Goal: Information Seeking & Learning: Learn about a topic

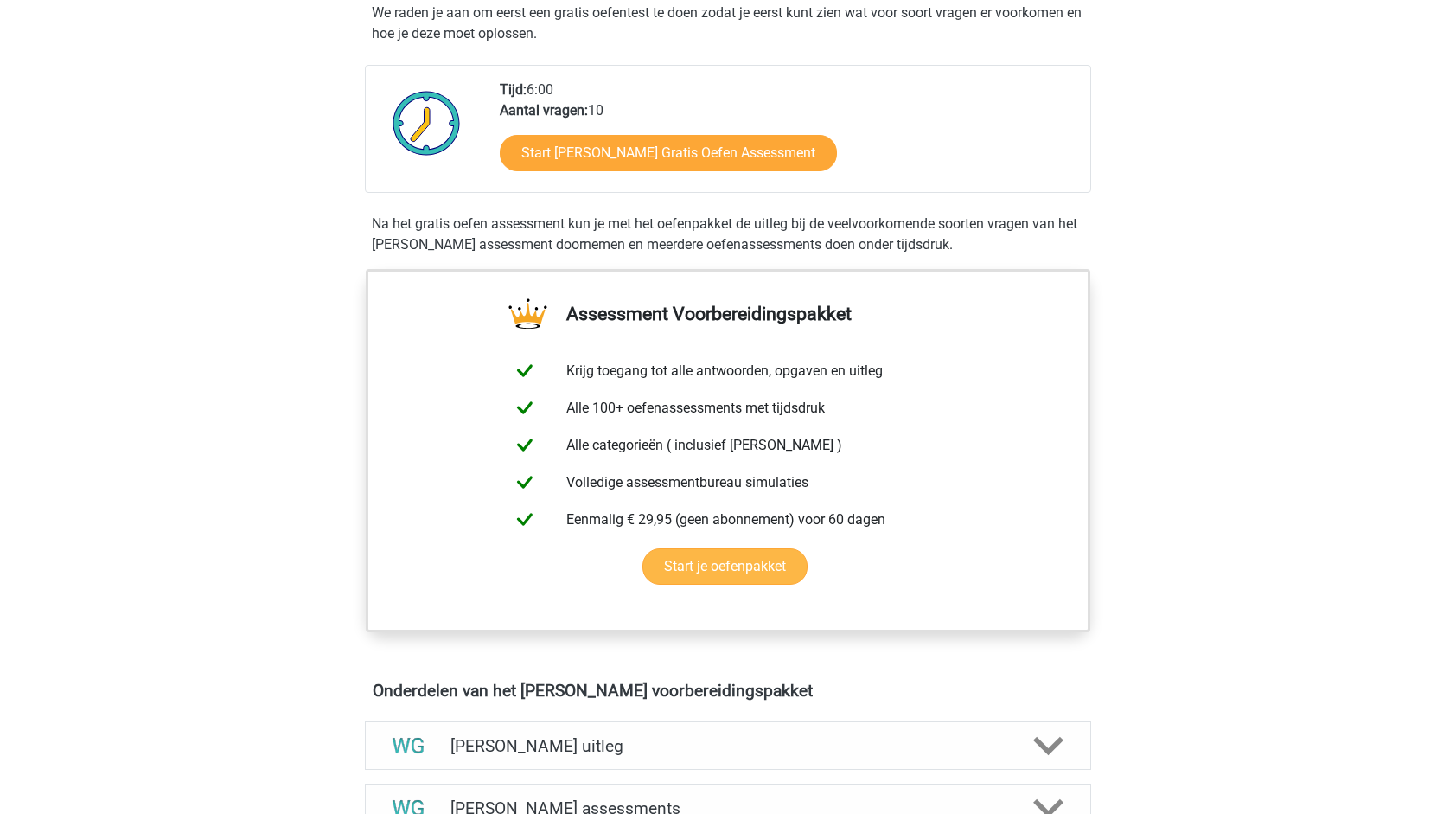
scroll to position [173, 0]
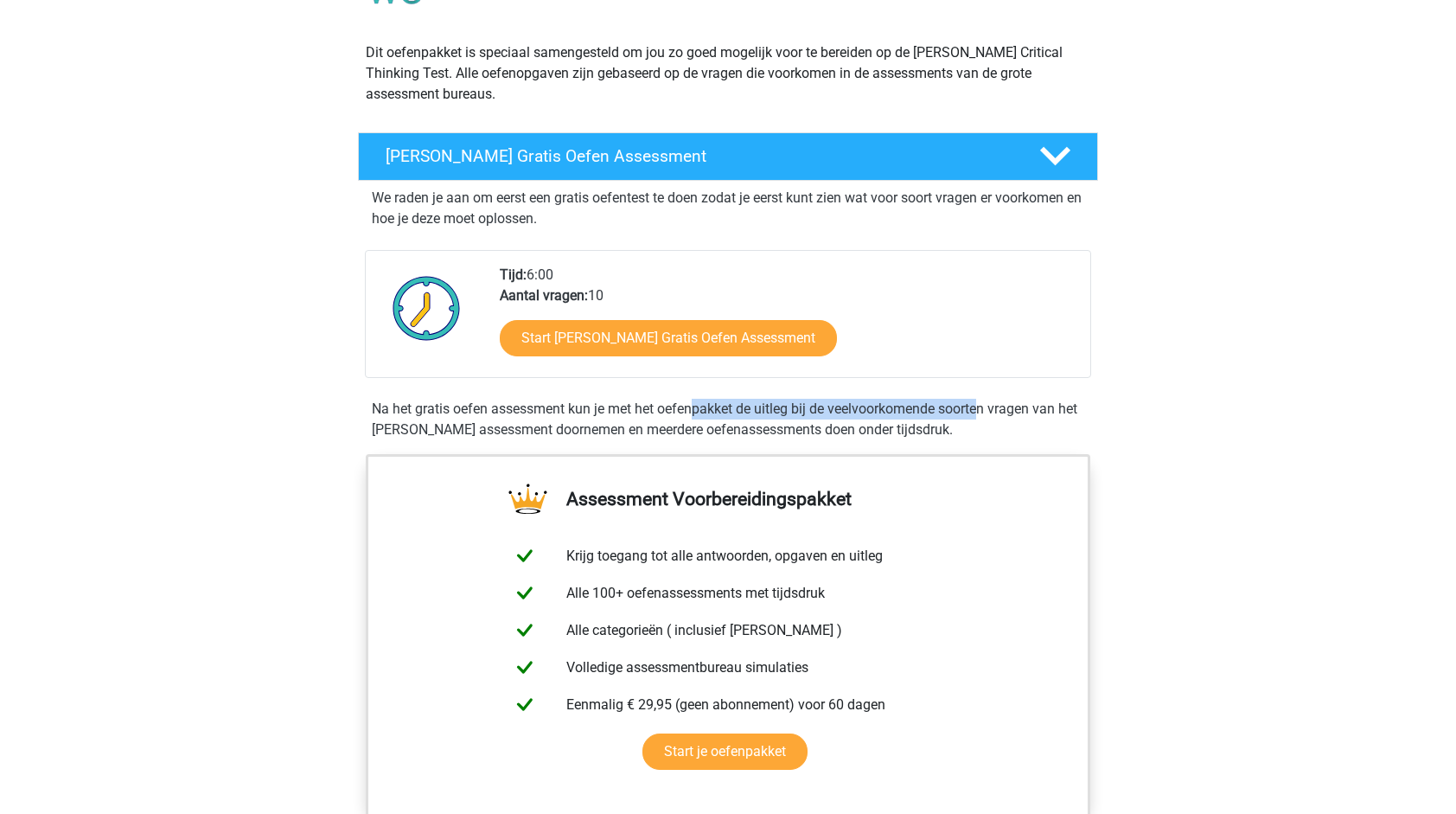
drag, startPoint x: 536, startPoint y: 403, endPoint x: 830, endPoint y: 413, distance: 294.2
click at [830, 413] on div "Na het gratis oefen assessment kun je met het oefenpakket de uitleg bij de veel…" at bounding box center [728, 420] width 727 height 42
click at [602, 441] on div "We raden je aan om eerst een gratis oefentest te doen zodat je eerst kunt zien …" at bounding box center [728, 314] width 727 height 266
click at [591, 429] on div "Na het gratis oefen assessment kun je met het oefenpakket de uitleg bij de veel…" at bounding box center [728, 420] width 727 height 42
drag, startPoint x: 591, startPoint y: 429, endPoint x: 974, endPoint y: 425, distance: 383.0
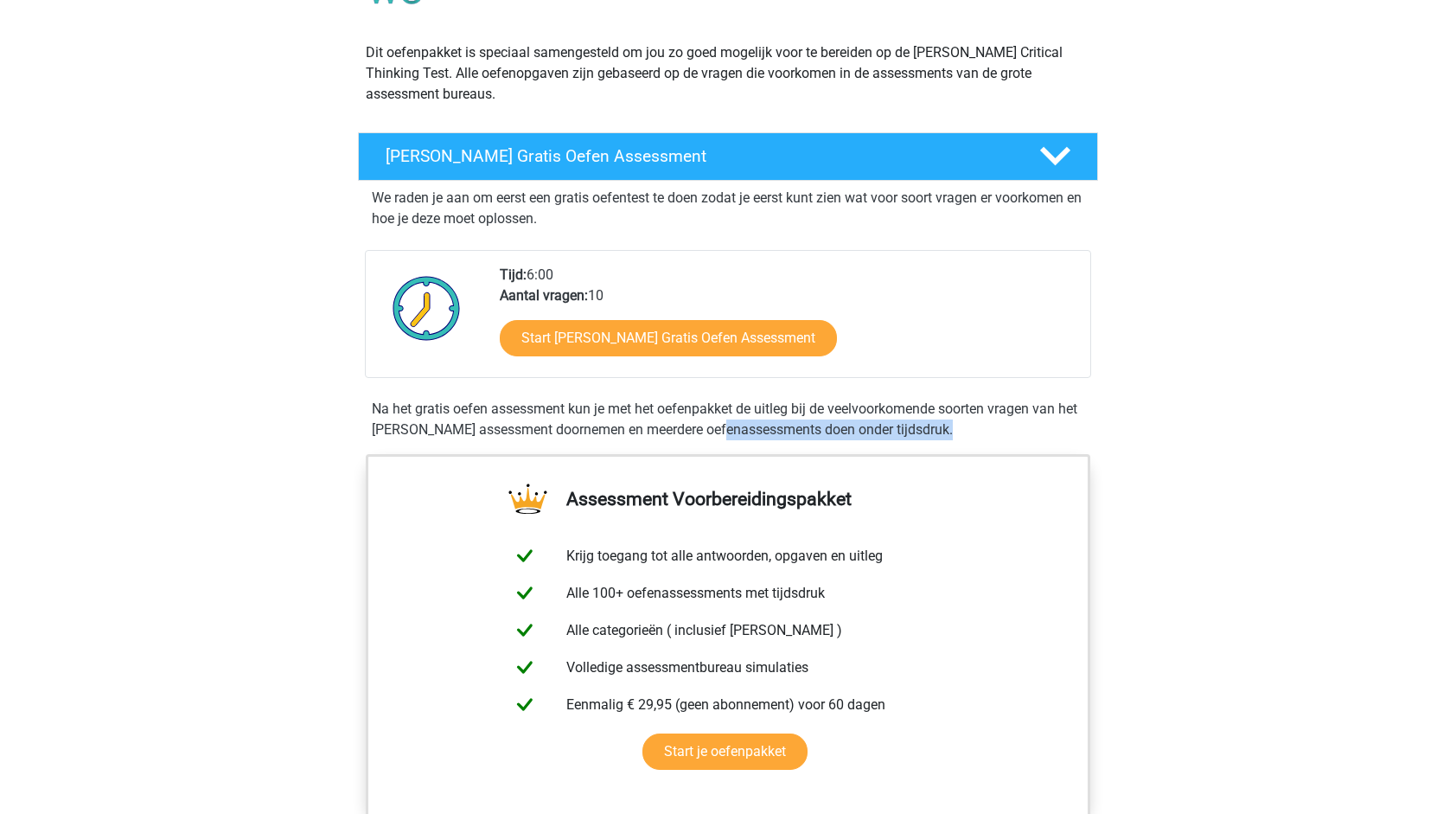
click at [974, 425] on div "Na het gratis oefen assessment kun je met het oefenpakket de uitleg bij de veel…" at bounding box center [728, 420] width 727 height 42
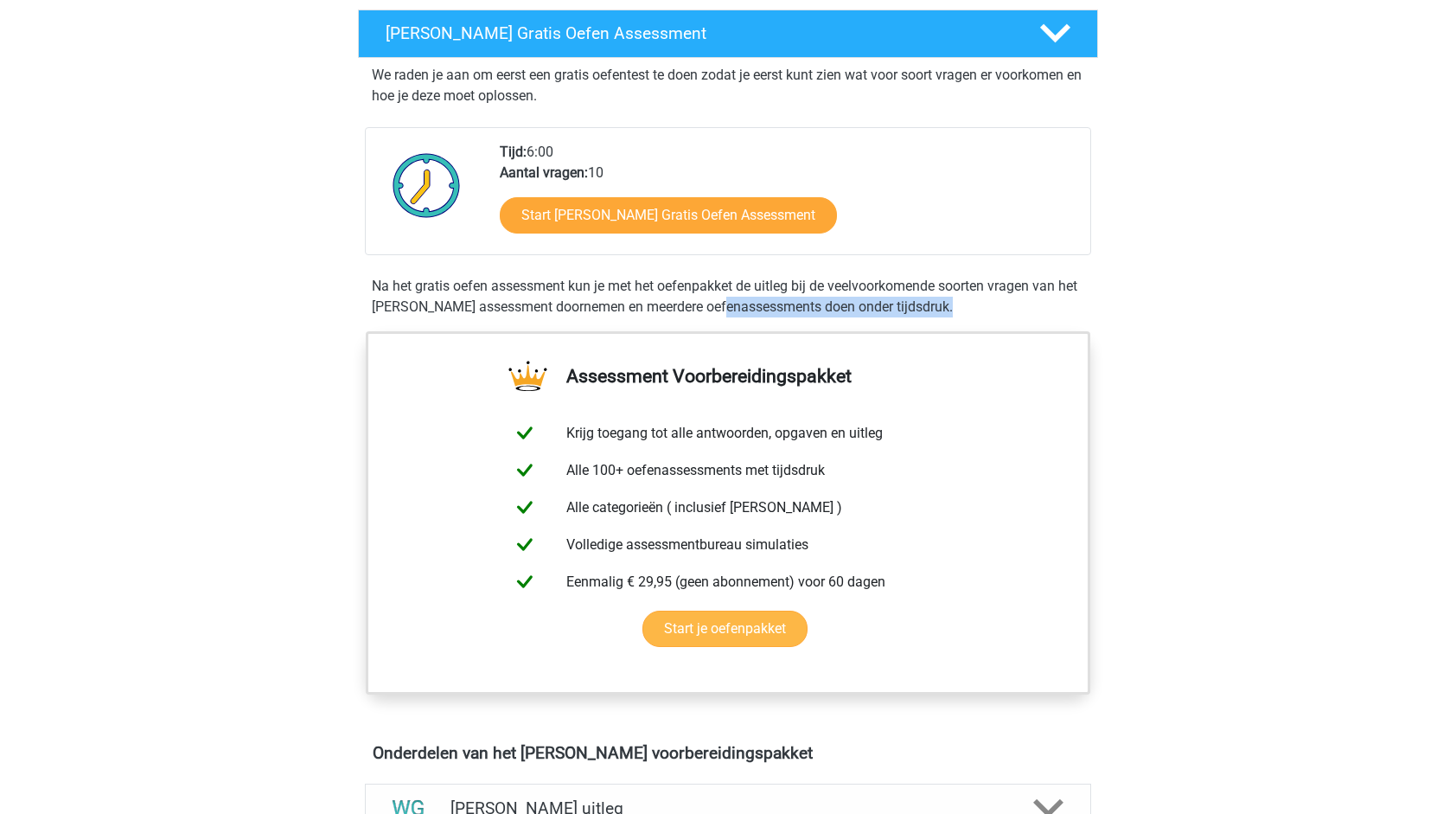
scroll to position [346, 0]
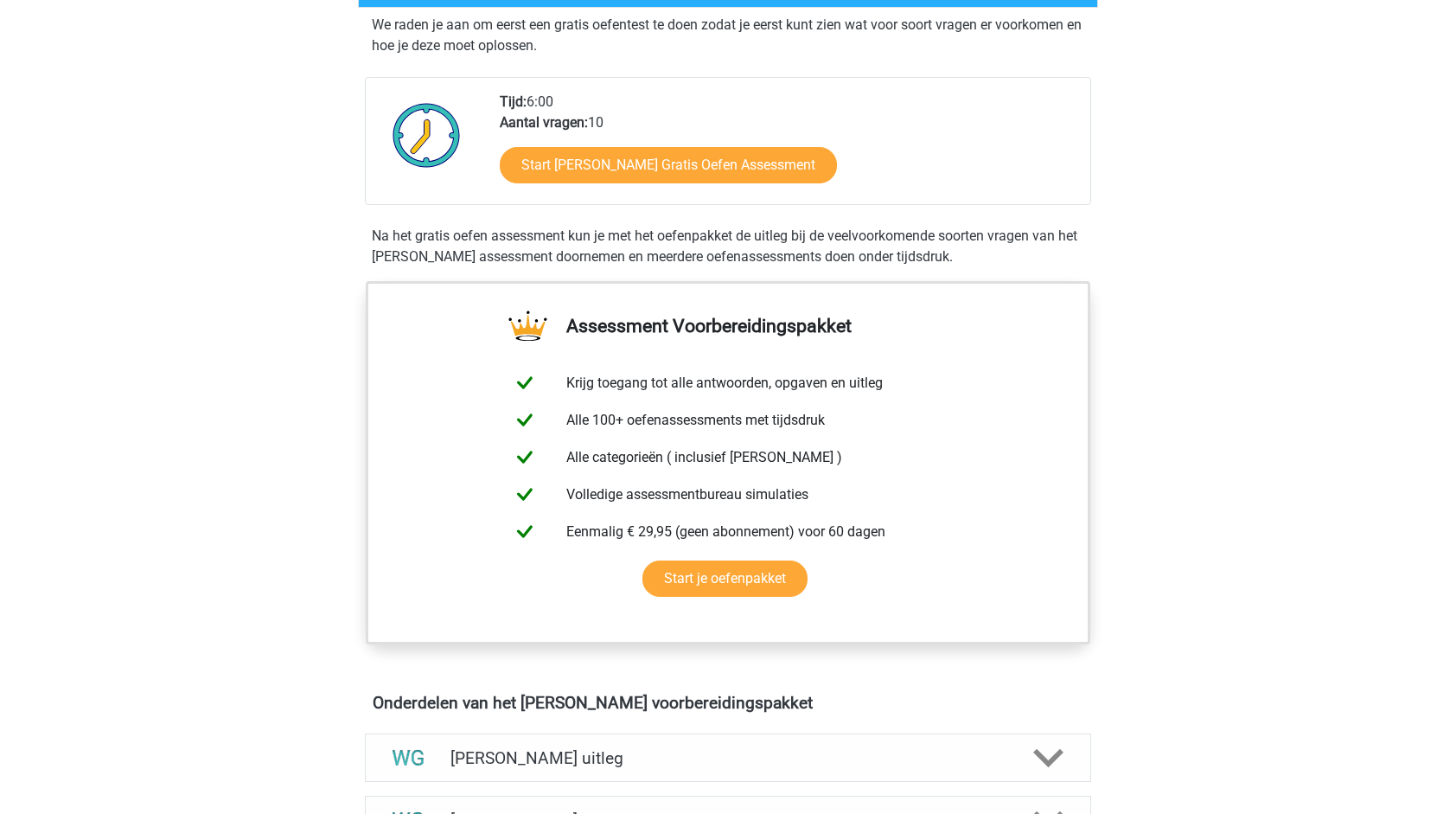
click at [1240, 323] on div "Registreer Nederlands English" at bounding box center [728, 763] width 1456 height 2219
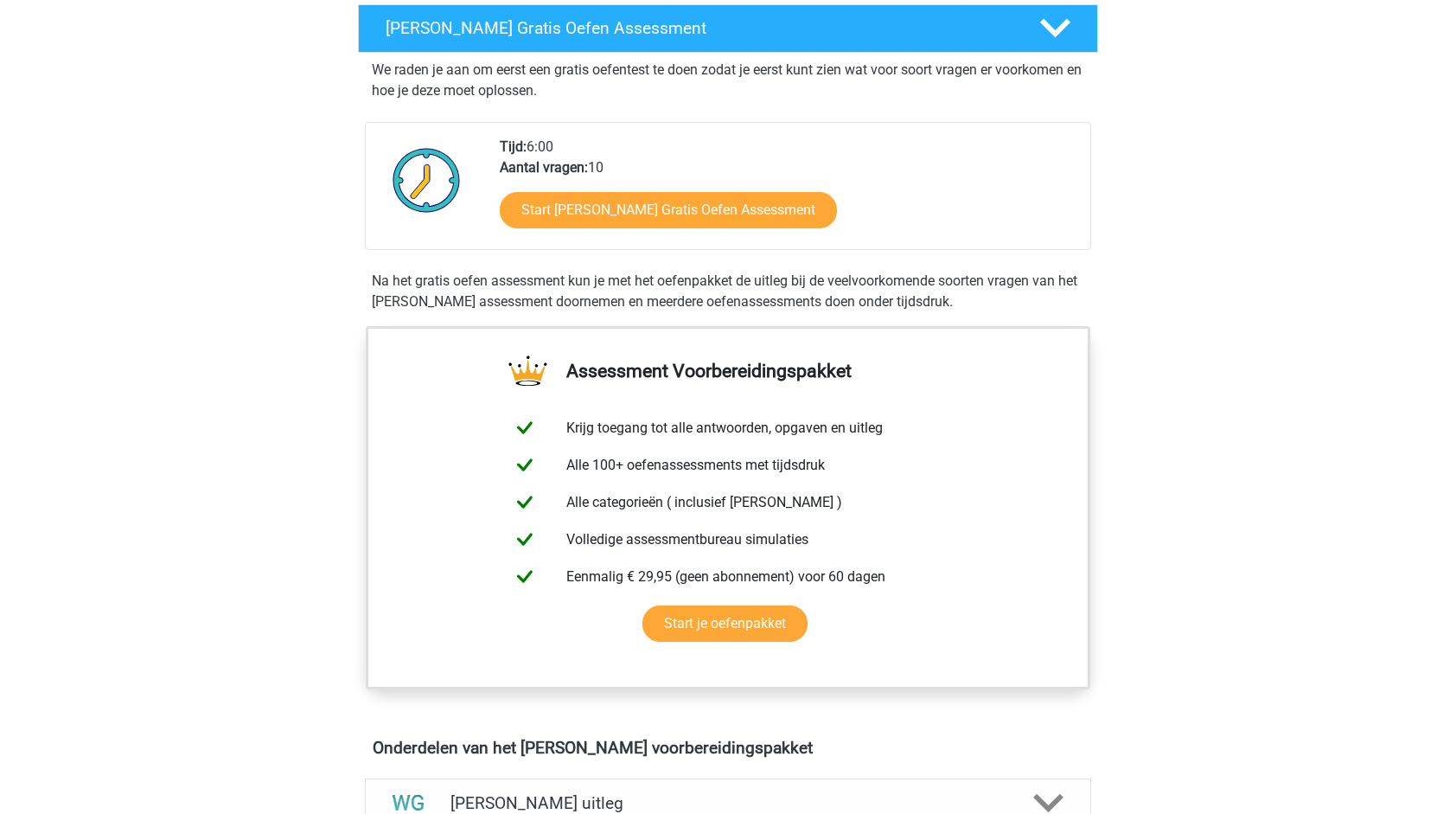
scroll to position [173, 0]
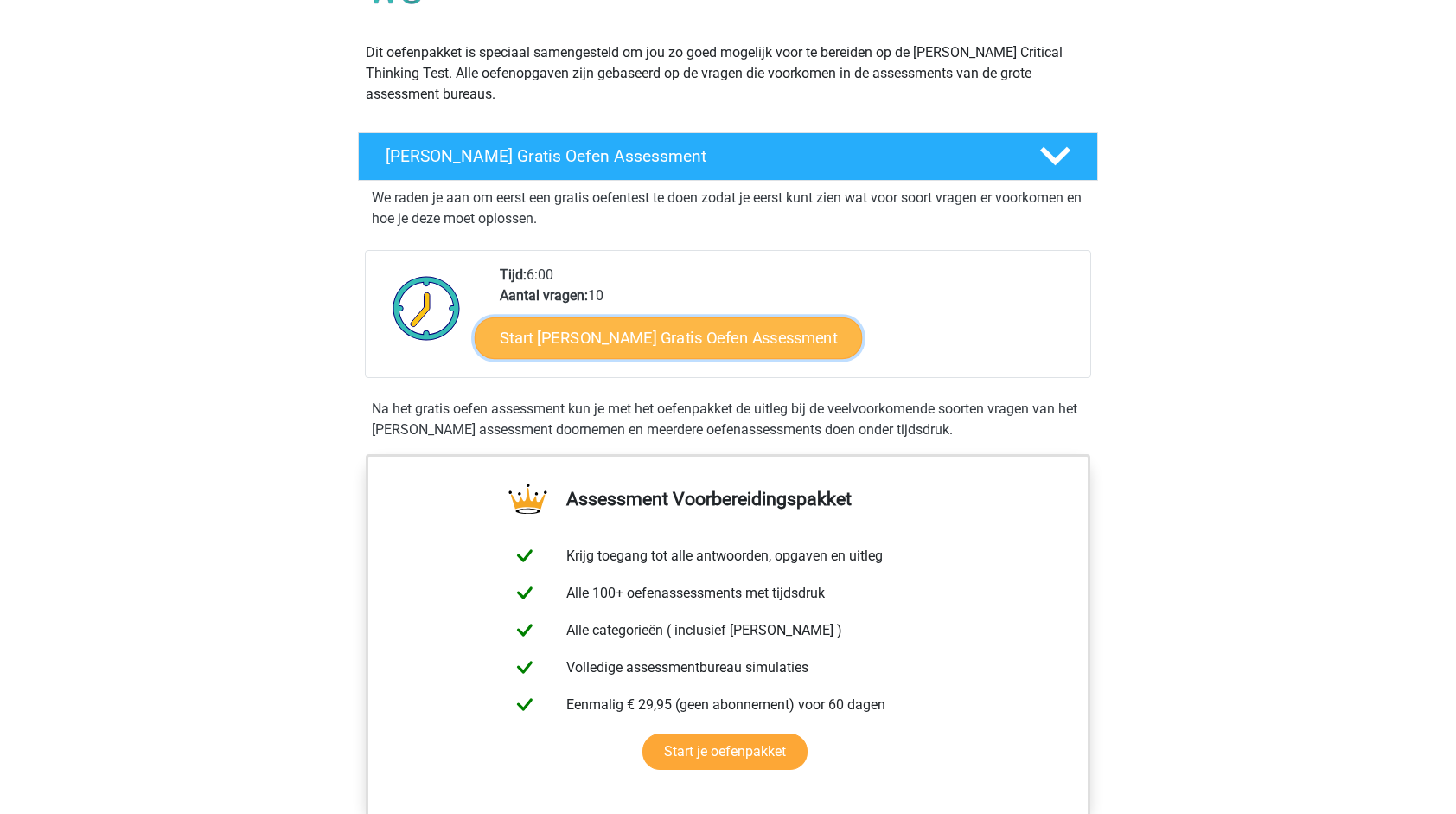
click at [657, 338] on link "Start Watson Glaser Gratis Oefen Assessment" at bounding box center [669, 339] width 388 height 42
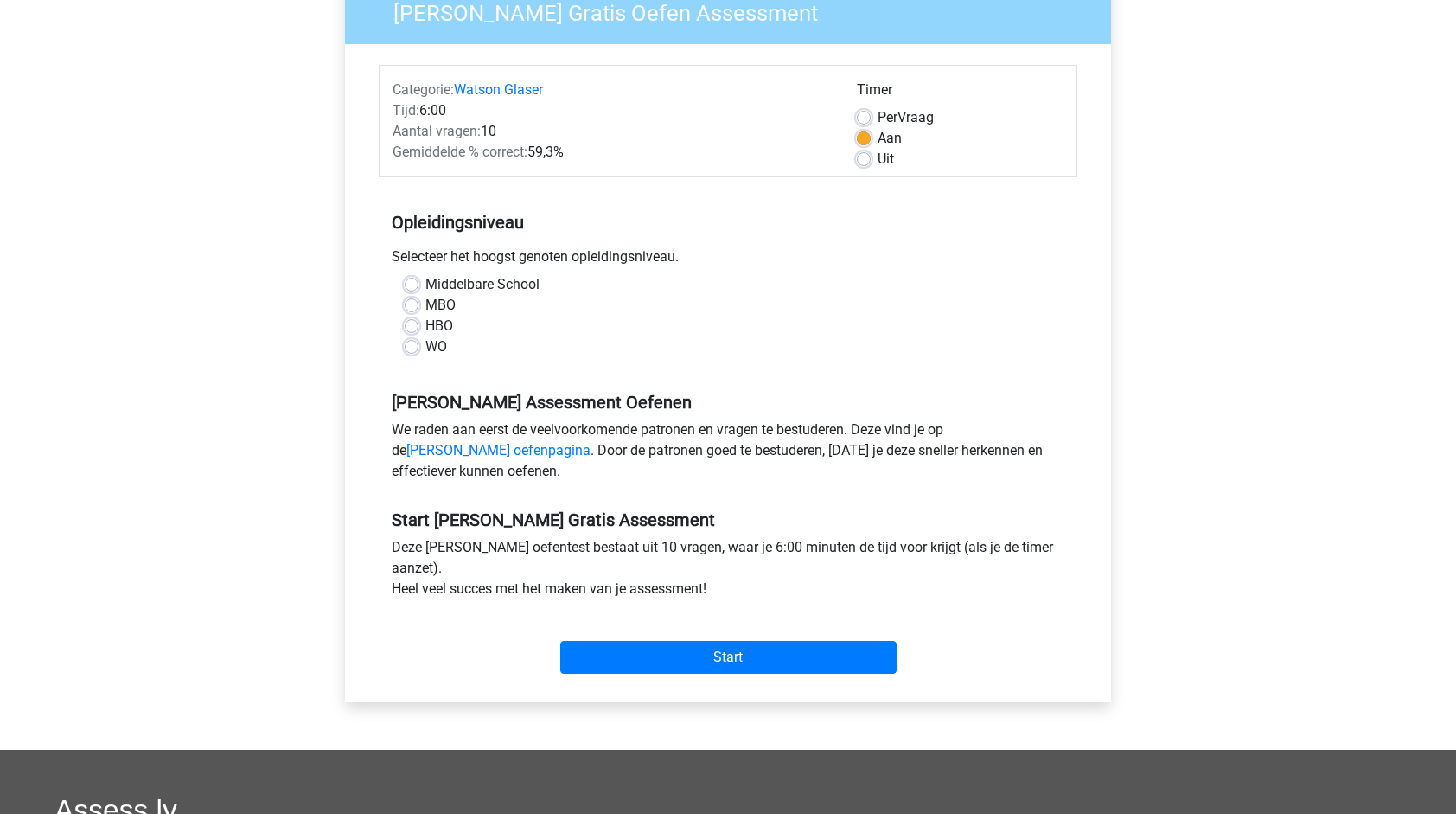
scroll to position [173, 0]
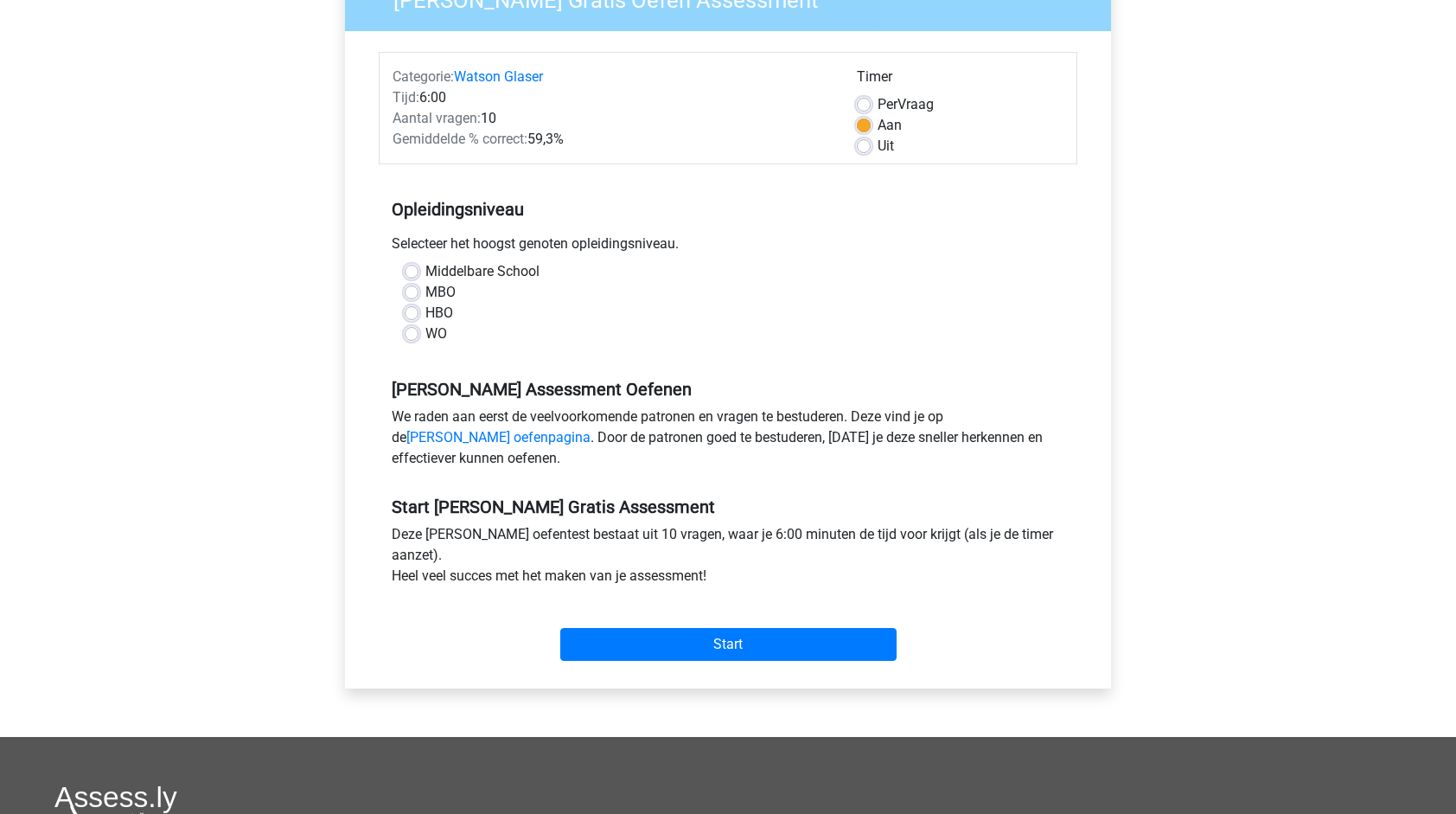
click at [425, 332] on label "WO" at bounding box center [436, 333] width 22 height 21
click at [406, 332] on input "WO" at bounding box center [411, 331] width 14 height 17
radio input "true"
click at [709, 635] on input "Start" at bounding box center [728, 645] width 337 height 33
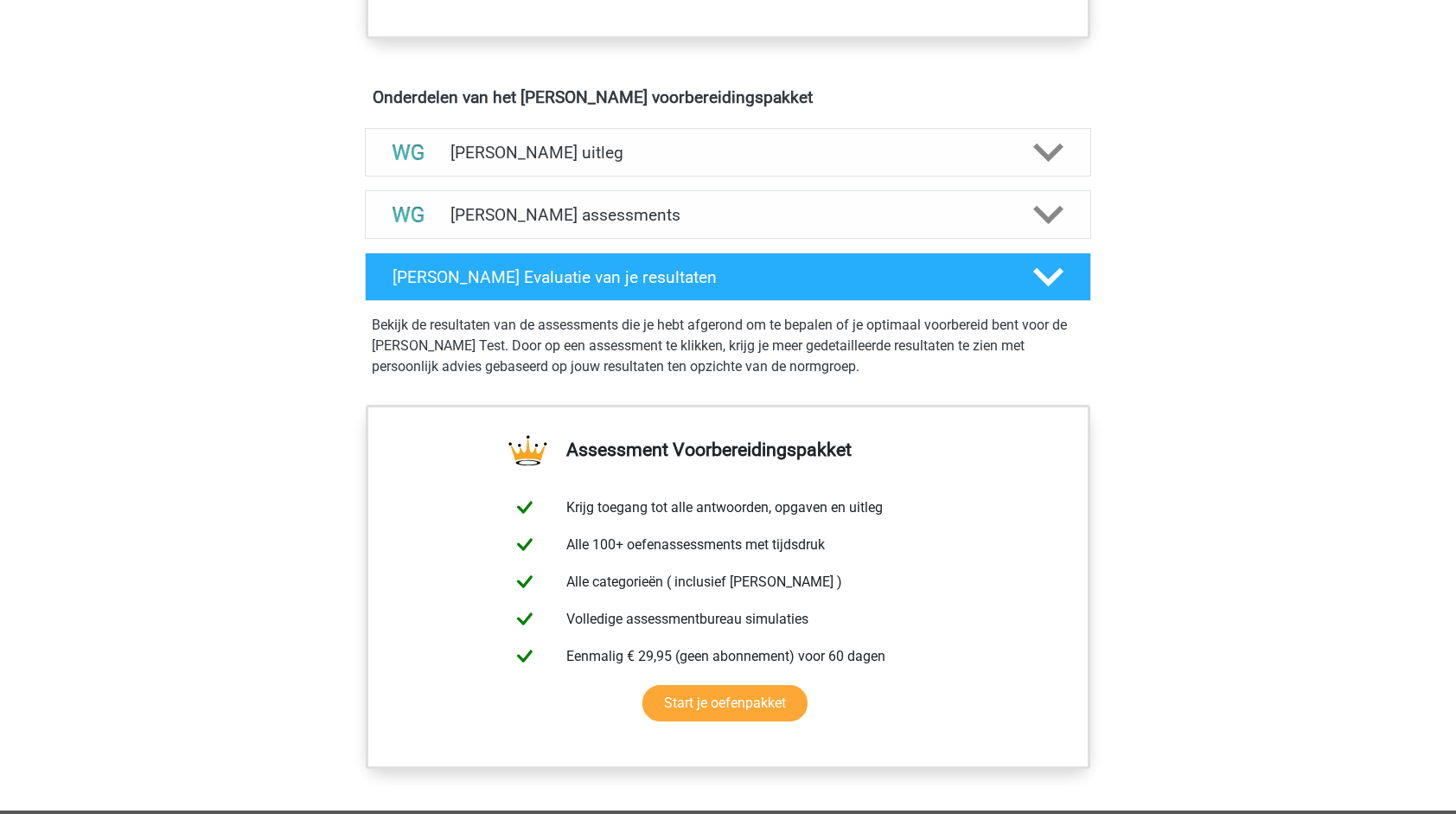
scroll to position [1402, 0]
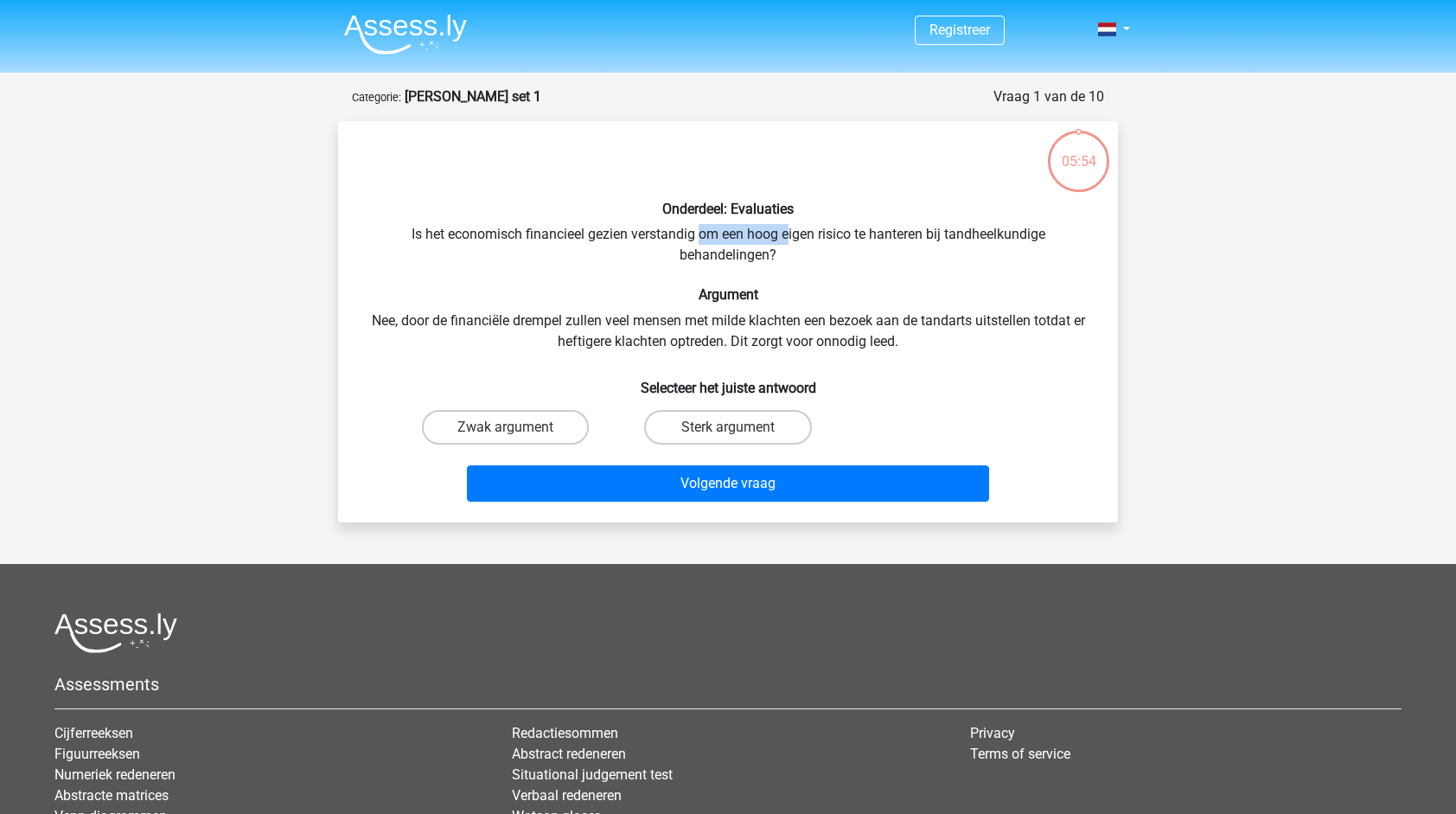
drag, startPoint x: 701, startPoint y: 236, endPoint x: 788, endPoint y: 229, distance: 87.3
click at [788, 229] on div "Onderdeel: Evaluaties Is het economisch financieel gezien verstandig om een hoo…" at bounding box center [728, 321] width 766 height 374
drag, startPoint x: 788, startPoint y: 229, endPoint x: 784, endPoint y: 252, distance: 23.3
click at [784, 252] on div "Onderdeel: Evaluaties Is het economisch financieel gezien verstandig om een hoo…" at bounding box center [728, 321] width 766 height 374
click at [486, 429] on label "Zwak argument" at bounding box center [505, 427] width 167 height 34
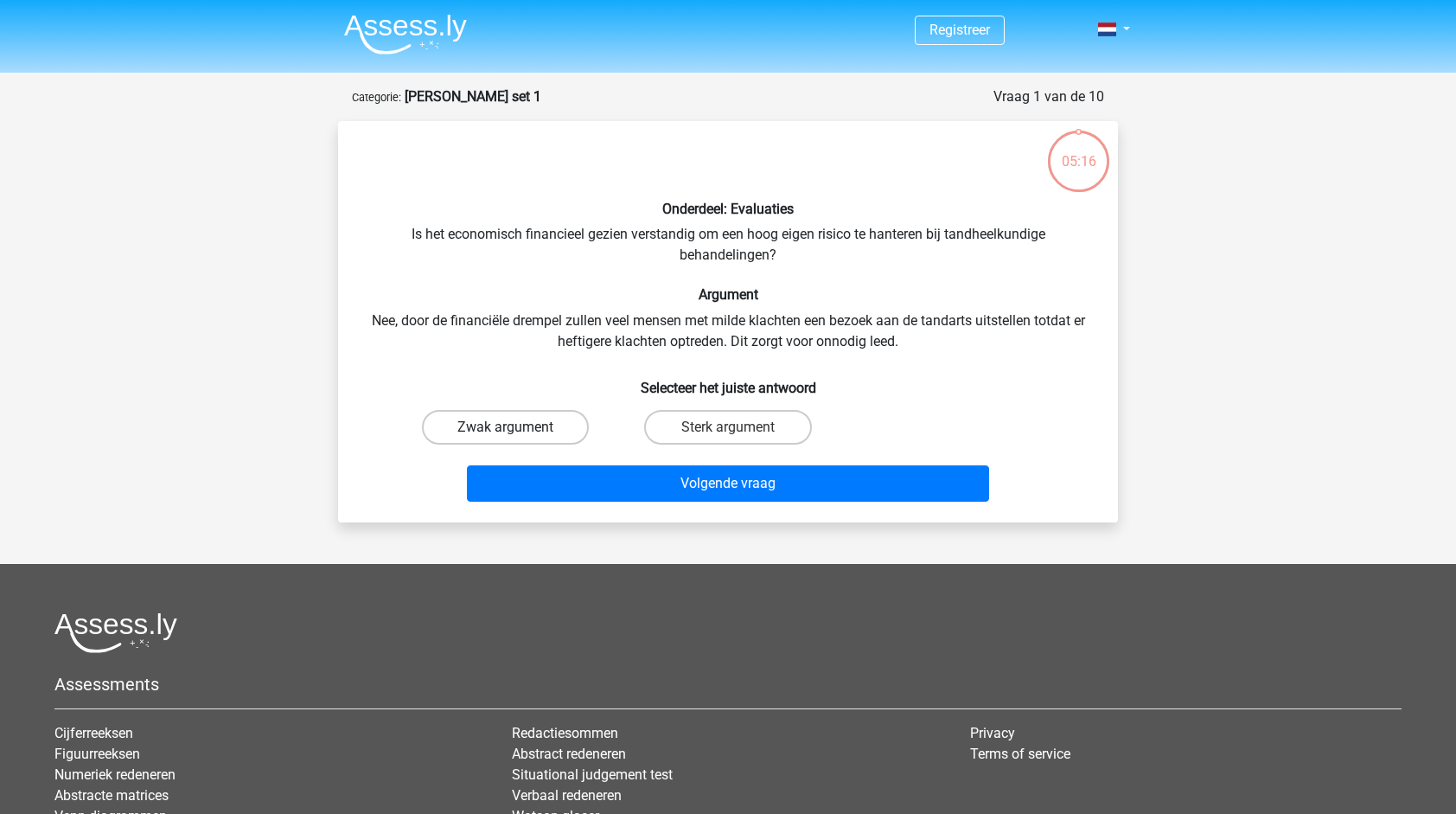
click at [506, 429] on input "Zwak argument" at bounding box center [511, 433] width 11 height 11
radio input "true"
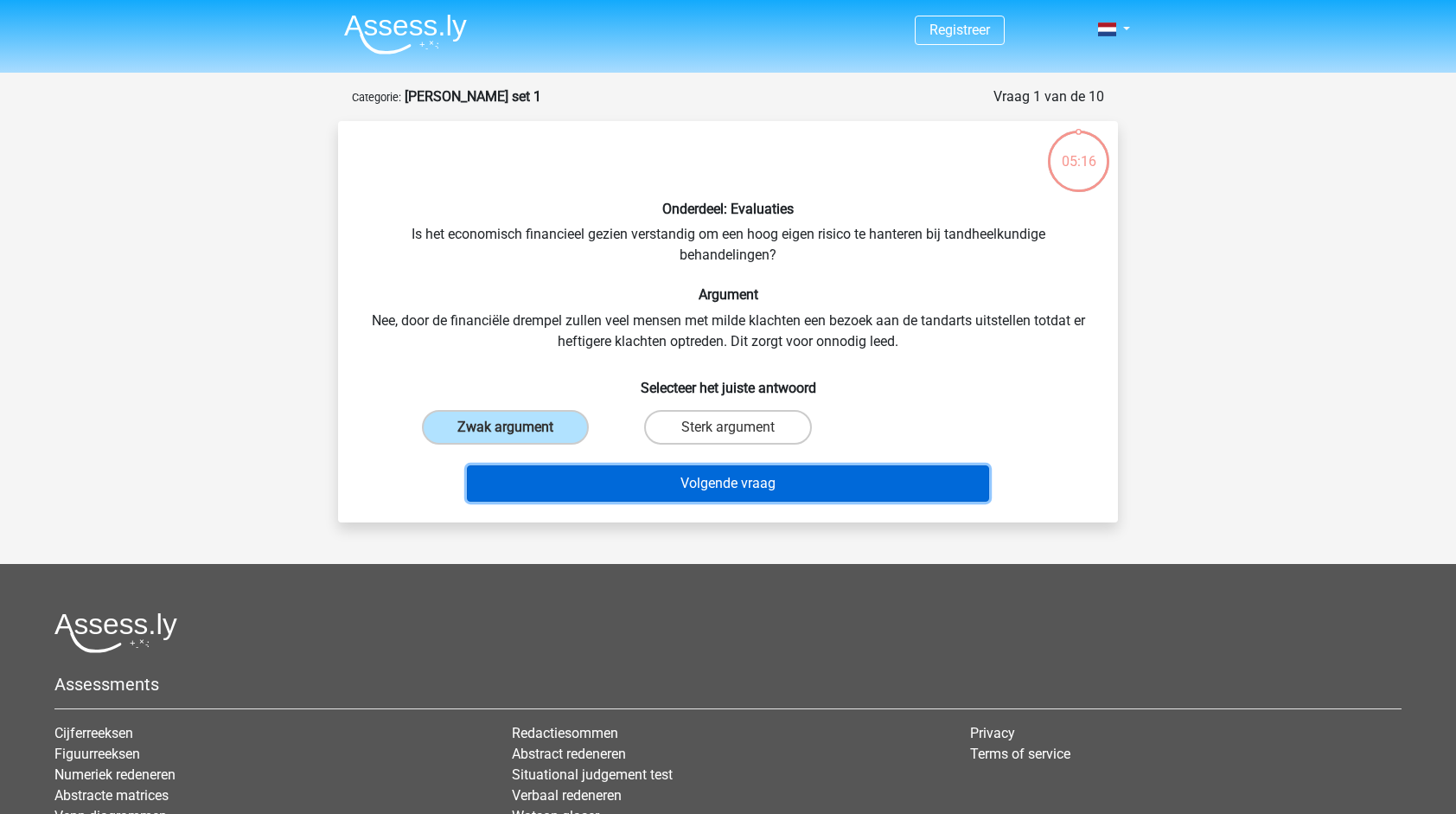
click at [730, 470] on button "Volgende vraag" at bounding box center [728, 484] width 523 height 36
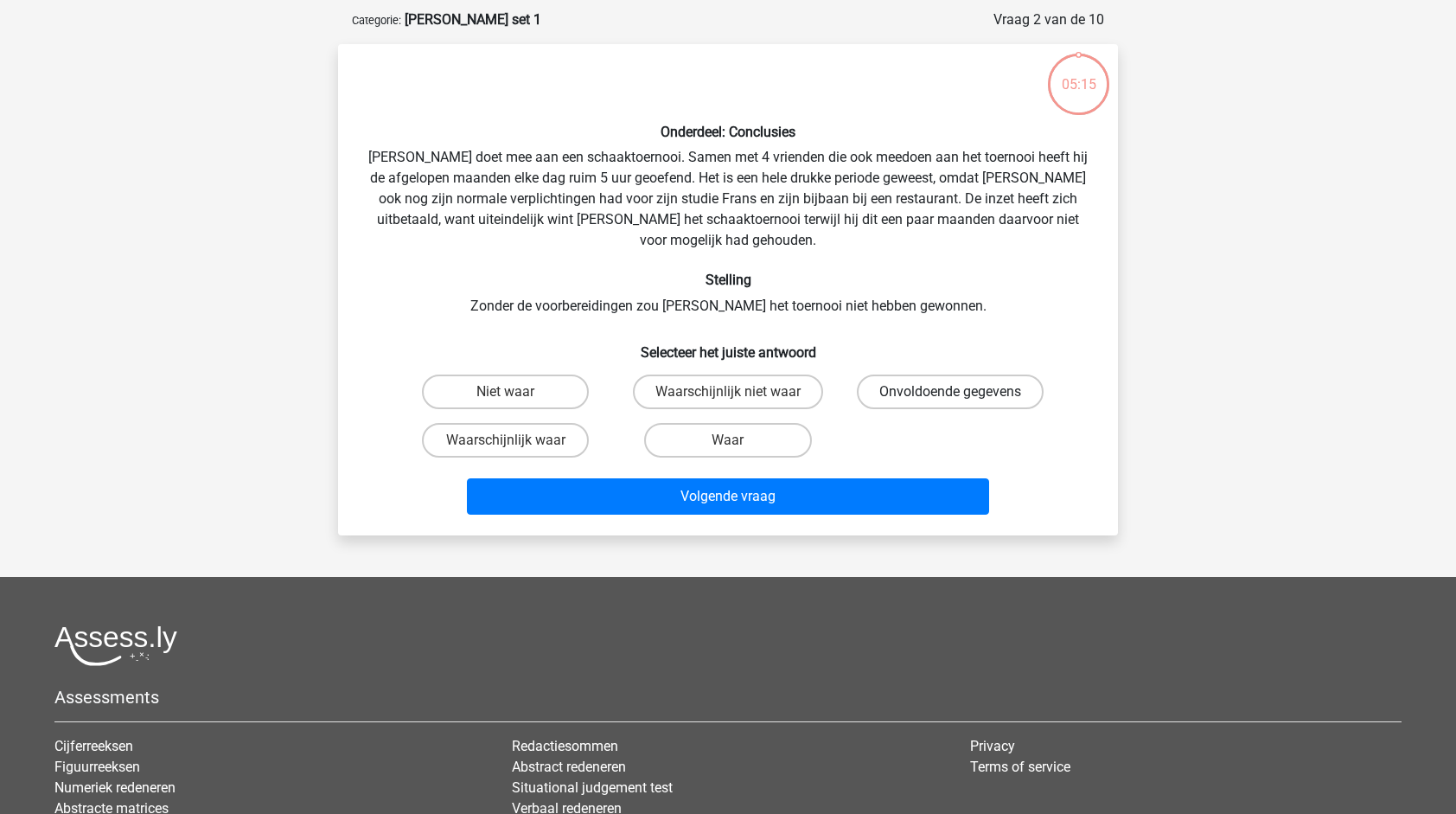
scroll to position [87, 0]
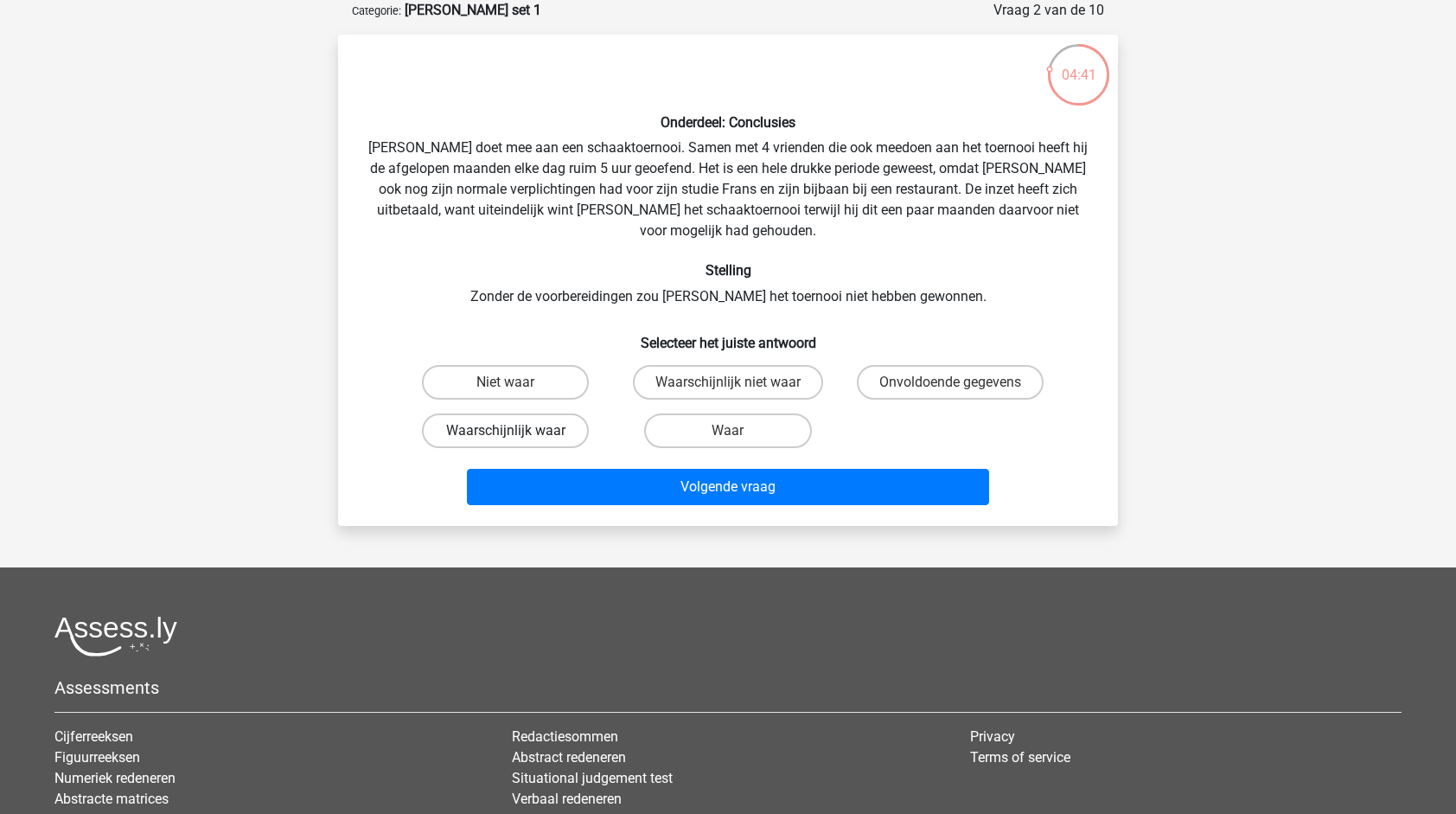
click at [520, 414] on label "Waarschijnlijk waar" at bounding box center [505, 431] width 167 height 34
click at [517, 431] on input "Waarschijnlijk waar" at bounding box center [511, 436] width 11 height 11
radio input "true"
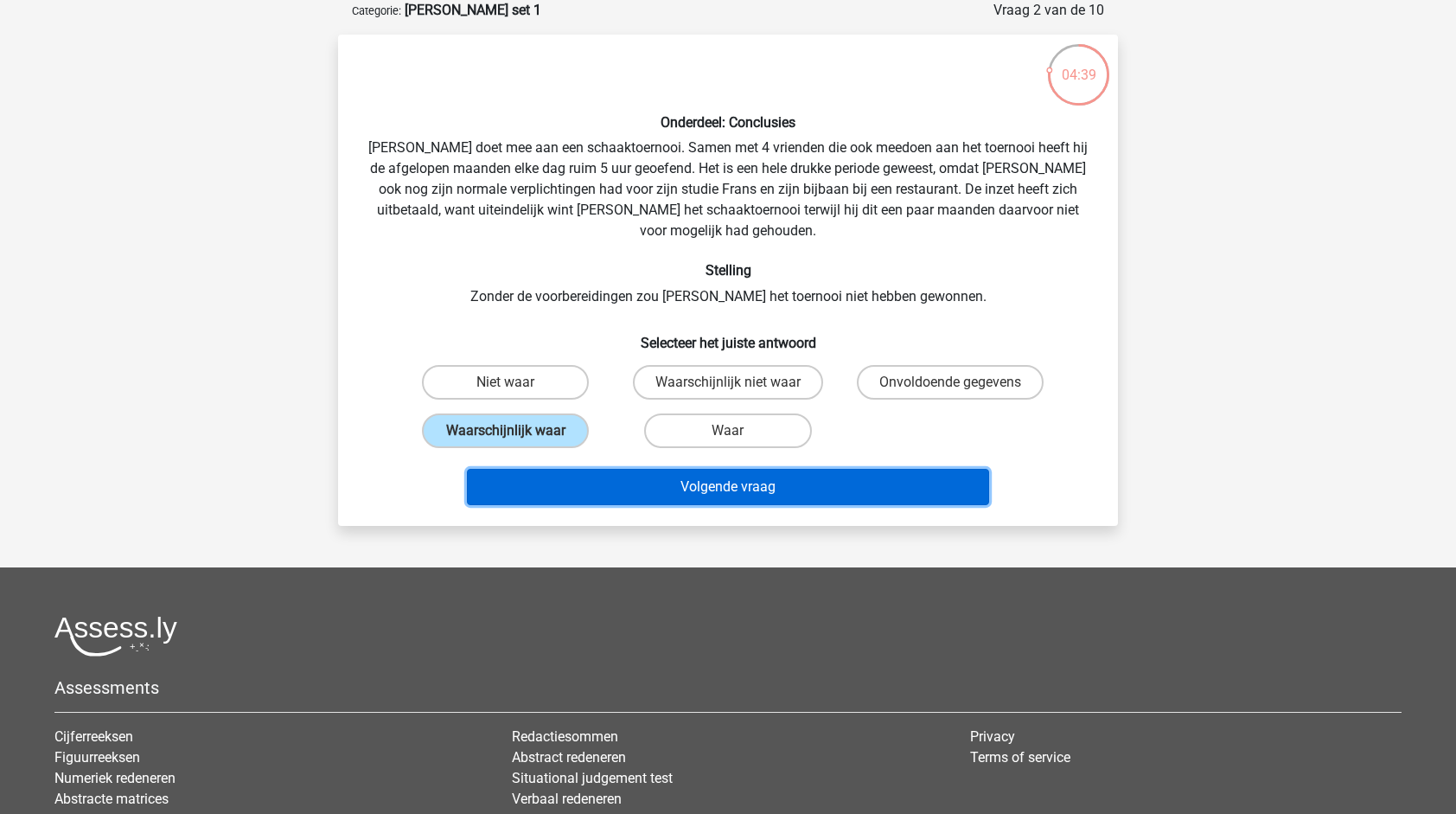
click at [751, 469] on button "Volgende vraag" at bounding box center [728, 487] width 523 height 36
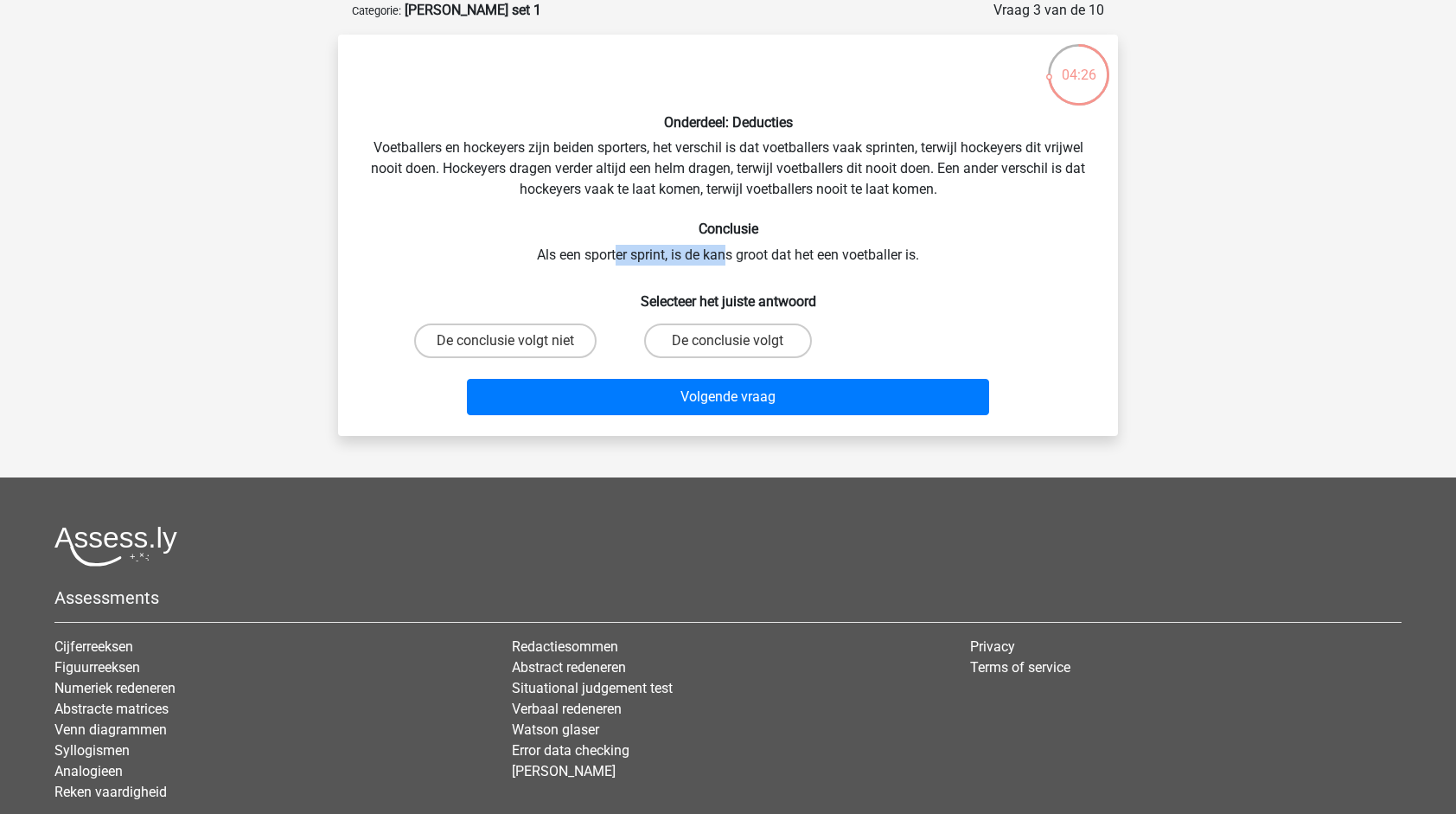
drag, startPoint x: 614, startPoint y: 255, endPoint x: 790, endPoint y: 237, distance: 176.9
click at [738, 243] on div "Onderdeel: Deducties Voetballers en hockeyers zijn beiden sporters, het verschi…" at bounding box center [728, 235] width 766 height 374
drag, startPoint x: 790, startPoint y: 237, endPoint x: 924, endPoint y: 244, distance: 134.2
click at [924, 244] on div "Onderdeel: Deducties Voetballers en hockeyers zijn beiden sporters, het verschi…" at bounding box center [728, 235] width 766 height 374
click at [691, 263] on div "Onderdeel: Deducties Voetballers en hockeyers zijn beiden sporters, het verschi…" at bounding box center [728, 235] width 766 height 374
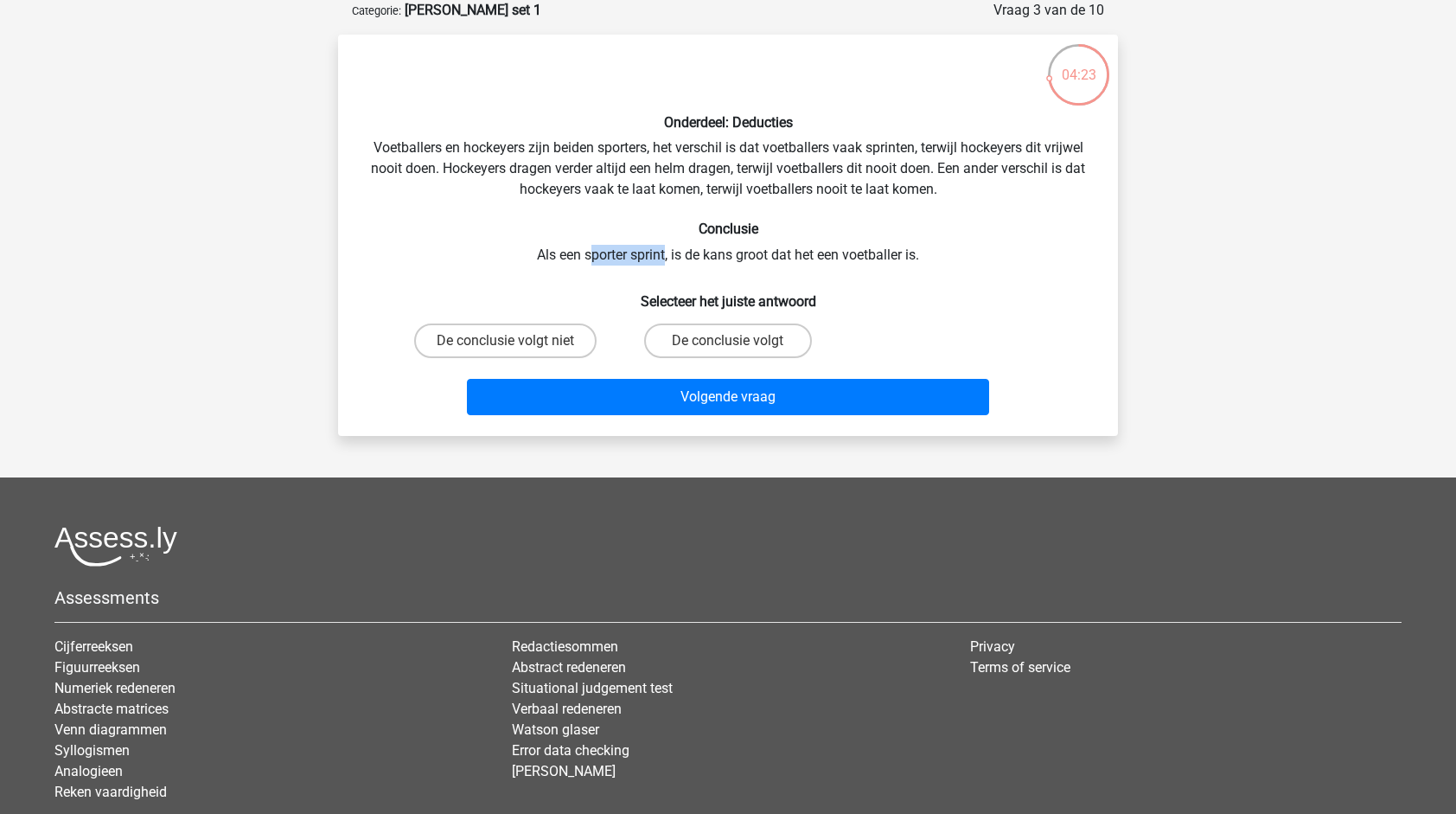
drag, startPoint x: 610, startPoint y: 256, endPoint x: 665, endPoint y: 251, distance: 55.2
click at [665, 251] on div "Onderdeel: Deducties Voetballers en hockeyers zijn beiden sporters, het verschi…" at bounding box center [728, 235] width 766 height 374
click at [928, 201] on div "Onderdeel: Deducties Voetballers en hockeyers zijn beiden sporters, het verschi…" at bounding box center [728, 235] width 766 height 374
click at [519, 339] on label "De conclusie volgt niet" at bounding box center [506, 340] width 183 height 34
click at [517, 340] on input "De conclusie volgt niet" at bounding box center [511, 346] width 11 height 11
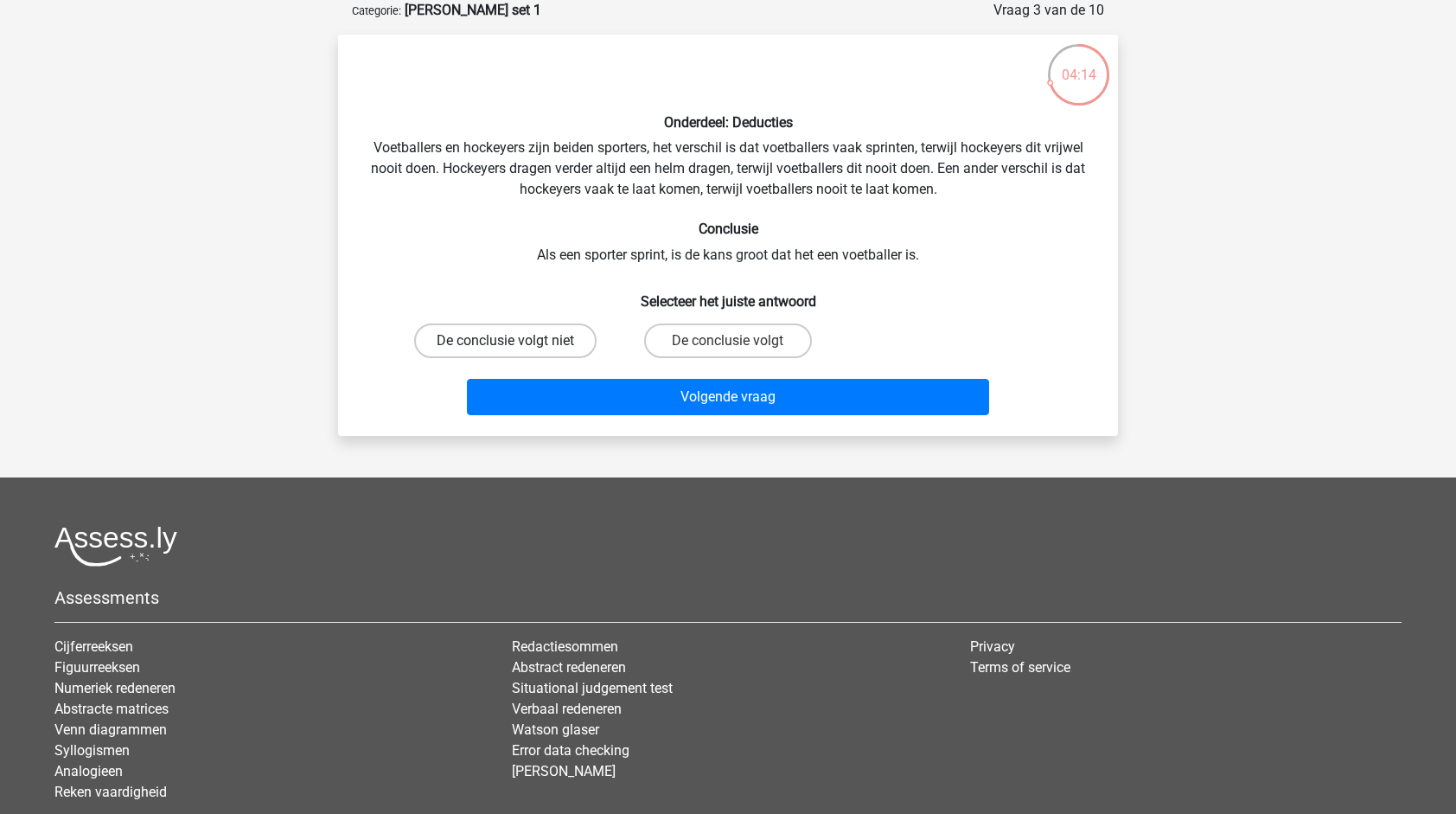
radio input "true"
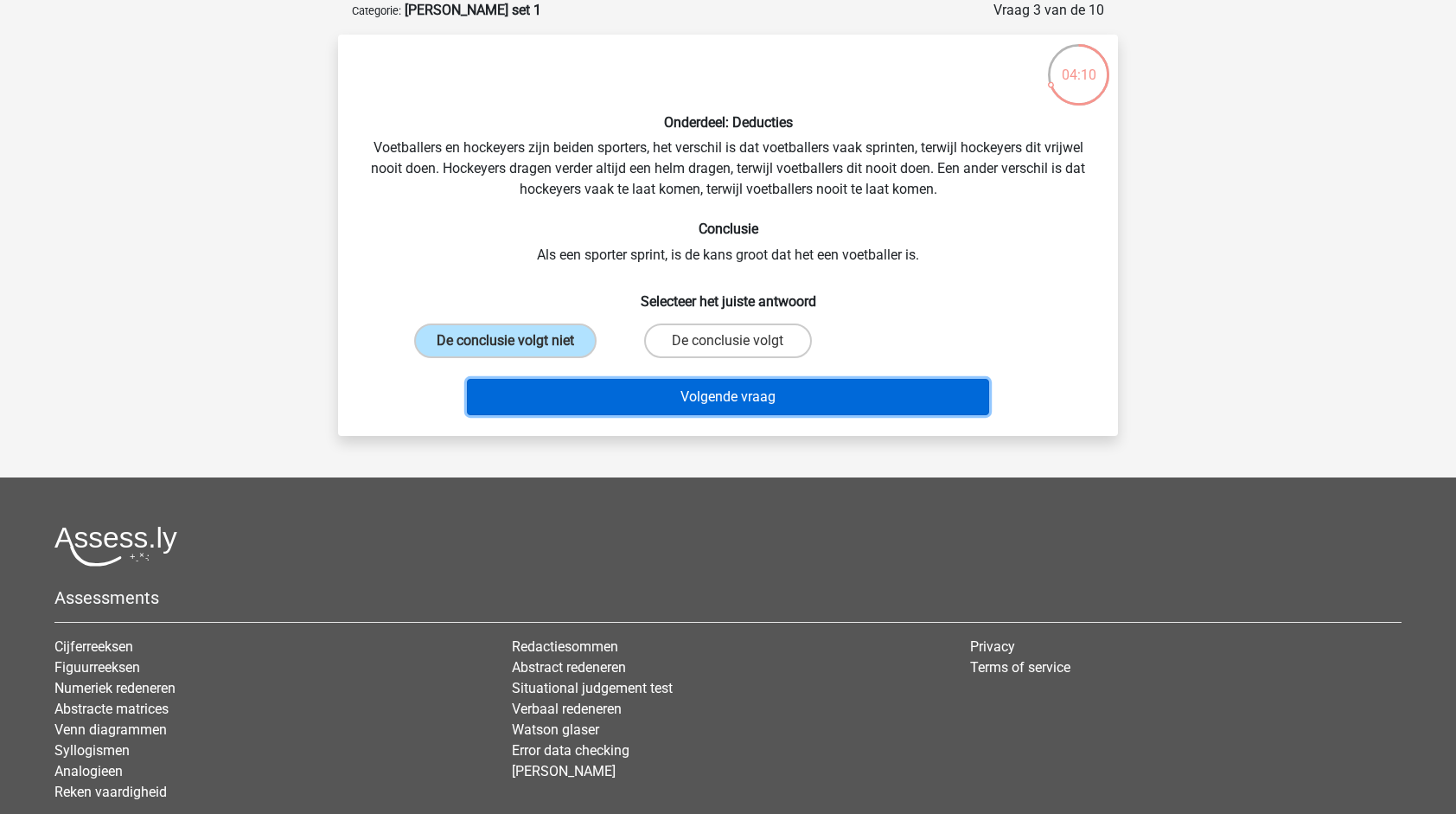
click at [771, 395] on button "Volgende vraag" at bounding box center [728, 397] width 523 height 36
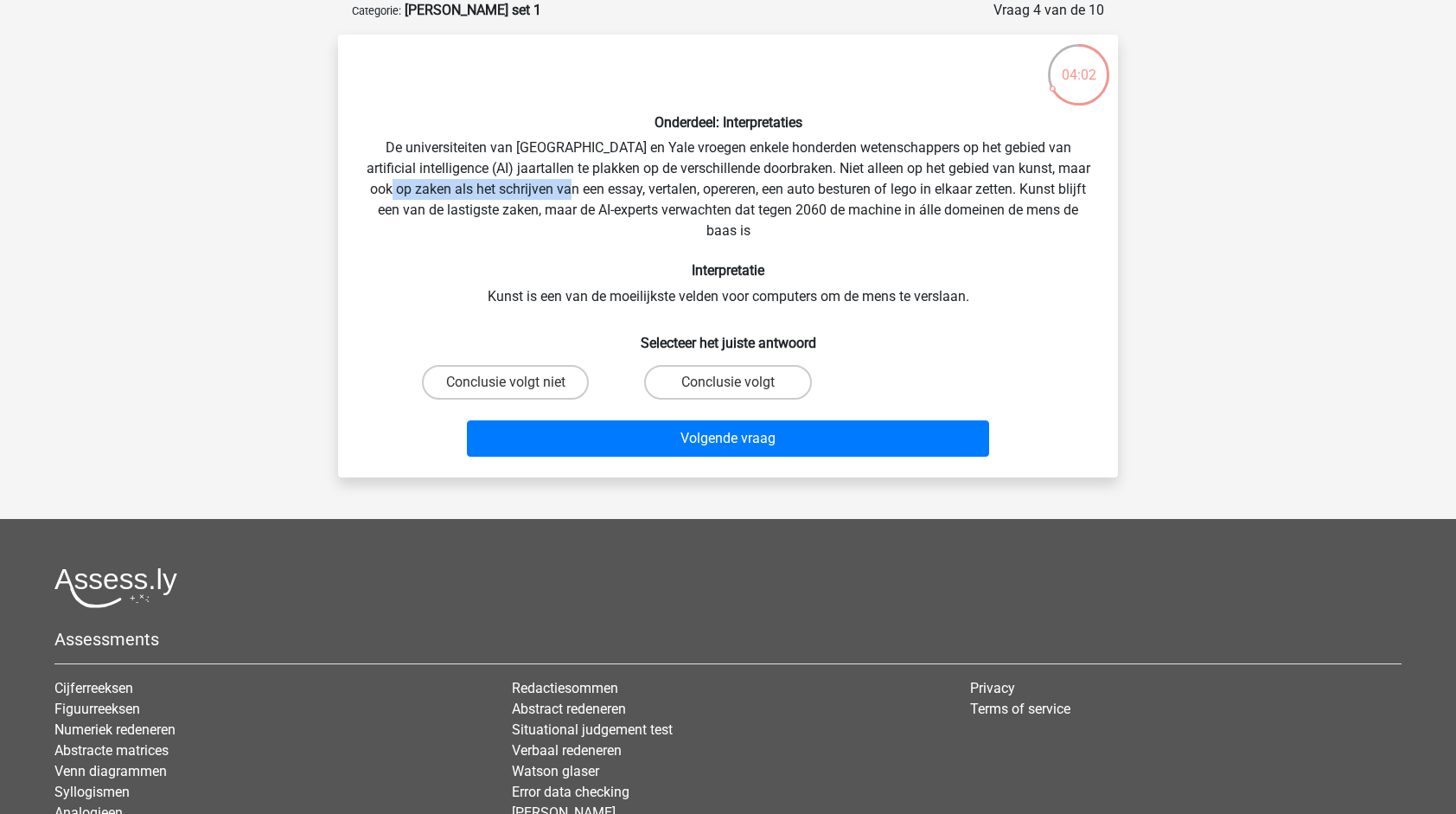
drag, startPoint x: 423, startPoint y: 196, endPoint x: 604, endPoint y: 181, distance: 181.6
click at [604, 181] on div "Onderdeel: Interpretaties De universiteiten van Oxford en Yale vroegen enkele h…" at bounding box center [728, 256] width 766 height 416
drag, startPoint x: 604, startPoint y: 181, endPoint x: 594, endPoint y: 213, distance: 33.5
click at [594, 213] on div "Onderdeel: Interpretaties De universiteiten van Oxford en Yale vroegen enkele h…" at bounding box center [728, 256] width 766 height 416
click at [890, 164] on div "Onderdeel: Interpretaties De universiteiten van Oxford en Yale vroegen enkele h…" at bounding box center [728, 256] width 766 height 416
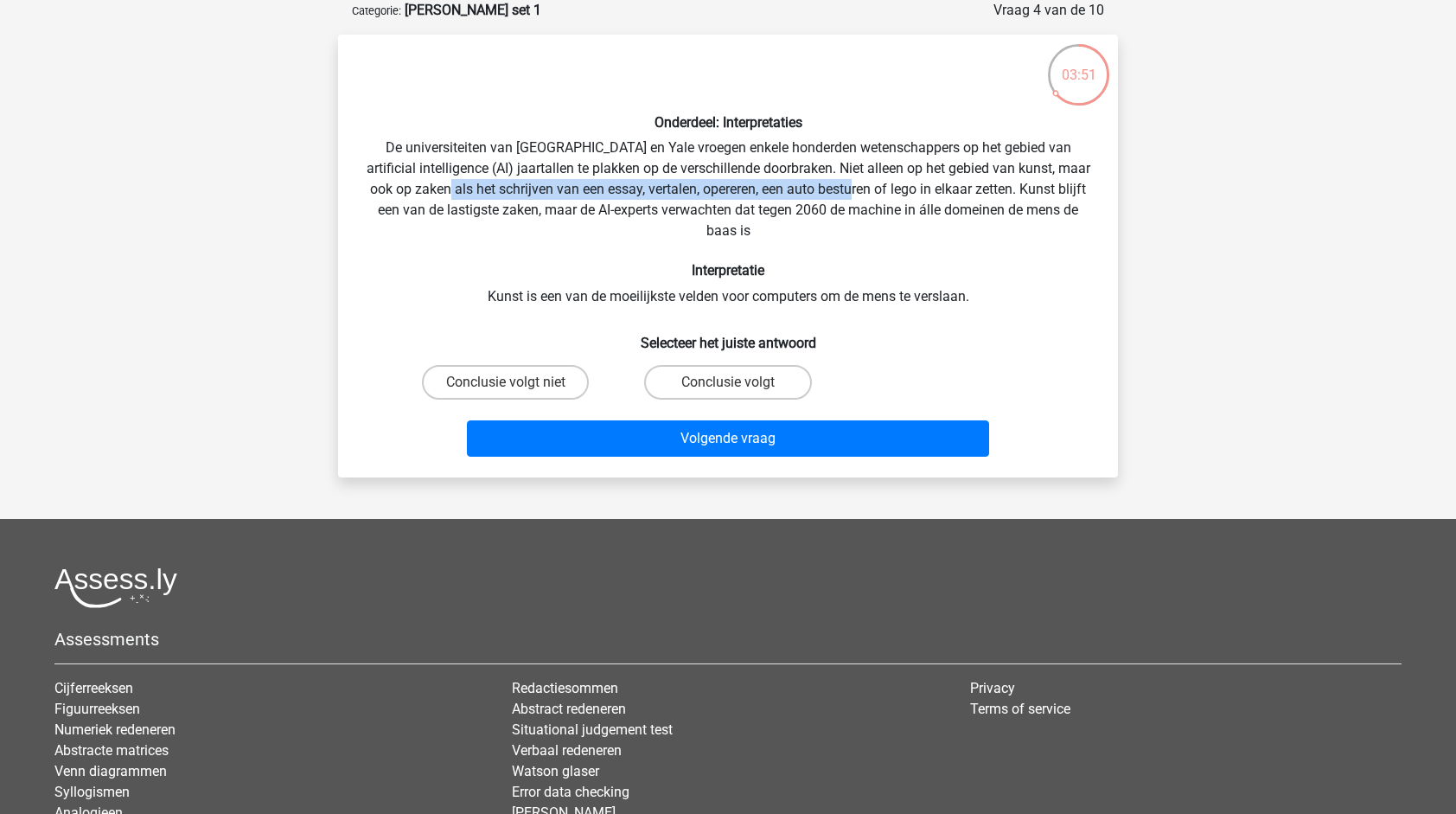
drag, startPoint x: 510, startPoint y: 192, endPoint x: 880, endPoint y: 181, distance: 370.2
click at [880, 181] on div "Onderdeel: Interpretaties De universiteiten van Oxford en Yale vroegen enkele h…" at bounding box center [728, 256] width 766 height 416
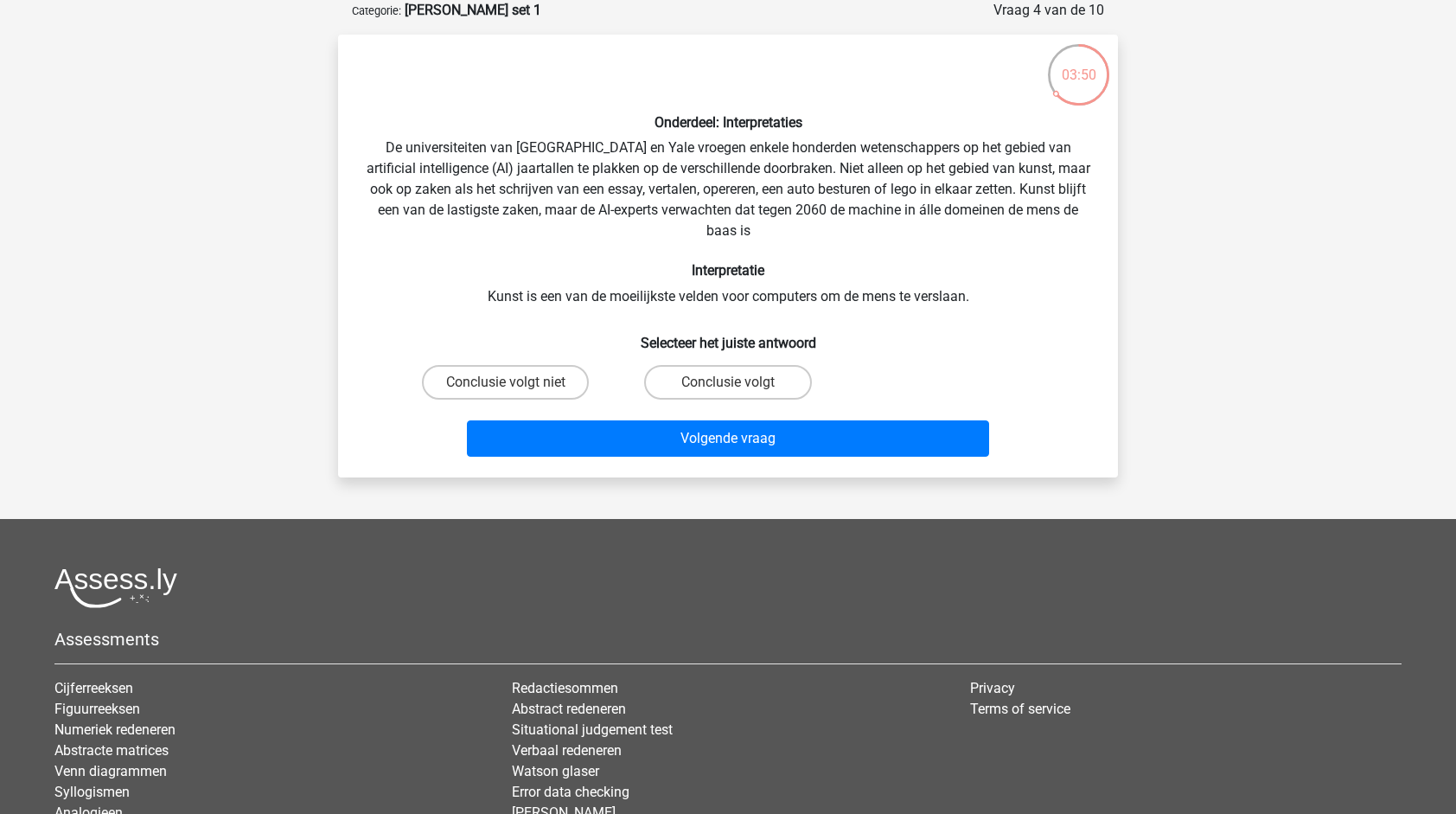
drag, startPoint x: 880, startPoint y: 181, endPoint x: 1008, endPoint y: 195, distance: 128.8
click at [1003, 193] on div "Onderdeel: Interpretaties De universiteiten van Oxford en Yale vroegen enkele h…" at bounding box center [728, 256] width 766 height 416
drag, startPoint x: 562, startPoint y: 297, endPoint x: 934, endPoint y: 283, distance: 372.3
click at [934, 283] on div "Onderdeel: Interpretaties De universiteiten van Oxford en Yale vroegen enkele h…" at bounding box center [728, 256] width 766 height 416
drag, startPoint x: 934, startPoint y: 283, endPoint x: 1082, endPoint y: 287, distance: 148.1
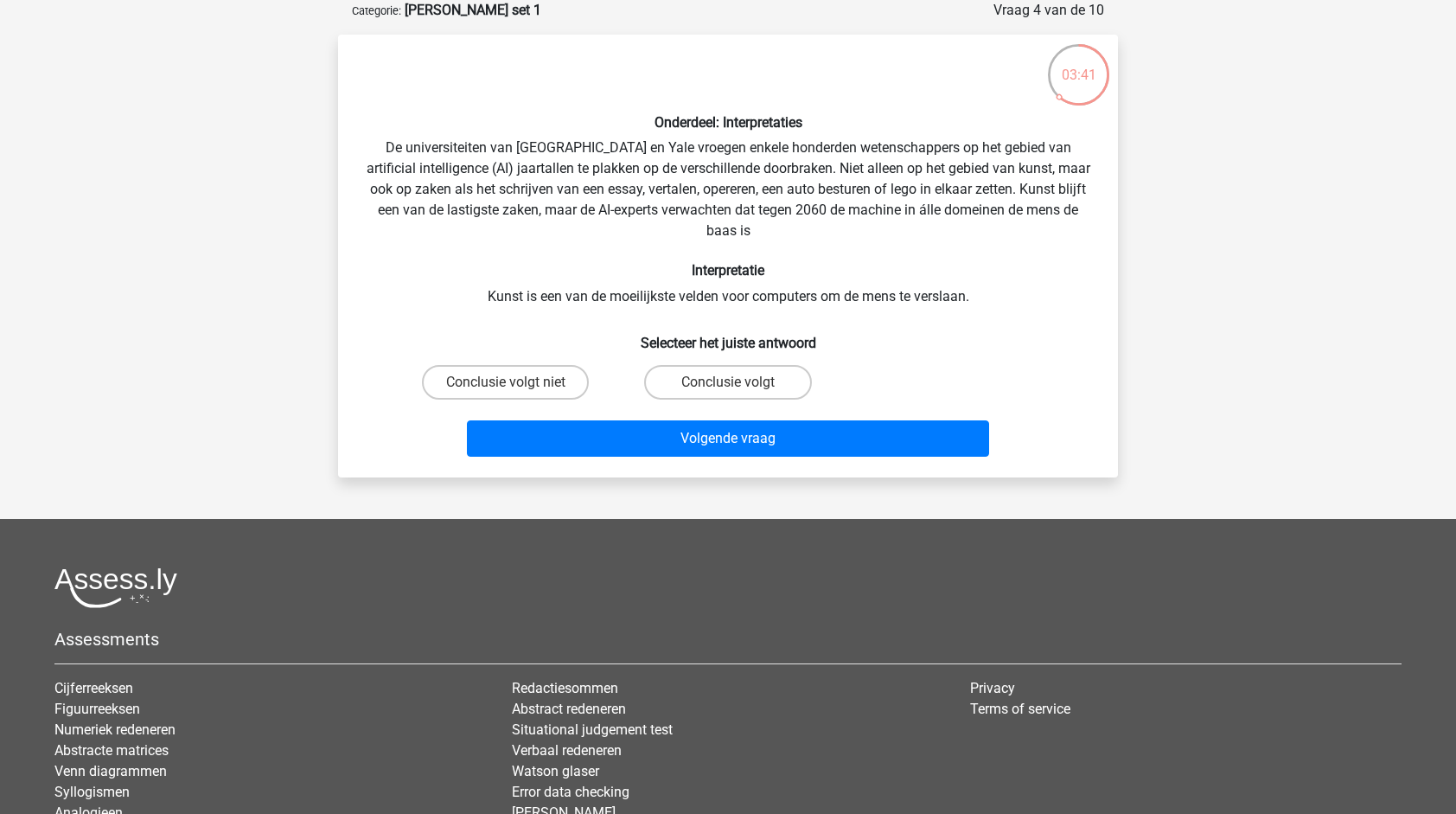
click at [1082, 287] on div "Onderdeel: Interpretaties De universiteiten van Oxford en Yale vroegen enkele h…" at bounding box center [728, 256] width 766 height 416
click at [728, 383] on label "Conclusie volgt" at bounding box center [728, 382] width 167 height 34
click at [728, 383] on input "Conclusie volgt" at bounding box center [734, 388] width 11 height 11
radio input "true"
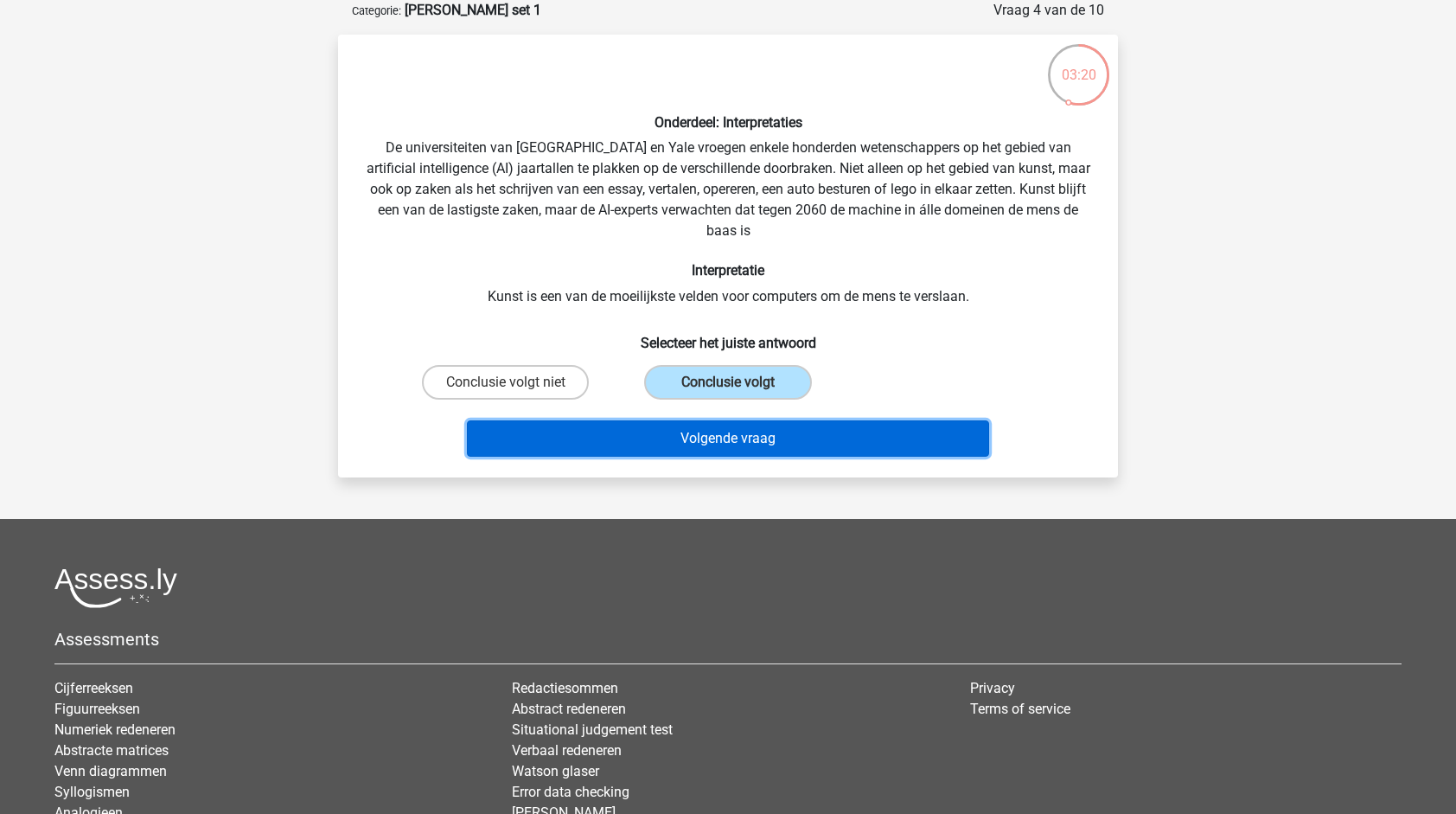
click at [784, 440] on button "Volgende vraag" at bounding box center [728, 438] width 523 height 36
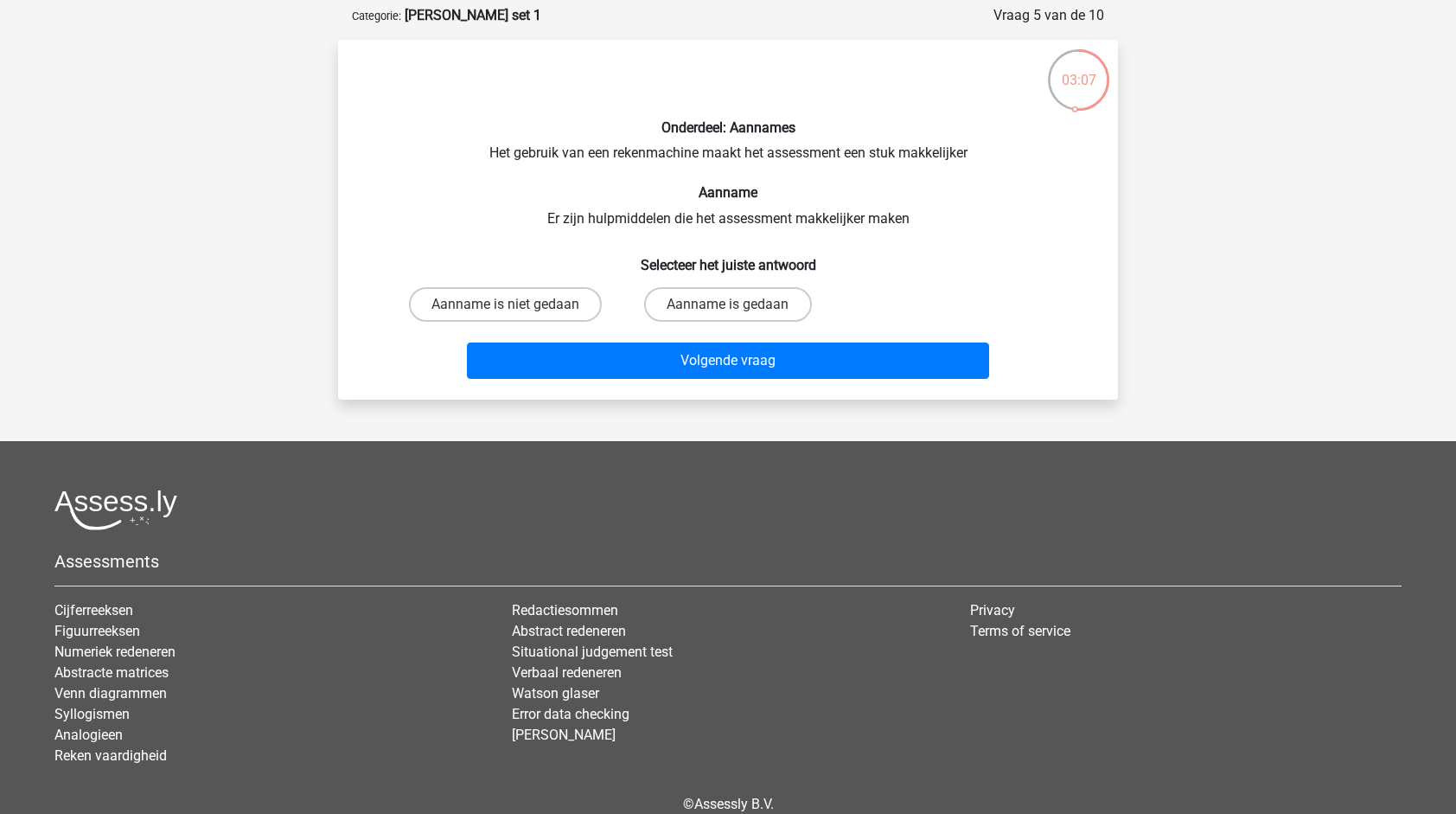
scroll to position [78, 0]
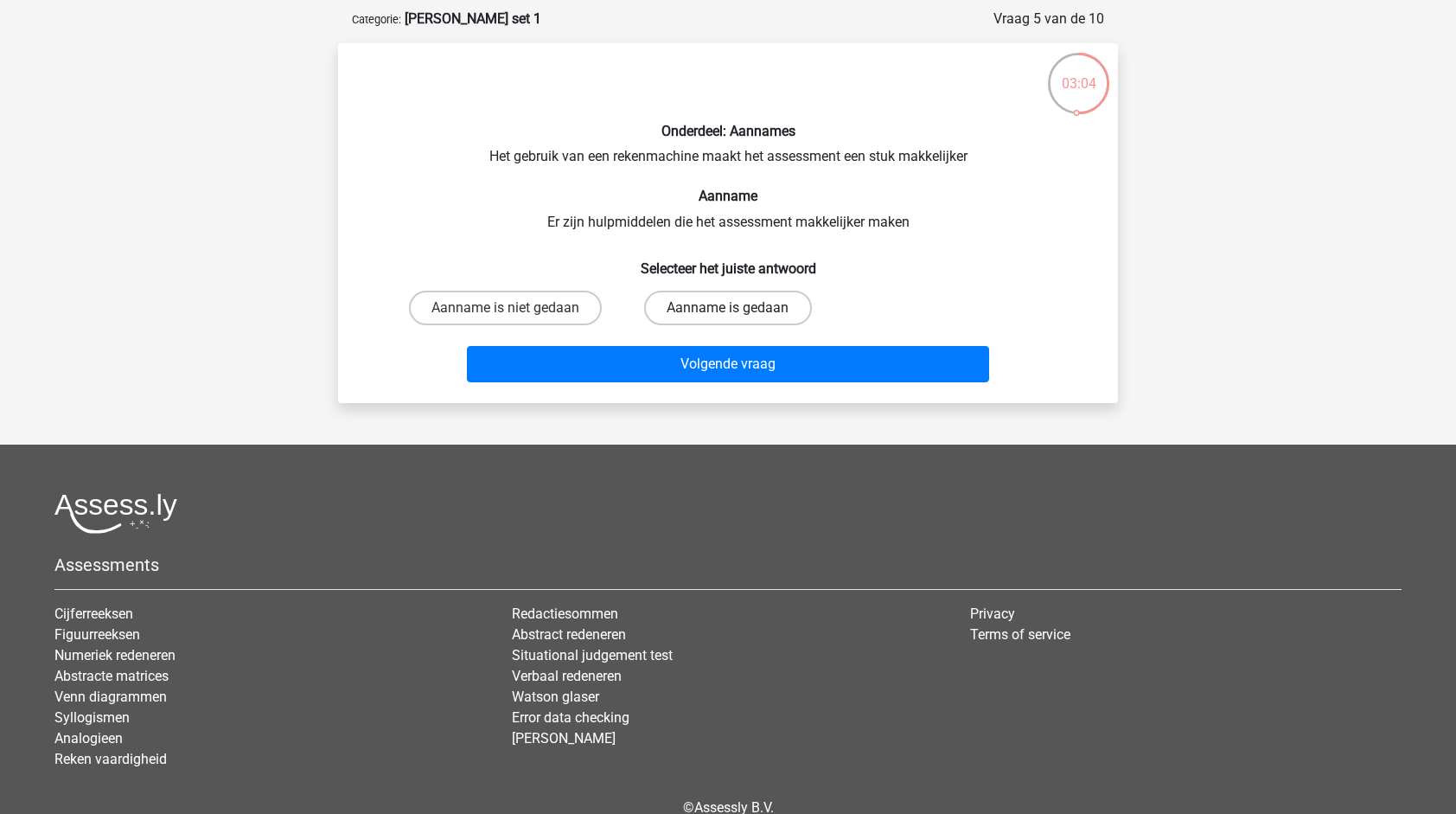
click at [715, 310] on label "Aanname is gedaan" at bounding box center [728, 308] width 167 height 34
click at [728, 310] on input "Aanname is gedaan" at bounding box center [734, 313] width 11 height 11
radio input "true"
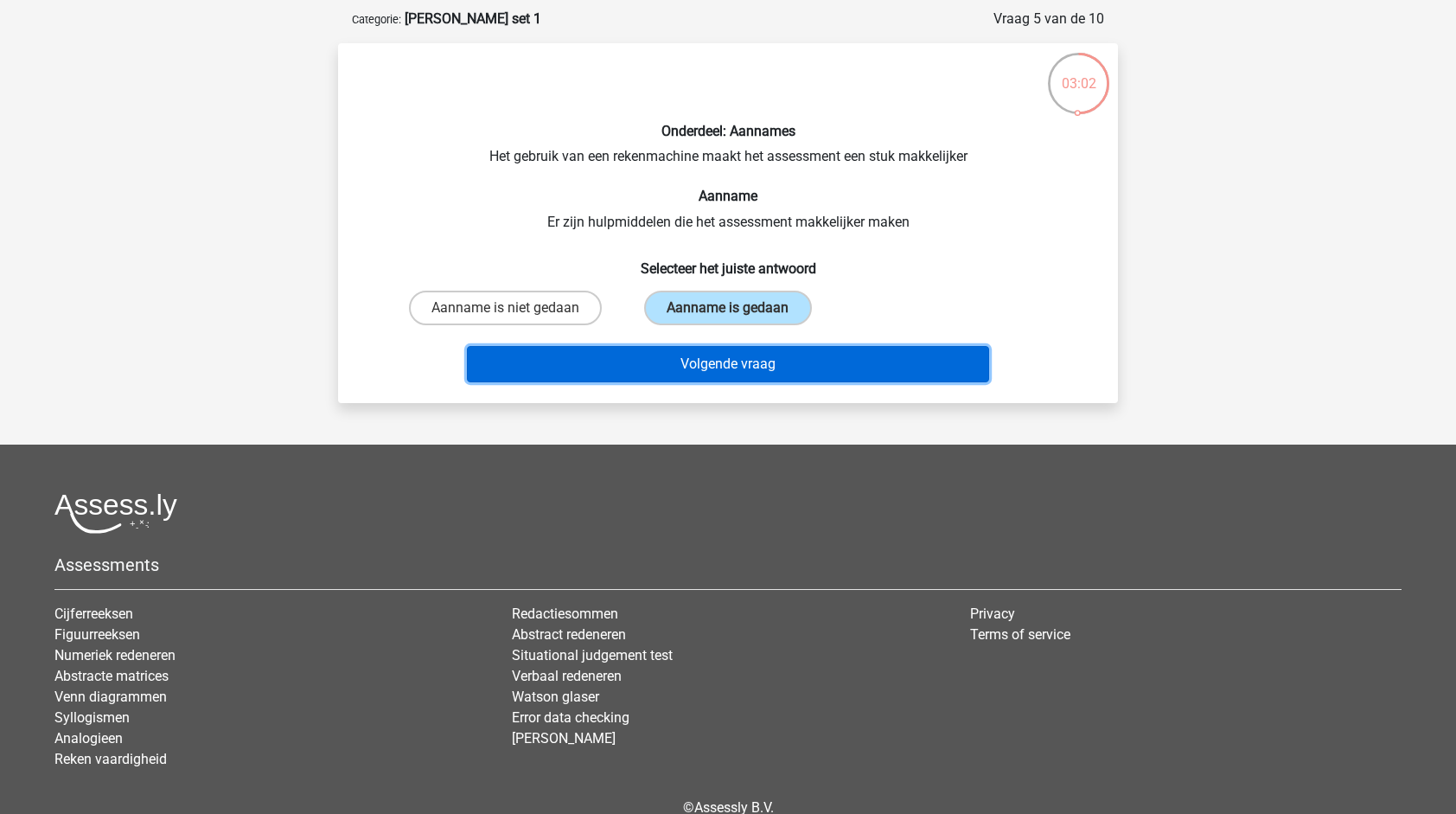
click at [768, 365] on button "Volgende vraag" at bounding box center [728, 364] width 523 height 36
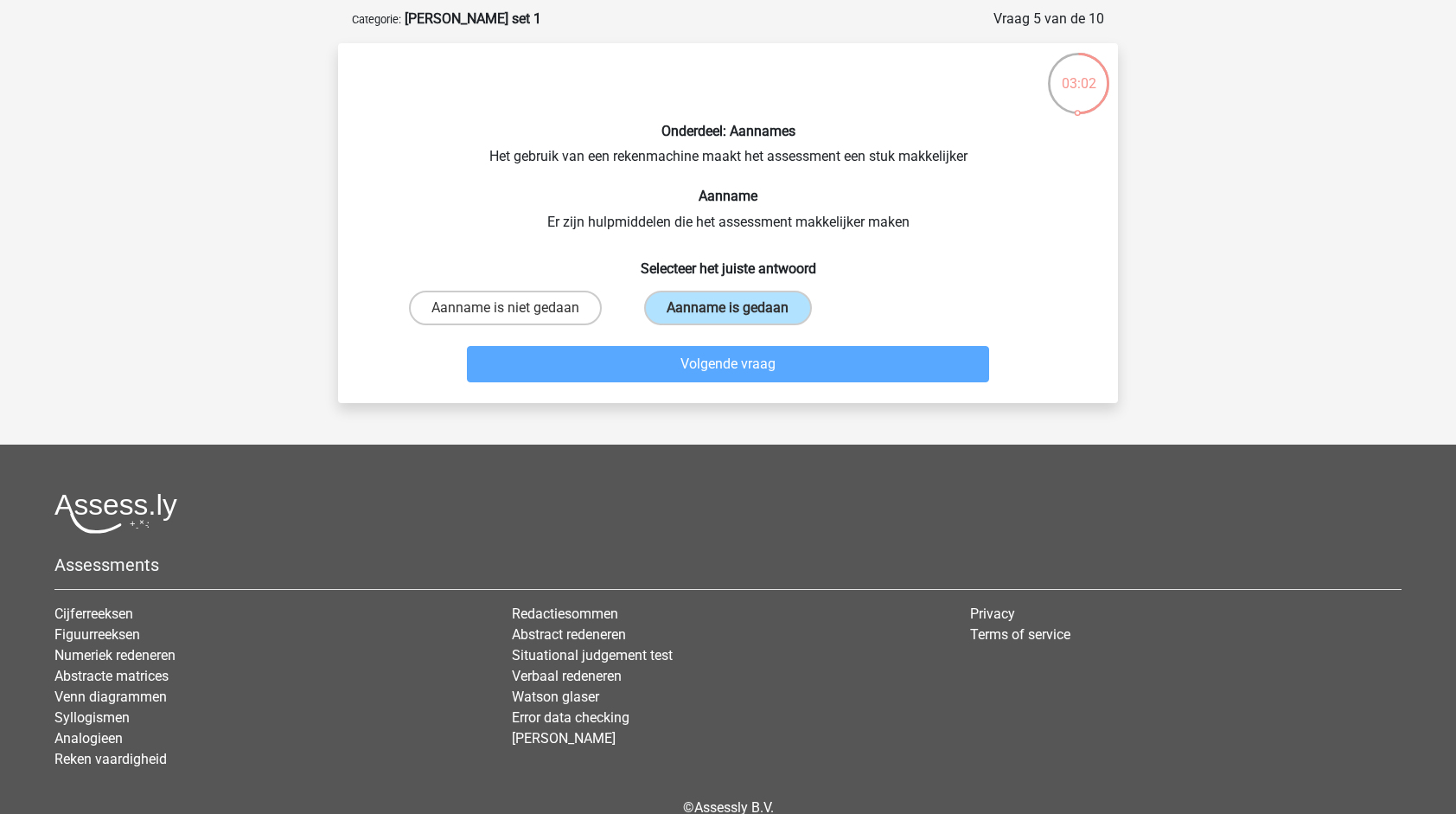
scroll to position [87, 0]
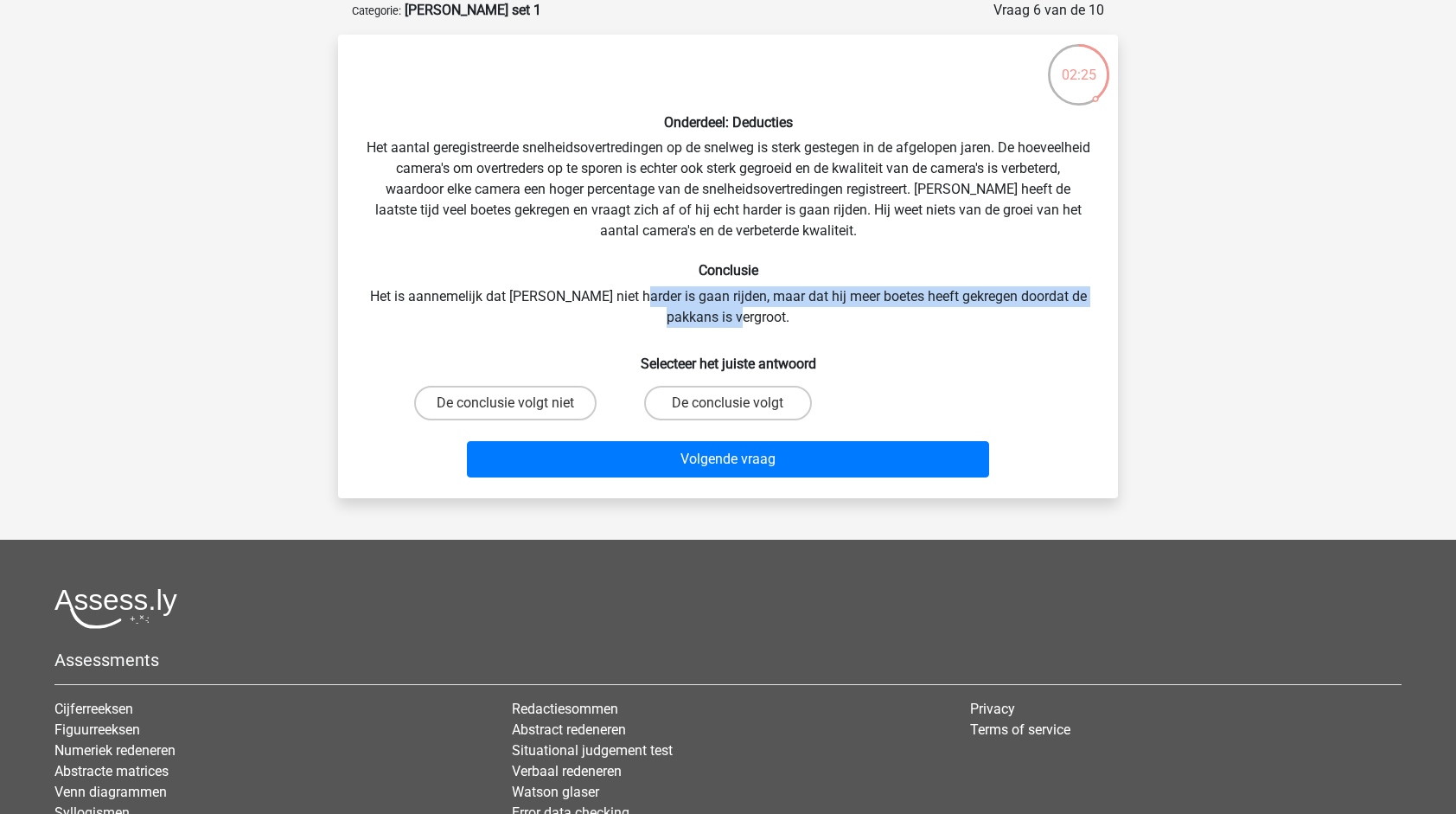
drag, startPoint x: 633, startPoint y: 289, endPoint x: 965, endPoint y: 311, distance: 332.7
click at [965, 311] on div "Onderdeel: Deducties Het aantal geregistreerde snelheidsovertredingen op de sne…" at bounding box center [728, 267] width 766 height 436
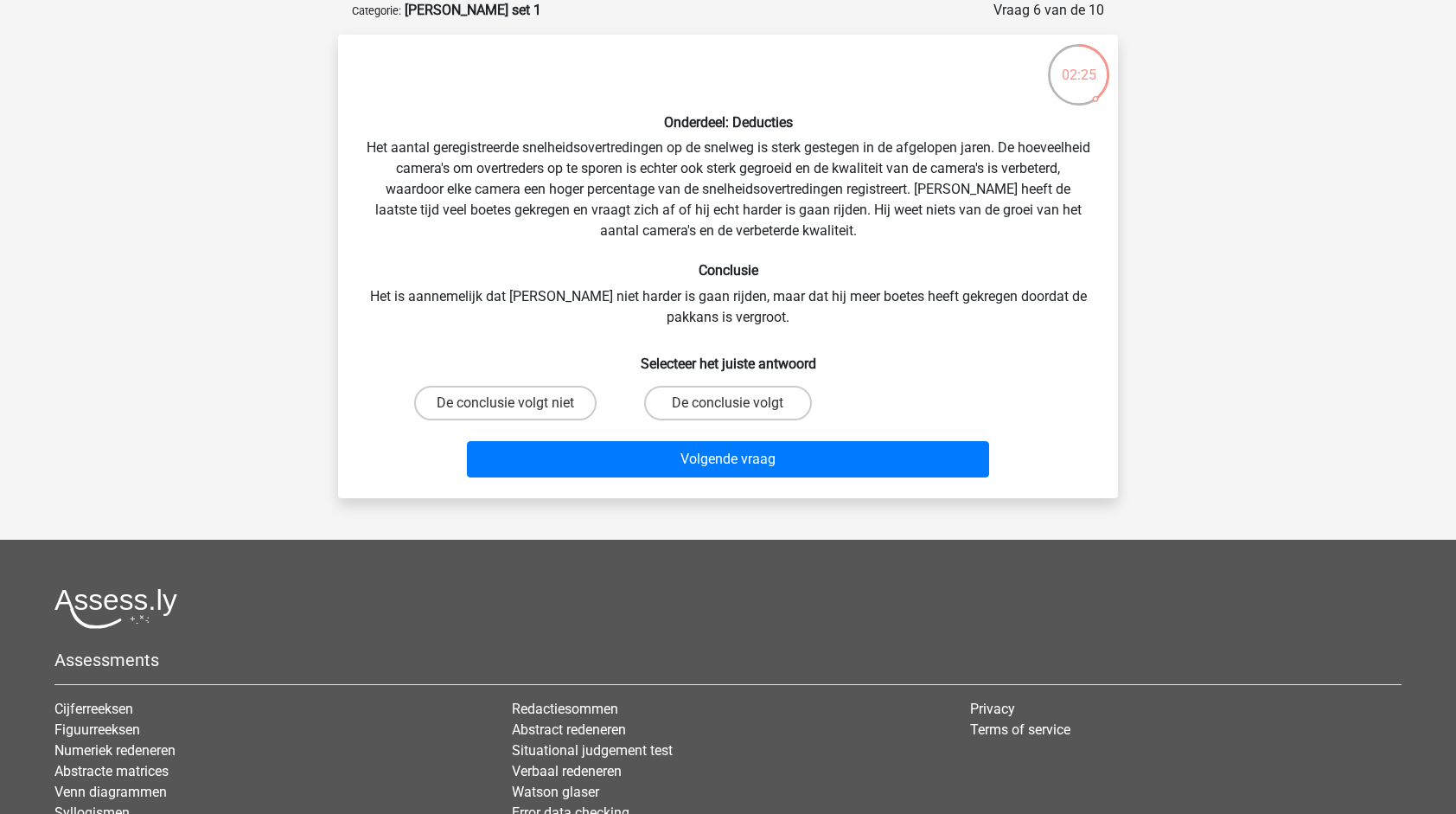
click at [911, 315] on div "Onderdeel: Deducties Het aantal geregistreerde snelheidsovertredingen op de sne…" at bounding box center [728, 267] width 766 height 436
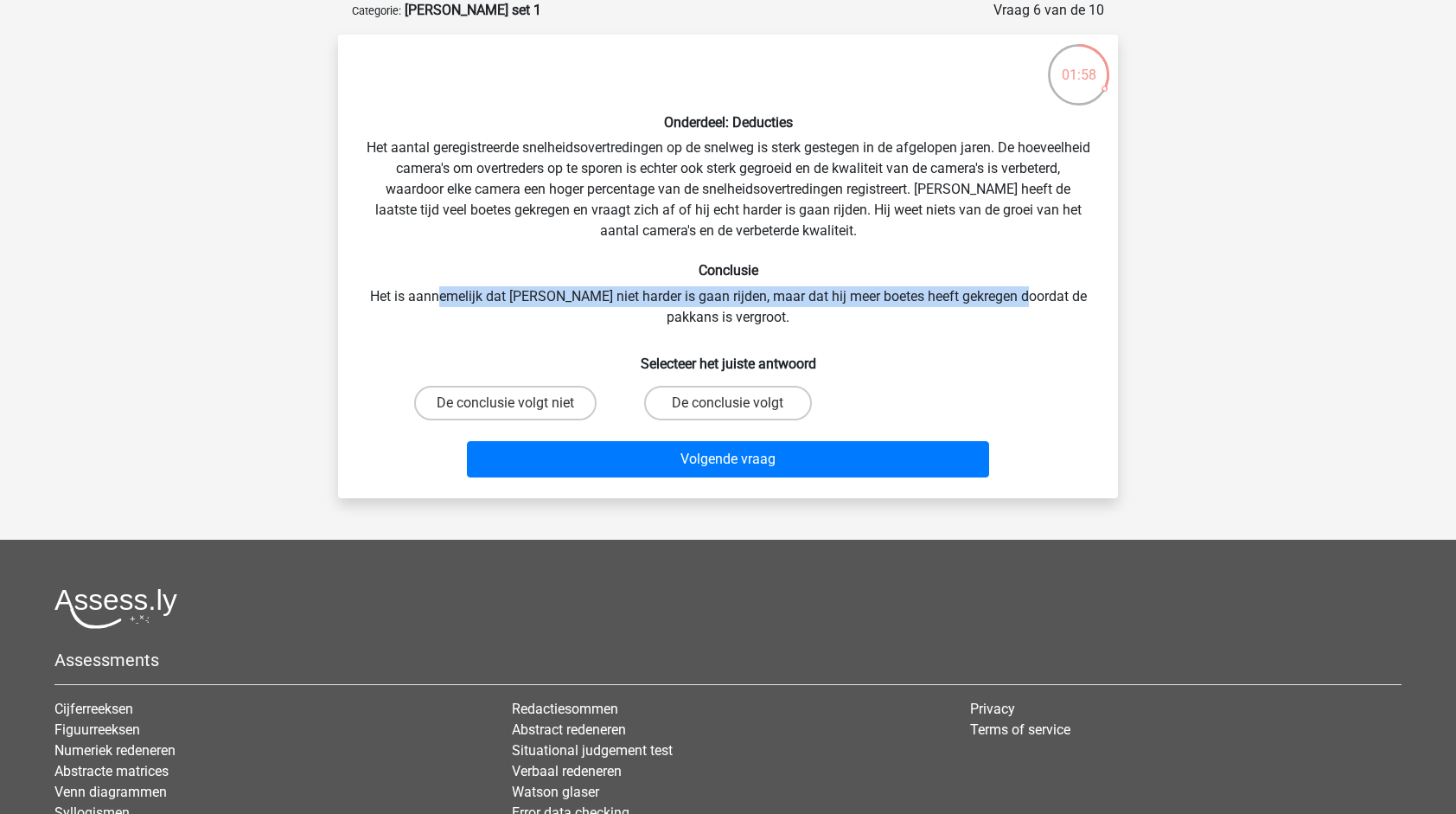
drag, startPoint x: 433, startPoint y: 296, endPoint x: 1009, endPoint y: 280, distance: 576.2
click at [1009, 280] on div "Onderdeel: Deducties Het aantal geregistreerde snelheidsovertredingen op de sne…" at bounding box center [728, 267] width 766 height 436
click at [737, 403] on input "De conclusie volgt" at bounding box center [734, 408] width 11 height 11
radio input "true"
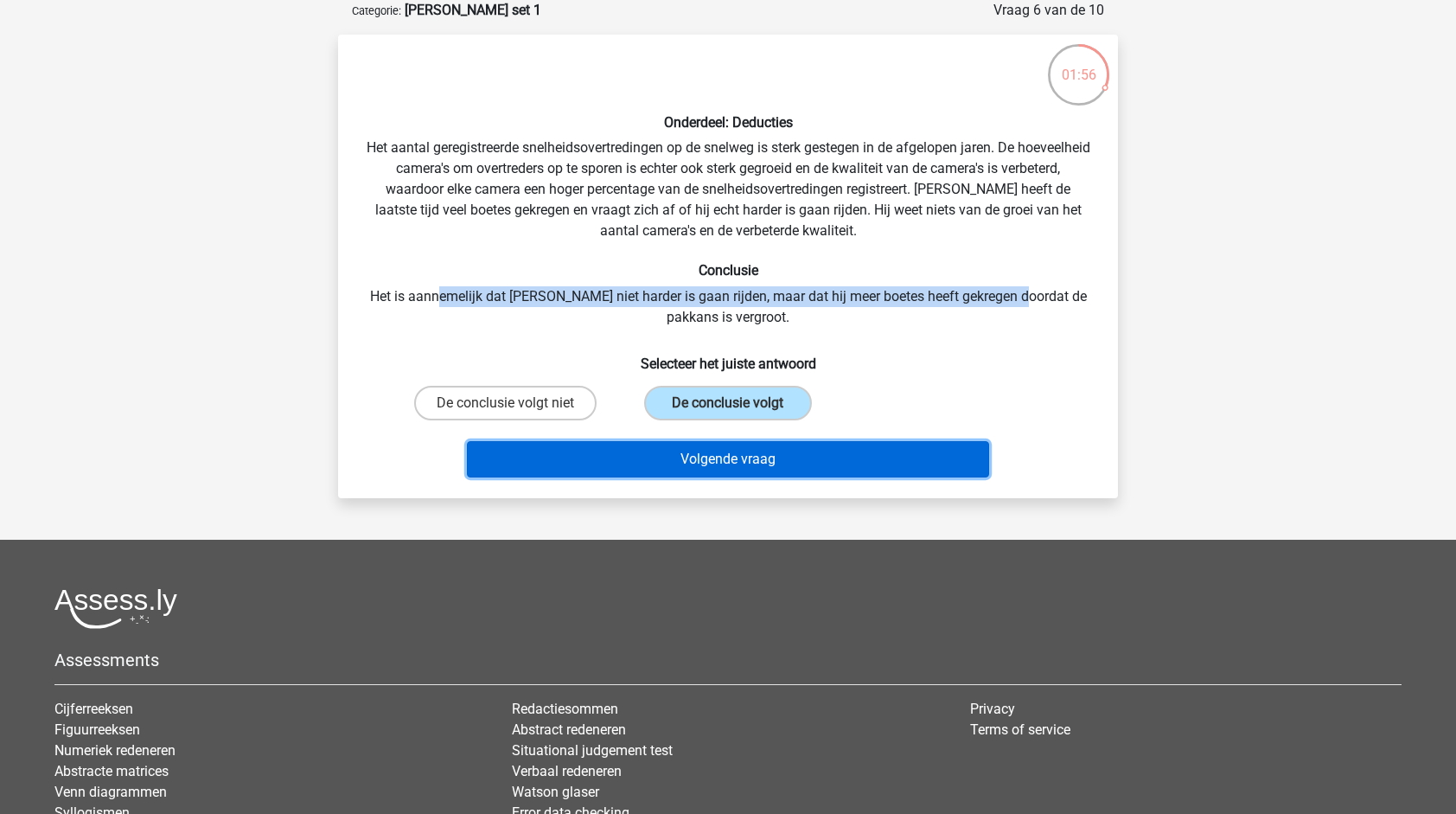
click at [798, 451] on button "Volgende vraag" at bounding box center [728, 459] width 523 height 36
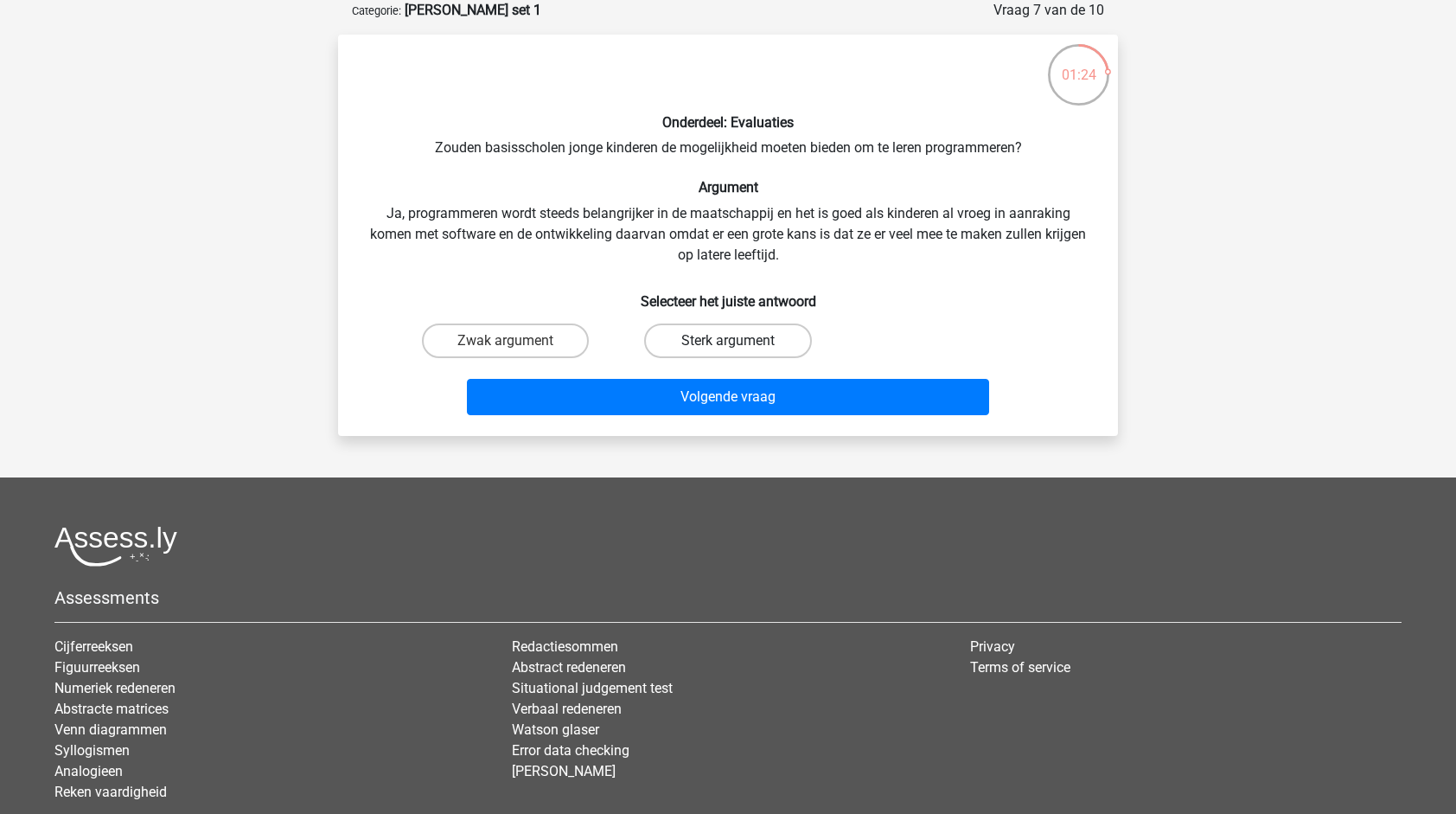
click at [684, 331] on label "Sterk argument" at bounding box center [728, 340] width 167 height 34
click at [728, 340] on input "Sterk argument" at bounding box center [734, 346] width 11 height 11
radio input "true"
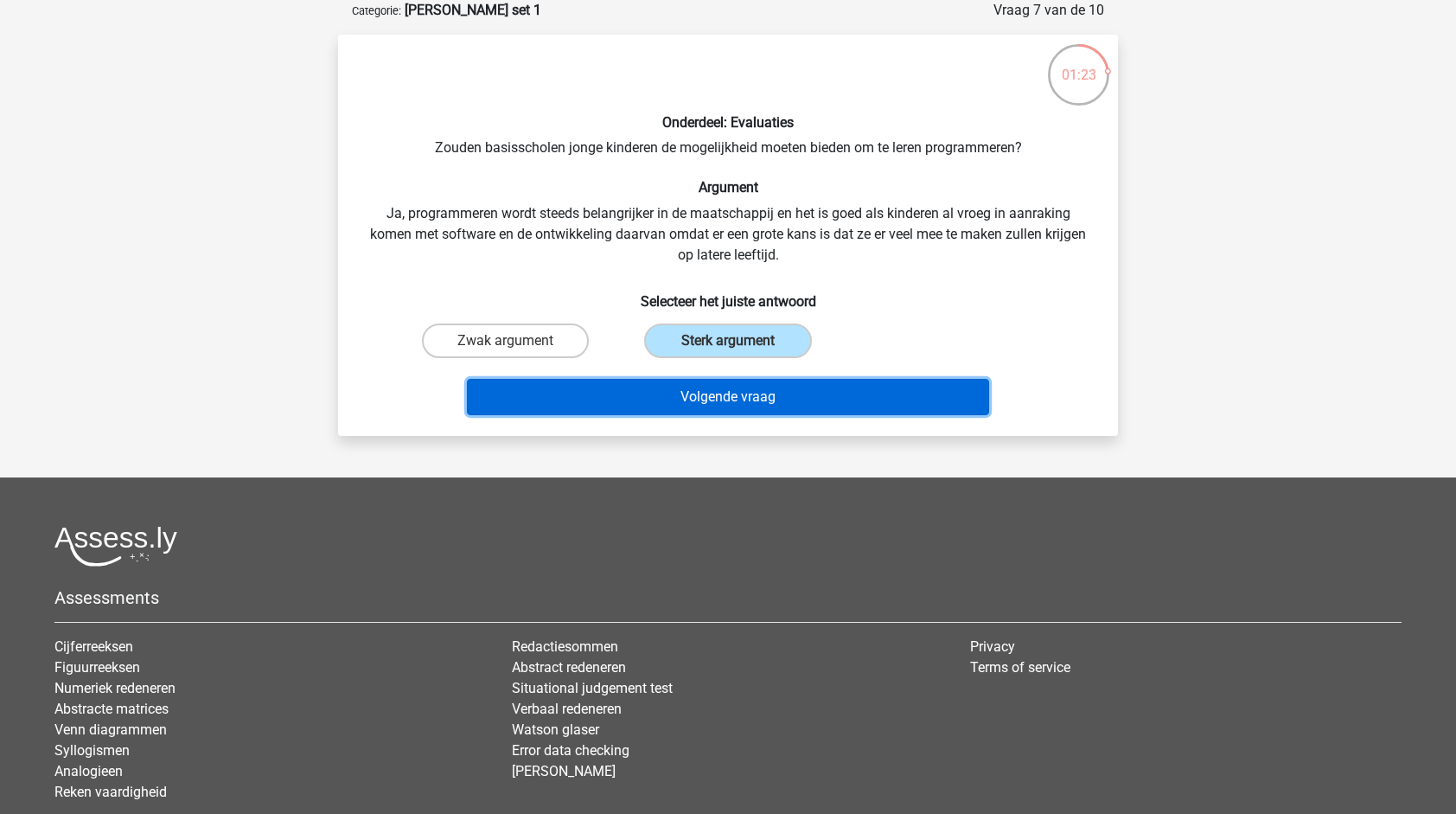
click at [773, 393] on button "Volgende vraag" at bounding box center [728, 397] width 523 height 36
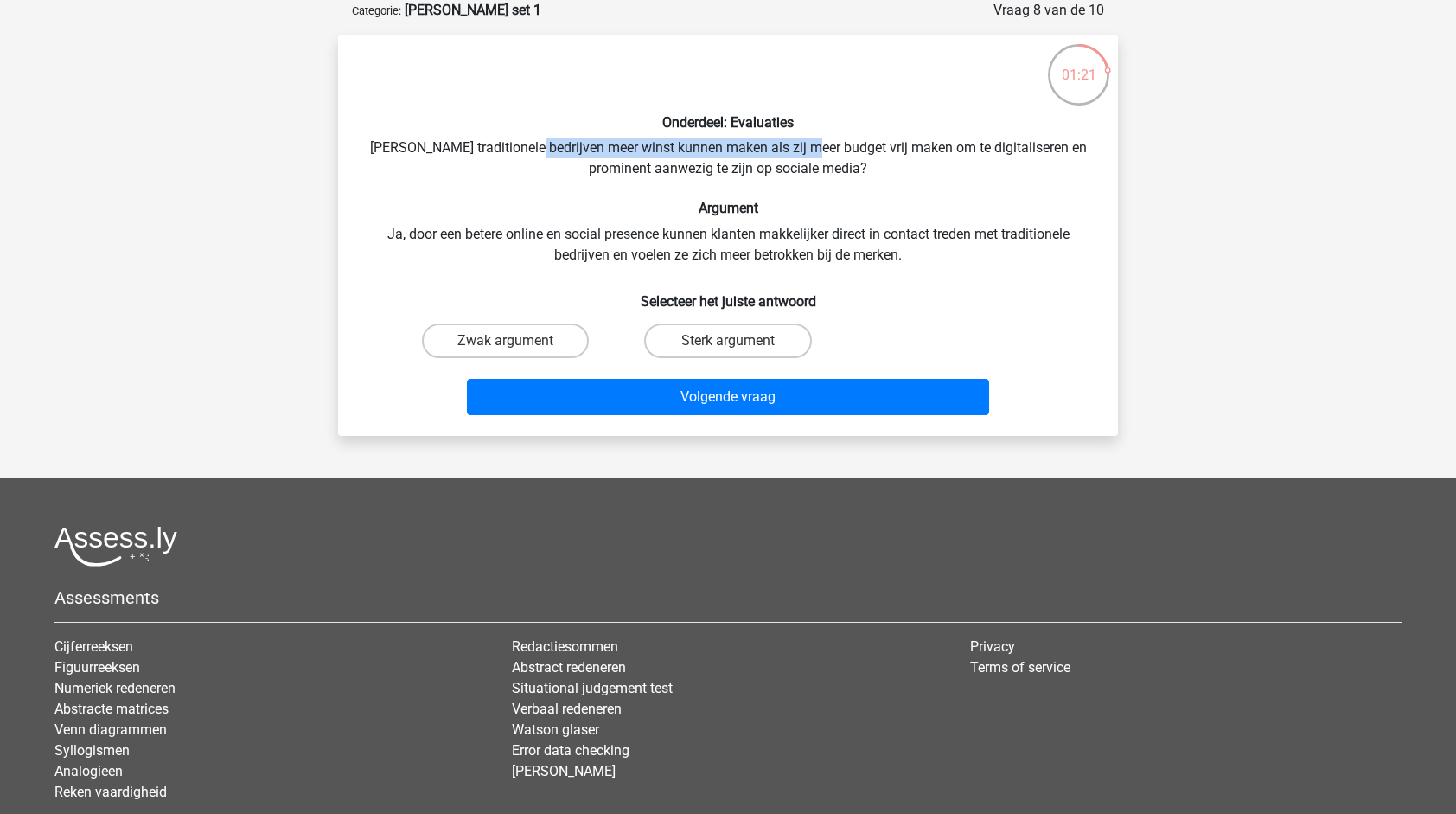
drag, startPoint x: 551, startPoint y: 140, endPoint x: 840, endPoint y: 131, distance: 289.1
click at [840, 131] on div "Onderdeel: Evaluaties Zouden traditionele bedrijven meer winst kunnen maken als…" at bounding box center [728, 235] width 766 height 374
drag, startPoint x: 840, startPoint y: 131, endPoint x: 890, endPoint y: 162, distance: 58.8
click at [882, 158] on div "Onderdeel: Evaluaties Zouden traditionele bedrijven meer winst kunnen maken als…" at bounding box center [728, 235] width 766 height 374
drag, startPoint x: 861, startPoint y: 168, endPoint x: 804, endPoint y: 178, distance: 57.9
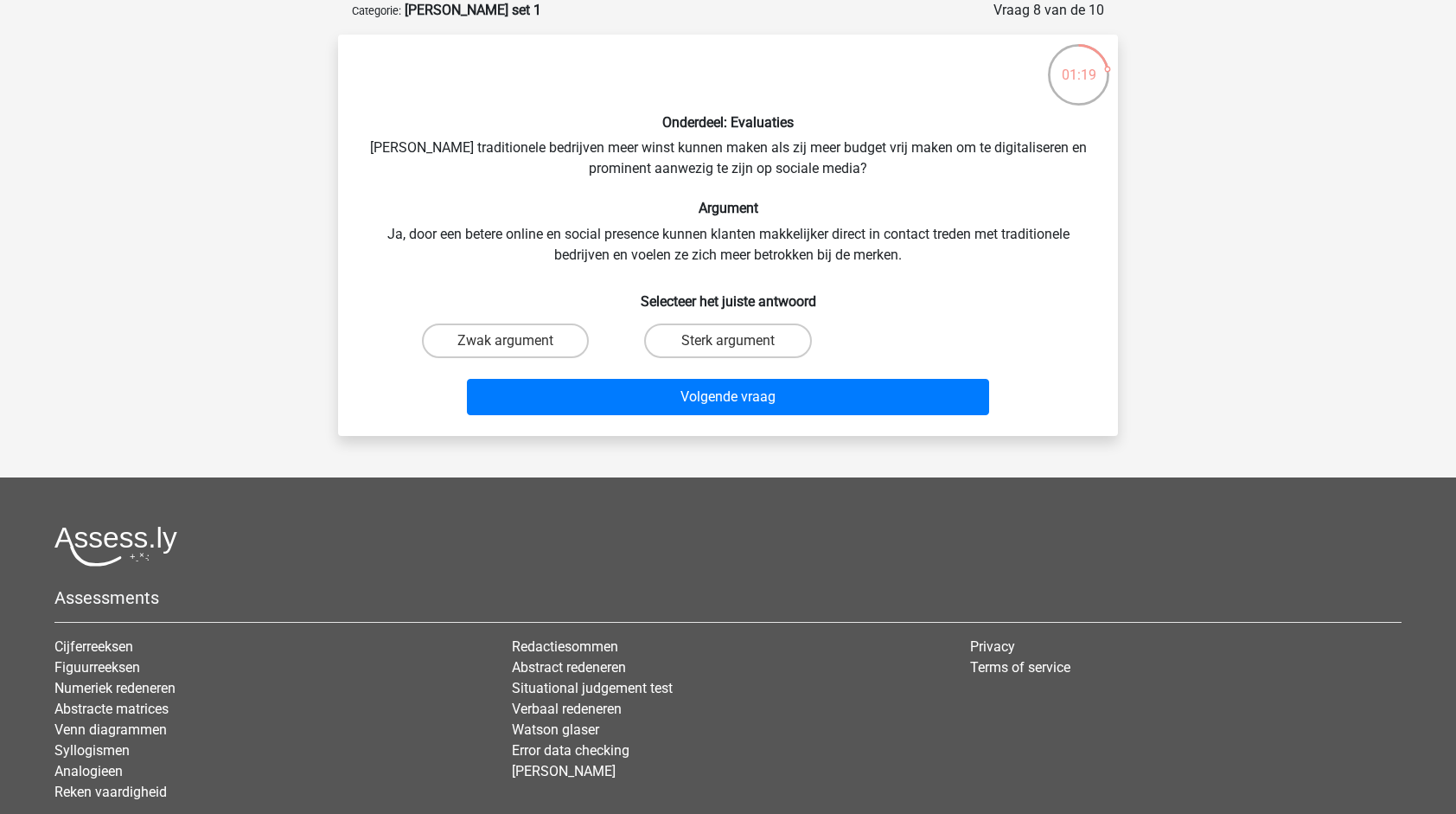
click at [861, 168] on div "Onderdeel: Evaluaties Zouden traditionele bedrijven meer winst kunnen maken als…" at bounding box center [728, 235] width 766 height 374
drag, startPoint x: 684, startPoint y: 171, endPoint x: 858, endPoint y: 162, distance: 174.2
click at [858, 162] on div "Onderdeel: Evaluaties Zouden traditionele bedrijven meer winst kunnen maken als…" at bounding box center [728, 235] width 766 height 374
click at [789, 222] on div "Onderdeel: Evaluaties Zouden traditionele bedrijven meer winst kunnen maken als…" at bounding box center [728, 235] width 766 height 374
drag, startPoint x: 794, startPoint y: 235, endPoint x: 1028, endPoint y: 225, distance: 234.2
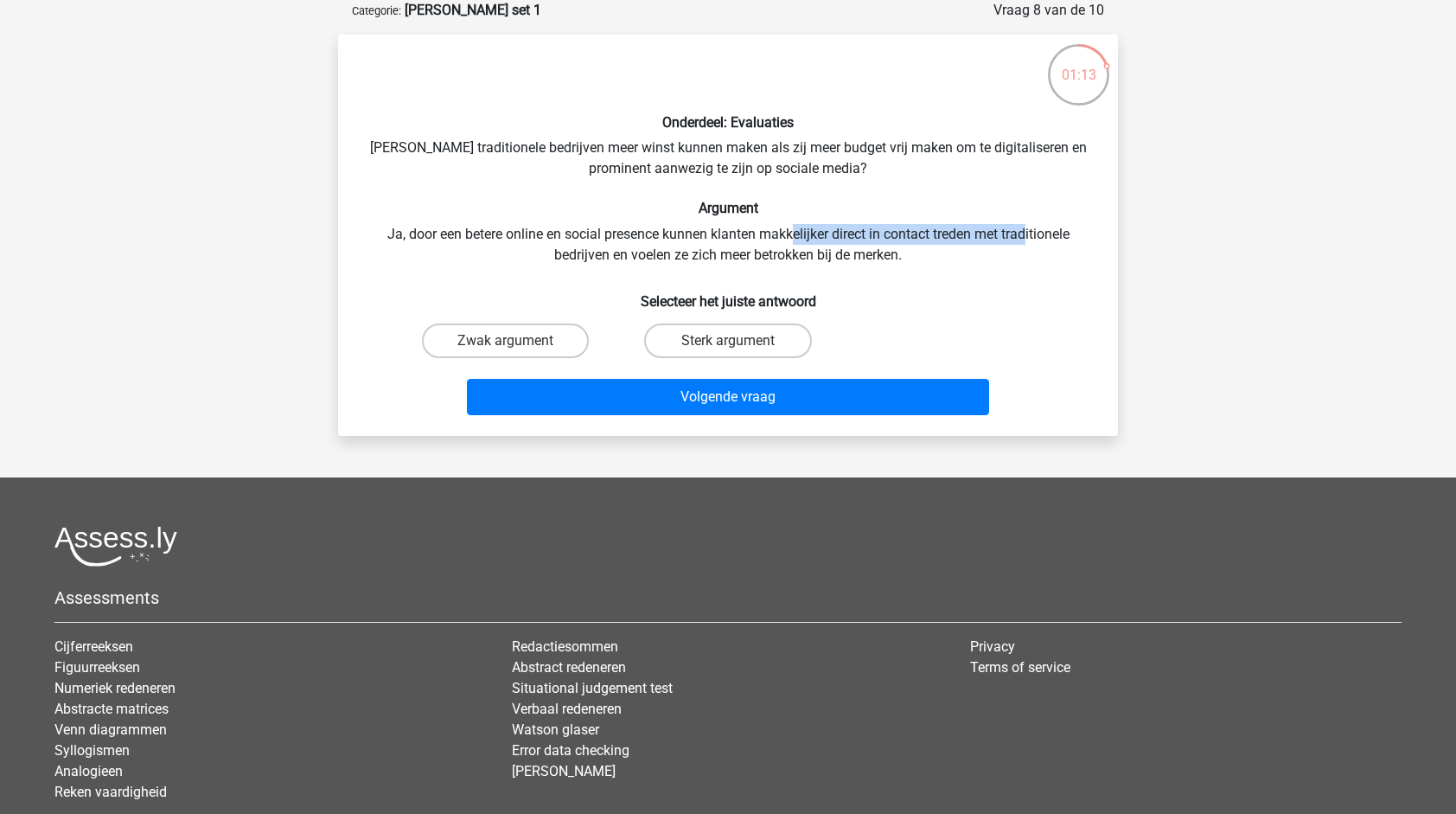
click at [1028, 225] on div "Onderdeel: Evaluaties Zouden traditionele bedrijven meer winst kunnen maken als…" at bounding box center [728, 235] width 766 height 374
click at [634, 251] on div "Onderdeel: Evaluaties Zouden traditionele bedrijven meer winst kunnen maken als…" at bounding box center [728, 235] width 766 height 374
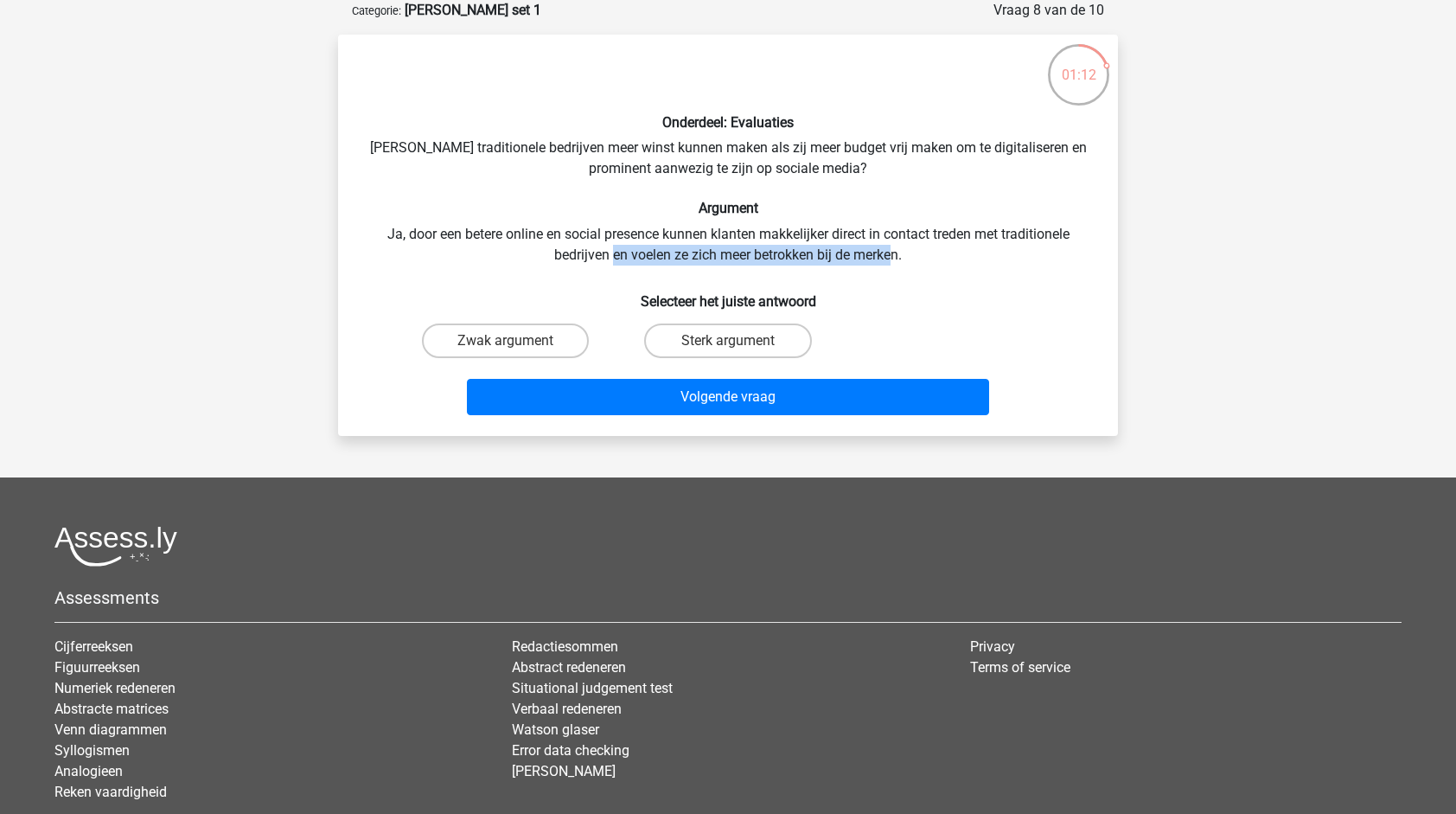
drag, startPoint x: 611, startPoint y: 254, endPoint x: 892, endPoint y: 247, distance: 281.1
click at [892, 247] on div "Onderdeel: Evaluaties Zouden traditionele bedrijven meer winst kunnen maken als…" at bounding box center [728, 235] width 766 height 374
click at [682, 165] on div "Onderdeel: Evaluaties Zouden traditionele bedrijven meer winst kunnen maken als…" at bounding box center [728, 235] width 766 height 374
drag, startPoint x: 636, startPoint y: 139, endPoint x: 811, endPoint y: 144, distance: 175.1
click at [811, 144] on div "Onderdeel: Evaluaties Zouden traditionele bedrijven meer winst kunnen maken als…" at bounding box center [728, 235] width 766 height 374
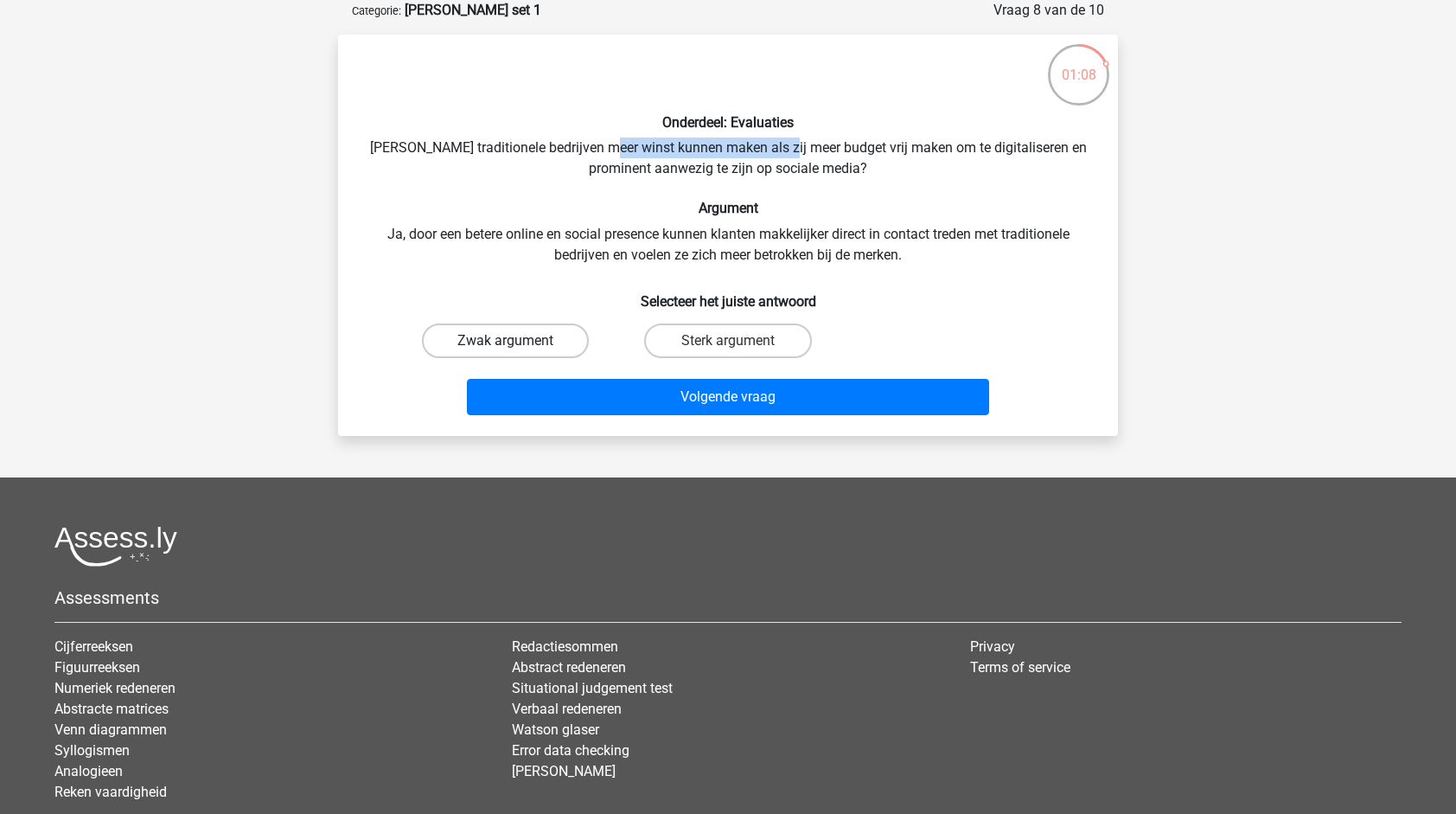
click at [535, 343] on label "Zwak argument" at bounding box center [505, 340] width 167 height 34
click at [517, 343] on input "Zwak argument" at bounding box center [511, 346] width 11 height 11
radio input "true"
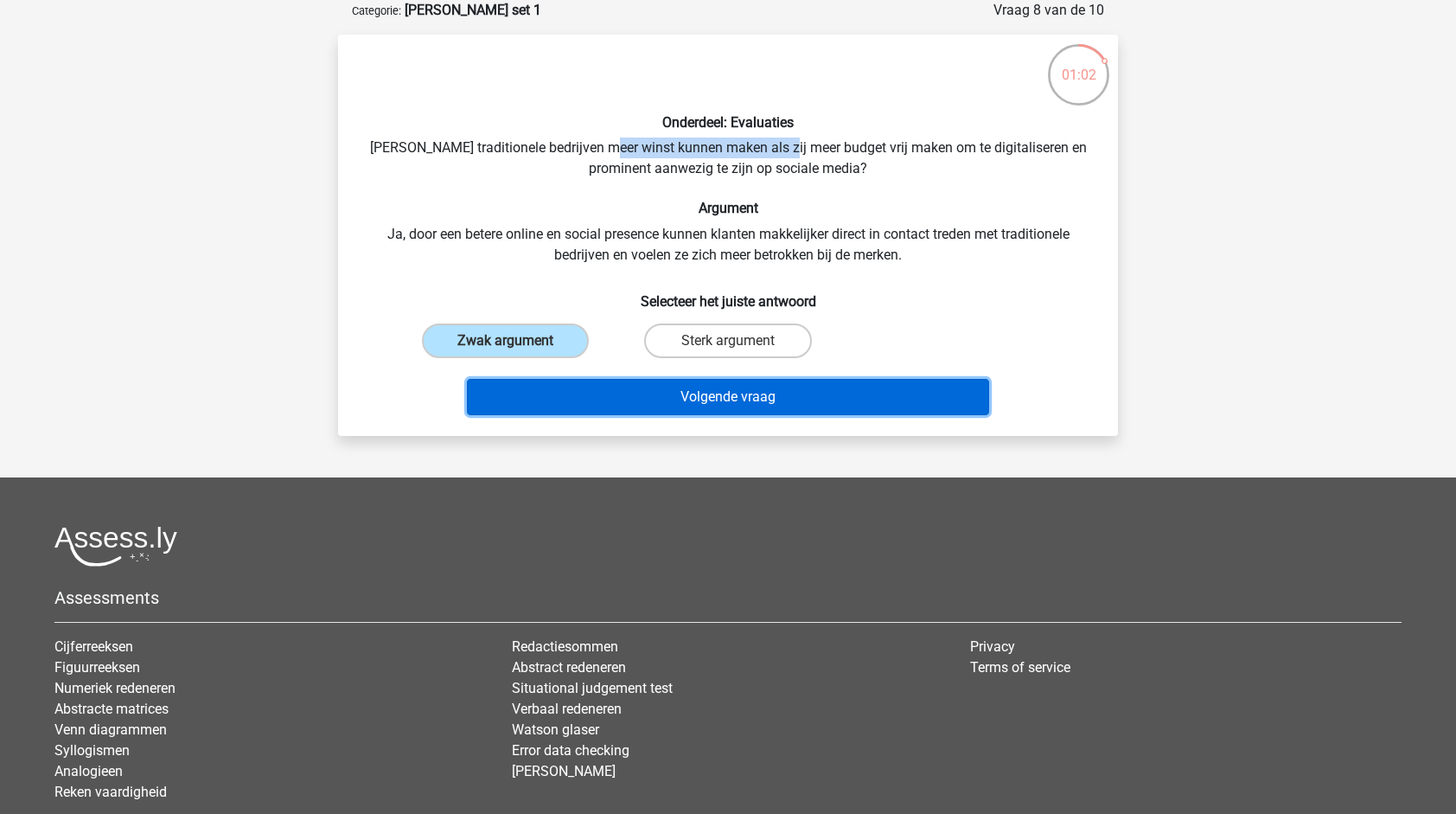
click at [749, 392] on button "Volgende vraag" at bounding box center [728, 397] width 523 height 36
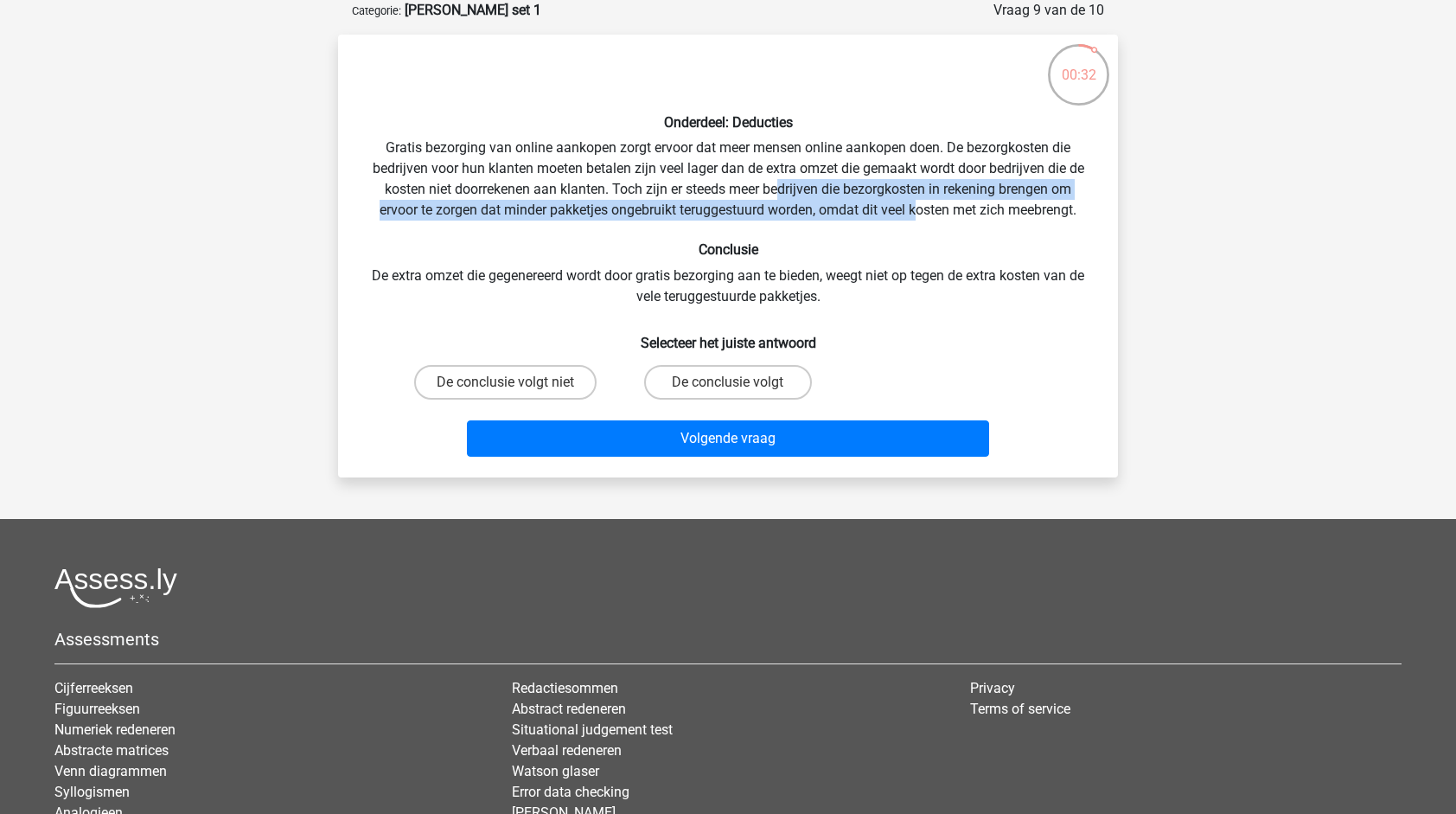
drag, startPoint x: 811, startPoint y: 184, endPoint x: 919, endPoint y: 207, distance: 110.4
click at [919, 207] on div "Onderdeel: Deducties Gratis bezorging van online aankopen zorgt ervoor dat meer…" at bounding box center [728, 256] width 766 height 416
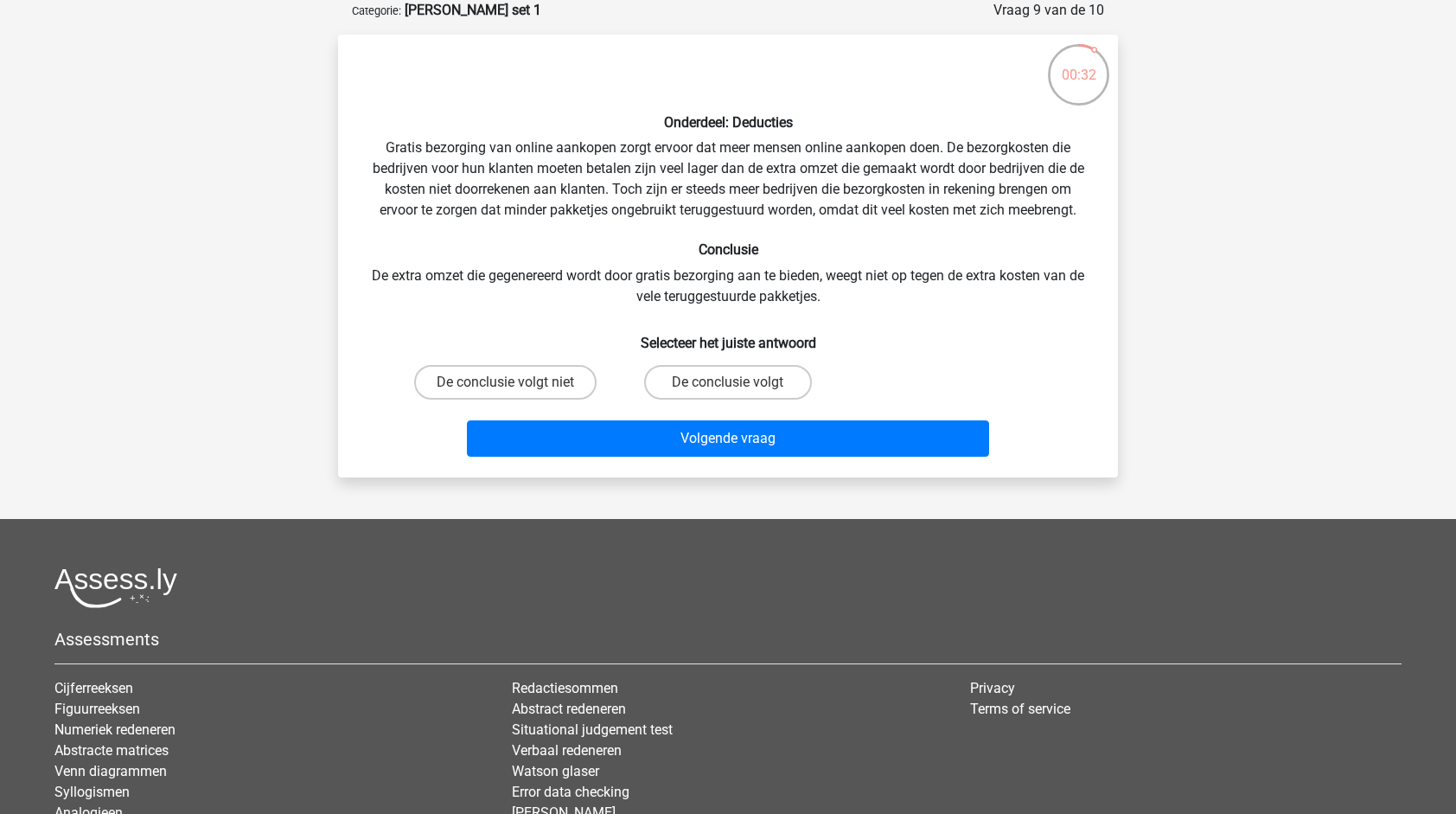
drag, startPoint x: 919, startPoint y: 207, endPoint x: 846, endPoint y: 289, distance: 109.8
click at [874, 271] on div "Onderdeel: Deducties Gratis bezorging van online aankopen zorgt ervoor dat meer…" at bounding box center [728, 256] width 766 height 416
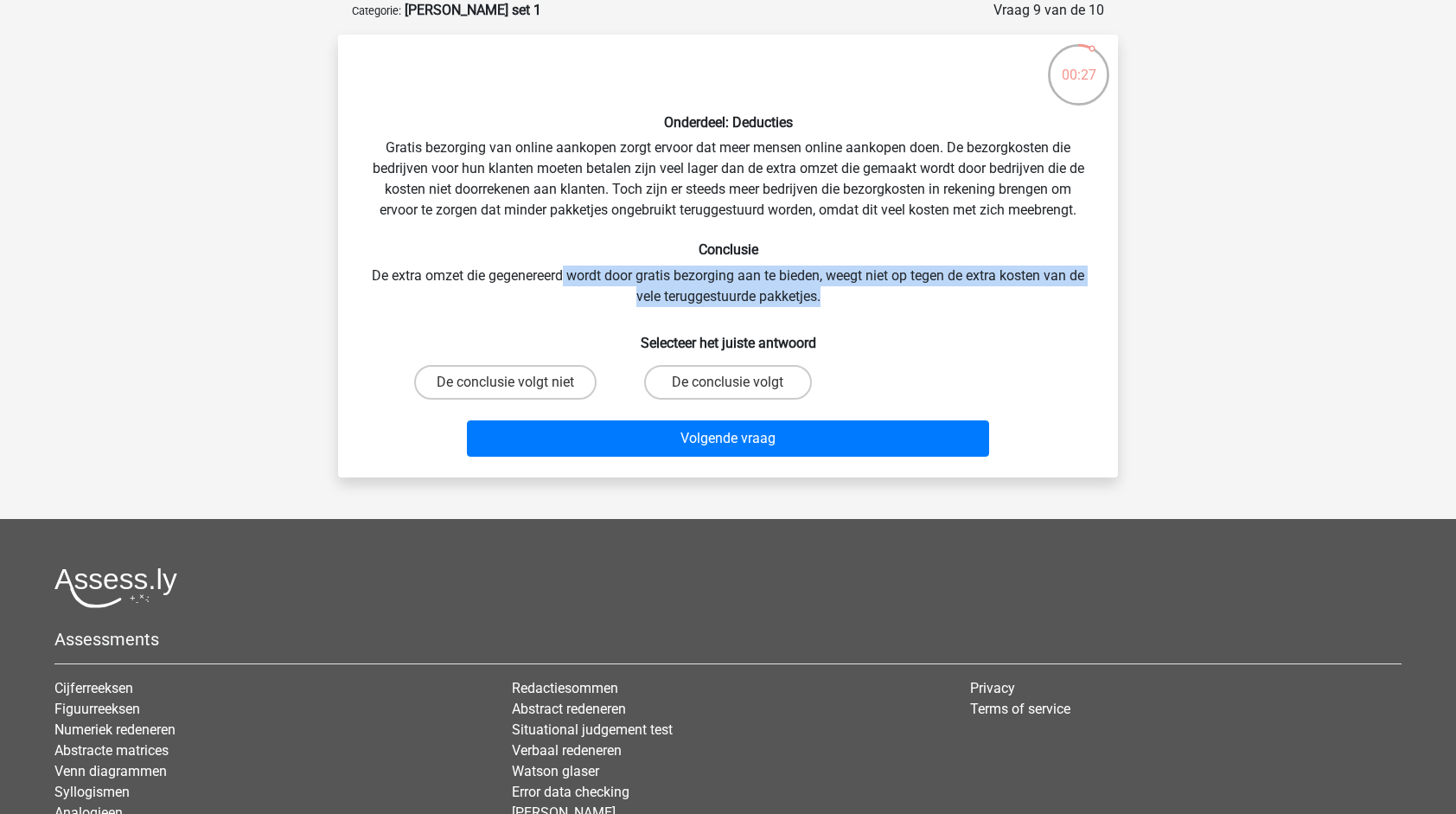
drag, startPoint x: 582, startPoint y: 269, endPoint x: 914, endPoint y: 291, distance: 332.7
click at [914, 291] on div "Onderdeel: Deducties Gratis bezorging van online aankopen zorgt ervoor dat meer…" at bounding box center [728, 256] width 766 height 416
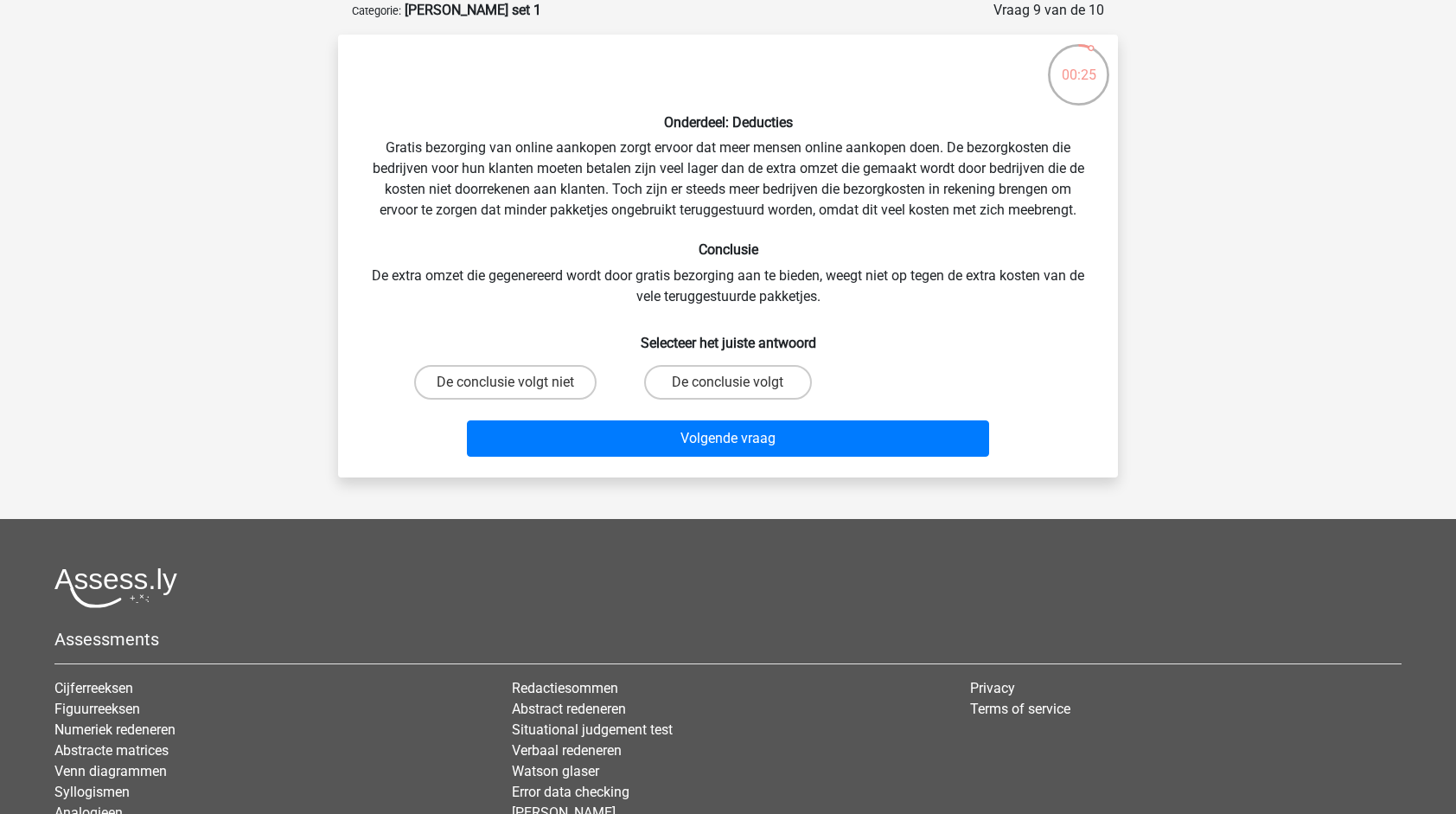
click at [557, 263] on div "Onderdeel: Deducties Gratis bezorging van online aankopen zorgt ervoor dat meer…" at bounding box center [728, 256] width 766 height 416
click at [575, 393] on label "De conclusie volgt niet" at bounding box center [506, 382] width 183 height 34
click at [517, 393] on input "De conclusie volgt niet" at bounding box center [511, 388] width 11 height 11
radio input "true"
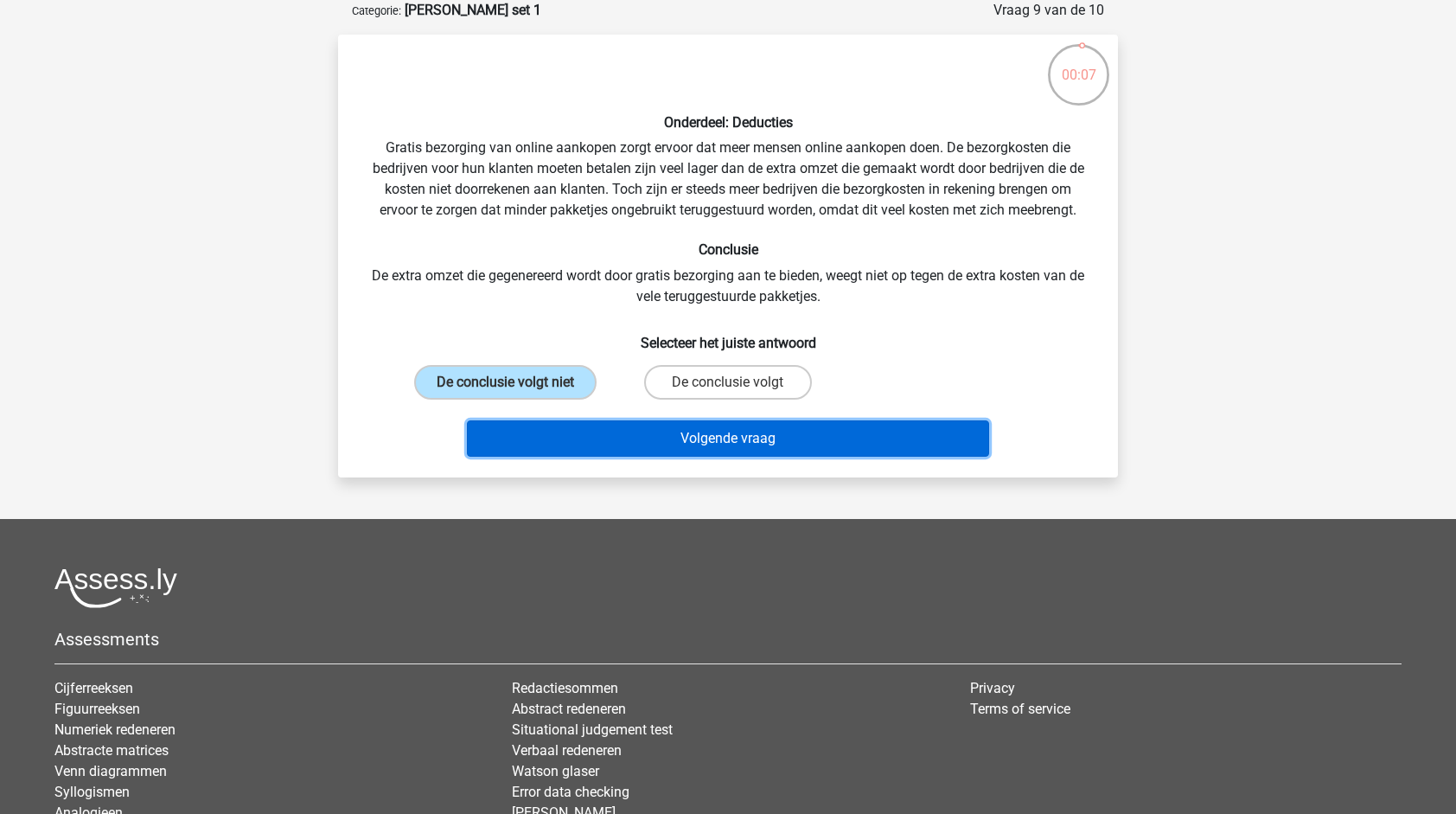
click at [757, 437] on button "Volgende vraag" at bounding box center [728, 438] width 523 height 36
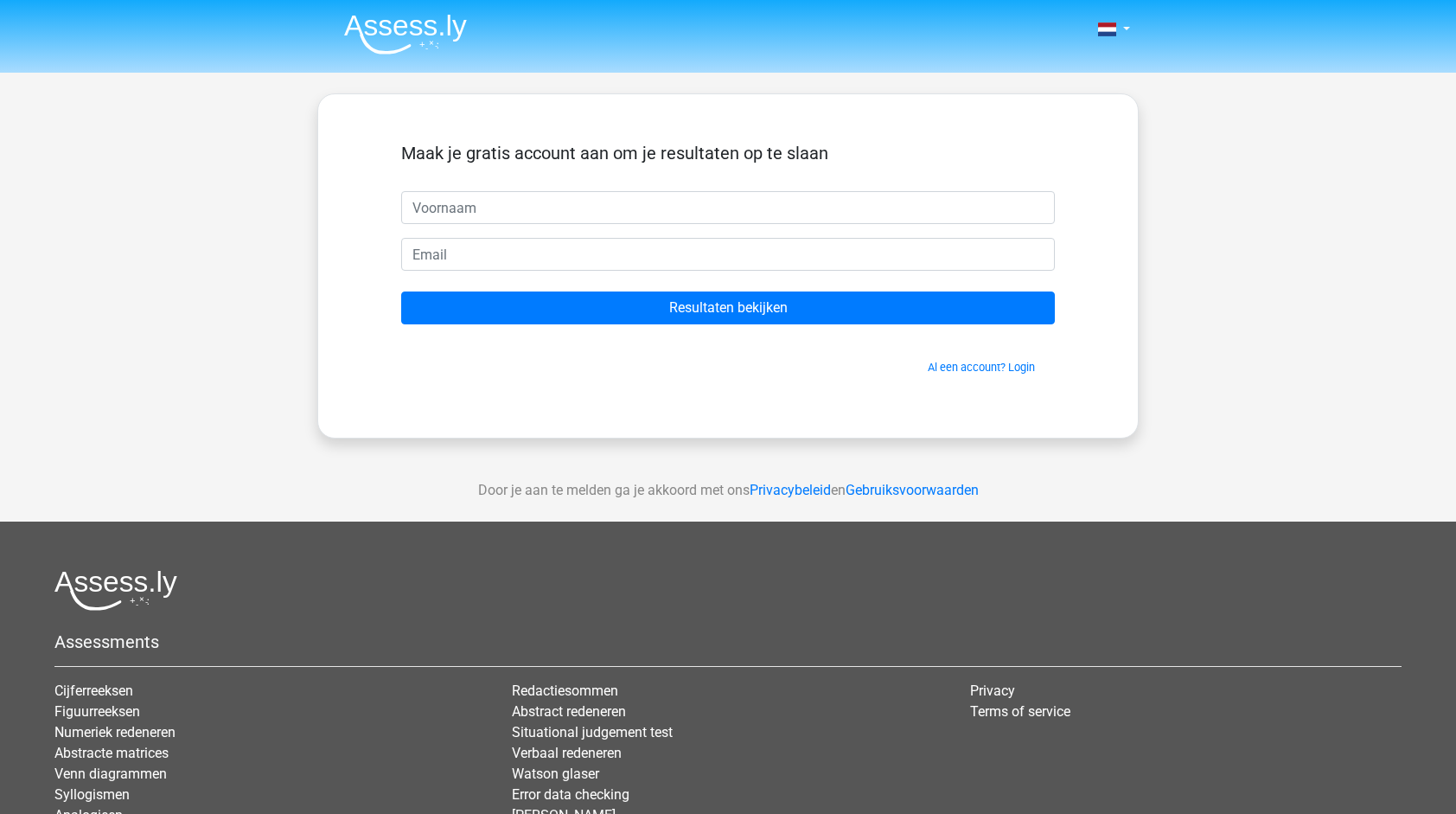
click at [486, 215] on input "text" at bounding box center [728, 207] width 653 height 33
click at [498, 205] on input "text" at bounding box center [728, 207] width 653 height 33
type input "[PERSON_NAME]"
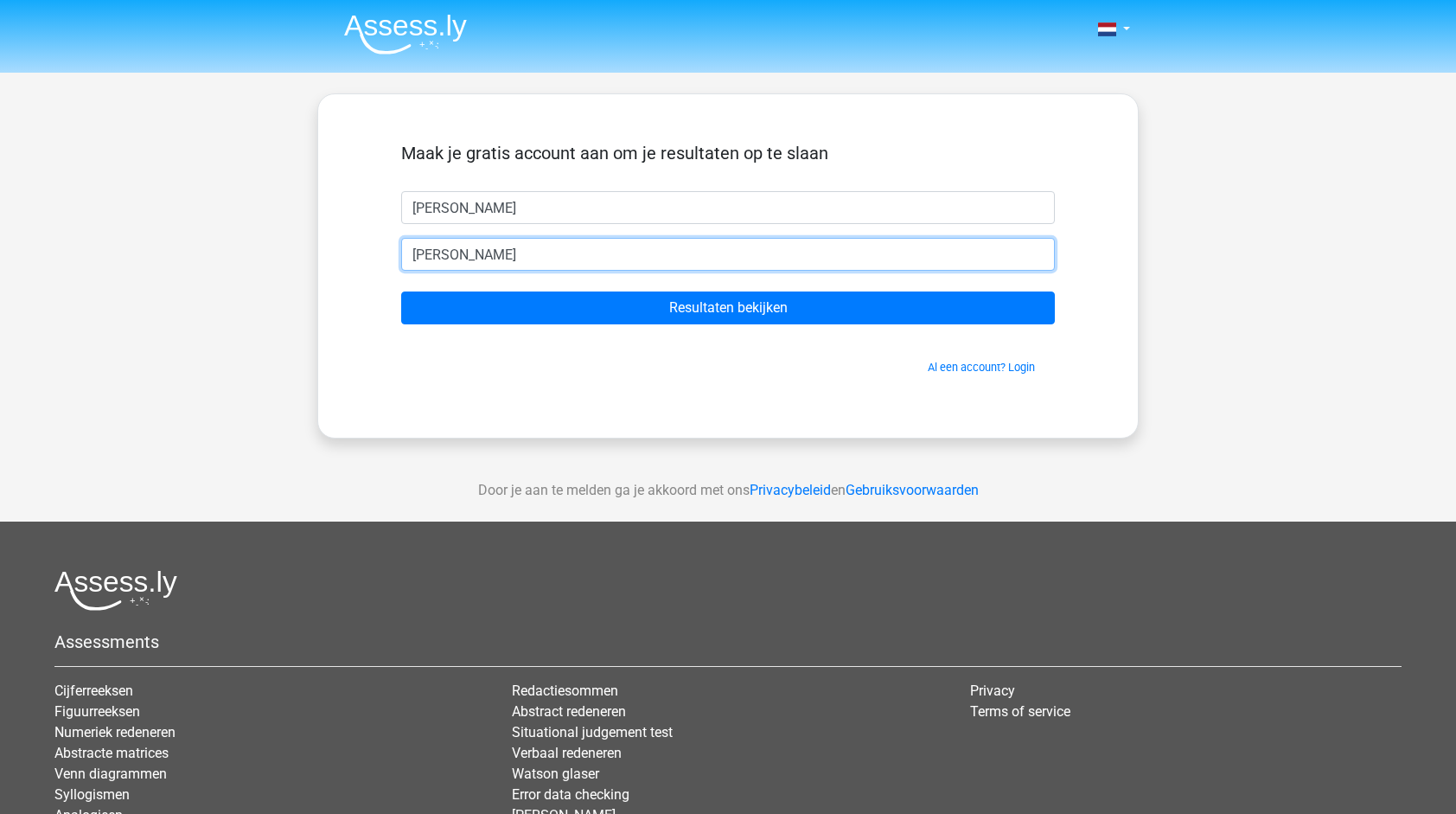
type input "rick_flikkenschild@hotmail.com"
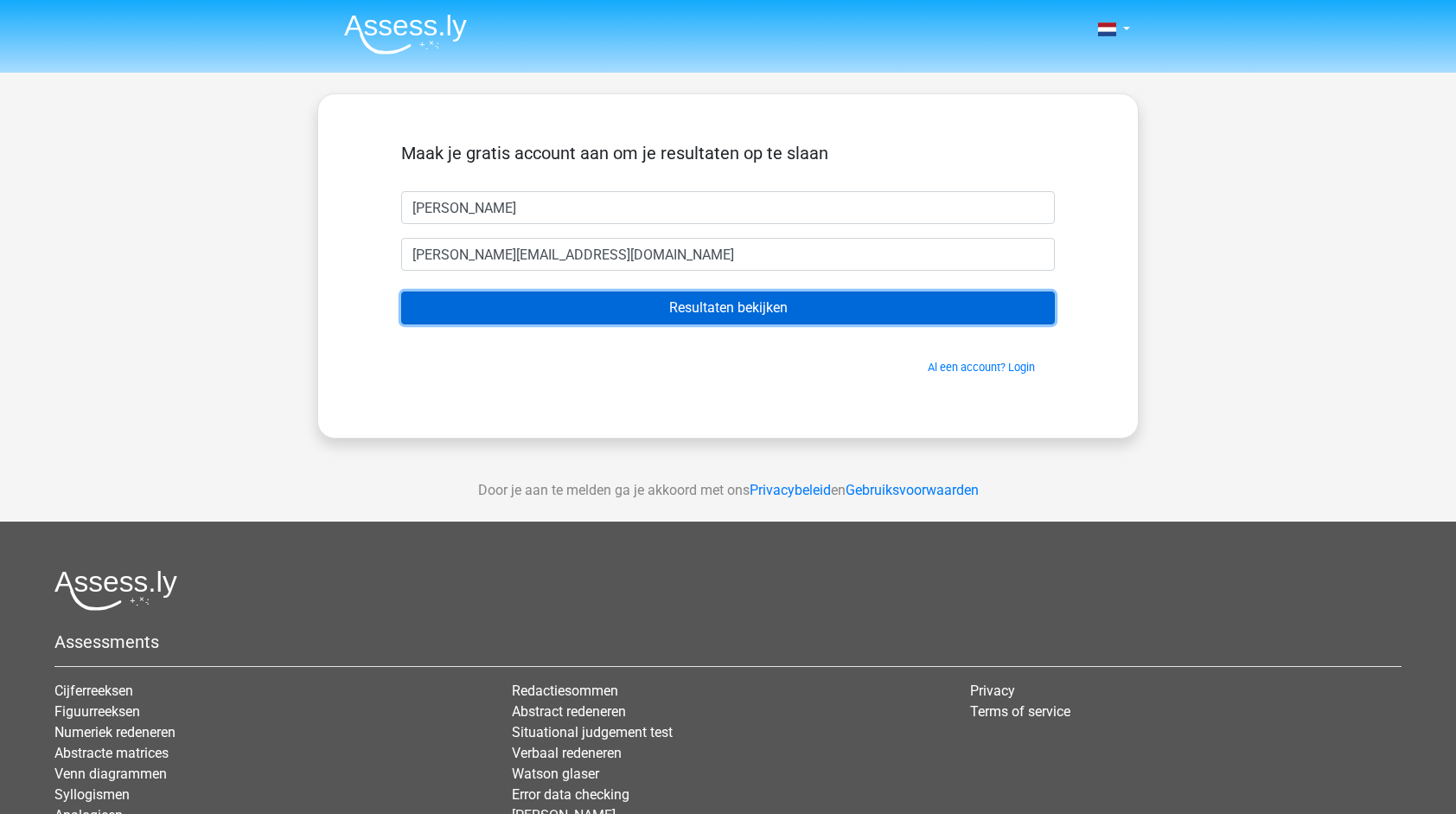
click at [700, 311] on input "Resultaten bekijken" at bounding box center [728, 308] width 653 height 33
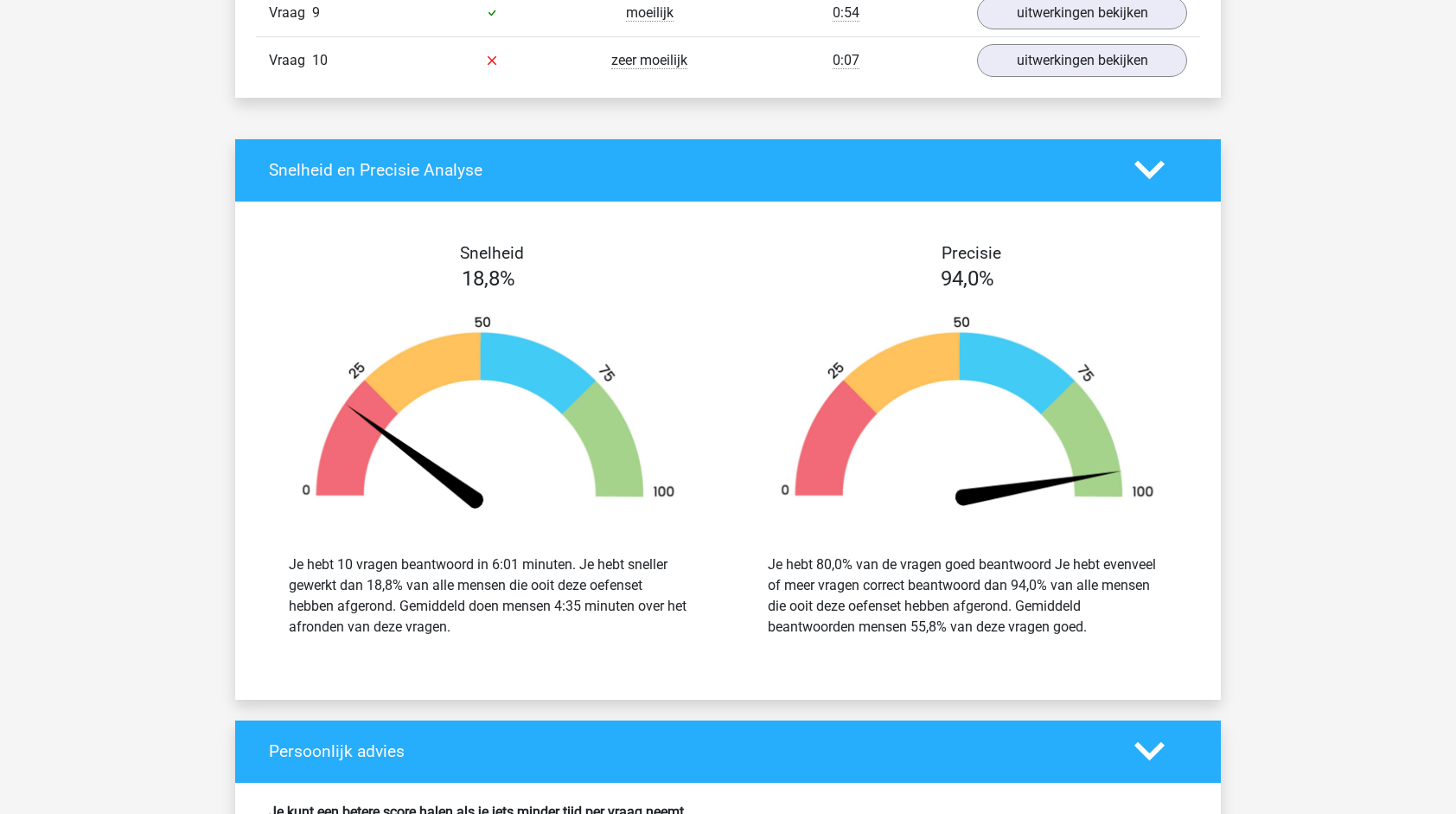
scroll to position [1903, 0]
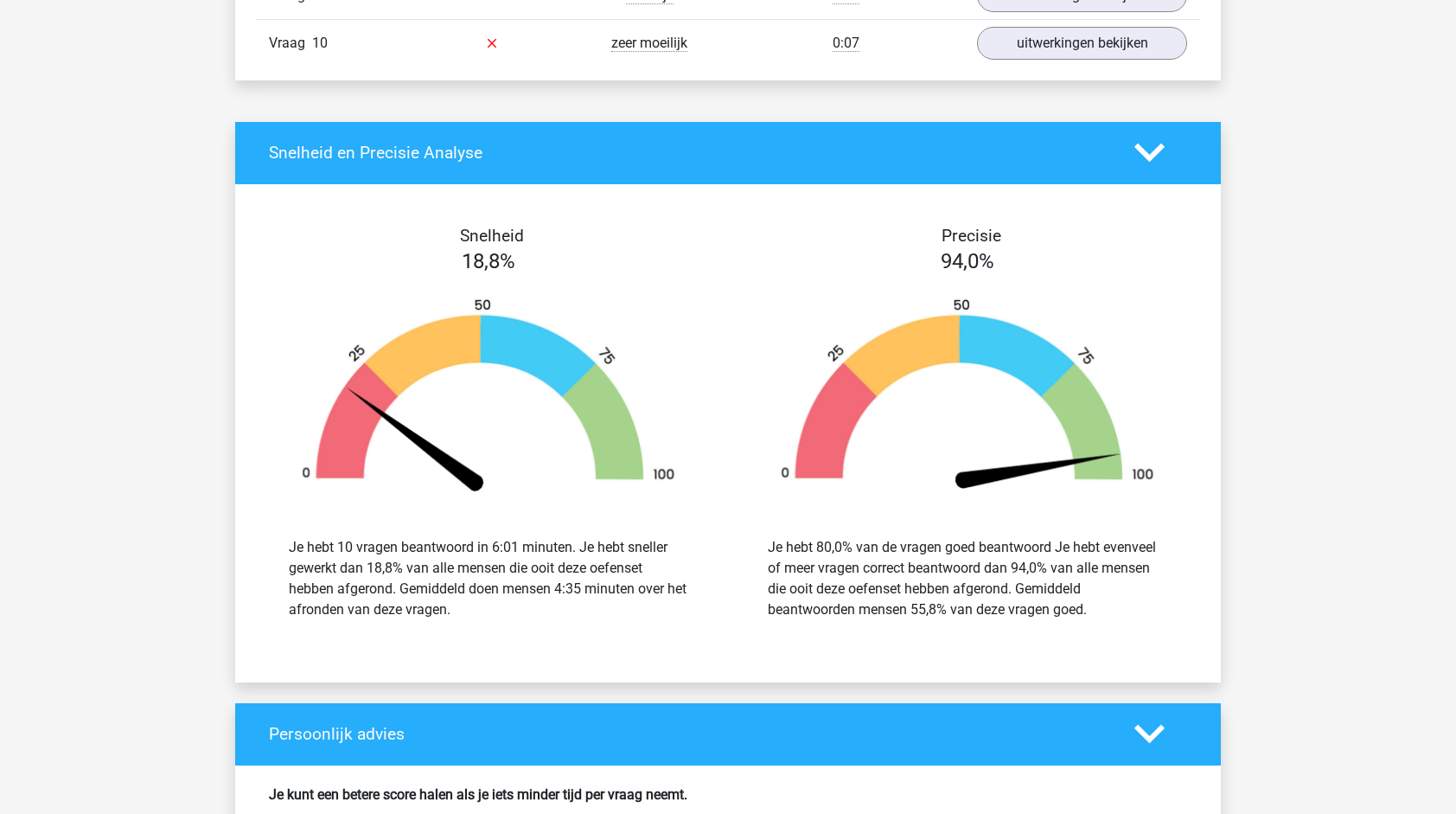
drag, startPoint x: 804, startPoint y: 595, endPoint x: 1080, endPoint y: 597, distance: 276.0
click at [1080, 597] on div "Je hebt 80,0% van de vragen goed beantwoord Je hebt evenveel of meer vragen cor…" at bounding box center [967, 579] width 399 height 83
click at [1366, 252] on div "Kies premium Rick rick_flikkenschild@hotmail.com" at bounding box center [728, 14] width 1456 height 3834
drag, startPoint x: 317, startPoint y: 564, endPoint x: 621, endPoint y: 559, distance: 304.0
click at [621, 559] on div "Je hebt 10 vragen beantwoord in 6:01 minuten. Je hebt sneller gewerkt dan 18,8%…" at bounding box center [488, 579] width 399 height 83
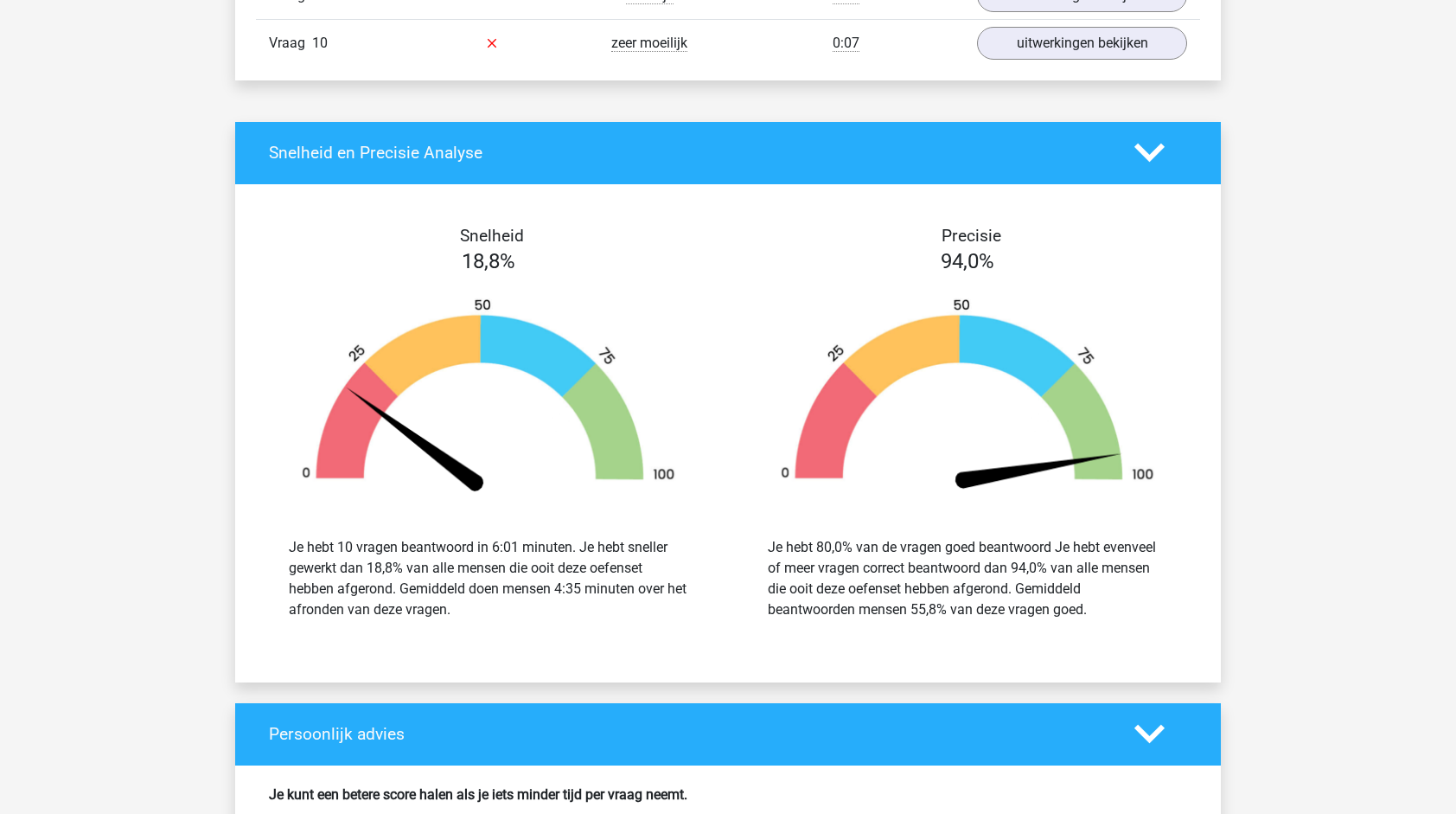
drag, startPoint x: 621, startPoint y: 559, endPoint x: 500, endPoint y: 593, distance: 125.7
click at [500, 593] on div "Je hebt 10 vragen beantwoord in 6:01 minuten. Je hebt sneller gewerkt dan 18,8%…" at bounding box center [488, 579] width 399 height 83
drag, startPoint x: 436, startPoint y: 558, endPoint x: 564, endPoint y: 586, distance: 131.0
click at [564, 586] on div "Je hebt 10 vragen beantwoord in 6:01 minuten. Je hebt sneller gewerkt dan 18,8%…" at bounding box center [488, 579] width 399 height 83
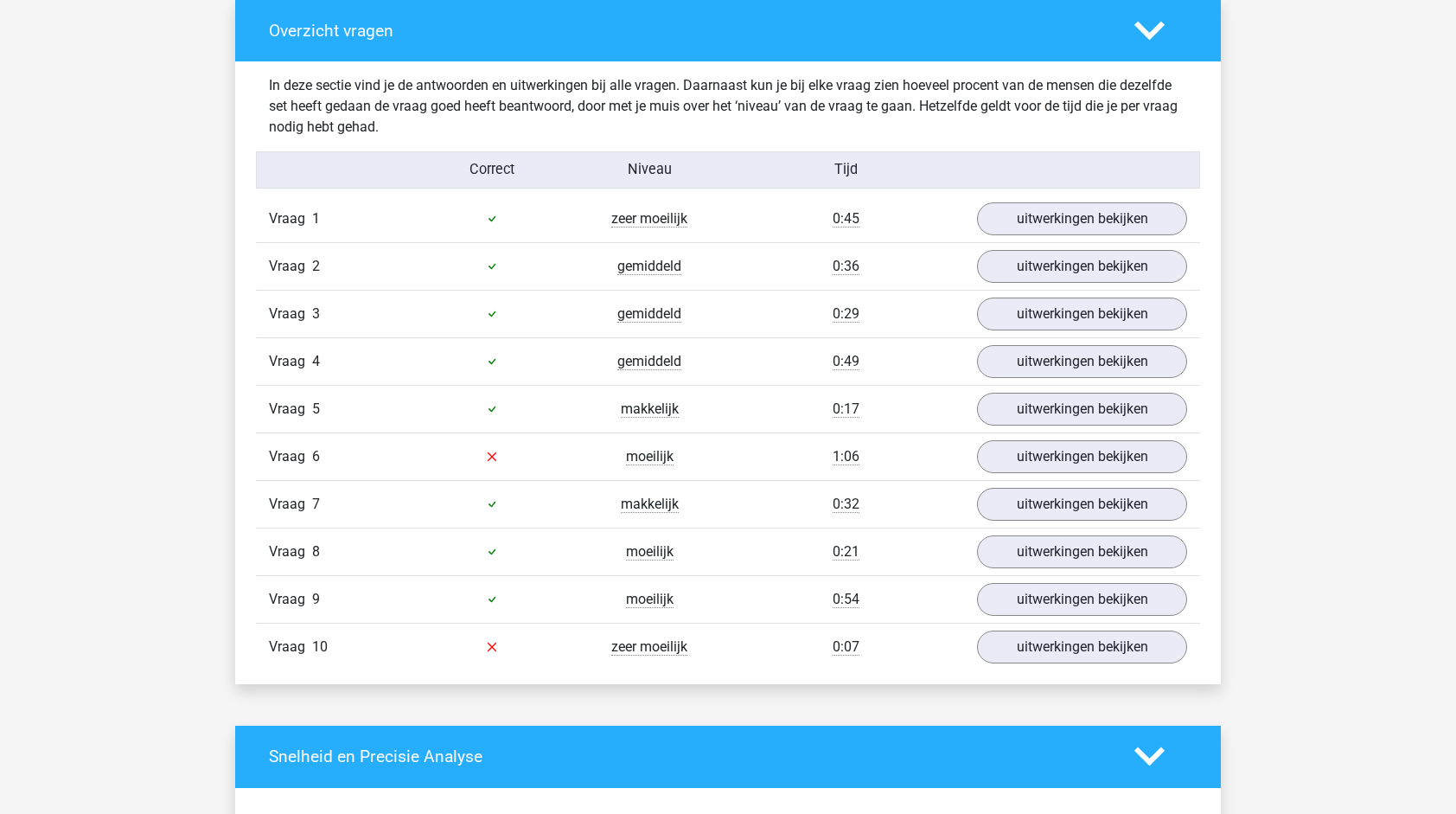
scroll to position [1298, 0]
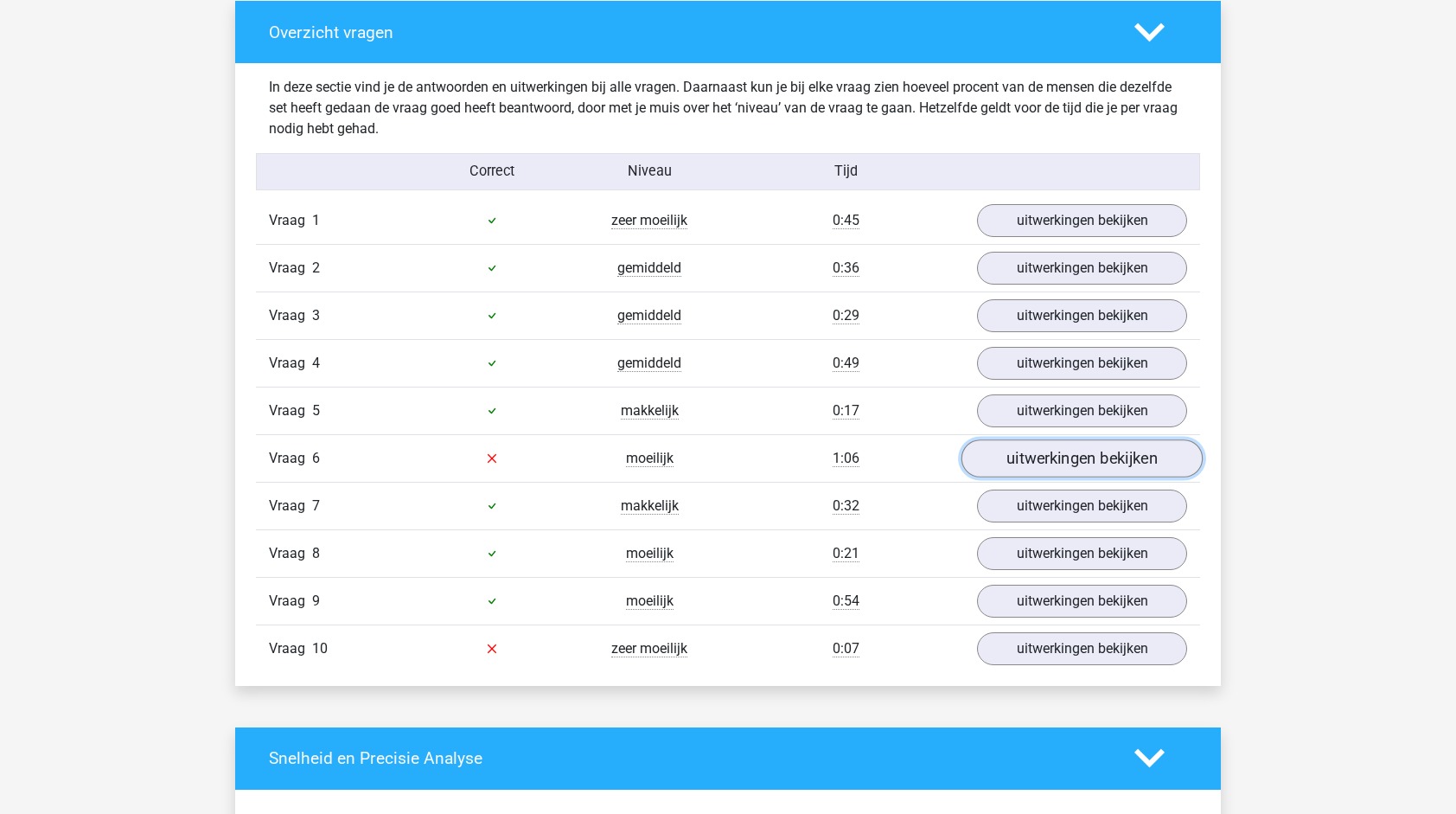
click at [1050, 450] on link "uitwerkingen bekijken" at bounding box center [1082, 458] width 242 height 38
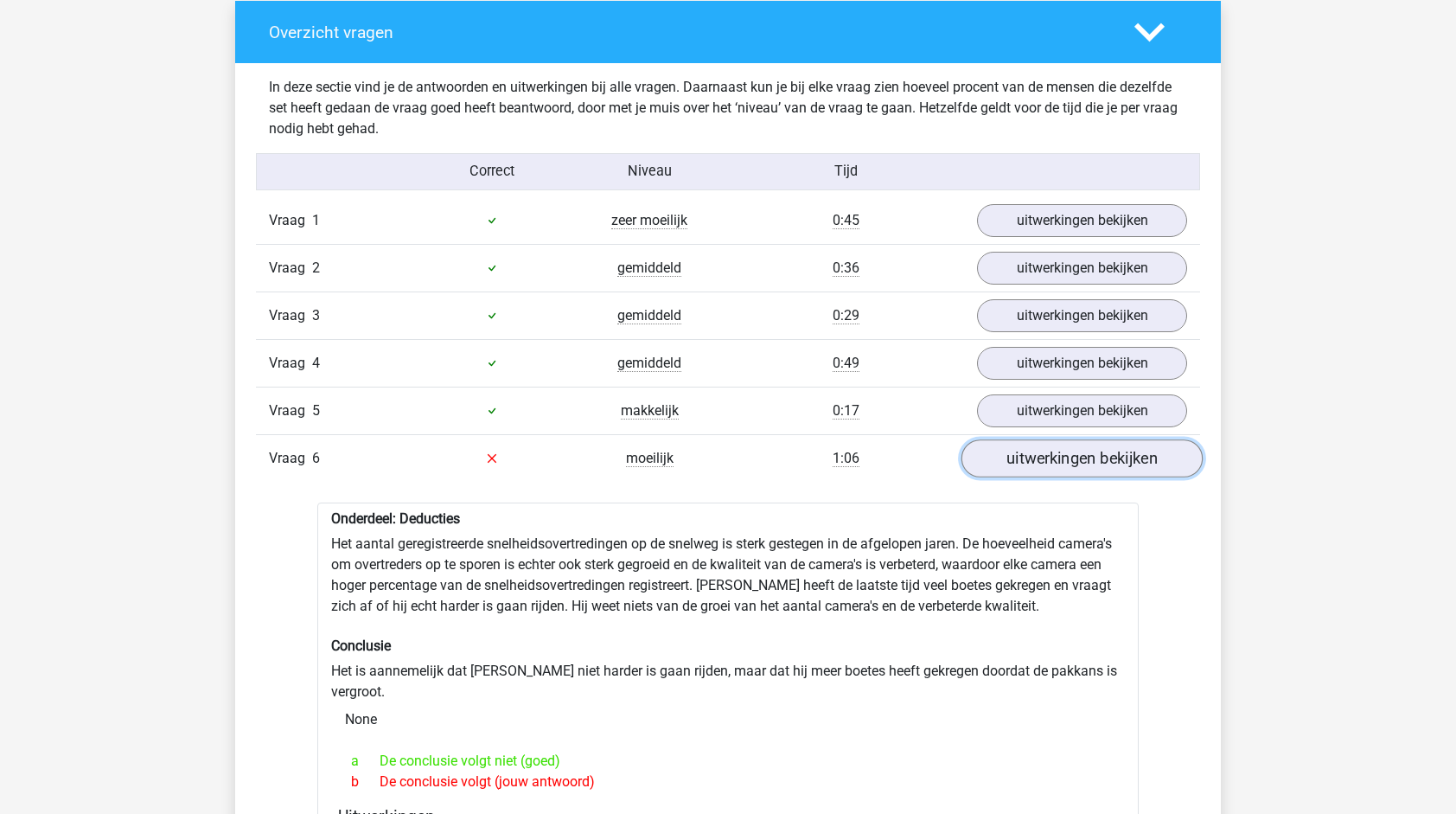
click at [1071, 457] on link "uitwerkingen bekijken" at bounding box center [1082, 458] width 242 height 38
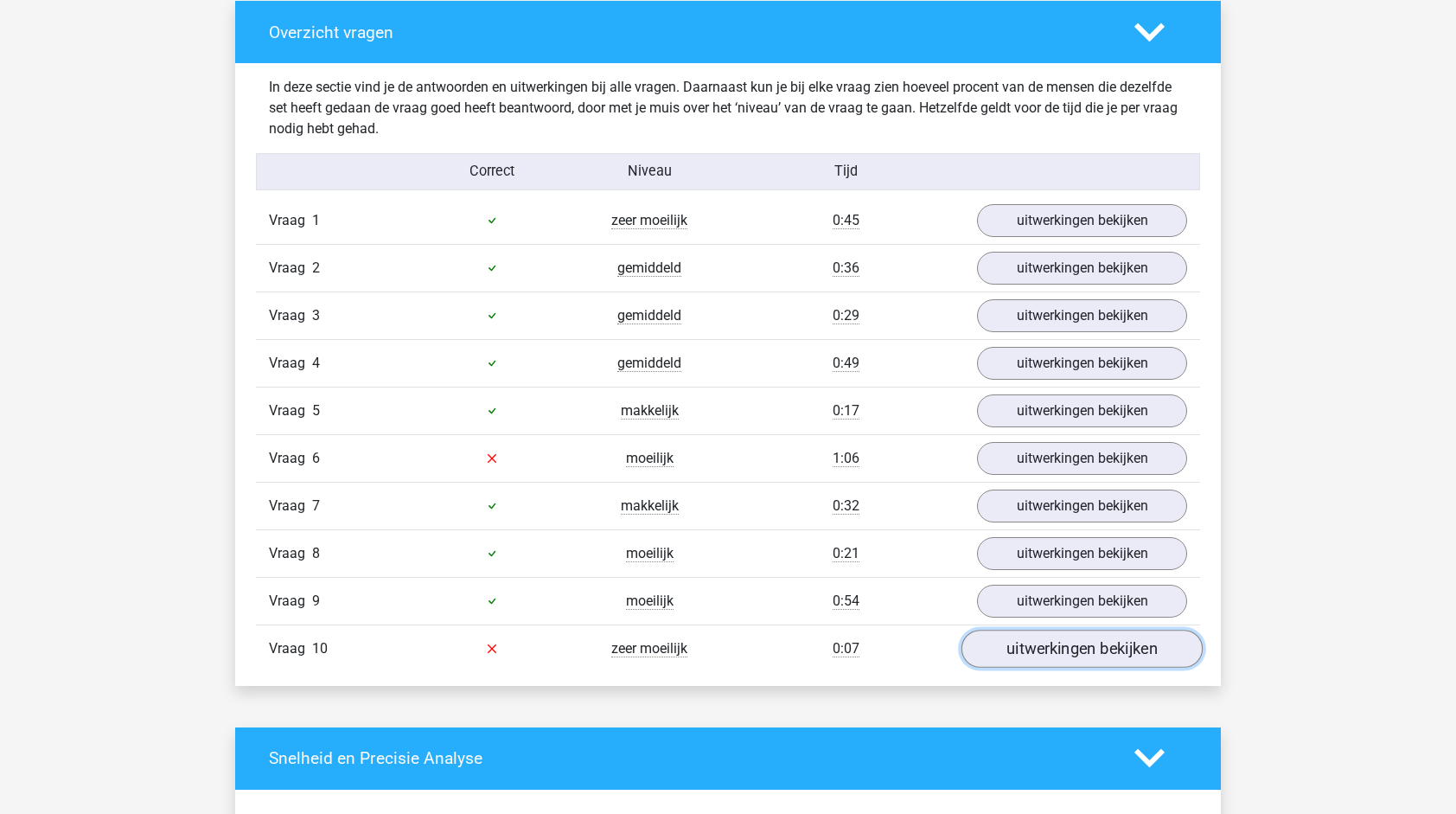
click at [1034, 646] on link "uitwerkingen bekijken" at bounding box center [1082, 649] width 242 height 38
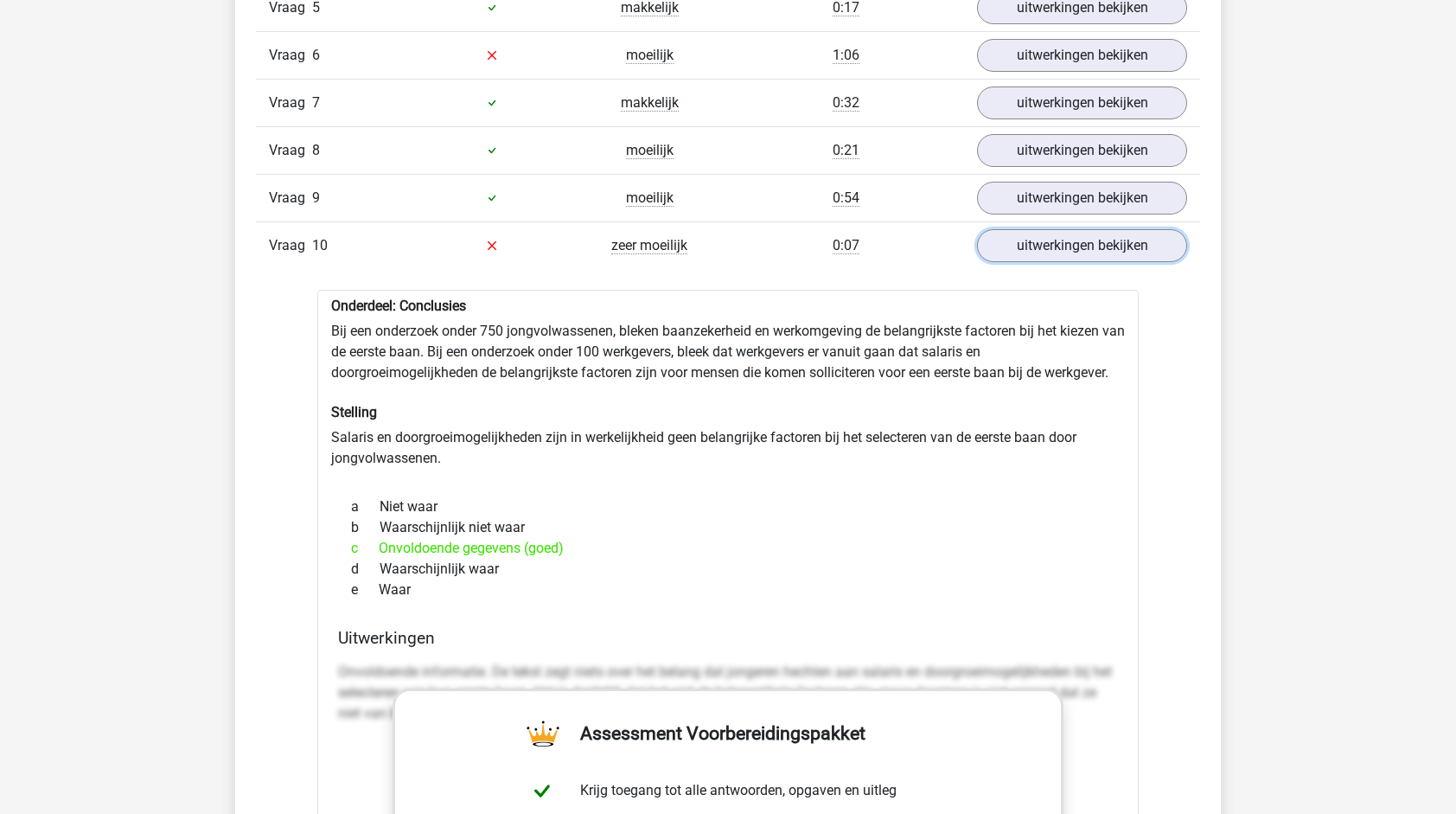
scroll to position [1730, 0]
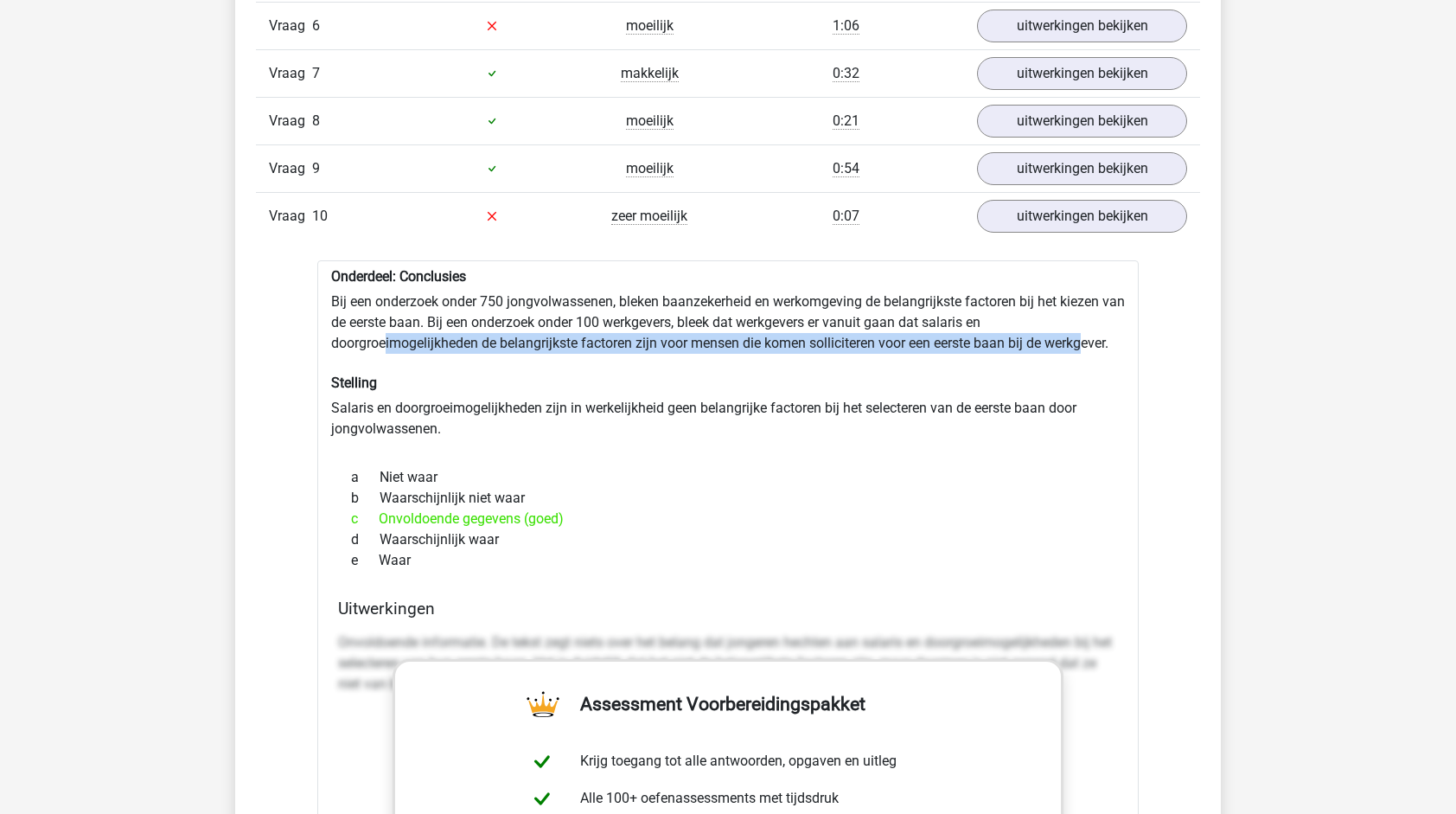
drag, startPoint x: 385, startPoint y: 333, endPoint x: 1091, endPoint y: 336, distance: 706.0
click at [1091, 336] on div "Onderdeel: Conclusies Bij een onderzoek onder 750 jongvolwassenen, bleken baanz…" at bounding box center [728, 742] width 822 height 964
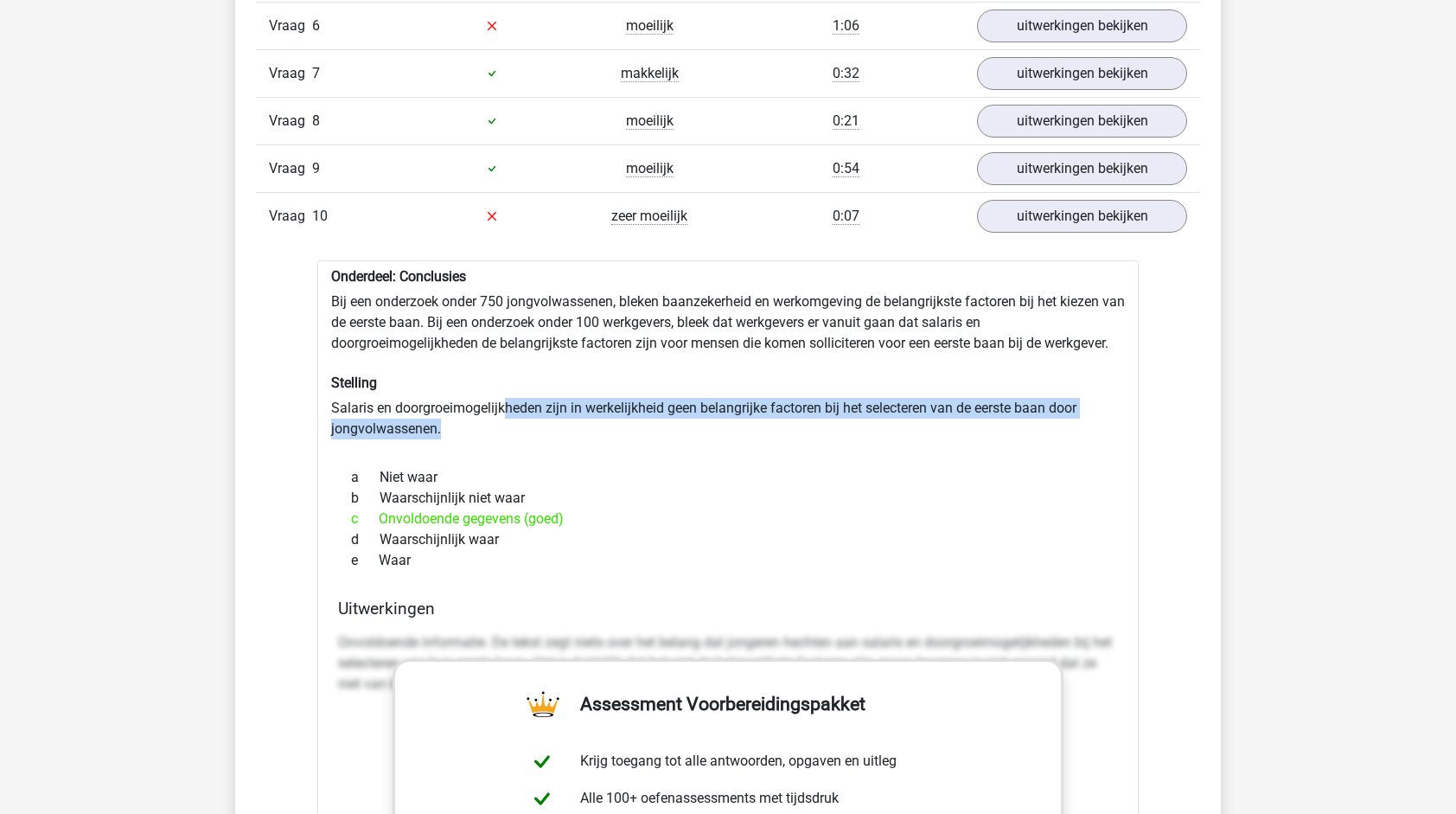
drag, startPoint x: 504, startPoint y: 397, endPoint x: 1008, endPoint y: 418, distance: 504.4
click at [1008, 418] on div "Onderdeel: Conclusies Bij een onderzoek onder 750 jongvolwassenen, bleken baanz…" at bounding box center [728, 742] width 822 height 964
click at [764, 418] on div "Onderdeel: Conclusies Bij een onderzoek onder 750 jongvolwassenen, bleken baanz…" at bounding box center [728, 742] width 822 height 964
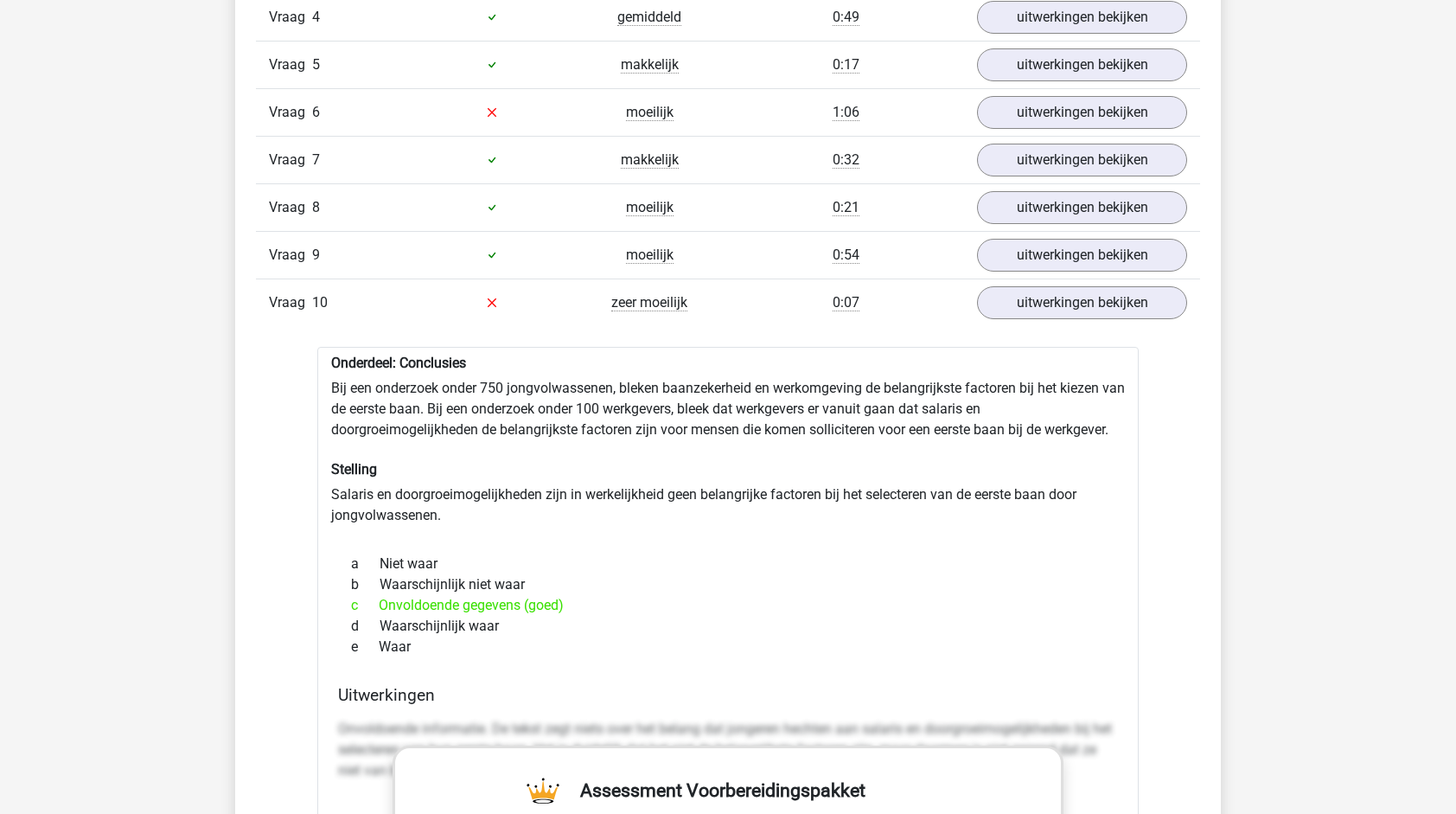
scroll to position [1298, 0]
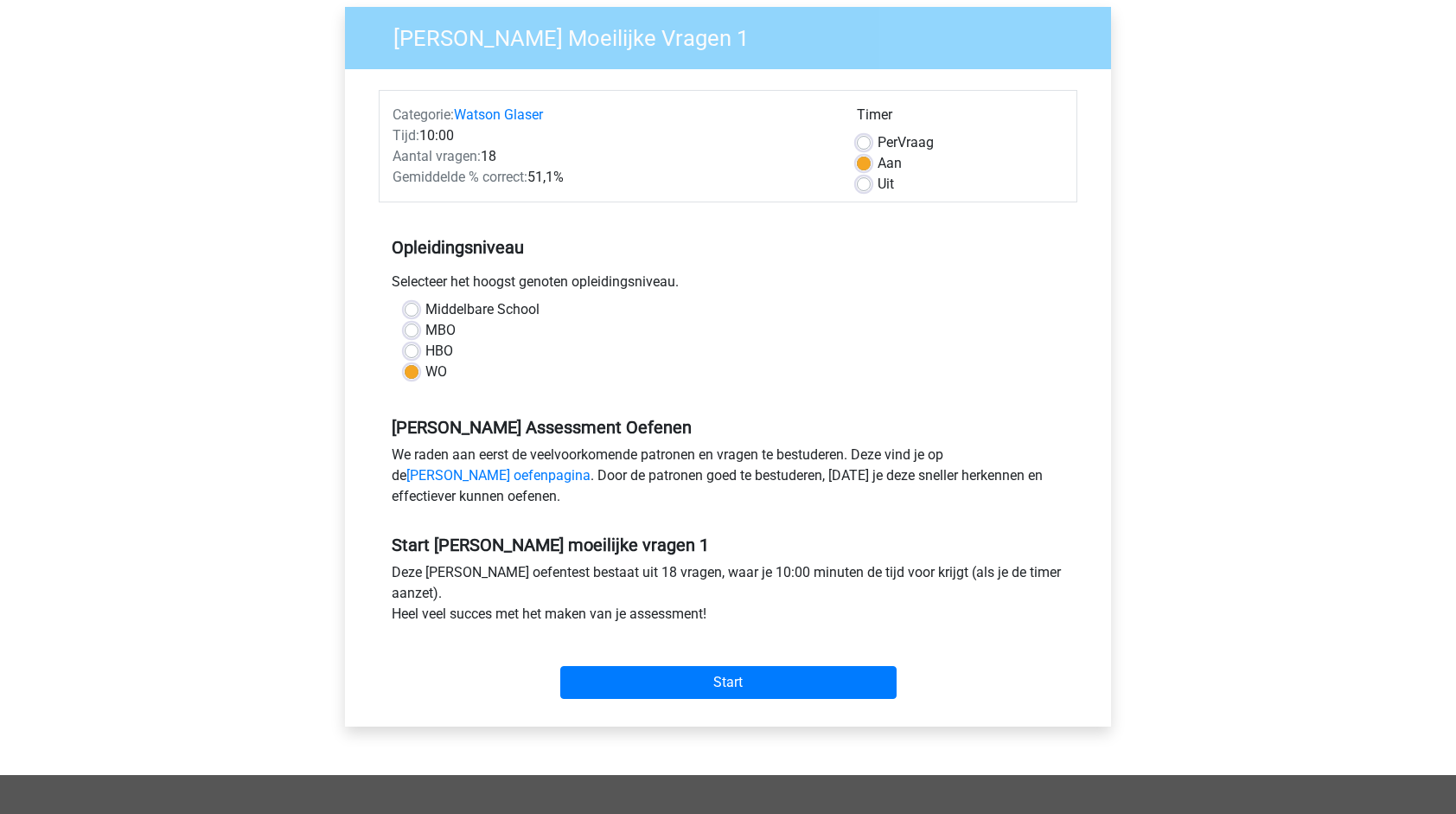
scroll to position [260, 0]
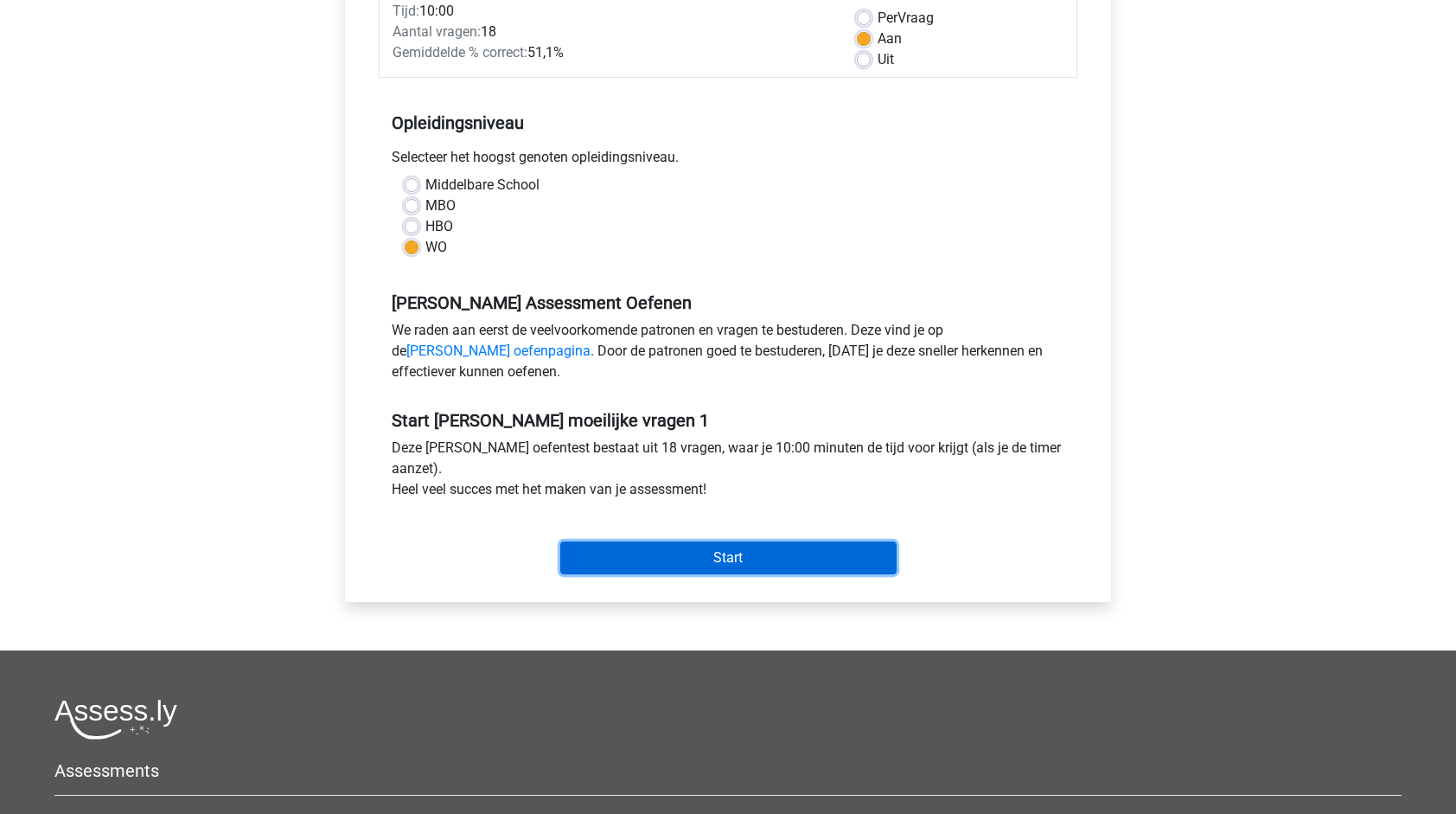
click at [678, 556] on input "Start" at bounding box center [728, 558] width 337 height 33
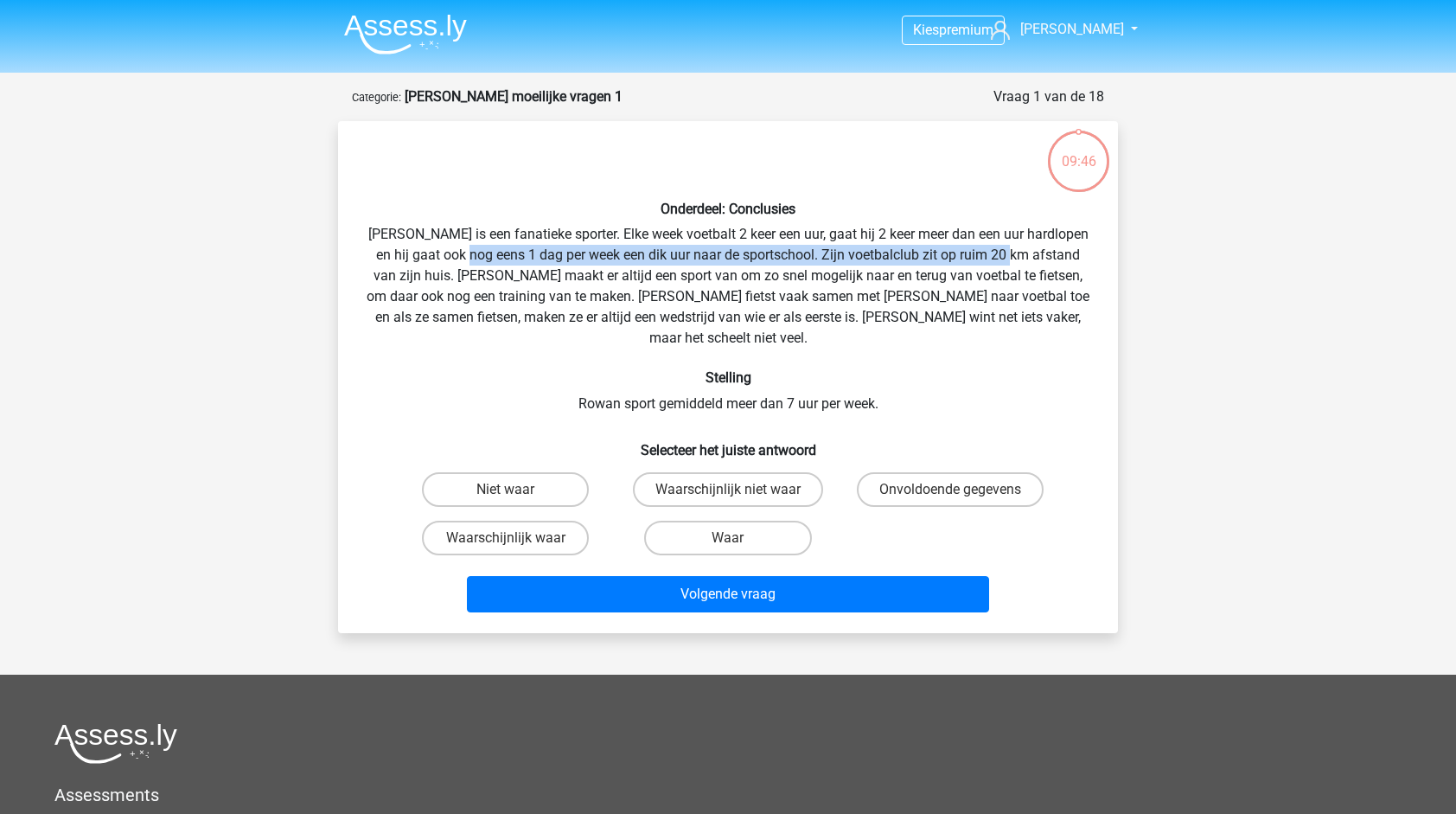
drag, startPoint x: 478, startPoint y: 255, endPoint x: 1024, endPoint y: 253, distance: 546.0
click at [1024, 253] on div "Onderdeel: Conclusies Rowan is een fanatieke sporter. Elke week voetbalt 2 keer…" at bounding box center [728, 377] width 766 height 484
drag, startPoint x: 1024, startPoint y: 253, endPoint x: 975, endPoint y: 279, distance: 55.5
click at [975, 279] on div "Onderdeel: Conclusies Rowan is een fanatieke sporter. Elke week voetbalt 2 keer…" at bounding box center [728, 377] width 766 height 484
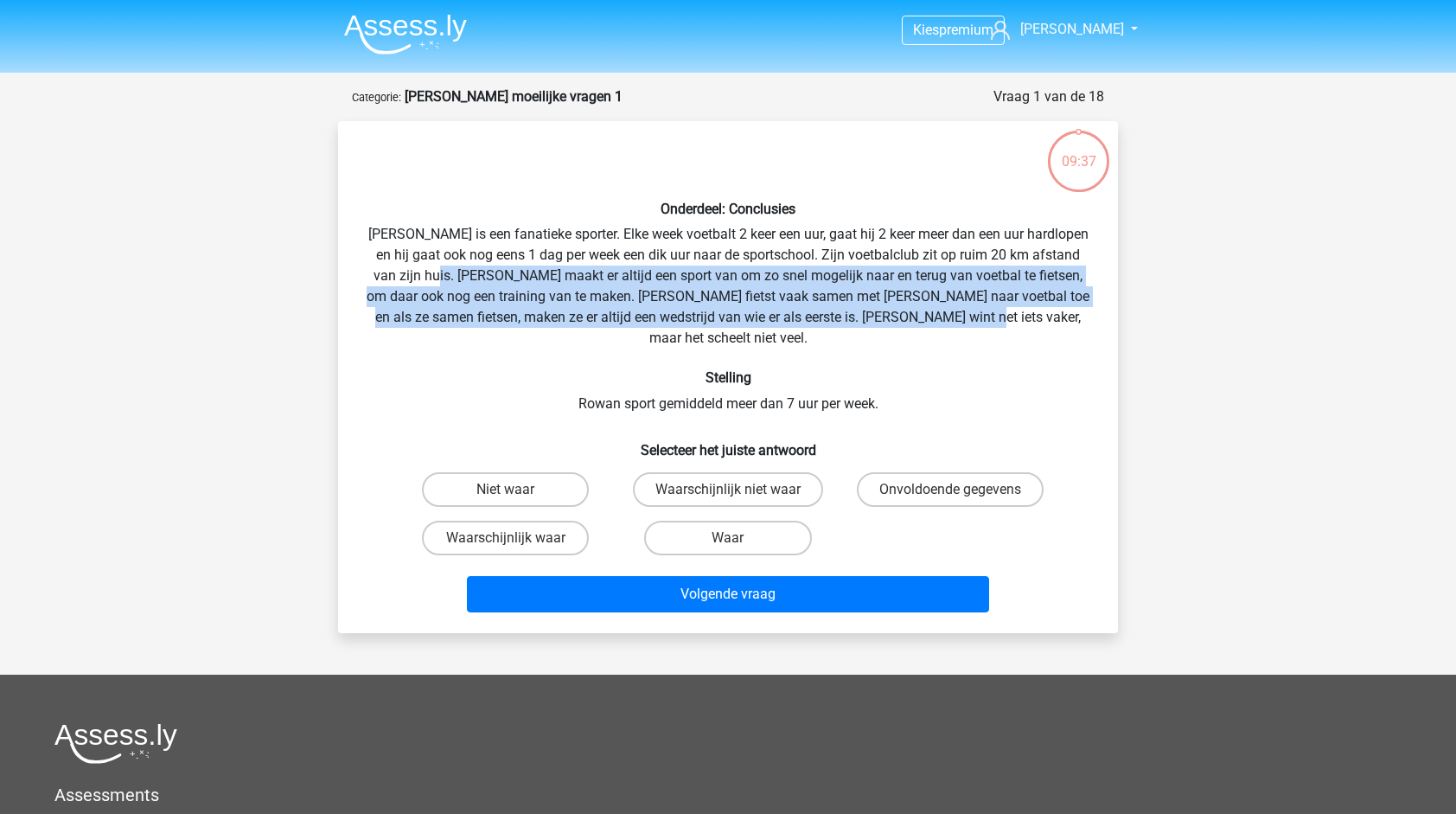
drag, startPoint x: 438, startPoint y: 283, endPoint x: 1050, endPoint y: 311, distance: 612.6
click at [1050, 311] on div "Onderdeel: Conclusies Rowan is een fanatieke sporter. Elke week voetbalt 2 keer…" at bounding box center [728, 377] width 766 height 484
click at [733, 304] on div "Onderdeel: Conclusies Rowan is een fanatieke sporter. Elke week voetbalt 2 keer…" at bounding box center [728, 377] width 766 height 484
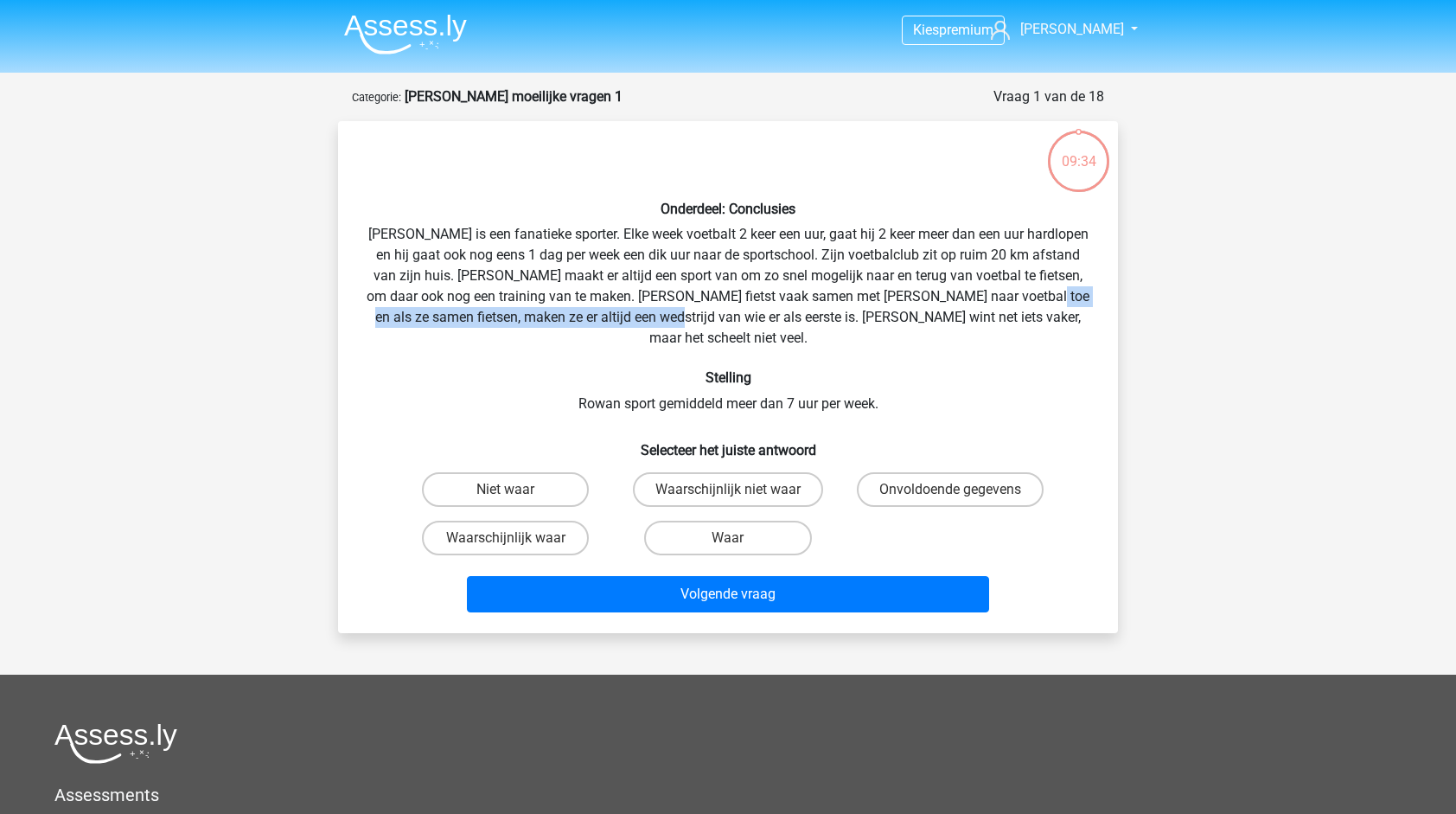
drag, startPoint x: 704, startPoint y: 317, endPoint x: 1037, endPoint y: 304, distance: 333.3
click at [1037, 304] on div "Onderdeel: Conclusies Rowan is een fanatieke sporter. Elke week voetbalt 2 keer…" at bounding box center [728, 377] width 766 height 484
click at [791, 302] on div "Onderdeel: Conclusies Rowan is een fanatieke sporter. Elke week voetbalt 2 keer…" at bounding box center [728, 377] width 766 height 484
drag, startPoint x: 813, startPoint y: 253, endPoint x: 847, endPoint y: 254, distance: 34.0
click at [847, 254] on div "Onderdeel: Conclusies Rowan is een fanatieke sporter. Elke week voetbalt 2 keer…" at bounding box center [728, 377] width 766 height 484
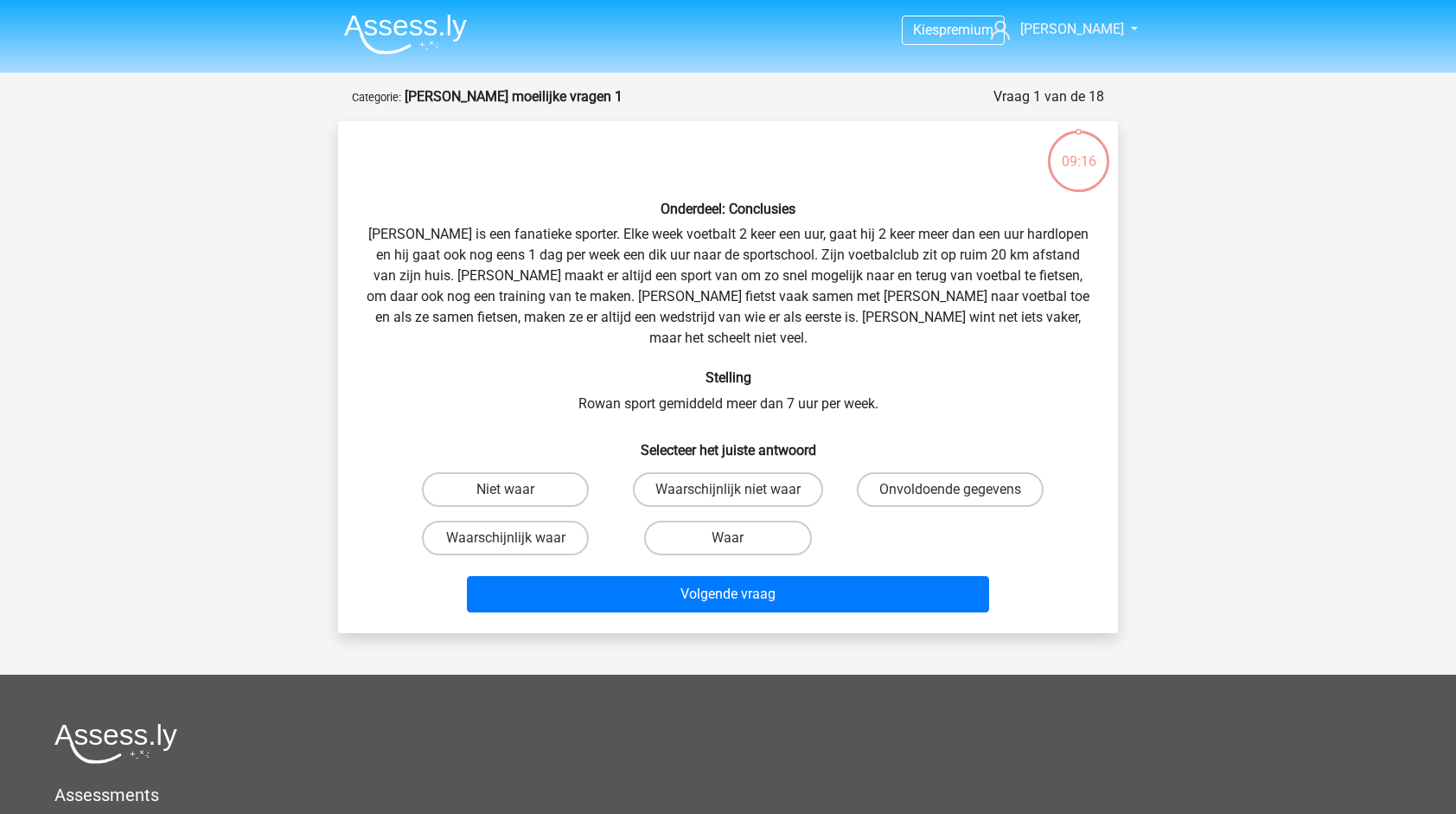
click at [899, 260] on div "Onderdeel: Conclusies Rowan is een fanatieke sporter. Elke week voetbalt 2 keer…" at bounding box center [728, 377] width 766 height 484
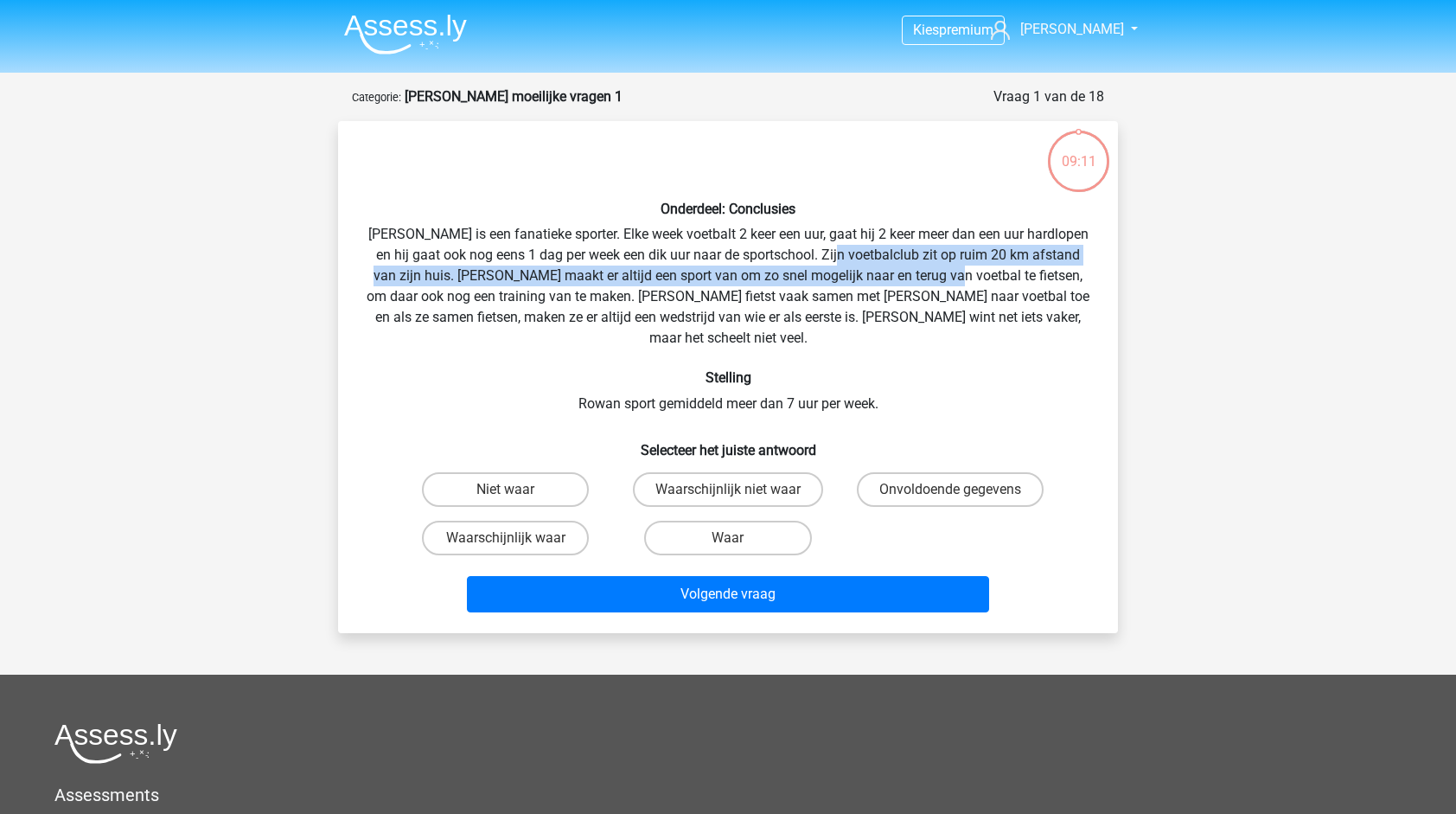
drag, startPoint x: 850, startPoint y: 254, endPoint x: 943, endPoint y: 277, distance: 95.8
click at [943, 277] on div "Onderdeel: Conclusies Rowan is een fanatieke sporter. Elke week voetbalt 2 keer…" at bounding box center [728, 377] width 766 height 484
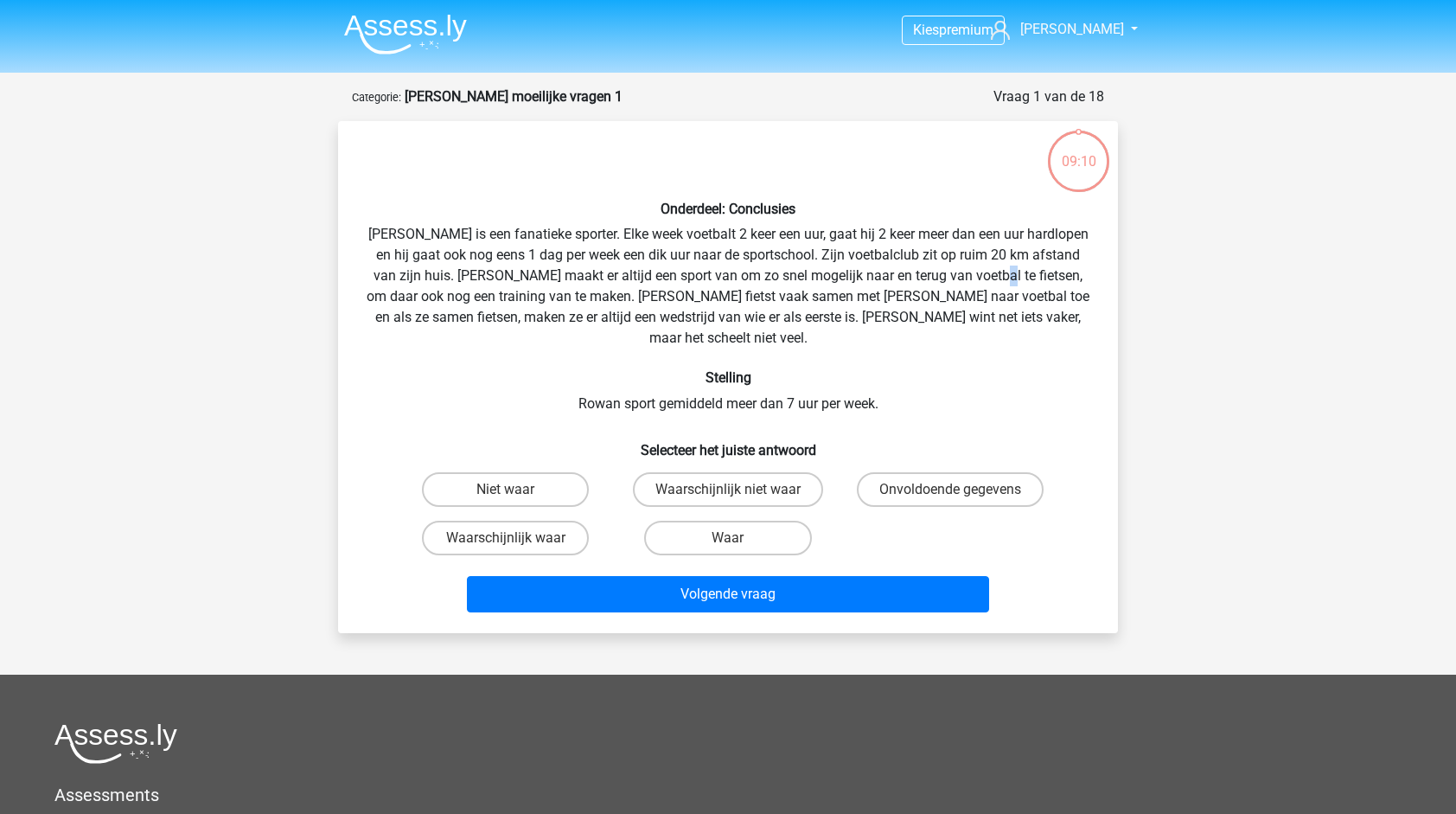
drag, startPoint x: 943, startPoint y: 277, endPoint x: 992, endPoint y: 279, distance: 49.0
click at [992, 279] on div "Onderdeel: Conclusies Rowan is een fanatieke sporter. Elke week voetbalt 2 keer…" at bounding box center [728, 377] width 766 height 484
drag, startPoint x: 992, startPoint y: 279, endPoint x: 929, endPoint y: 275, distance: 63.1
click at [931, 273] on div "Onderdeel: Conclusies Rowan is een fanatieke sporter. Elke week voetbalt 2 keer…" at bounding box center [728, 377] width 766 height 484
click at [937, 473] on label "Onvoldoende gegevens" at bounding box center [950, 490] width 186 height 34
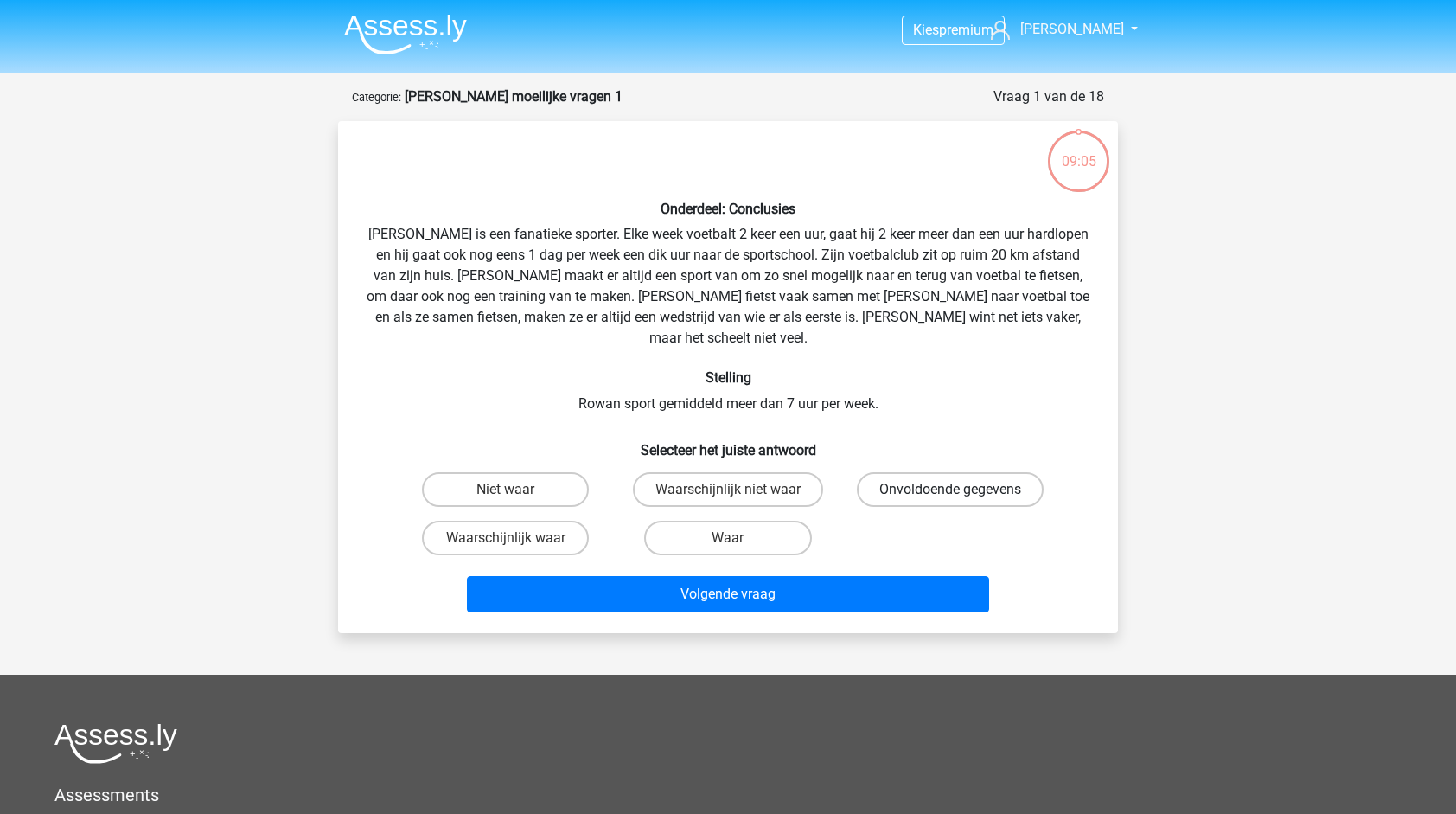
click at [950, 490] on input "Onvoldoende gegevens" at bounding box center [956, 495] width 11 height 11
radio input "true"
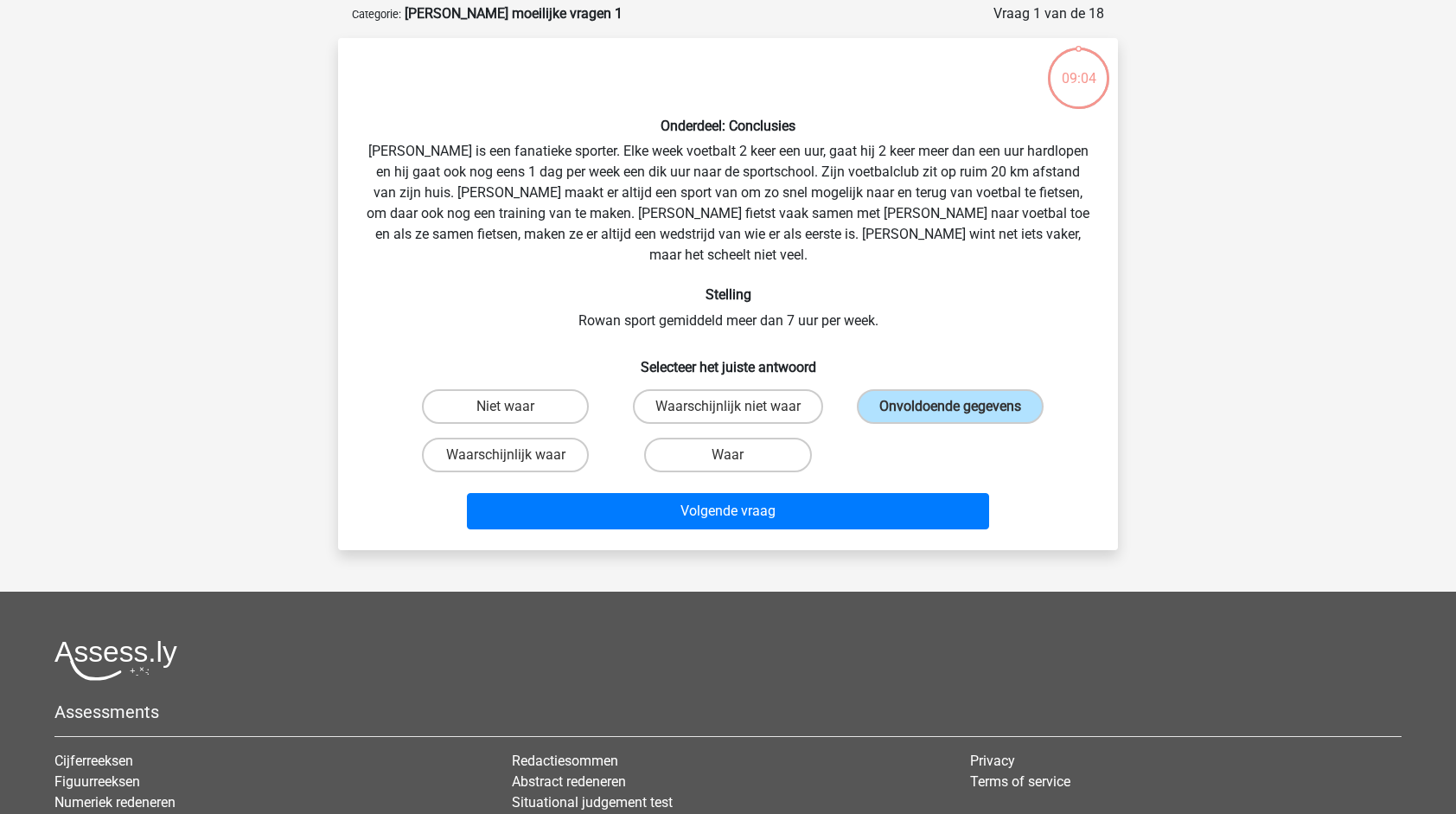
scroll to position [87, 0]
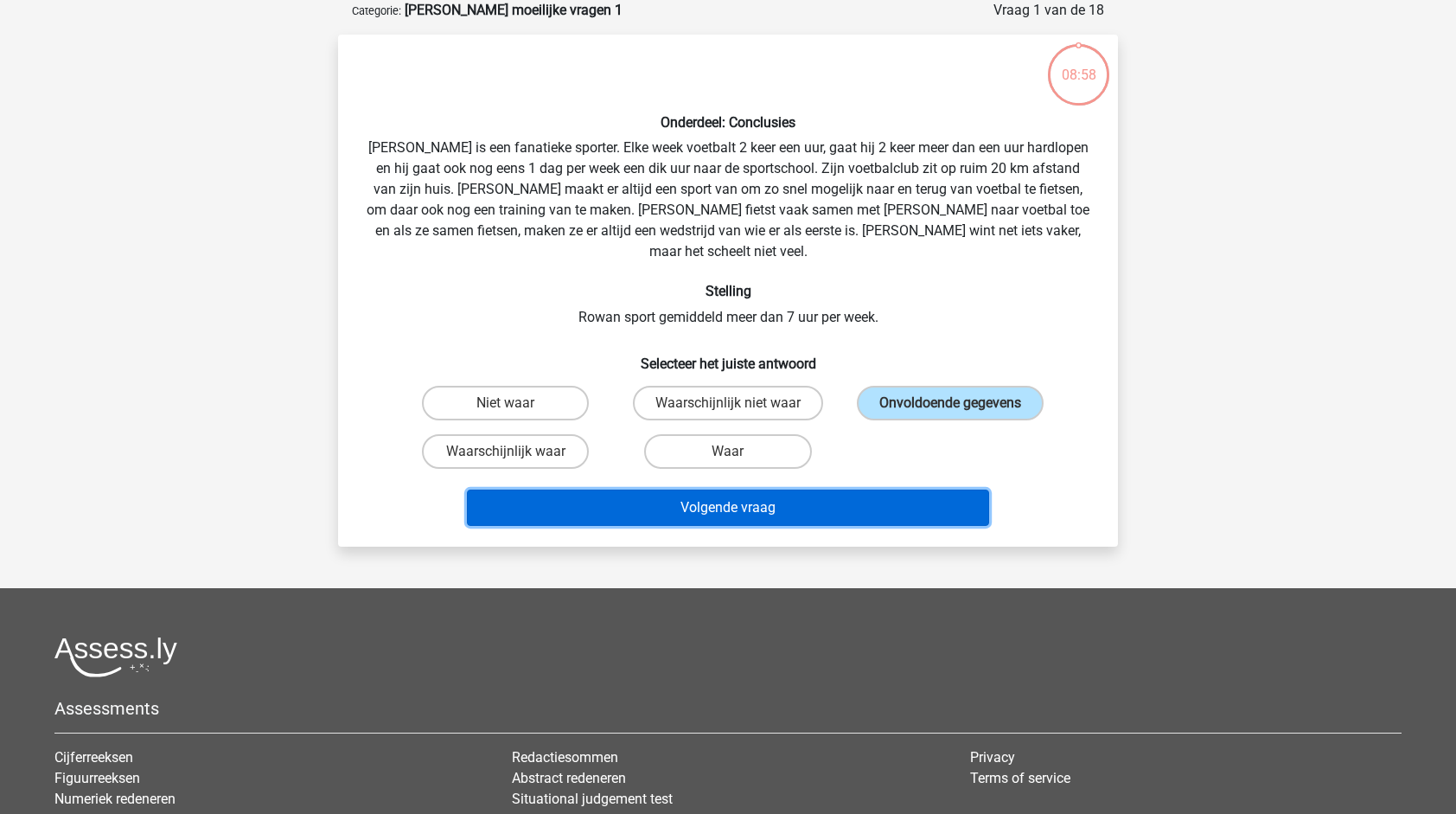
click at [767, 490] on button "Volgende vraag" at bounding box center [728, 508] width 523 height 36
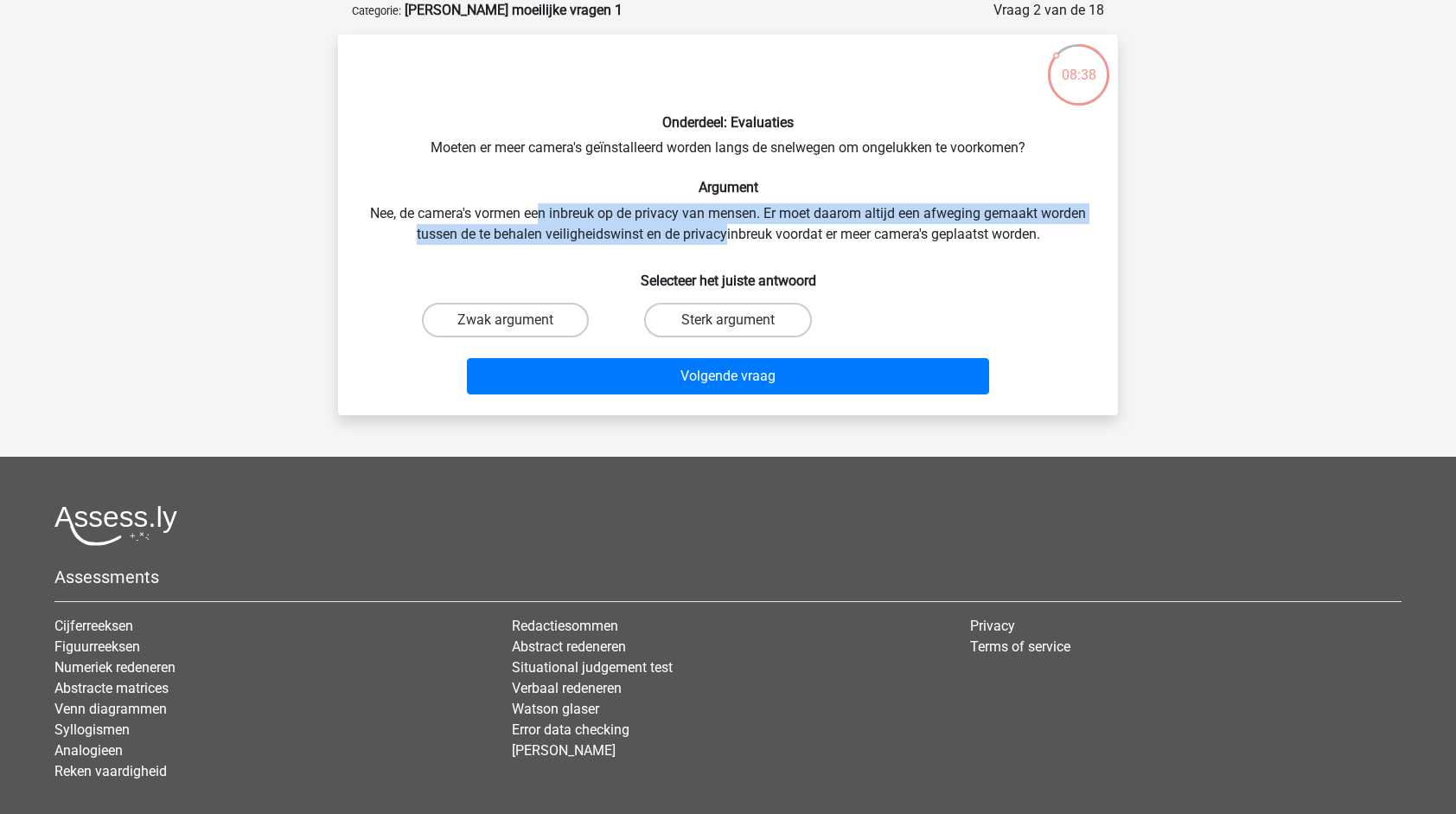
drag, startPoint x: 538, startPoint y: 213, endPoint x: 725, endPoint y: 235, distance: 188.3
click at [725, 235] on div "Onderdeel: Evaluaties Moeten er meer camera's geïnstalleerd worden langs de sne…" at bounding box center [728, 225] width 766 height 353
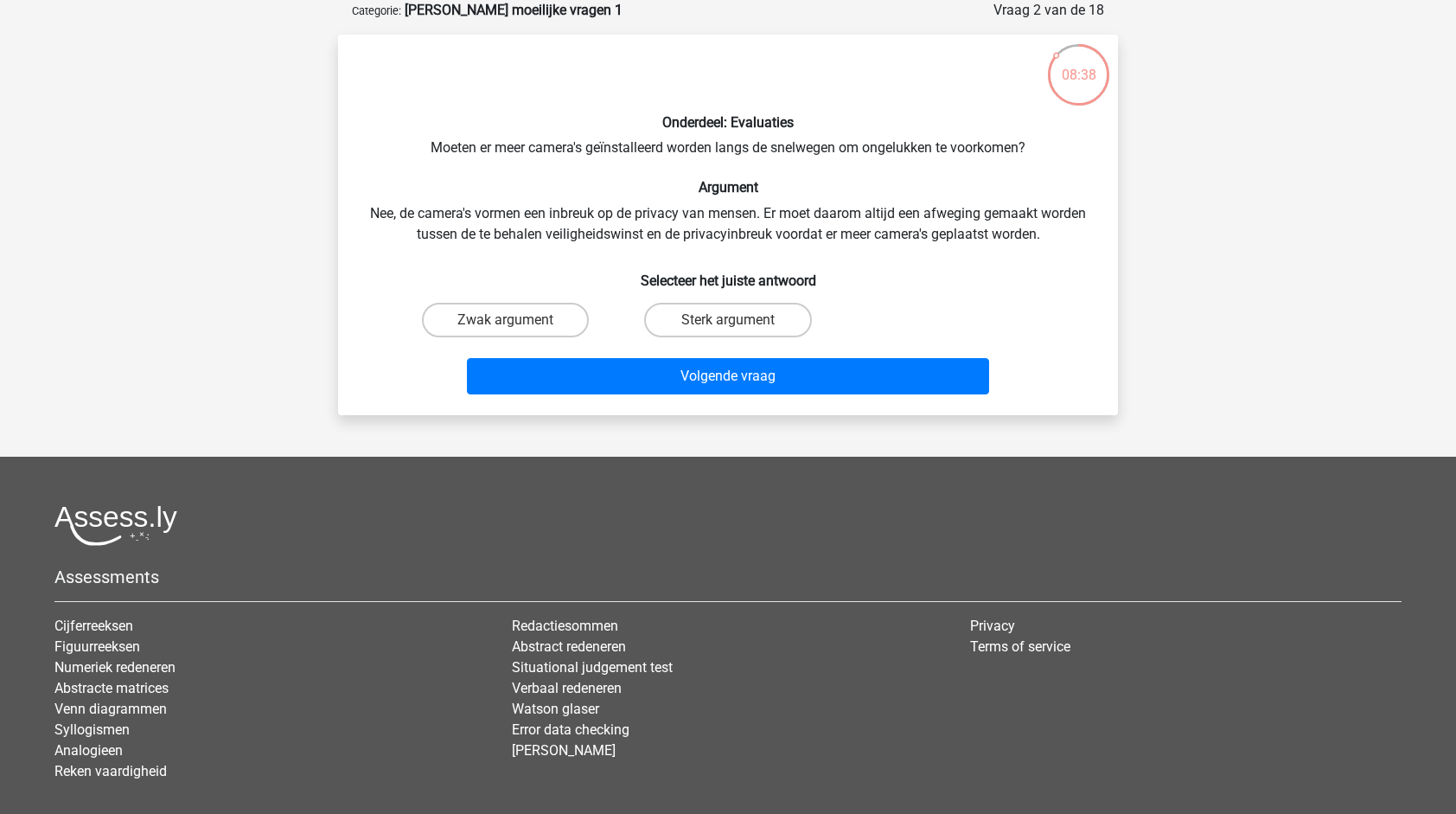
drag, startPoint x: 725, startPoint y: 235, endPoint x: 830, endPoint y: 233, distance: 105.0
click at [830, 233] on div "Onderdeel: Evaluaties Moeten er meer camera's geïnstalleerd worden langs de sne…" at bounding box center [728, 225] width 766 height 353
drag, startPoint x: 675, startPoint y: 226, endPoint x: 1033, endPoint y: 235, distance: 358.1
click at [1033, 235] on div "Onderdeel: Evaluaties Moeten er meer camera's geïnstalleerd worden langs de sne…" at bounding box center [728, 225] width 766 height 353
click at [530, 146] on div "Onderdeel: Evaluaties Moeten er meer camera's geïnstalleerd worden langs de sne…" at bounding box center [728, 225] width 766 height 353
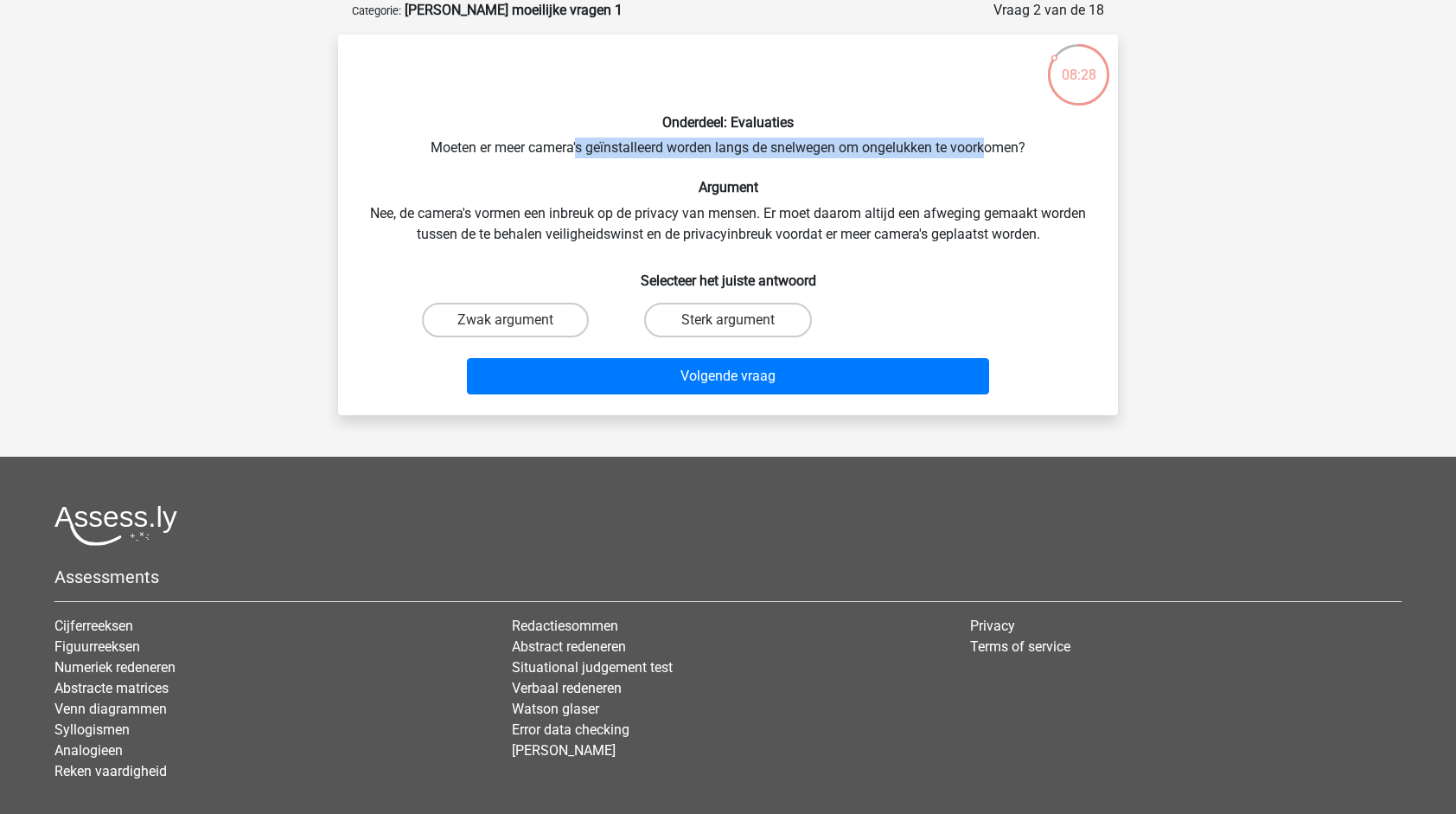
drag, startPoint x: 604, startPoint y: 146, endPoint x: 991, endPoint y: 142, distance: 387.0
click at [991, 142] on div "Onderdeel: Evaluaties Moeten er meer camera's geïnstalleerd worden langs de sne…" at bounding box center [728, 225] width 766 height 353
drag, startPoint x: 991, startPoint y: 142, endPoint x: 965, endPoint y: 158, distance: 30.5
click at [991, 142] on div "Onderdeel: Evaluaties Moeten er meer camera's geïnstalleerd worden langs de sne…" at bounding box center [728, 225] width 766 height 353
click at [731, 321] on input "Sterk argument" at bounding box center [734, 326] width 11 height 11
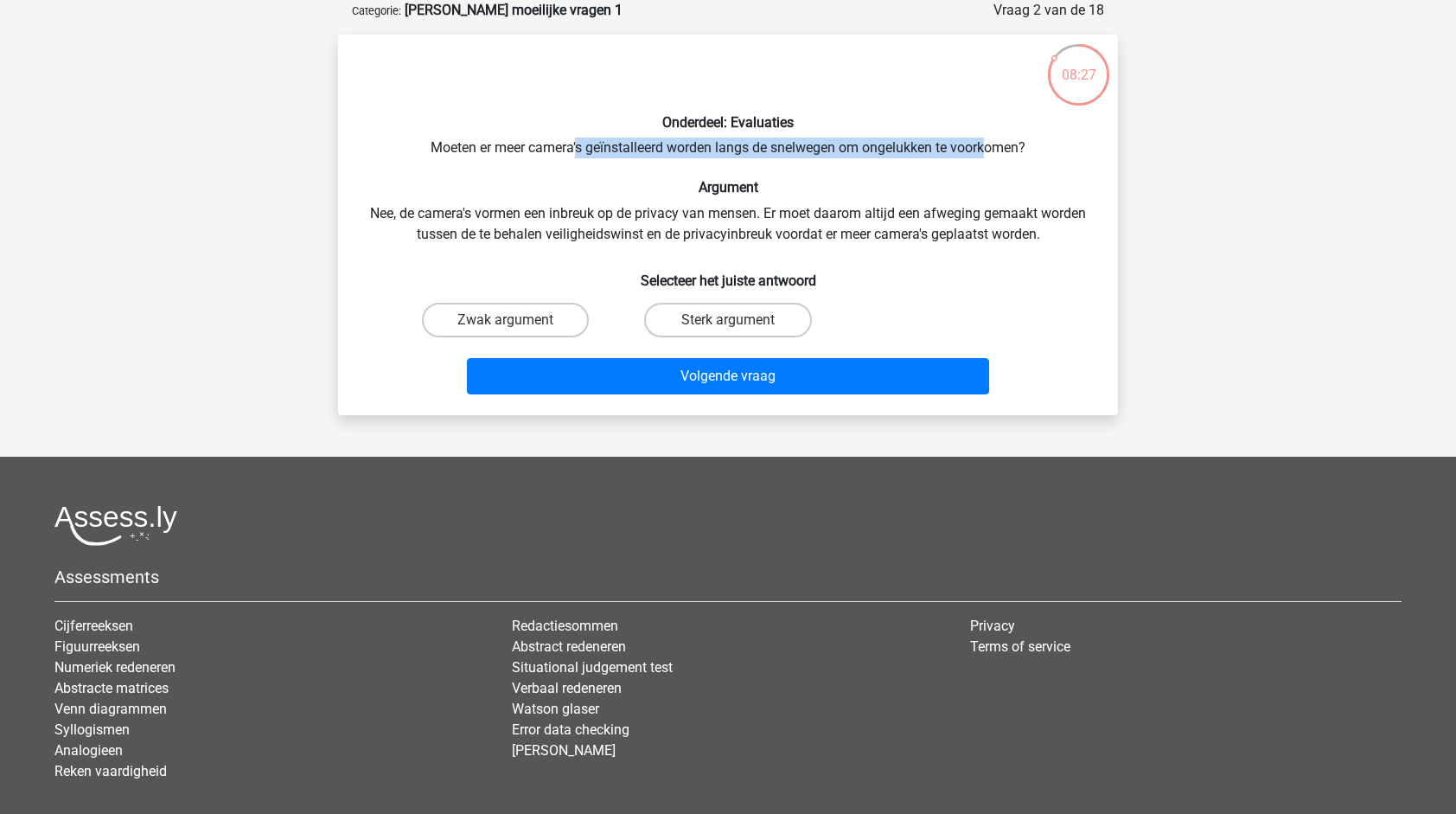
radio input "true"
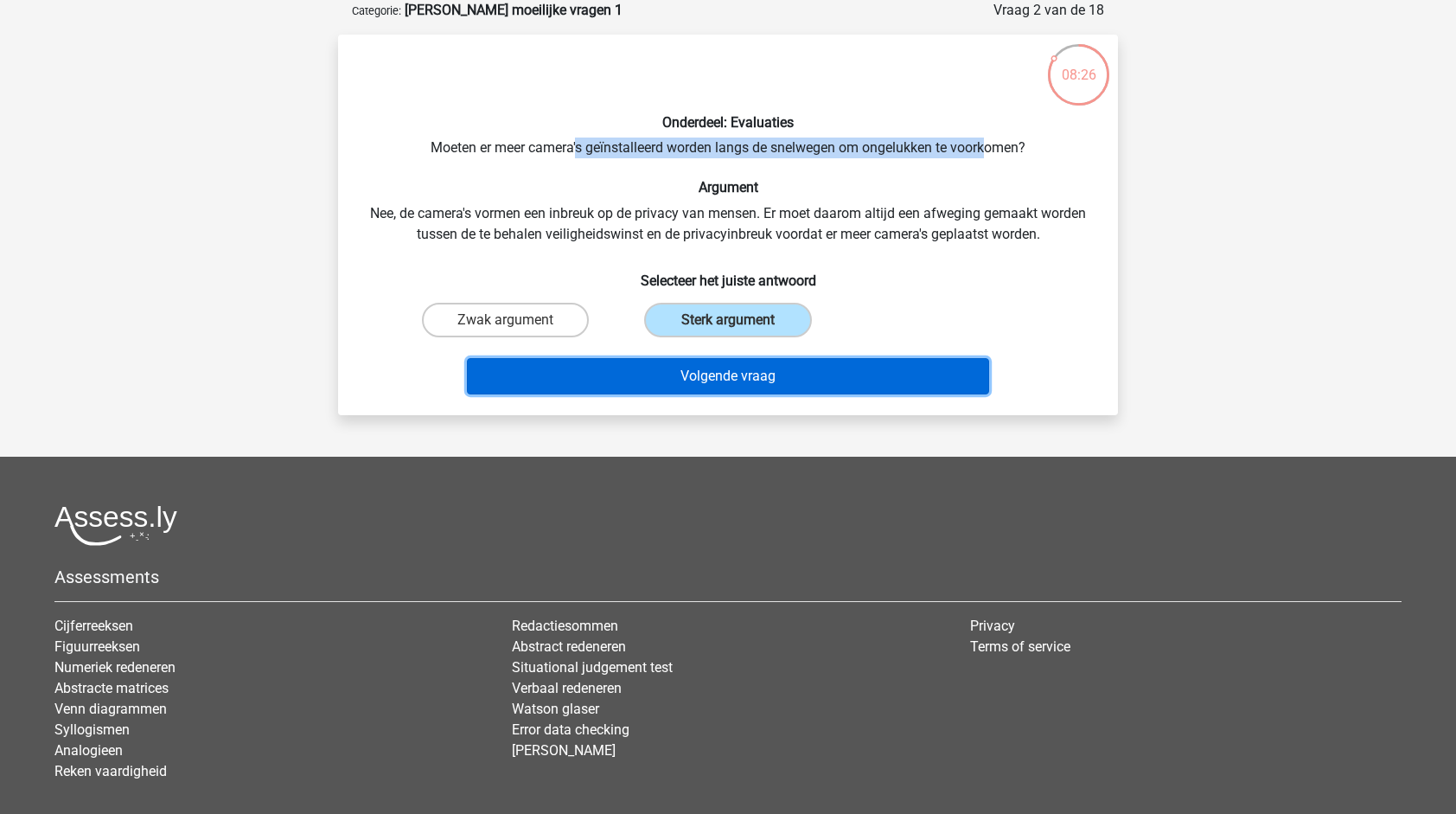
click at [760, 378] on button "Volgende vraag" at bounding box center [728, 377] width 523 height 36
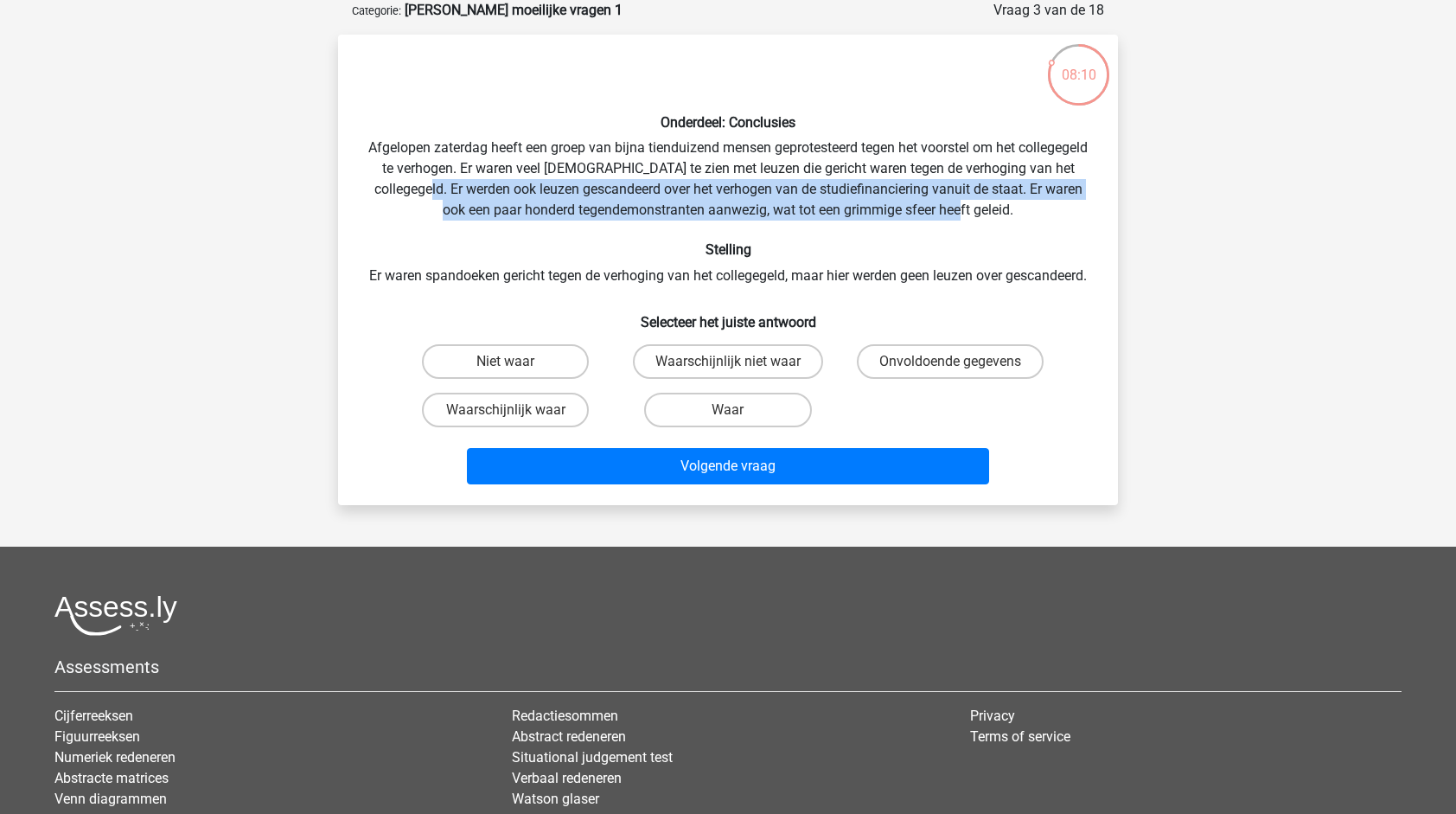
drag, startPoint x: 476, startPoint y: 185, endPoint x: 1001, endPoint y: 218, distance: 526.0
click at [1001, 218] on div "Onderdeel: Conclusies Afgelopen zaterdag heeft een groep van bijna tienduizend …" at bounding box center [728, 270] width 766 height 443
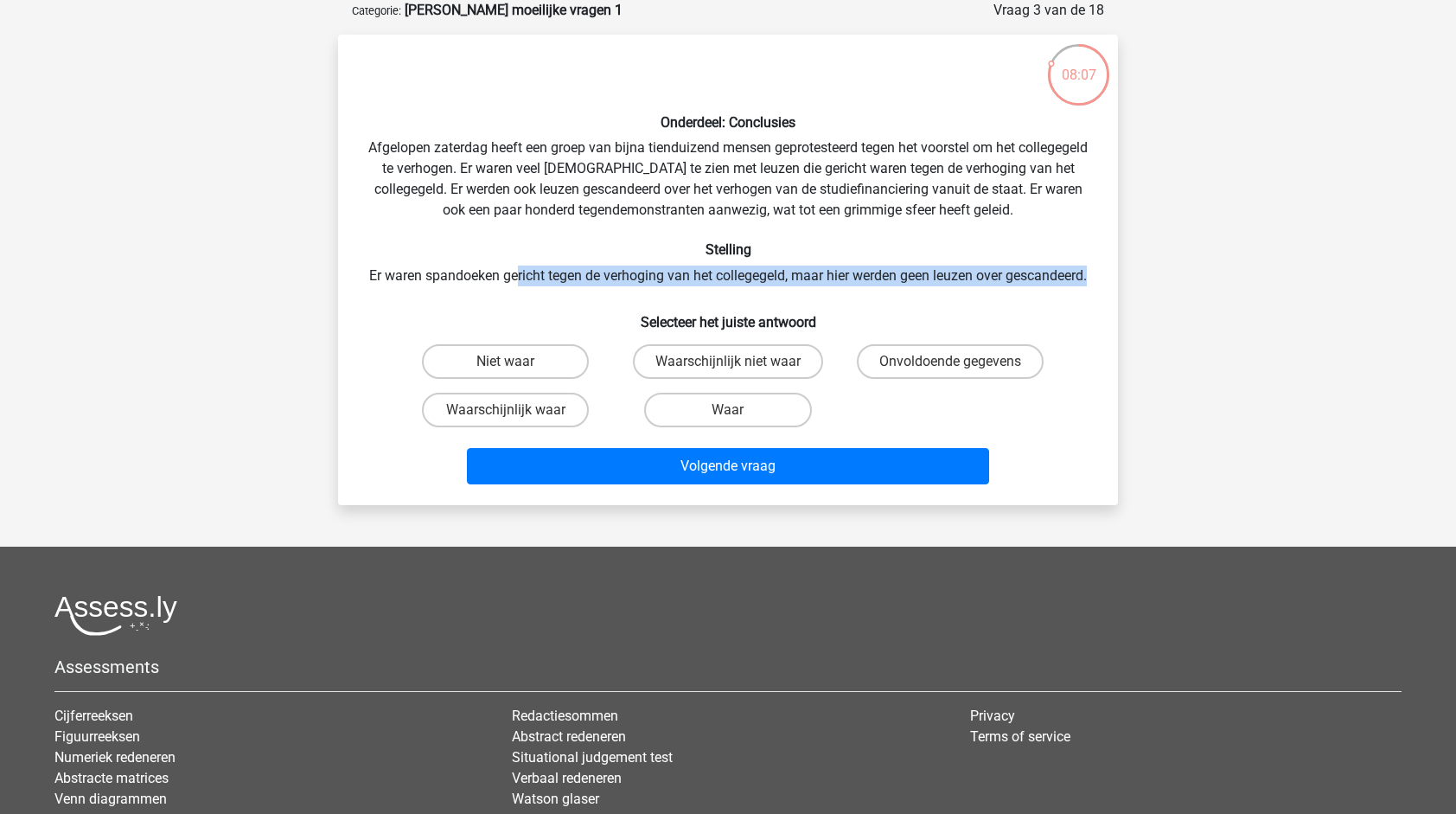
drag, startPoint x: 556, startPoint y: 273, endPoint x: 1010, endPoint y: 289, distance: 454.3
click at [1010, 289] on div "Onderdeel: Conclusies Afgelopen zaterdag heeft een groep van bijna tienduizend …" at bounding box center [728, 270] width 766 height 443
click at [902, 275] on div "Onderdeel: Conclusies Afgelopen zaterdag heeft een groep van bijna tienduizend …" at bounding box center [728, 270] width 766 height 443
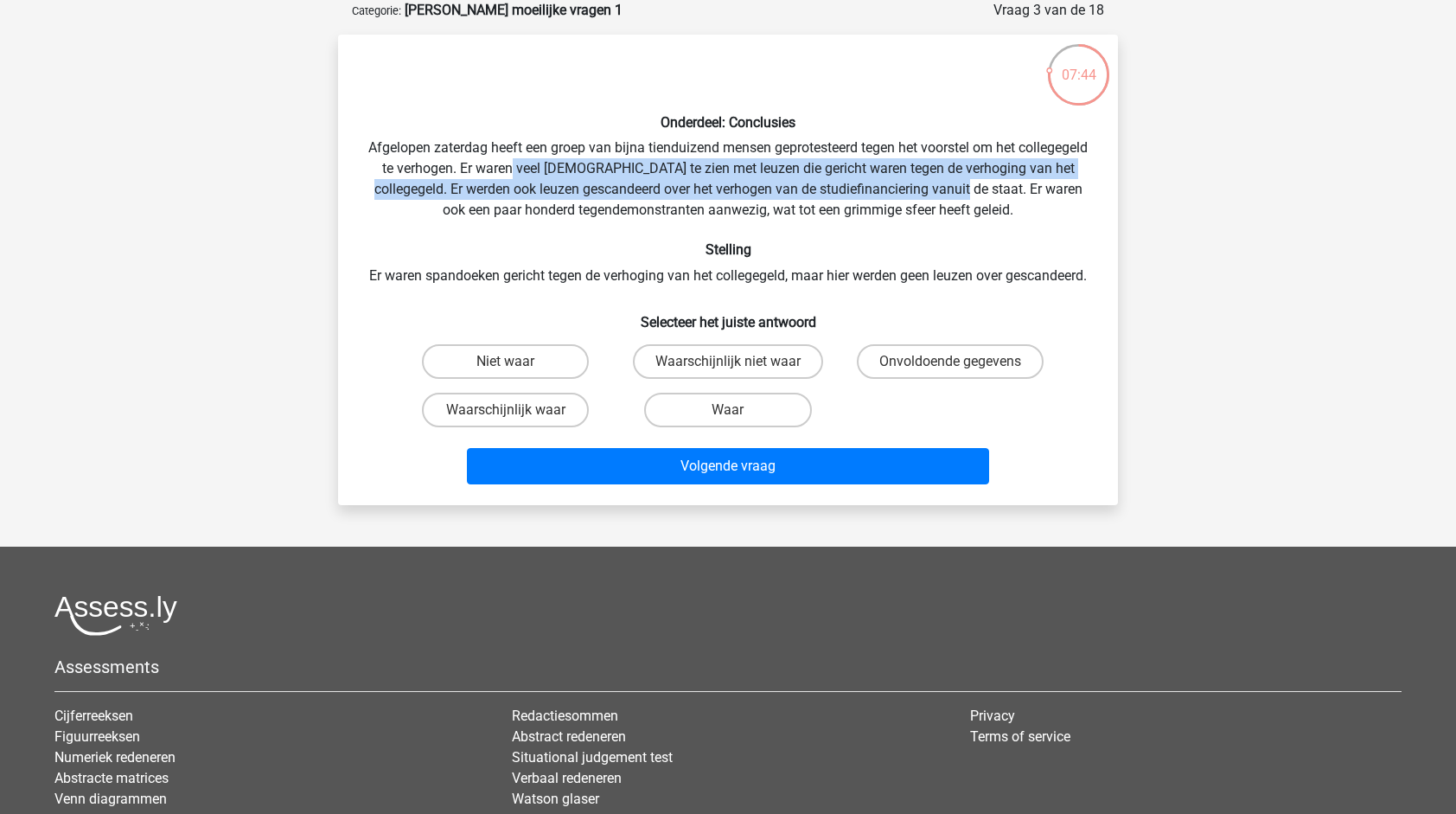
drag, startPoint x: 579, startPoint y: 169, endPoint x: 1020, endPoint y: 195, distance: 441.8
click at [1020, 195] on div "Onderdeel: Conclusies Afgelopen zaterdag heeft een groep van bijna tienduizend …" at bounding box center [728, 270] width 766 height 443
click at [661, 194] on div "Onderdeel: Conclusies Afgelopen zaterdag heeft een groep van bijna tienduizend …" at bounding box center [728, 270] width 766 height 443
drag, startPoint x: 611, startPoint y: 179, endPoint x: 1067, endPoint y: 192, distance: 456.2
click at [1067, 192] on div "Onderdeel: Conclusies Afgelopen zaterdag heeft een groep van bijna tienduizend …" at bounding box center [728, 270] width 766 height 443
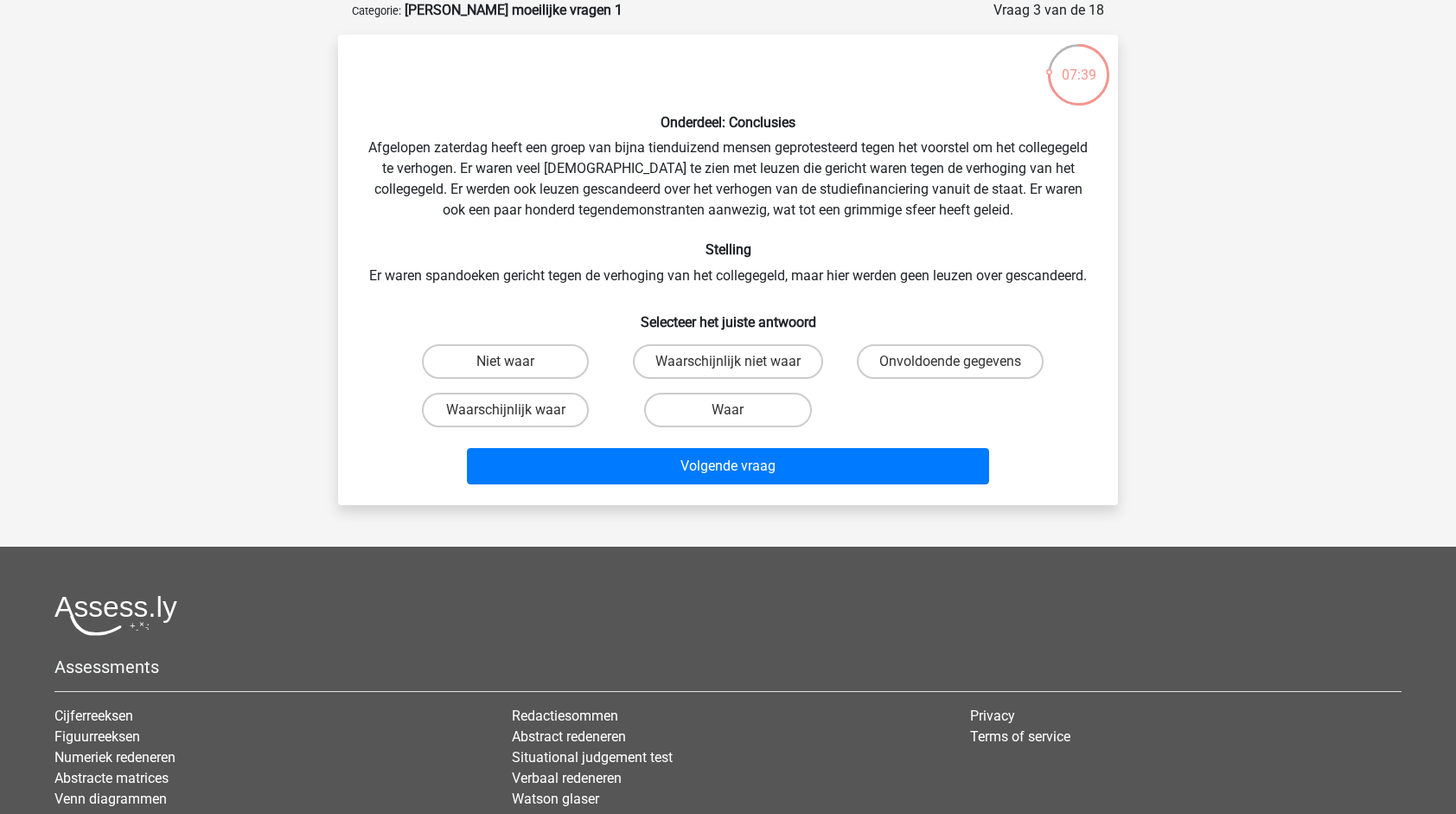
click at [581, 219] on div "Onderdeel: Conclusies Afgelopen zaterdag heeft een groep van bijna tienduizend …" at bounding box center [728, 270] width 766 height 443
drag, startPoint x: 554, startPoint y: 212, endPoint x: 944, endPoint y: 210, distance: 390.0
click at [944, 210] on div "Onderdeel: Conclusies Afgelopen zaterdag heeft een groep van bijna tienduizend …" at bounding box center [728, 270] width 766 height 443
click at [980, 193] on div "Onderdeel: Conclusies Afgelopen zaterdag heeft een groep van bijna tienduizend …" at bounding box center [728, 270] width 766 height 443
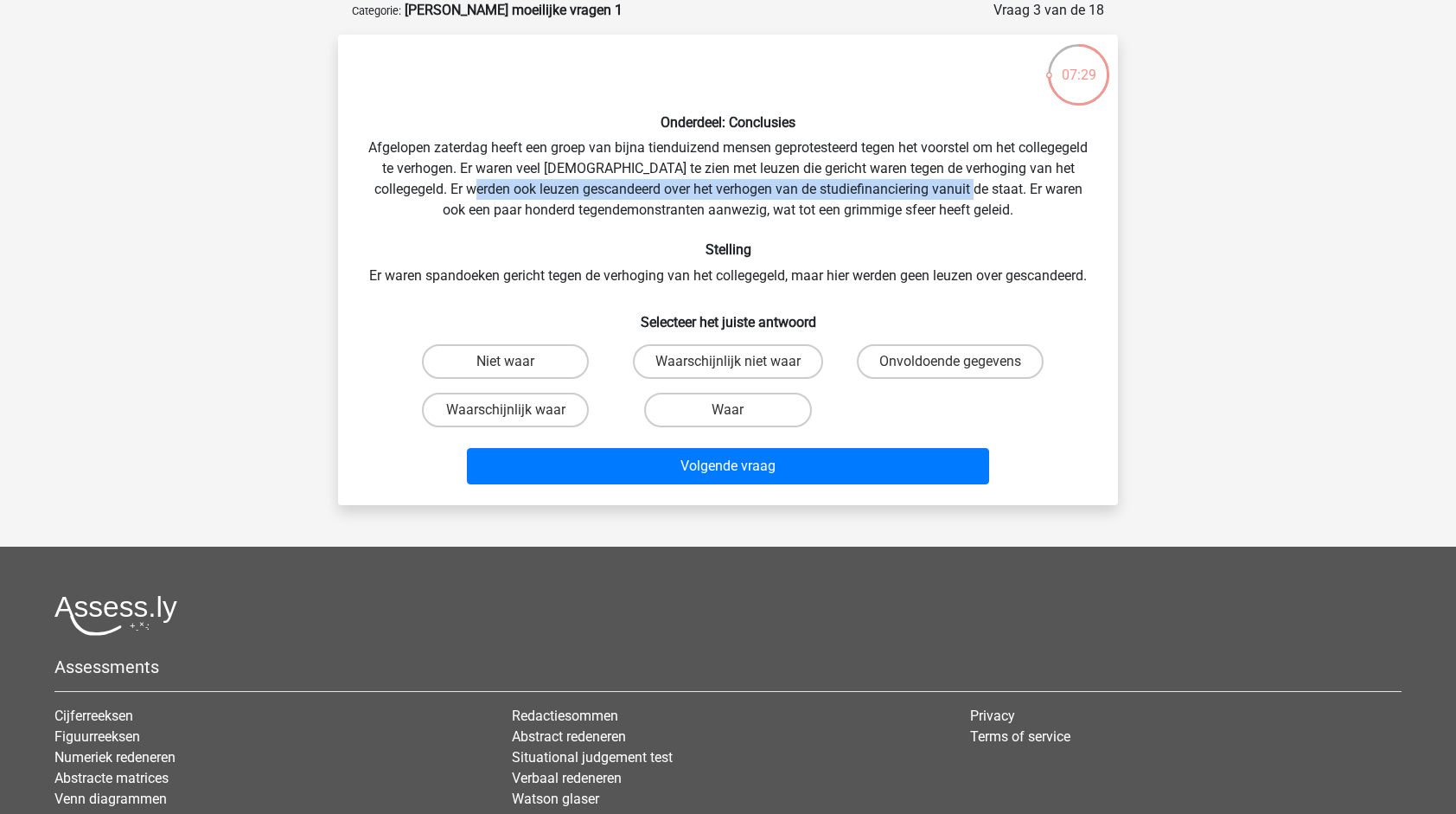
drag, startPoint x: 528, startPoint y: 194, endPoint x: 1023, endPoint y: 194, distance: 495.0
click at [1023, 194] on div "Onderdeel: Conclusies Afgelopen zaterdag heeft een groep van bijna tienduizend …" at bounding box center [728, 270] width 766 height 443
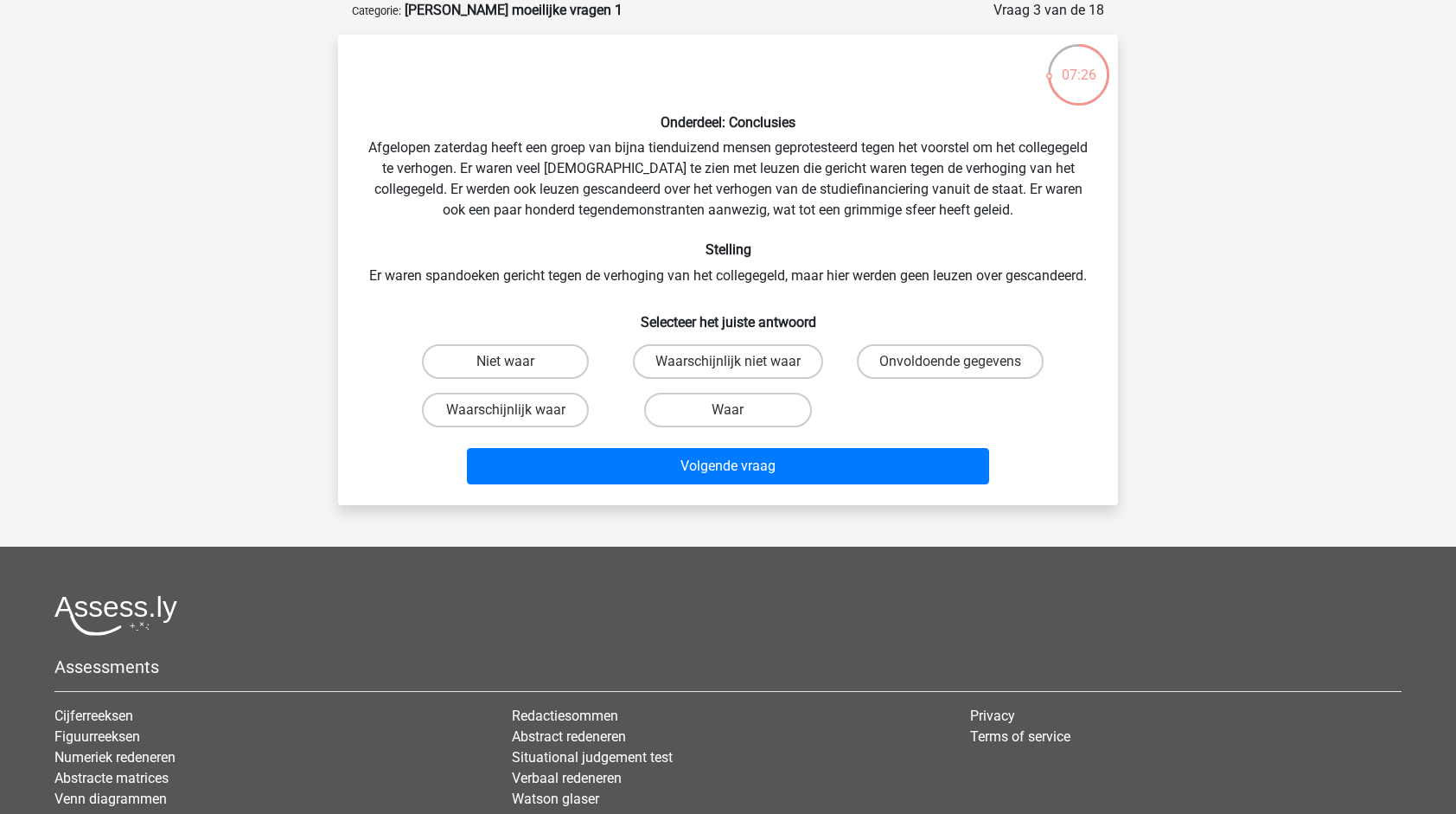
click at [680, 215] on div "Onderdeel: Conclusies Afgelopen zaterdag heeft een groep van bijna tienduizend …" at bounding box center [728, 270] width 766 height 443
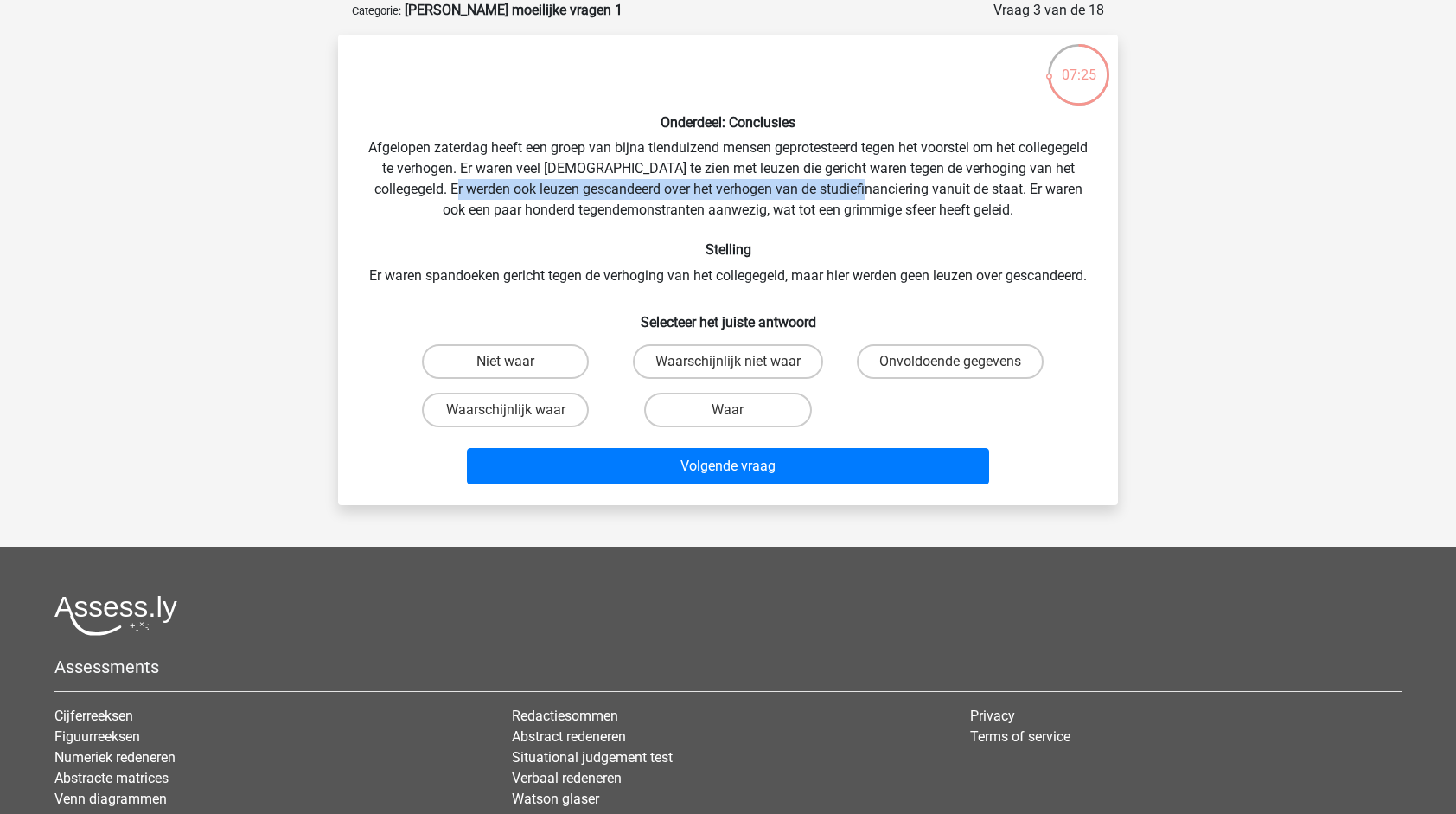
drag, startPoint x: 510, startPoint y: 192, endPoint x: 918, endPoint y: 190, distance: 408.0
click at [918, 190] on div "Onderdeel: Conclusies Afgelopen zaterdag heeft een groep van bijna tienduizend …" at bounding box center [728, 270] width 766 height 443
click at [519, 427] on label "Waarschijnlijk waar" at bounding box center [505, 410] width 167 height 34
click at [517, 421] on input "Waarschijnlijk waar" at bounding box center [511, 416] width 11 height 11
radio input "true"
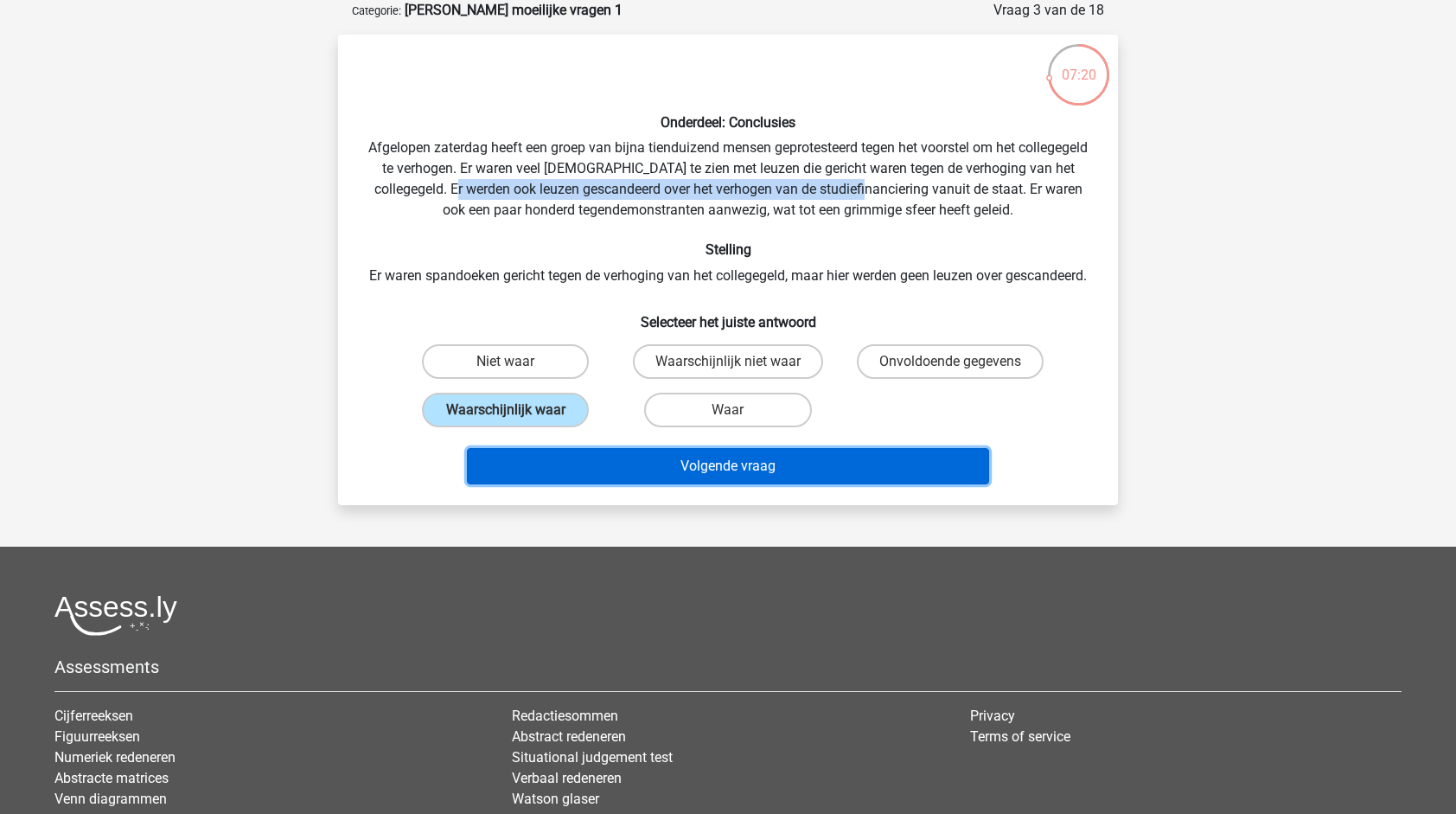
click at [725, 480] on button "Volgende vraag" at bounding box center [728, 466] width 523 height 36
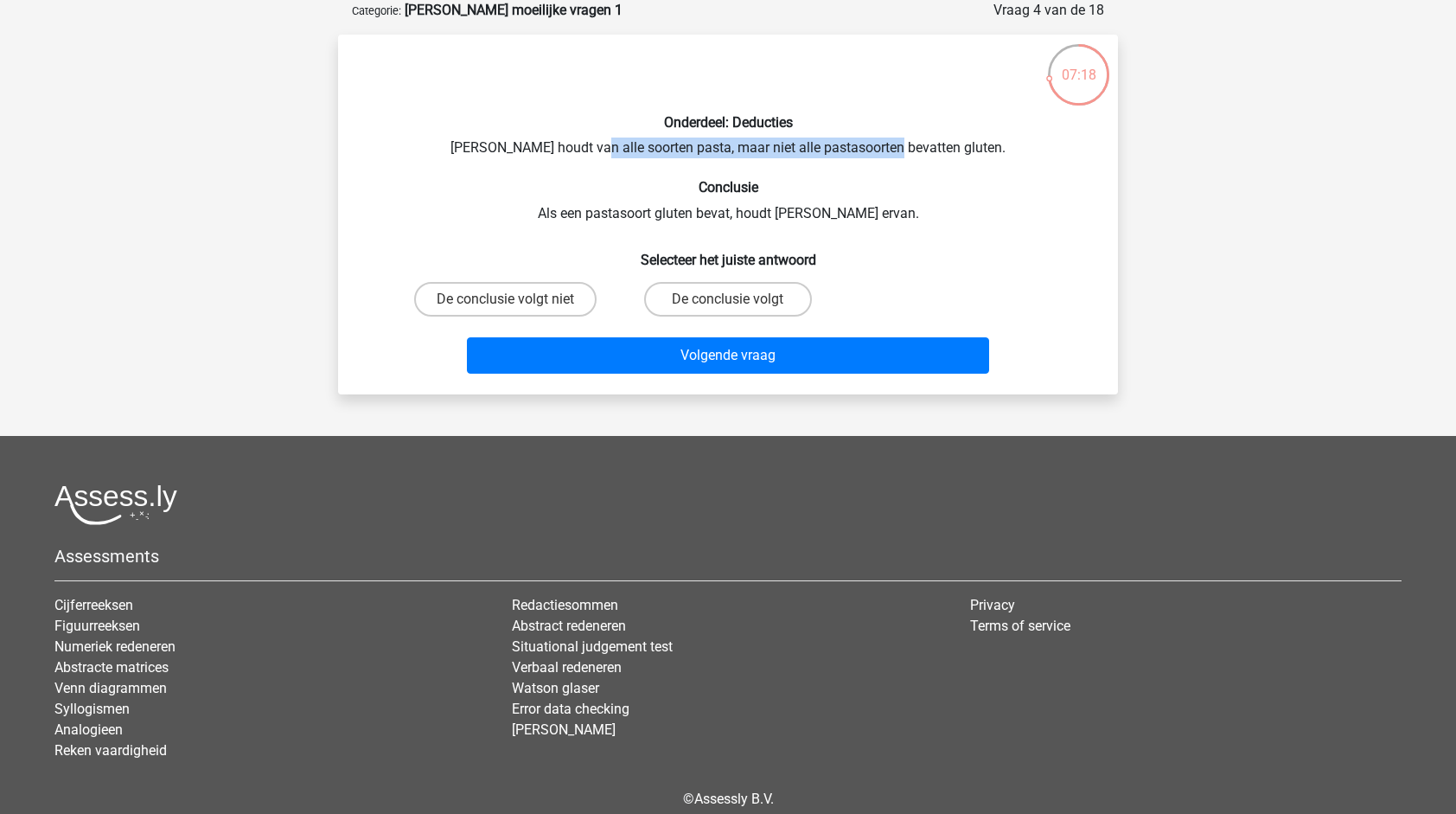
drag, startPoint x: 614, startPoint y: 148, endPoint x: 915, endPoint y: 140, distance: 301.1
click at [915, 140] on div "Onderdeel: Deducties Sofia houdt van alle soorten pasta, maar niet alle pastaso…" at bounding box center [728, 215] width 766 height 332
drag, startPoint x: 915, startPoint y: 140, endPoint x: 870, endPoint y: 211, distance: 84.1
click at [854, 198] on div "Onderdeel: Deducties Sofia houdt van alle soorten pasta, maar niet alle pastaso…" at bounding box center [728, 215] width 766 height 332
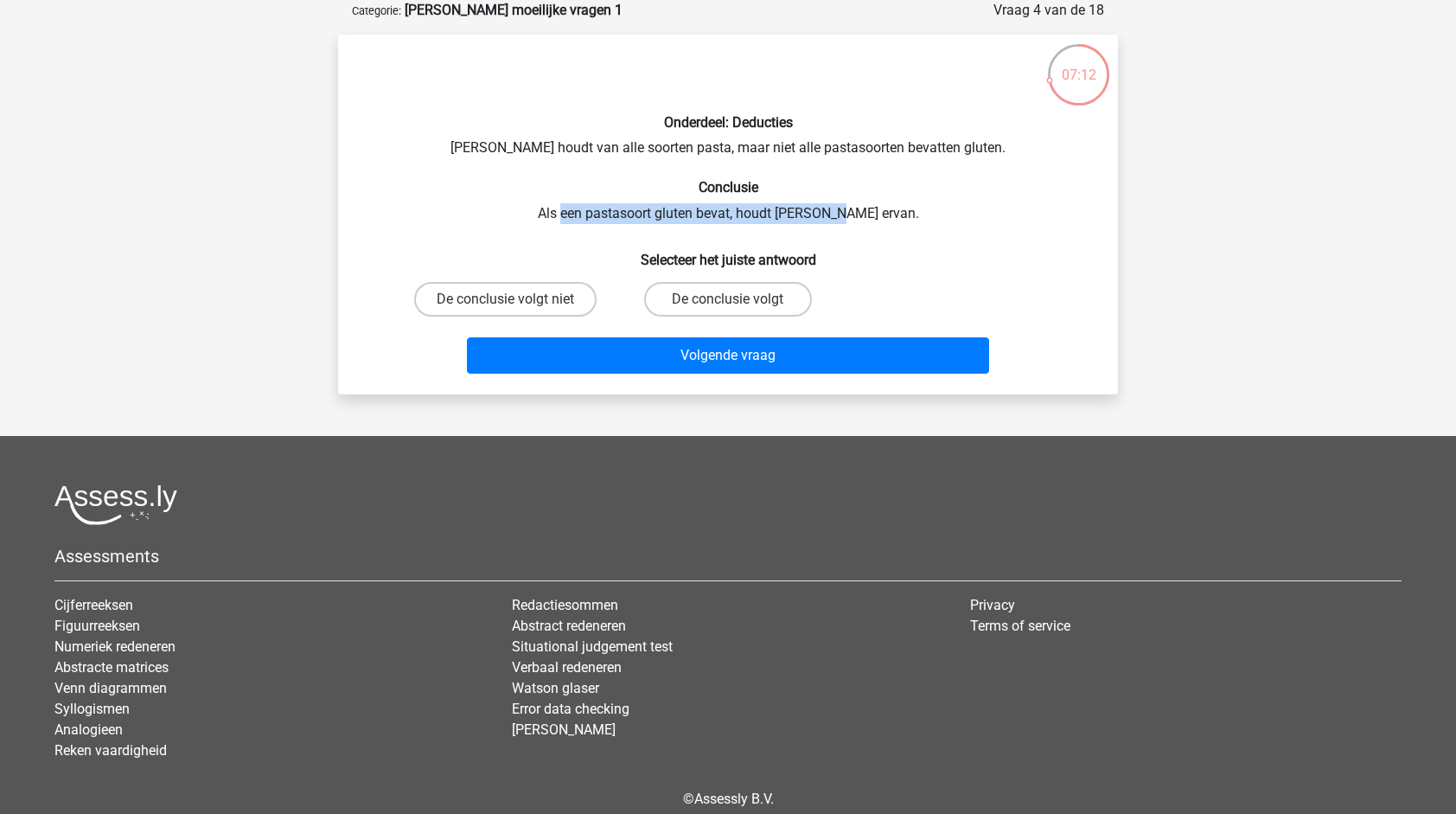
drag, startPoint x: 596, startPoint y: 211, endPoint x: 862, endPoint y: 207, distance: 266.0
click at [862, 207] on div "Onderdeel: Deducties Sofia houdt van alle soorten pasta, maar niet alle pastaso…" at bounding box center [728, 215] width 766 height 332
drag, startPoint x: 862, startPoint y: 207, endPoint x: 776, endPoint y: 136, distance: 111.5
click at [776, 136] on div "Onderdeel: Deducties Sofia houdt van alle soorten pasta, maar niet alle pastaso…" at bounding box center [728, 215] width 766 height 332
drag, startPoint x: 709, startPoint y: 145, endPoint x: 947, endPoint y: 155, distance: 238.2
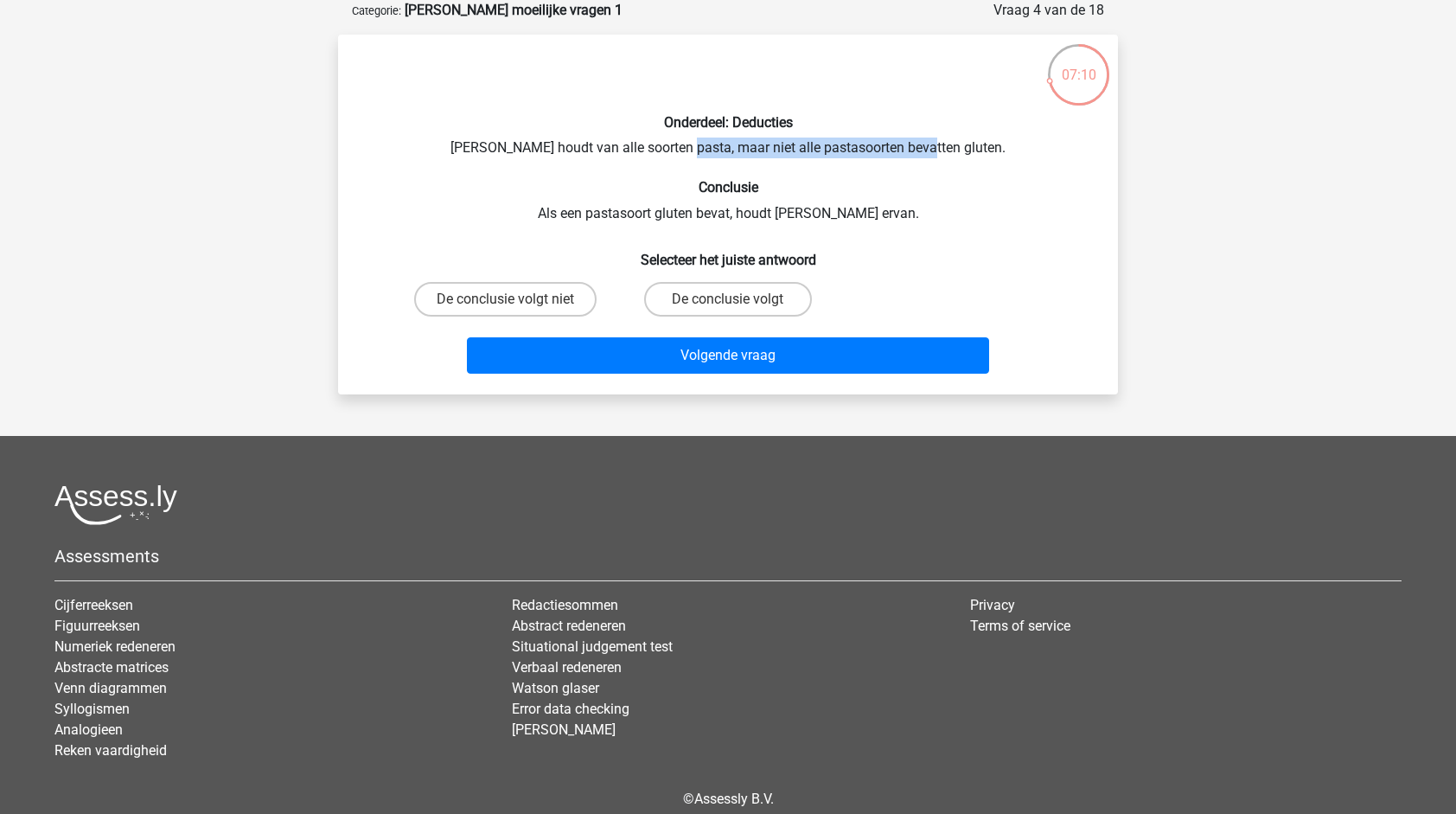
click at [947, 155] on div "Onderdeel: Deducties Sofia houdt van alle soorten pasta, maar niet alle pastaso…" at bounding box center [728, 215] width 766 height 332
click at [636, 207] on div "Onderdeel: Deducties Sofia houdt van alle soorten pasta, maar niet alle pastaso…" at bounding box center [728, 215] width 766 height 332
drag, startPoint x: 626, startPoint y: 208, endPoint x: 846, endPoint y: 212, distance: 220.0
click at [846, 212] on div "Onderdeel: Deducties Sofia houdt van alle soorten pasta, maar niet alle pastaso…" at bounding box center [728, 215] width 766 height 332
click at [710, 301] on label "De conclusie volgt" at bounding box center [728, 300] width 167 height 34
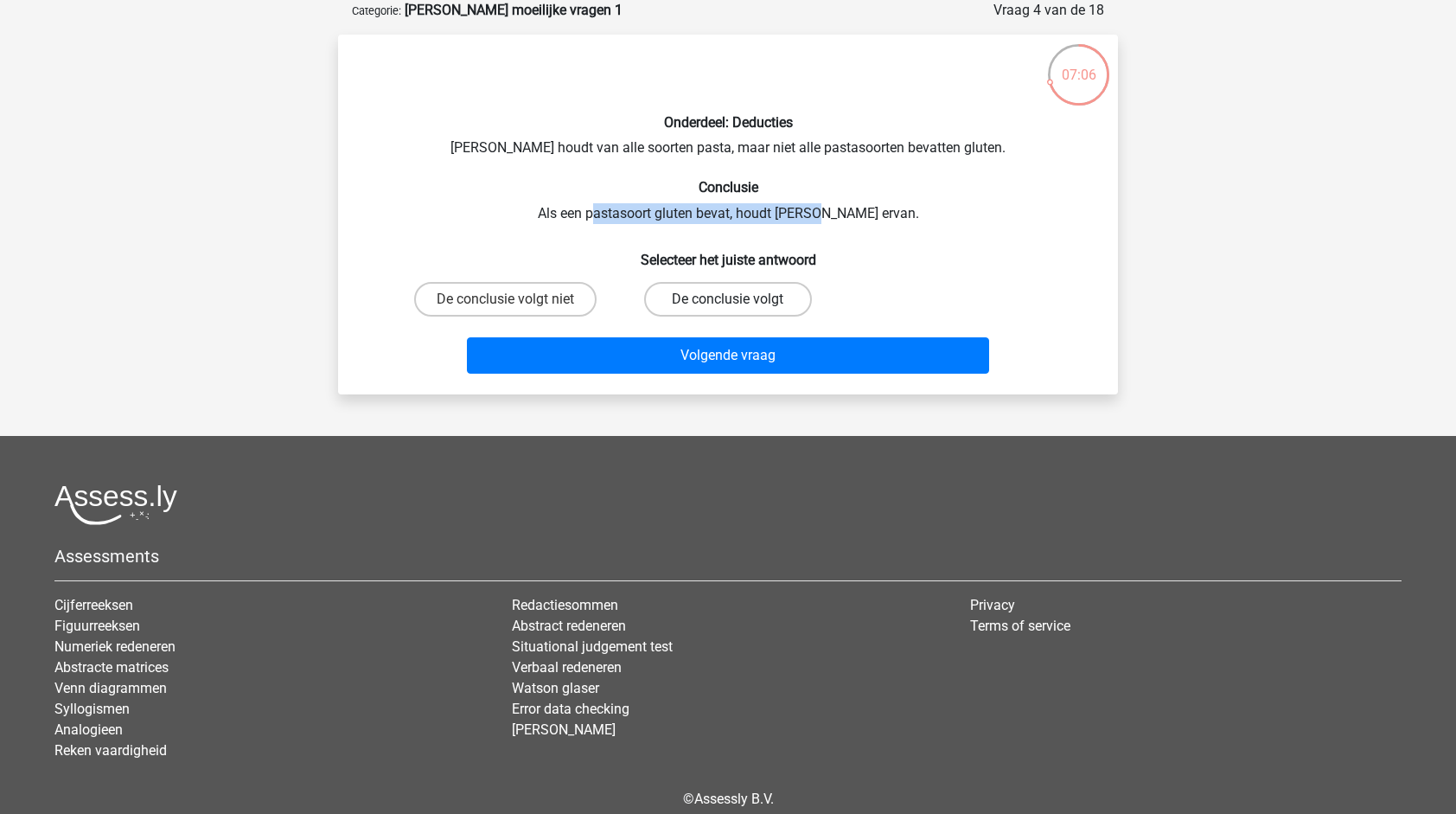
click at [728, 301] on input "De conclusie volgt" at bounding box center [734, 305] width 11 height 11
radio input "true"
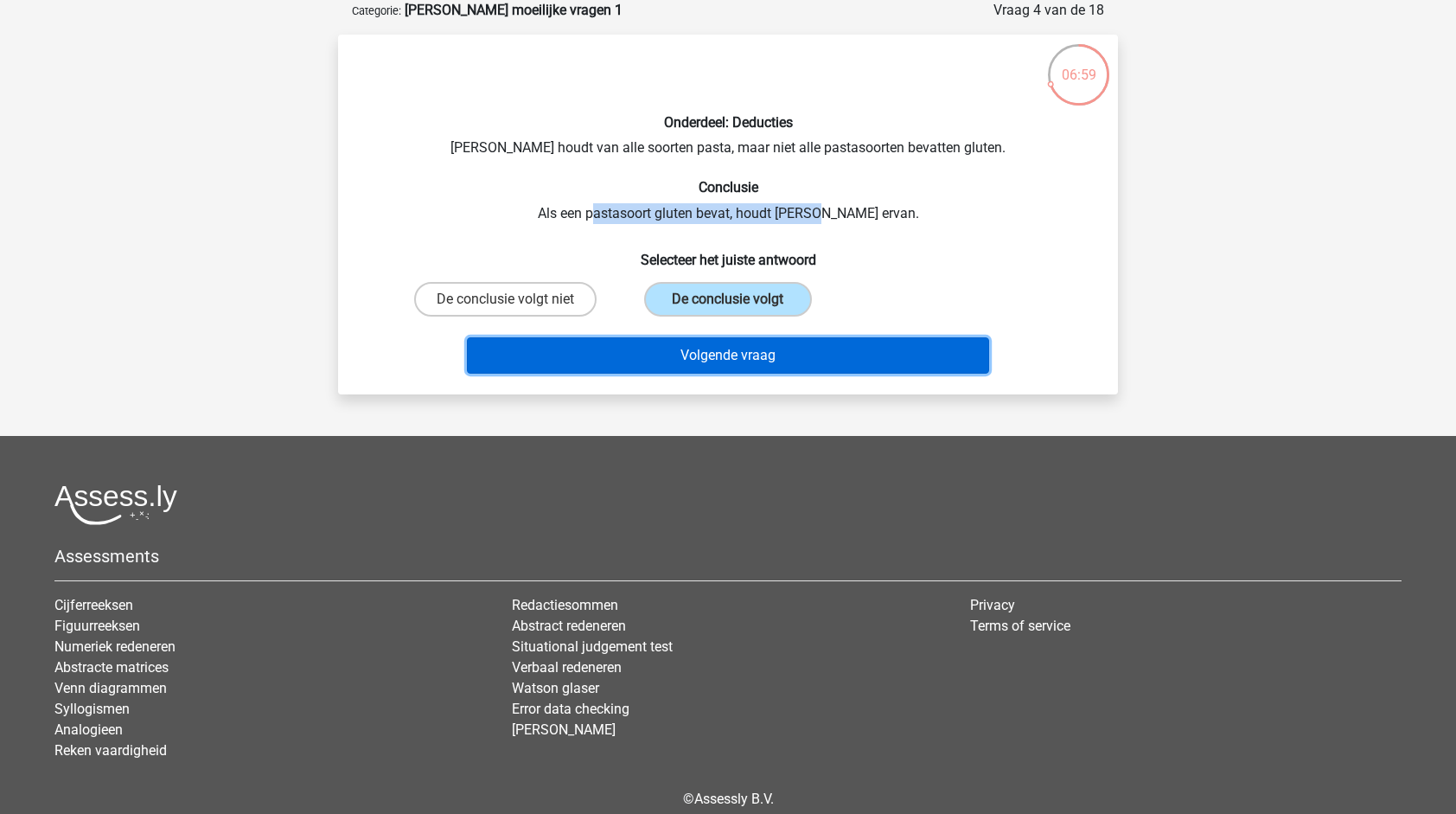
click at [776, 348] on button "Volgende vraag" at bounding box center [728, 356] width 523 height 36
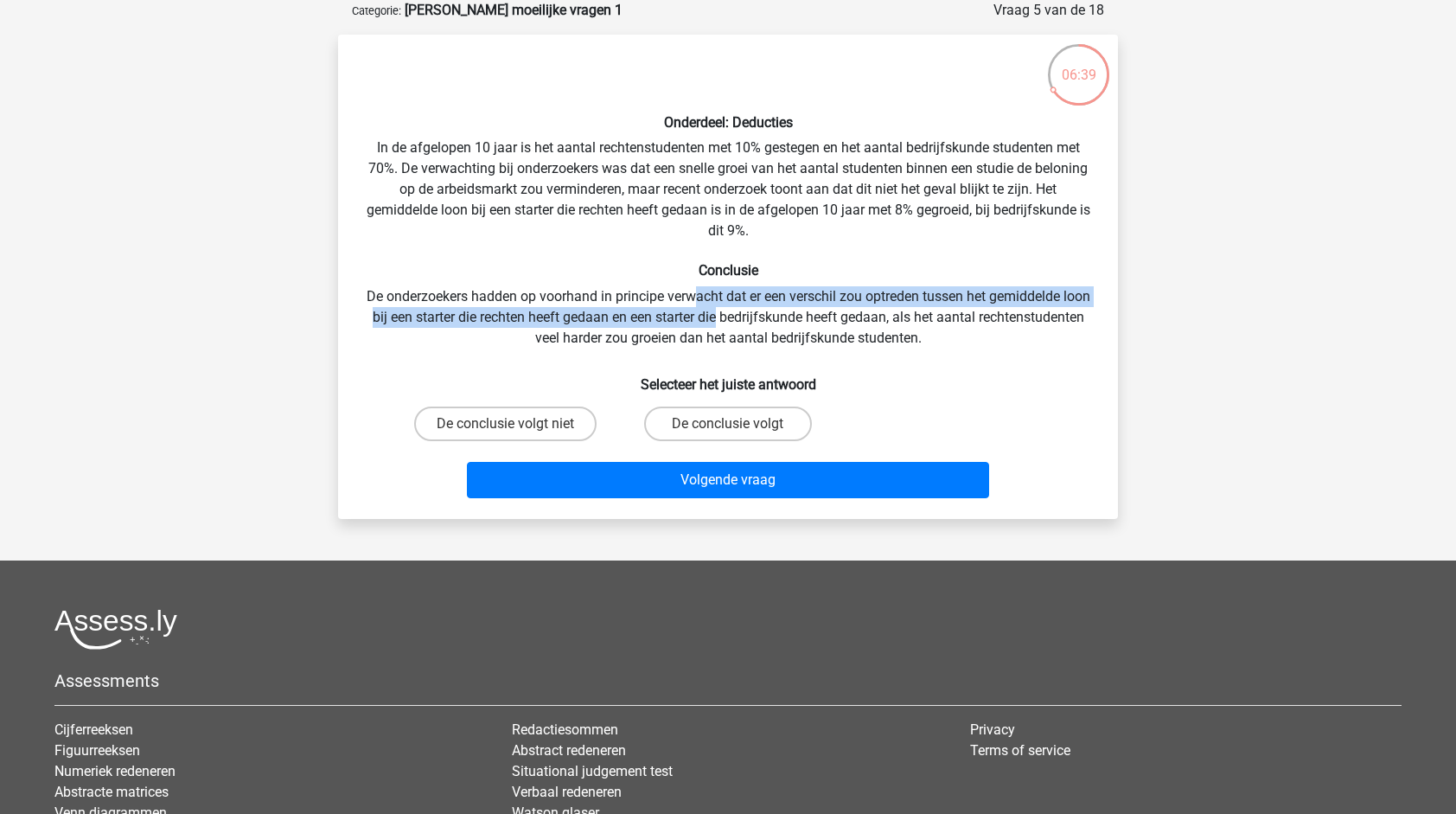
drag, startPoint x: 709, startPoint y: 289, endPoint x: 788, endPoint y: 318, distance: 84.2
click at [788, 318] on div "Onderdeel: Deducties In de afgelopen 10 jaar is het aantal rechtenstudenten met…" at bounding box center [728, 277] width 766 height 457
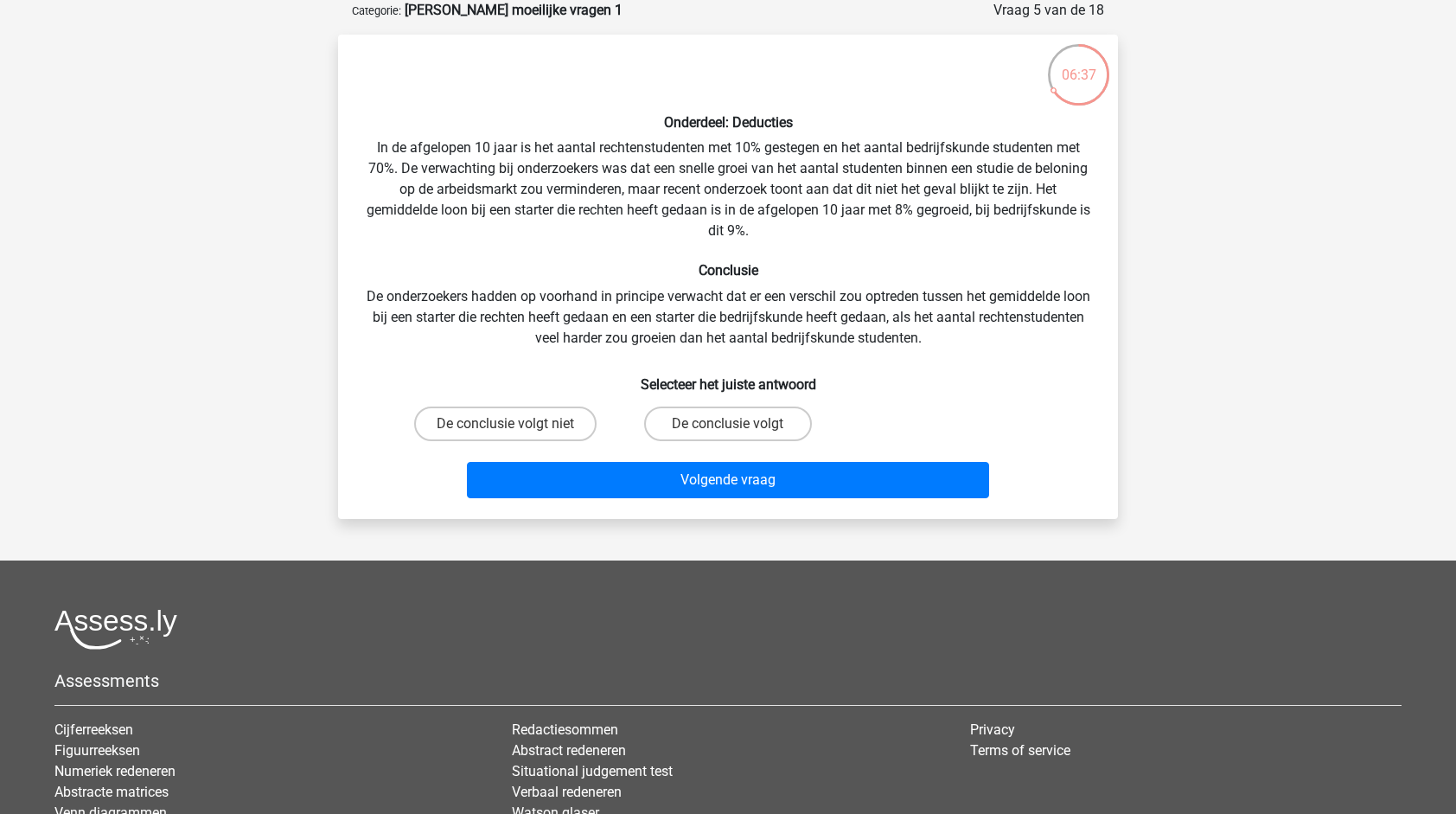
click at [912, 336] on div "Onderdeel: Deducties In de afgelopen 10 jaar is het aantal rechtenstudenten met…" at bounding box center [728, 277] width 766 height 457
drag, startPoint x: 509, startPoint y: 184, endPoint x: 769, endPoint y: 171, distance: 260.3
click at [769, 171] on div "Onderdeel: Deducties In de afgelopen 10 jaar is het aantal rechtenstudenten met…" at bounding box center [728, 277] width 766 height 457
click at [608, 184] on div "Onderdeel: Deducties In de afgelopen 10 jaar is het aantal rechtenstudenten met…" at bounding box center [728, 277] width 766 height 457
drag, startPoint x: 600, startPoint y: 169, endPoint x: 1038, endPoint y: 171, distance: 438.0
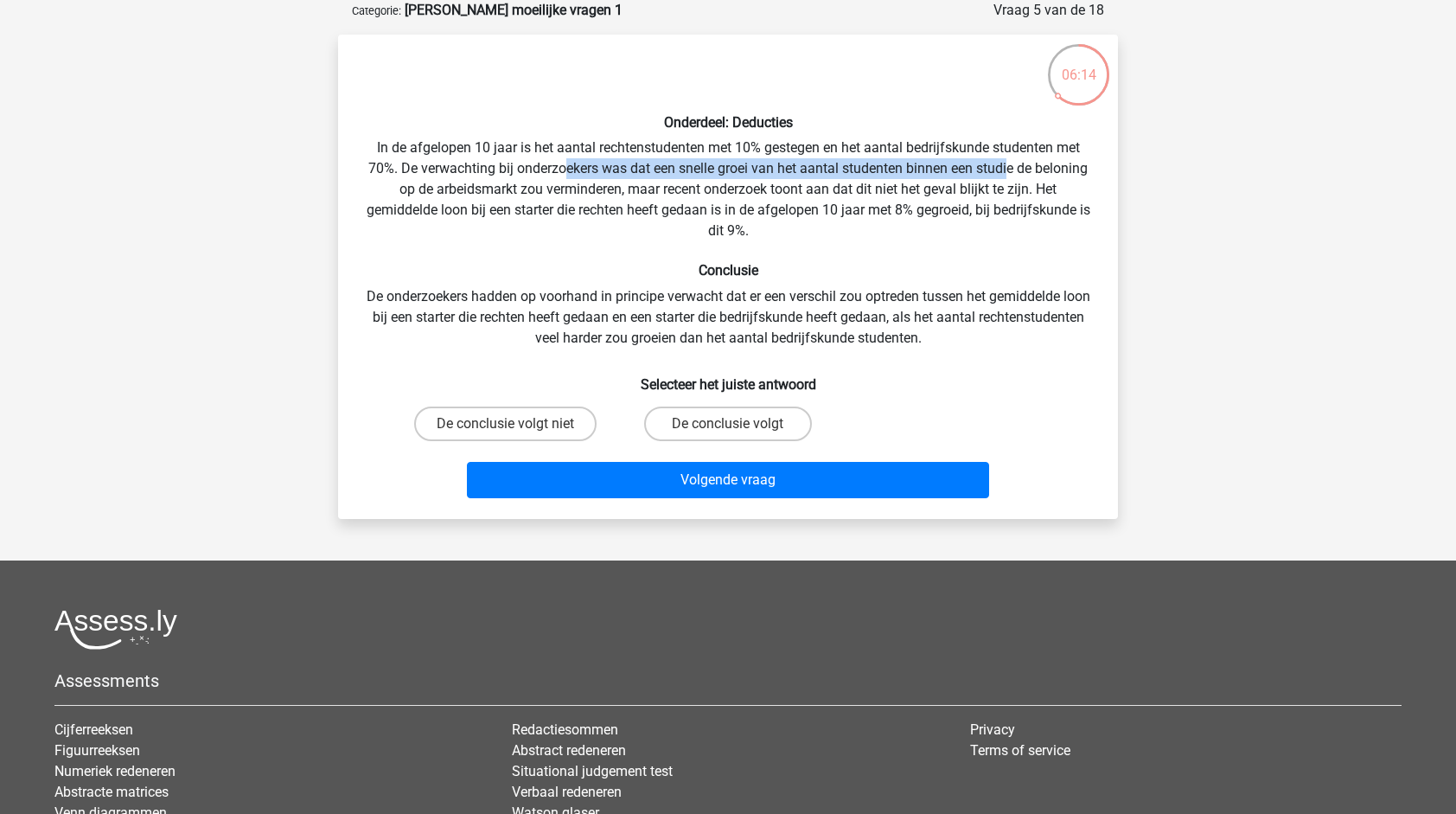
click at [1038, 171] on div "Onderdeel: Deducties In de afgelopen 10 jaar is het aantal rechtenstudenten met…" at bounding box center [728, 277] width 766 height 457
click at [731, 430] on input "De conclusie volgt" at bounding box center [734, 429] width 11 height 11
radio input "true"
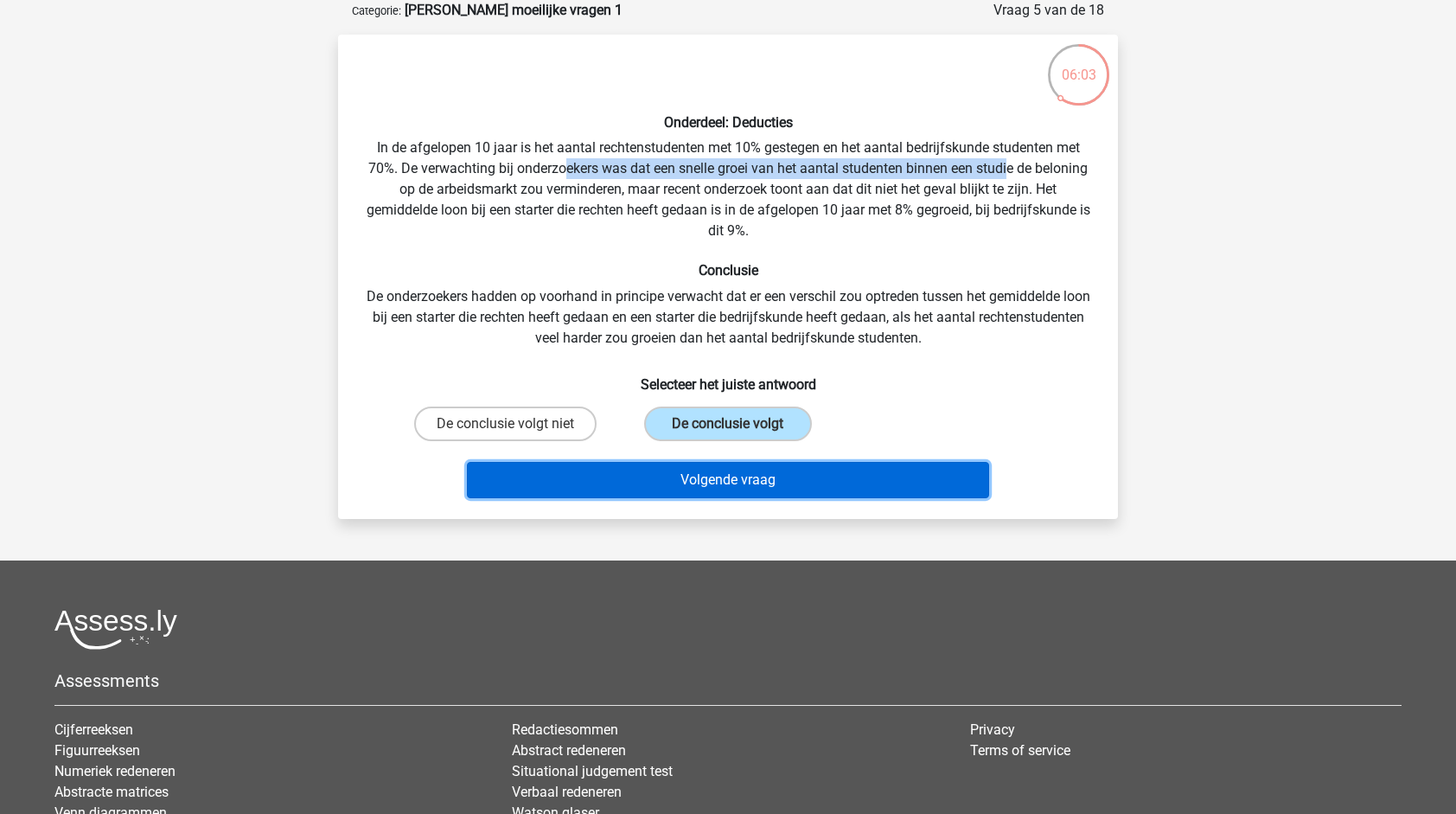
click at [746, 479] on button "Volgende vraag" at bounding box center [728, 480] width 523 height 36
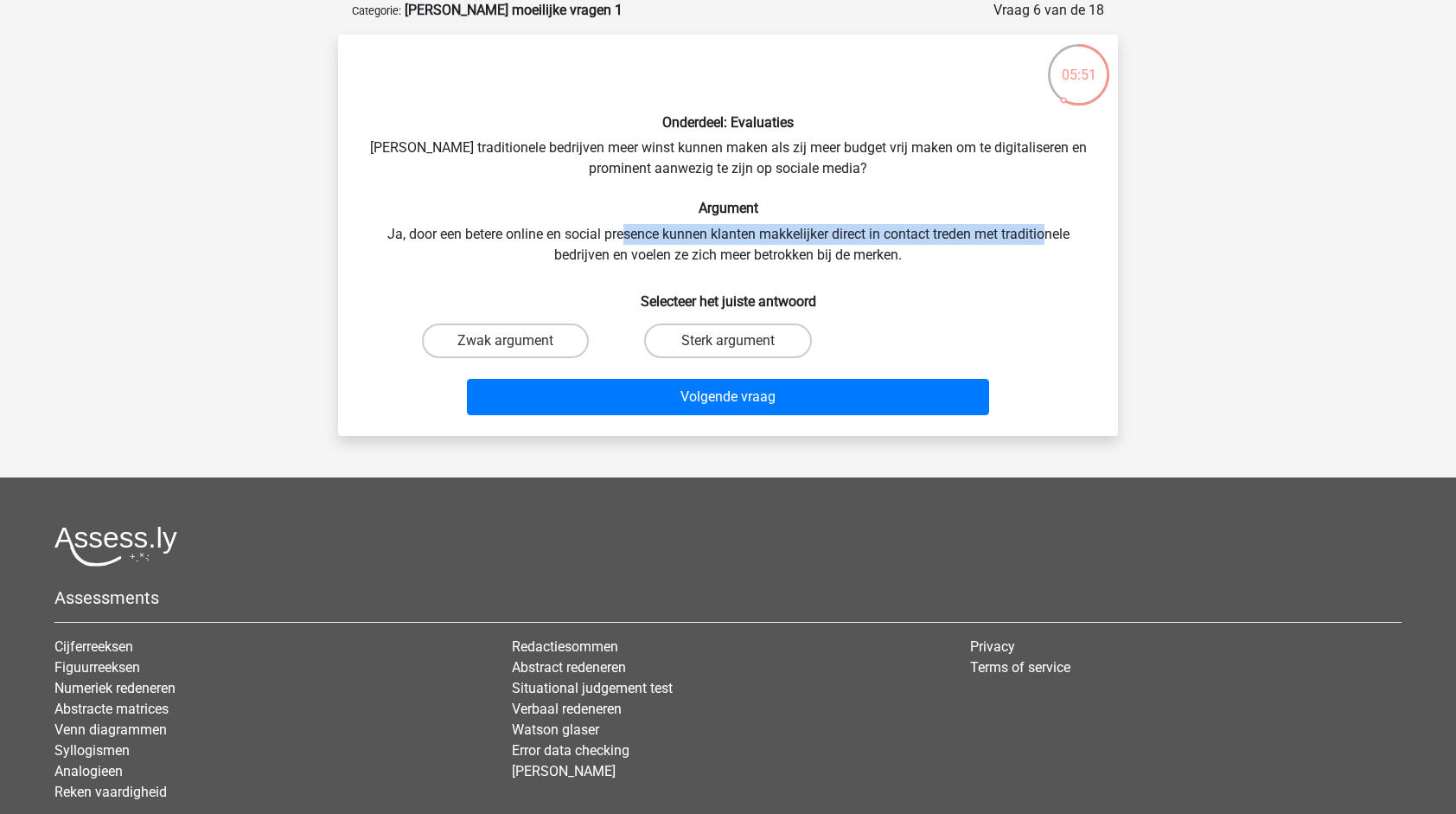
drag, startPoint x: 621, startPoint y: 239, endPoint x: 1046, endPoint y: 237, distance: 425.0
click at [1046, 237] on div "Onderdeel: Evaluaties Zouden traditionele bedrijven meer winst kunnen maken als…" at bounding box center [728, 235] width 766 height 374
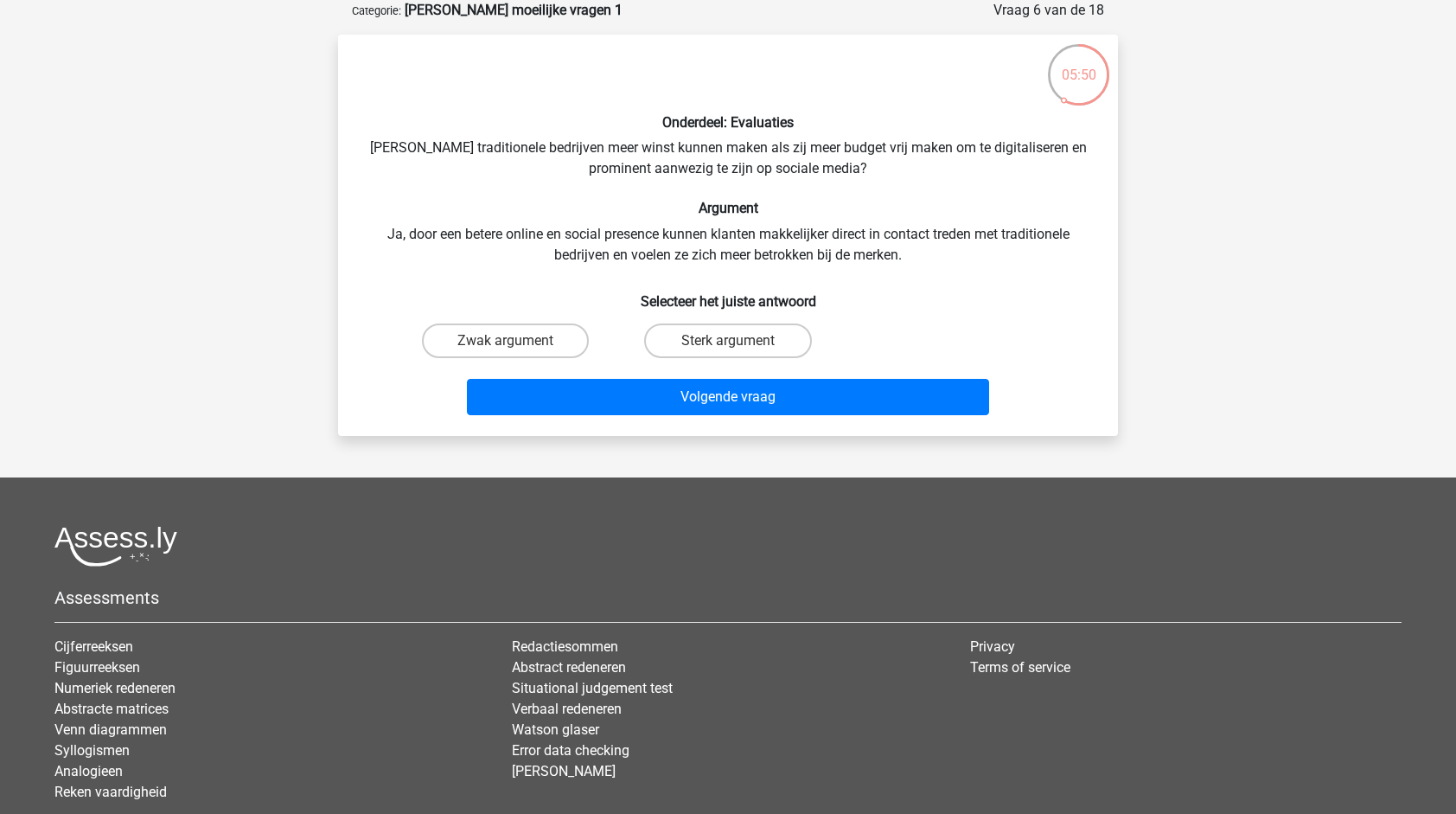
click at [757, 249] on div "Onderdeel: Evaluaties Zouden traditionele bedrijven meer winst kunnen maken als…" at bounding box center [728, 235] width 766 height 374
click at [510, 340] on input "Zwak argument" at bounding box center [511, 346] width 11 height 11
radio input "true"
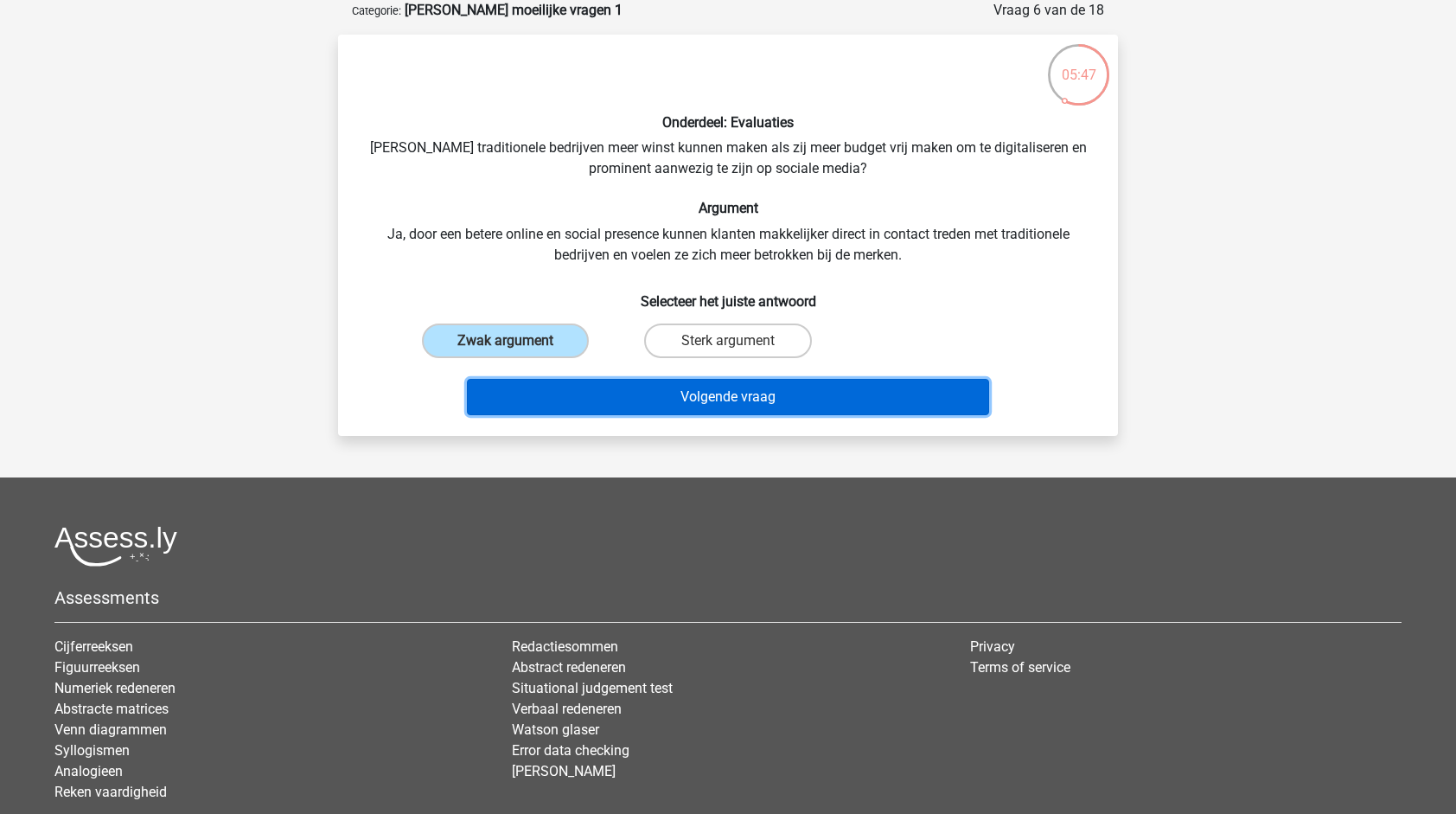
click at [741, 393] on button "Volgende vraag" at bounding box center [728, 397] width 523 height 36
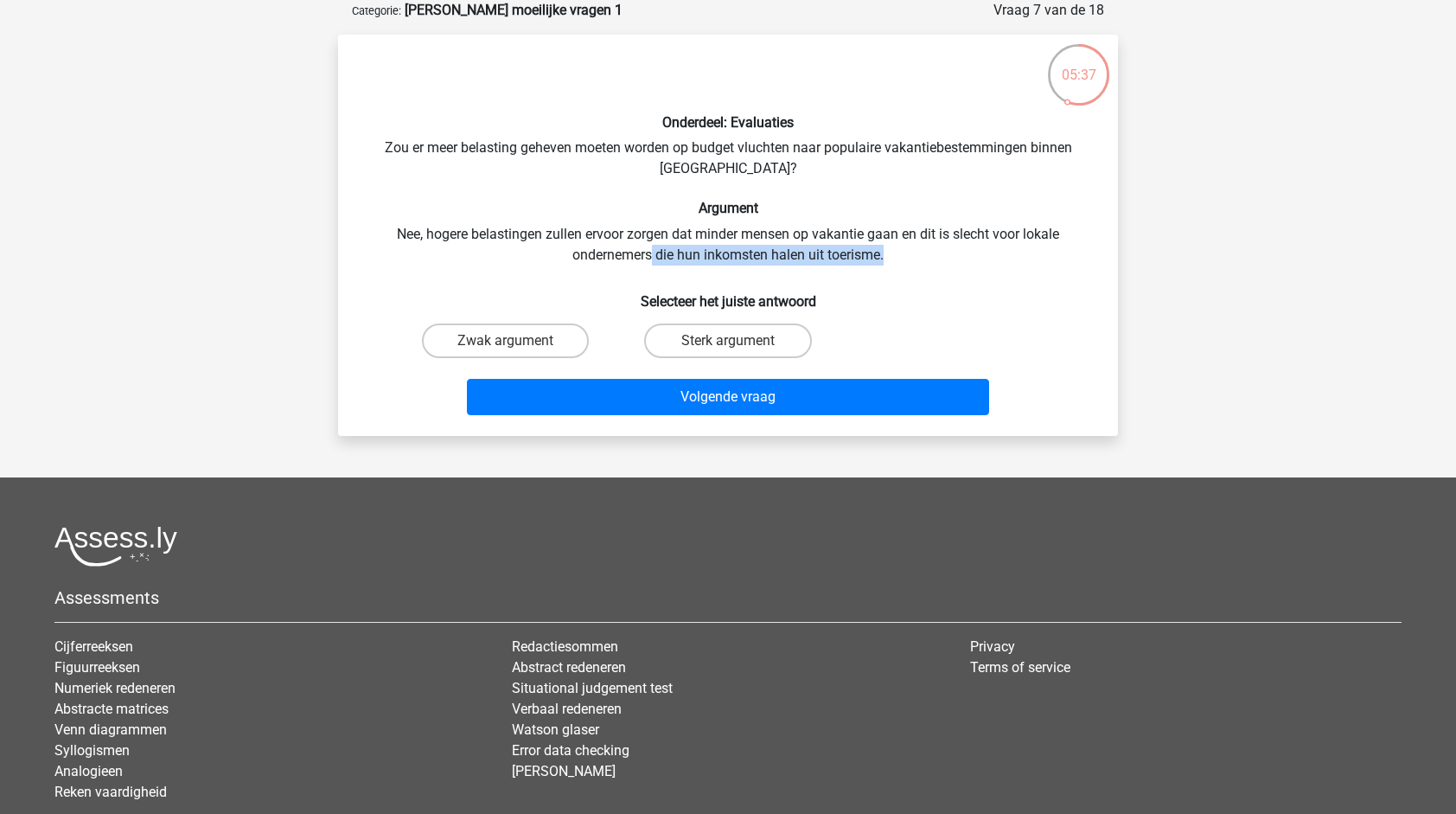
drag, startPoint x: 674, startPoint y: 254, endPoint x: 905, endPoint y: 248, distance: 231.1
click at [905, 248] on div "Onderdeel: Evaluaties Zou er meer belasting geheven moeten worden op budget vlu…" at bounding box center [728, 235] width 766 height 374
drag, startPoint x: 905, startPoint y: 248, endPoint x: 933, endPoint y: 255, distance: 28.9
click at [933, 255] on div "Onderdeel: Evaluaties Zou er meer belasting geheven moeten worden op budget vlu…" at bounding box center [728, 235] width 766 height 374
click at [642, 194] on div "Onderdeel: Evaluaties Zou er meer belasting geheven moeten worden op budget vlu…" at bounding box center [728, 235] width 766 height 374
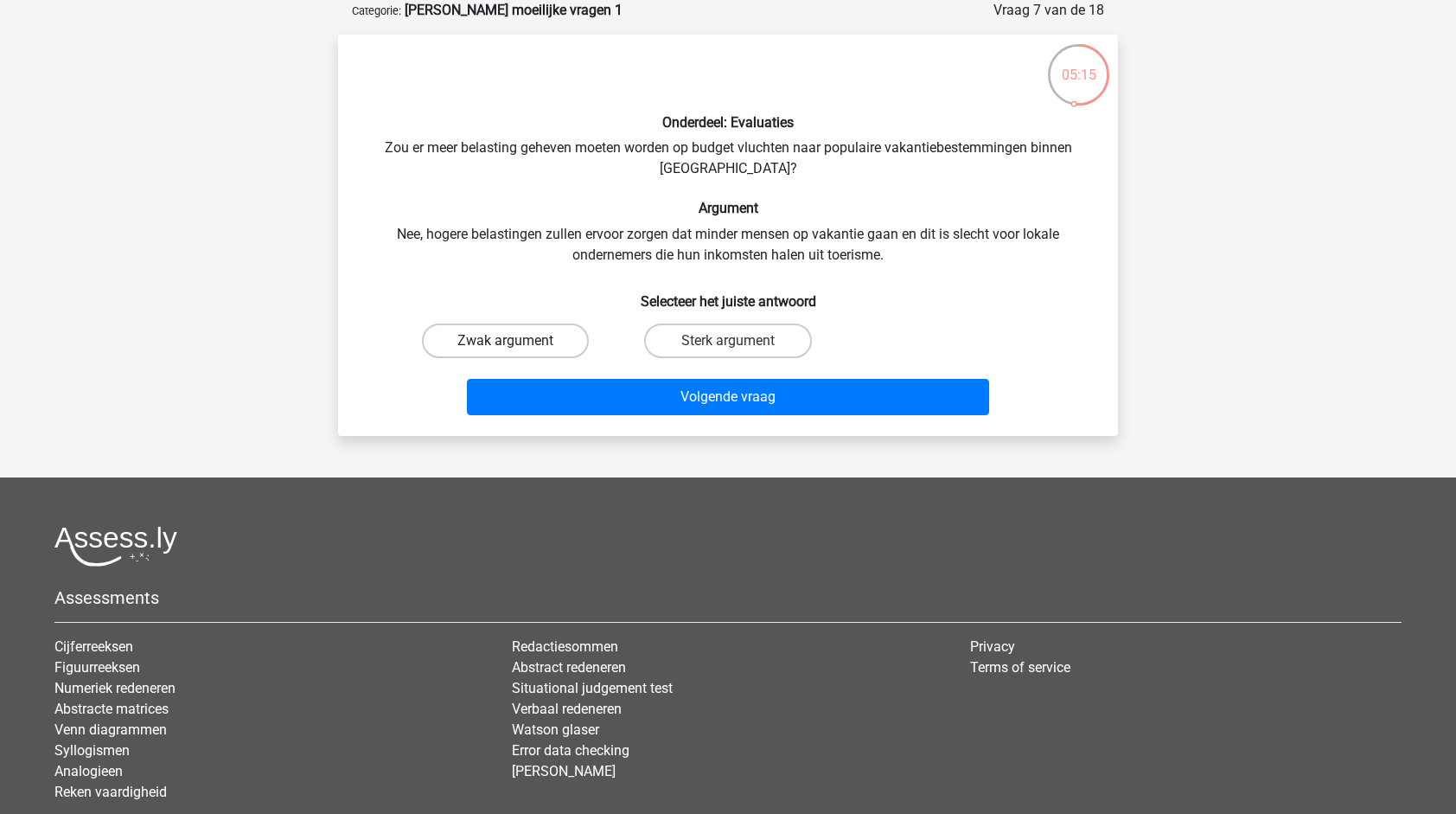
click at [488, 341] on label "Zwak argument" at bounding box center [505, 340] width 167 height 34
click at [506, 341] on input "Zwak argument" at bounding box center [511, 346] width 11 height 11
radio input "true"
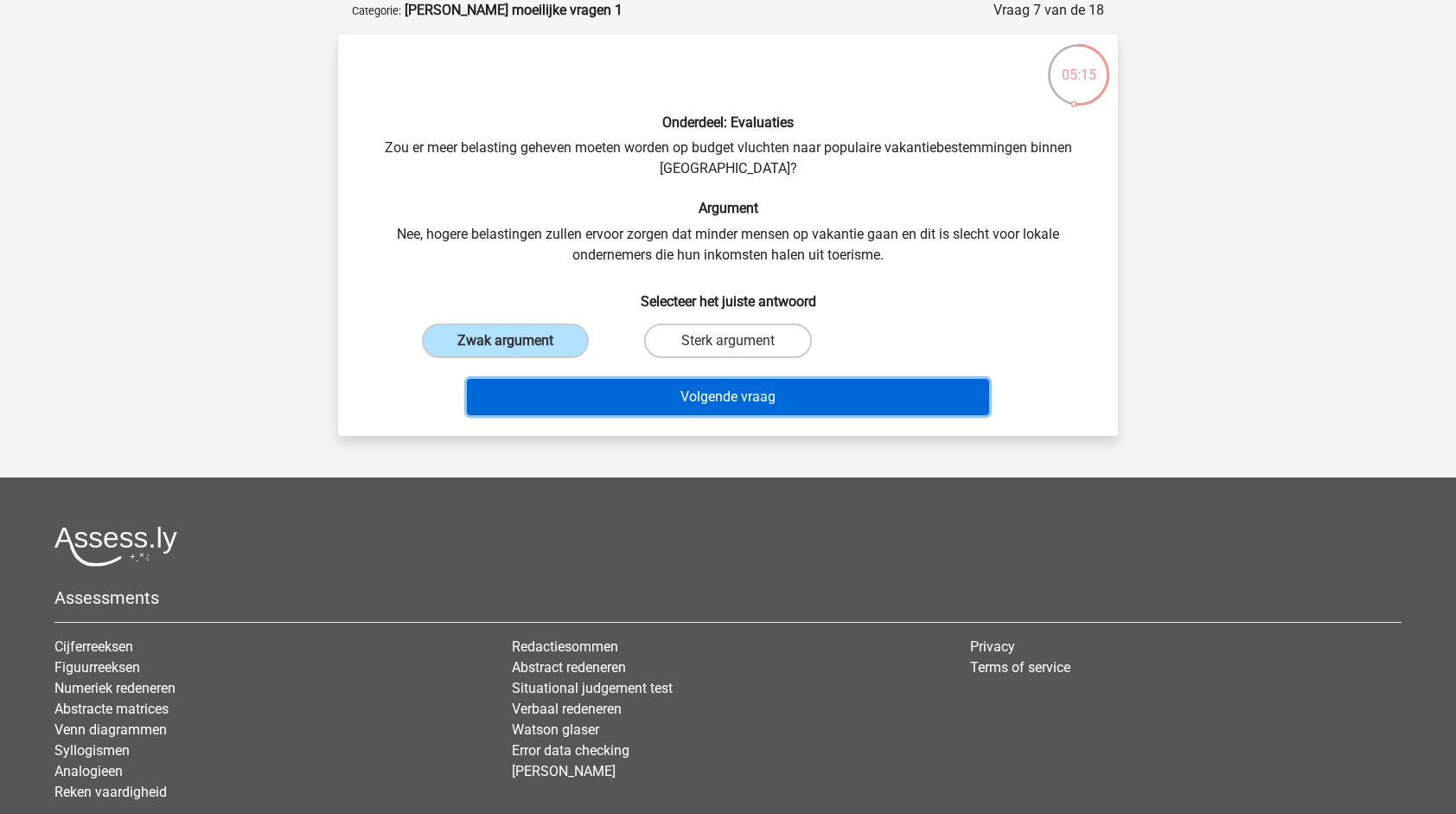
click at [712, 394] on button "Volgende vraag" at bounding box center [728, 397] width 523 height 36
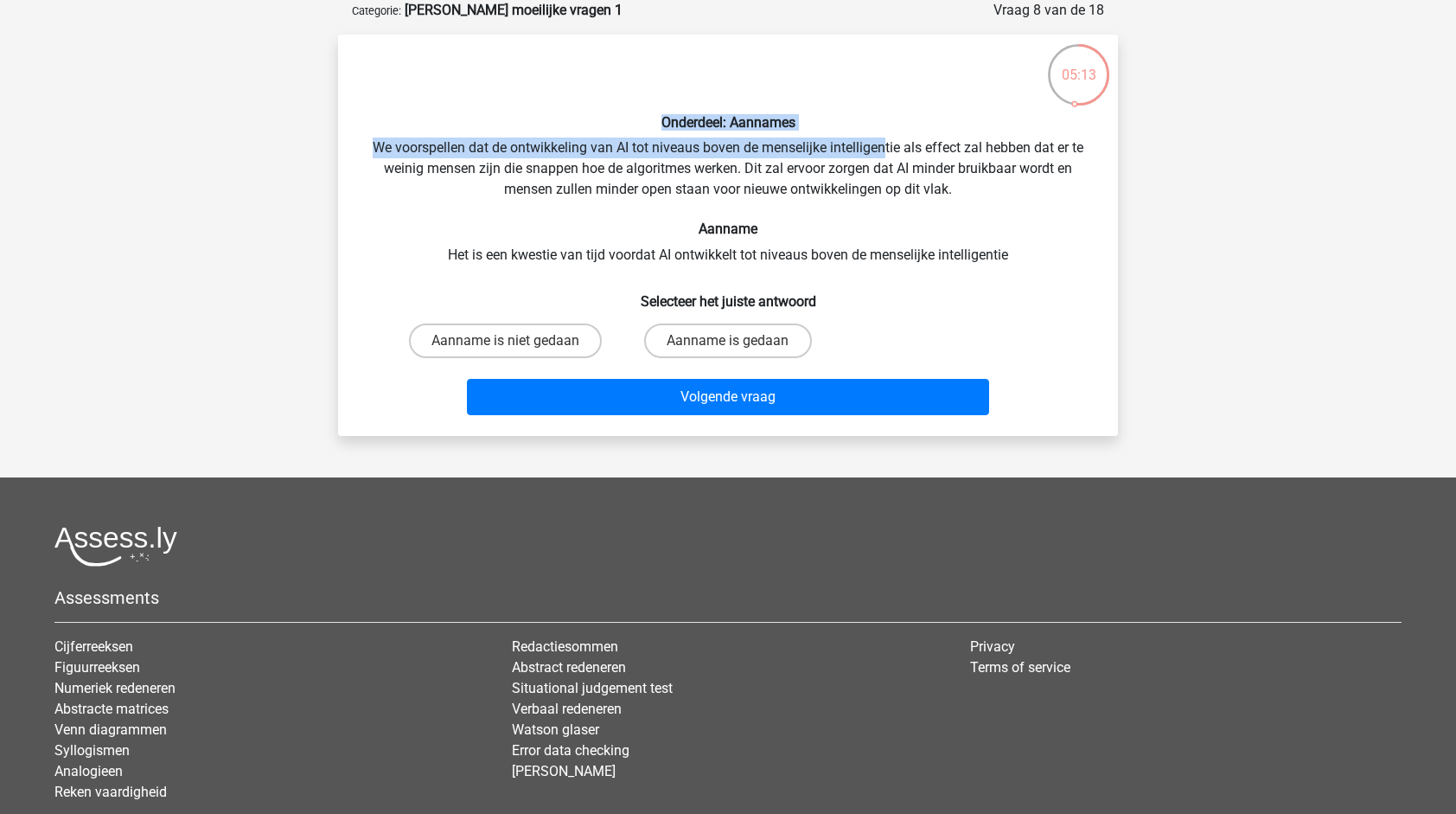
drag, startPoint x: 558, startPoint y: 130, endPoint x: 885, endPoint y: 147, distance: 327.4
click at [885, 147] on div "Onderdeel: Aannames We voorspellen dat de ontwikkeling van AI tot niveaus boven…" at bounding box center [728, 235] width 766 height 374
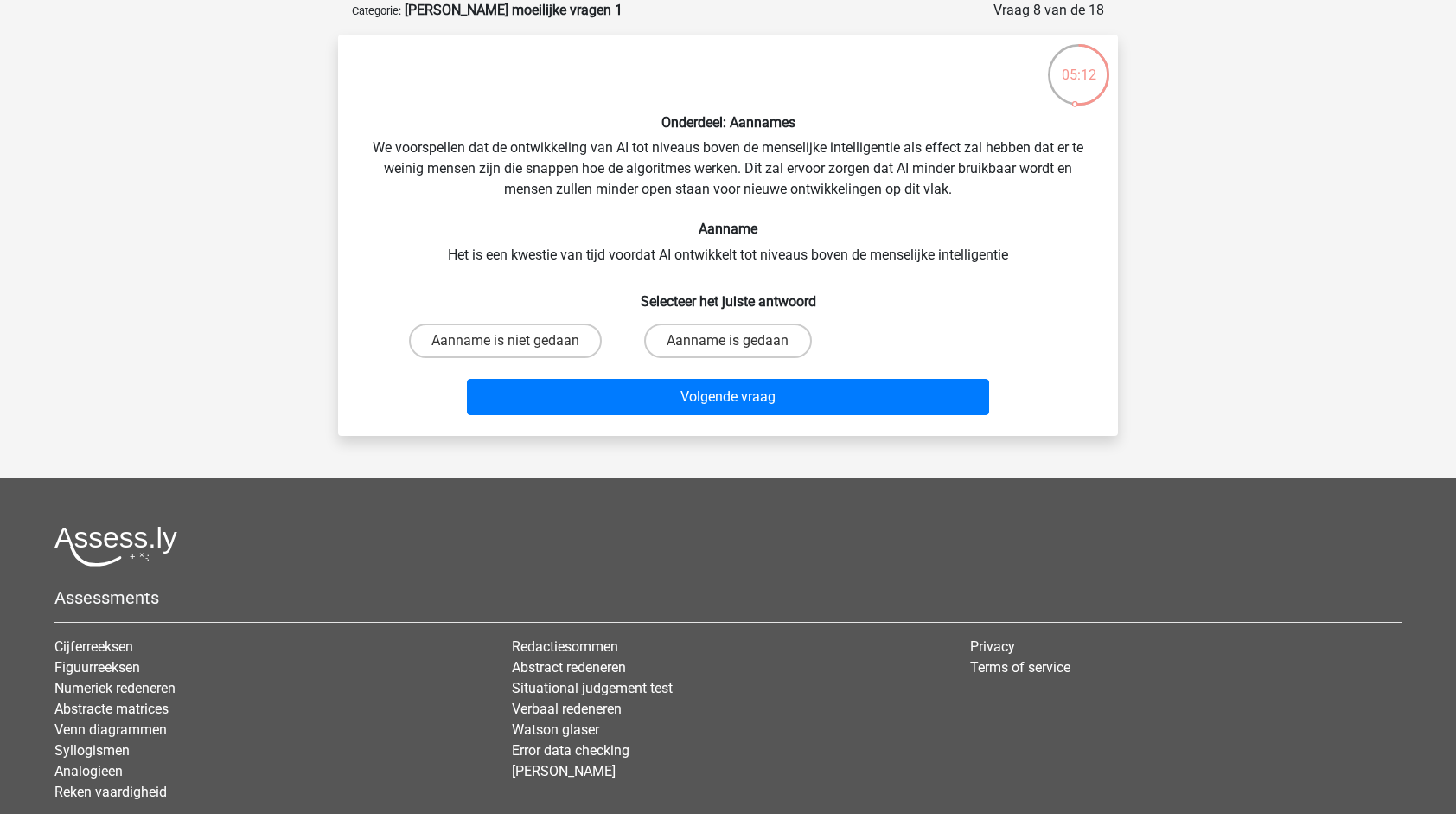
drag, startPoint x: 885, startPoint y: 147, endPoint x: 854, endPoint y: 182, distance: 46.8
click at [841, 176] on div "Onderdeel: Aannames We voorspellen dat de ontwikkeling van AI tot niveaus boven…" at bounding box center [728, 235] width 766 height 374
click at [534, 336] on label "Aanname is niet gedaan" at bounding box center [505, 340] width 193 height 34
click at [517, 340] on input "Aanname is niet gedaan" at bounding box center [511, 346] width 11 height 11
radio input "true"
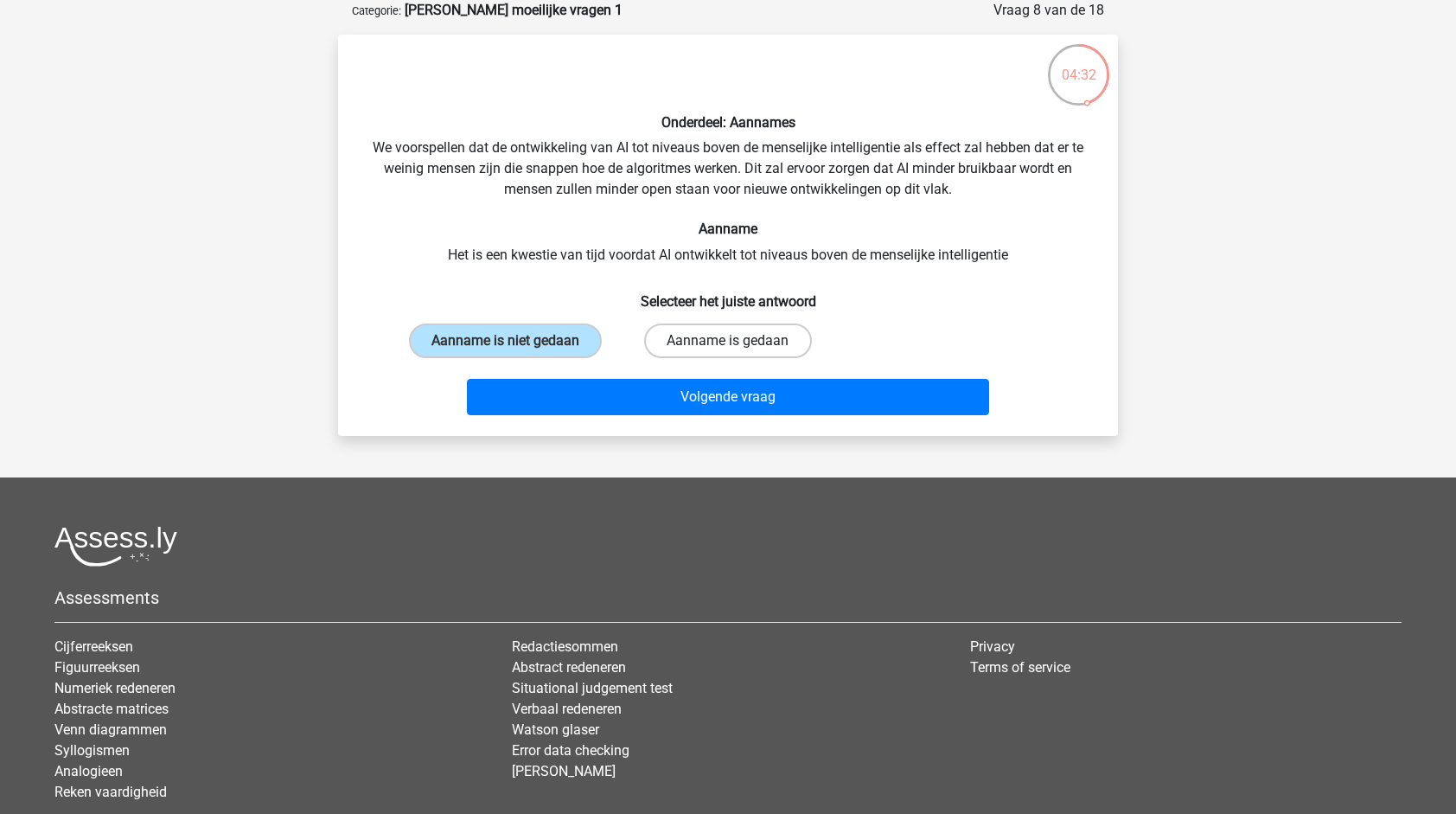
click at [744, 336] on label "Aanname is gedaan" at bounding box center [728, 340] width 167 height 34
click at [739, 340] on input "Aanname is gedaan" at bounding box center [734, 346] width 11 height 11
radio input "true"
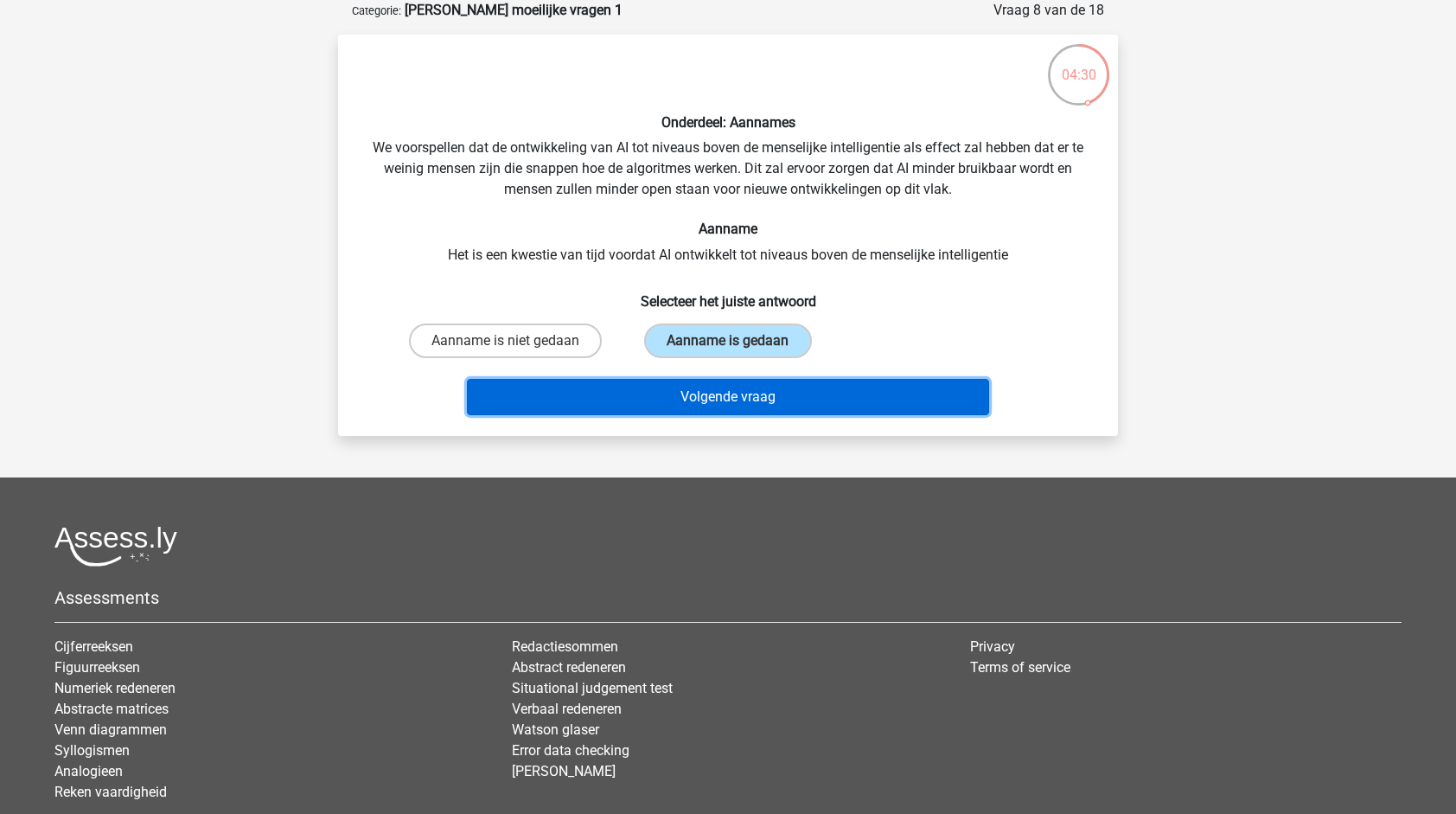
click at [754, 398] on button "Volgende vraag" at bounding box center [728, 397] width 523 height 36
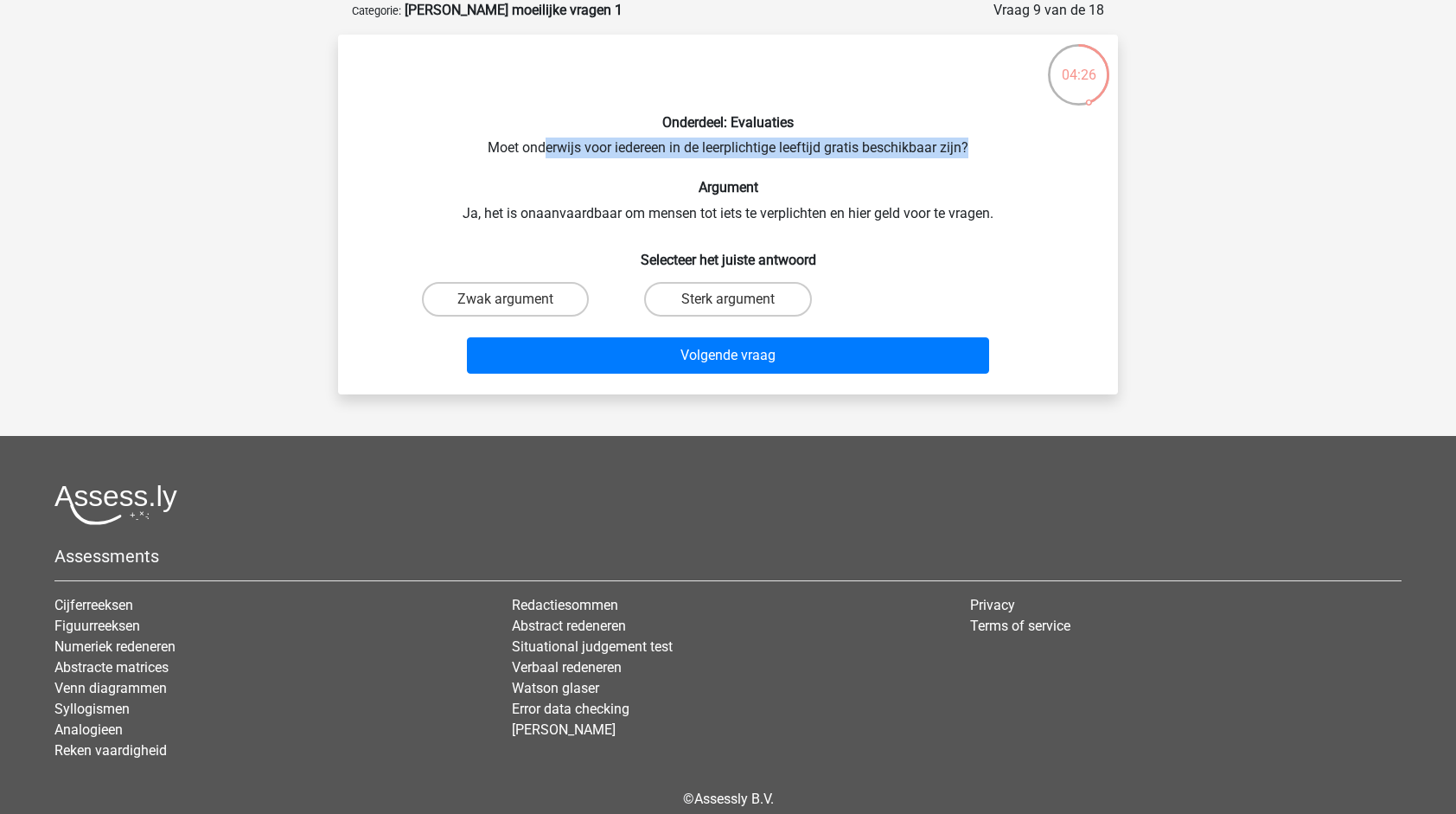
drag, startPoint x: 539, startPoint y: 147, endPoint x: 974, endPoint y: 144, distance: 435.0
click at [974, 144] on div "Onderdeel: Evaluaties Moet onderwijs voor iedereen in de leerplichtige leeftijd…" at bounding box center [728, 215] width 766 height 332
click at [572, 215] on div "Onderdeel: Evaluaties Moet onderwijs voor iedereen in de leerplichtige leeftijd…" at bounding box center [728, 215] width 766 height 332
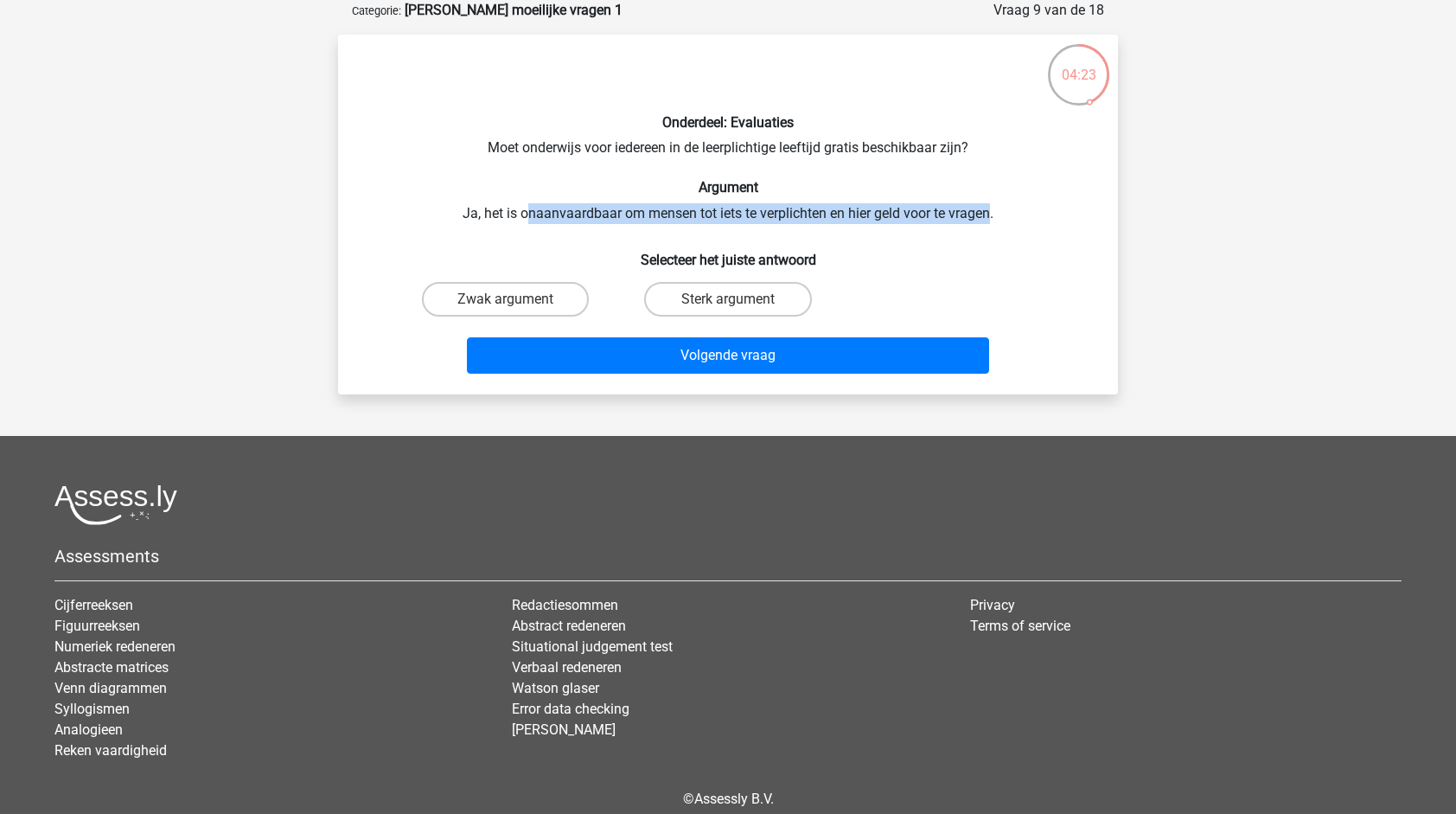
drag, startPoint x: 531, startPoint y: 216, endPoint x: 989, endPoint y: 221, distance: 458.0
click at [989, 221] on div "Onderdeel: Evaluaties Moet onderwijs voor iedereen in de leerplichtige leeftijd…" at bounding box center [728, 215] width 766 height 332
click at [642, 151] on div "Onderdeel: Evaluaties Moet onderwijs voor iedereen in de leerplichtige leeftijd…" at bounding box center [728, 215] width 766 height 332
click at [565, 304] on label "Zwak argument" at bounding box center [505, 300] width 167 height 34
click at [517, 304] on input "Zwak argument" at bounding box center [511, 305] width 11 height 11
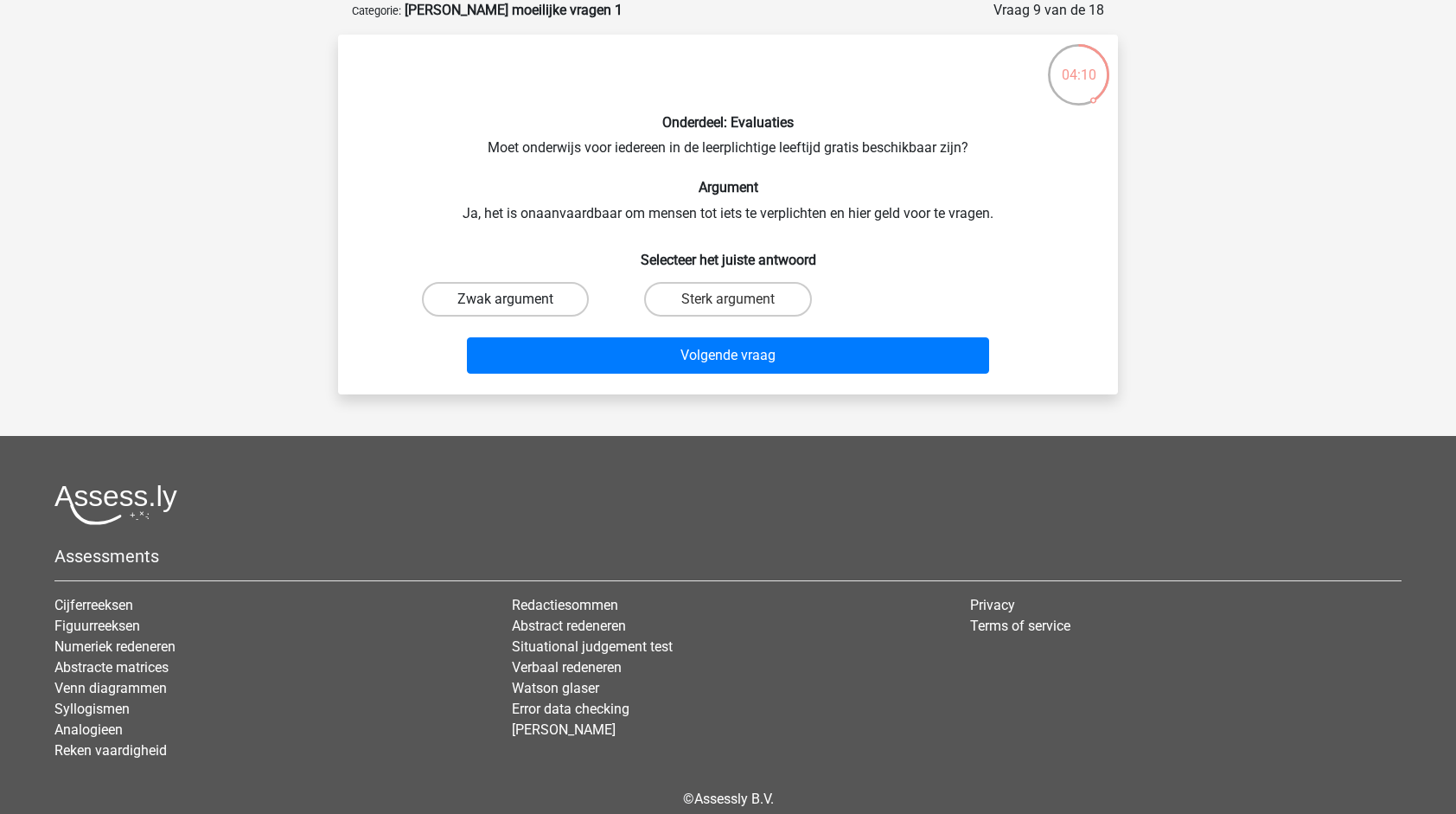
radio input "true"
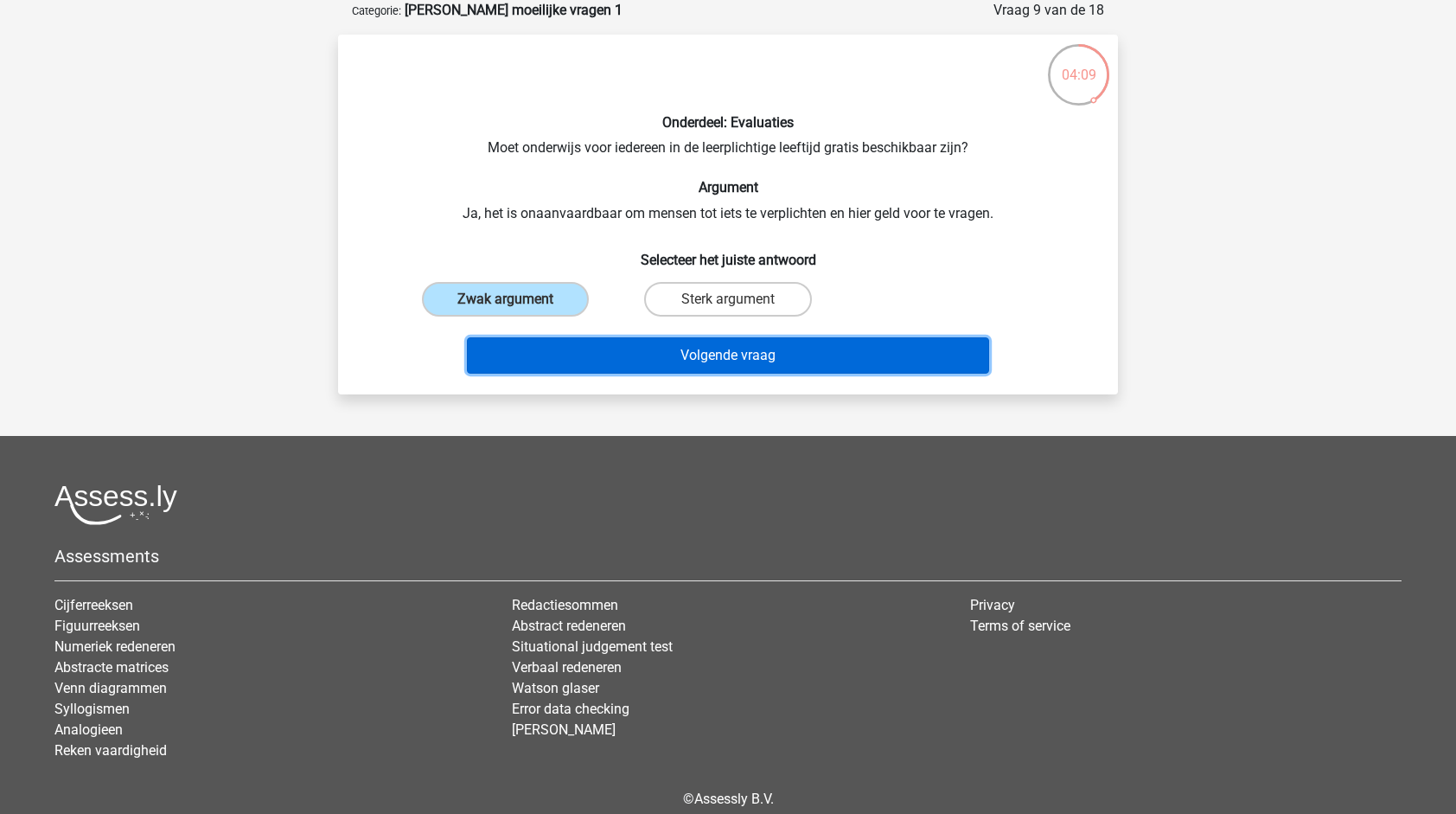
click at [699, 352] on button "Volgende vraag" at bounding box center [728, 356] width 523 height 36
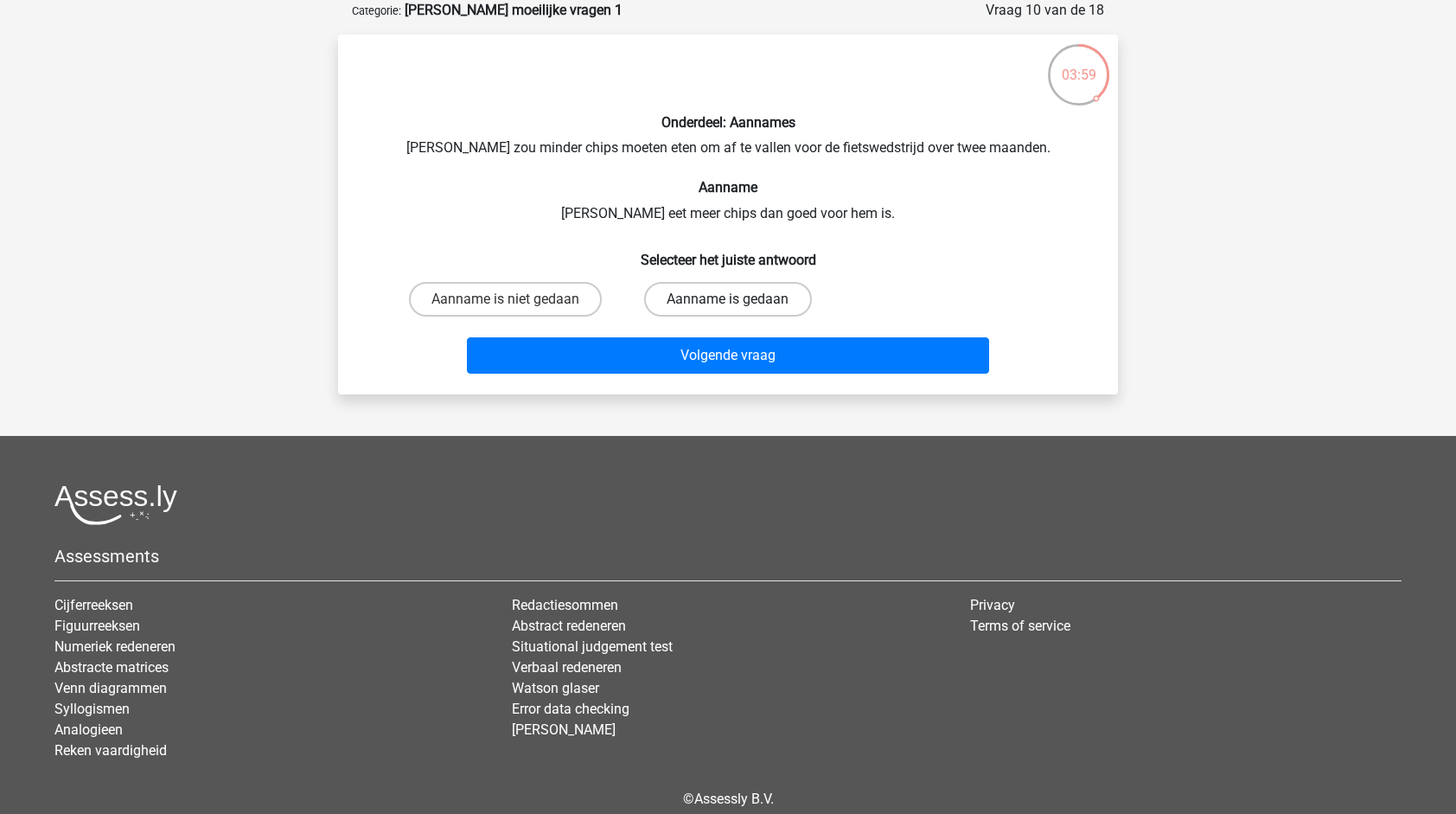
click at [683, 296] on label "Aanname is gedaan" at bounding box center [728, 300] width 167 height 34
click at [728, 300] on input "Aanname is gedaan" at bounding box center [734, 305] width 11 height 11
radio input "true"
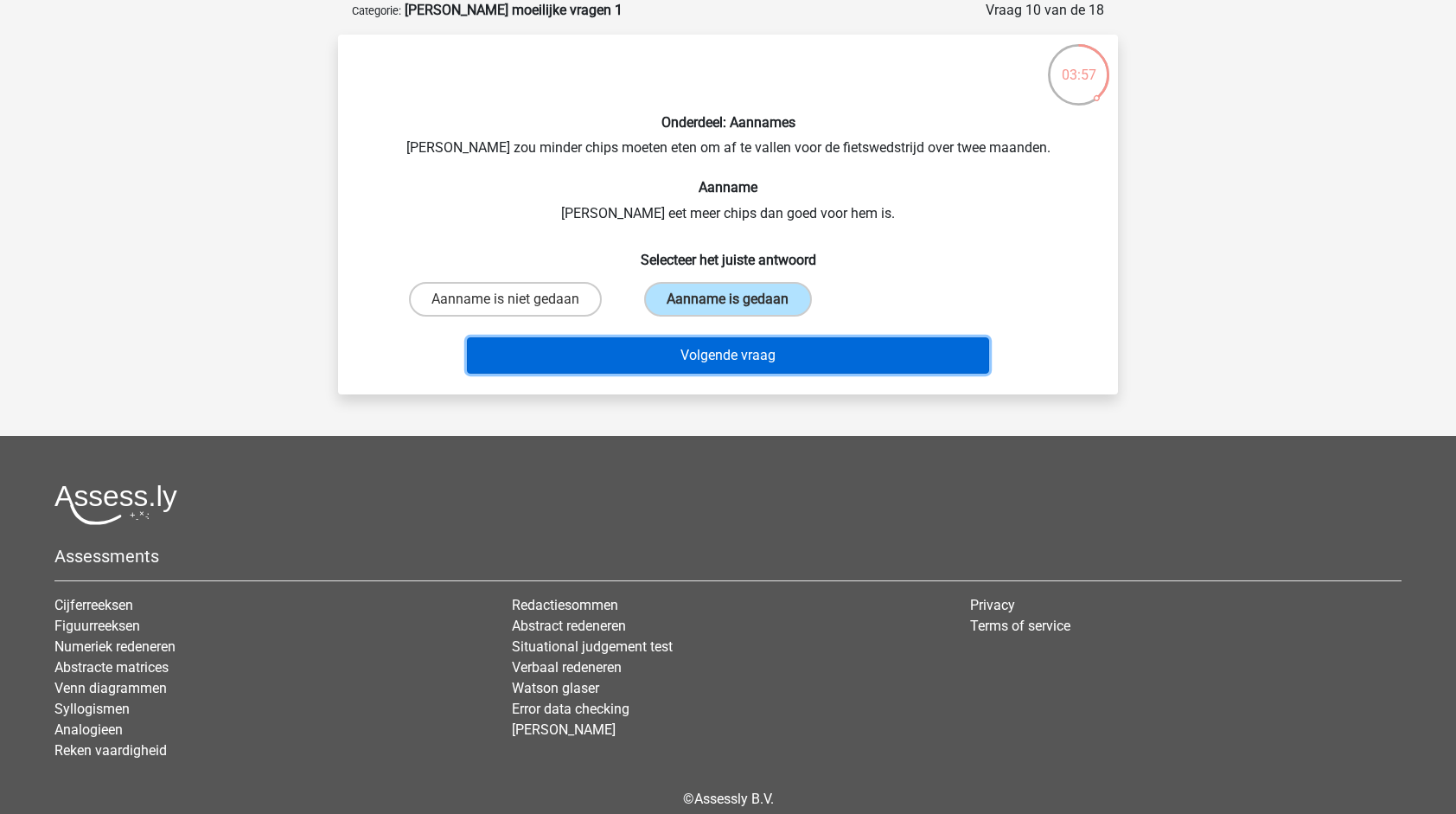
click at [759, 352] on button "Volgende vraag" at bounding box center [728, 356] width 523 height 36
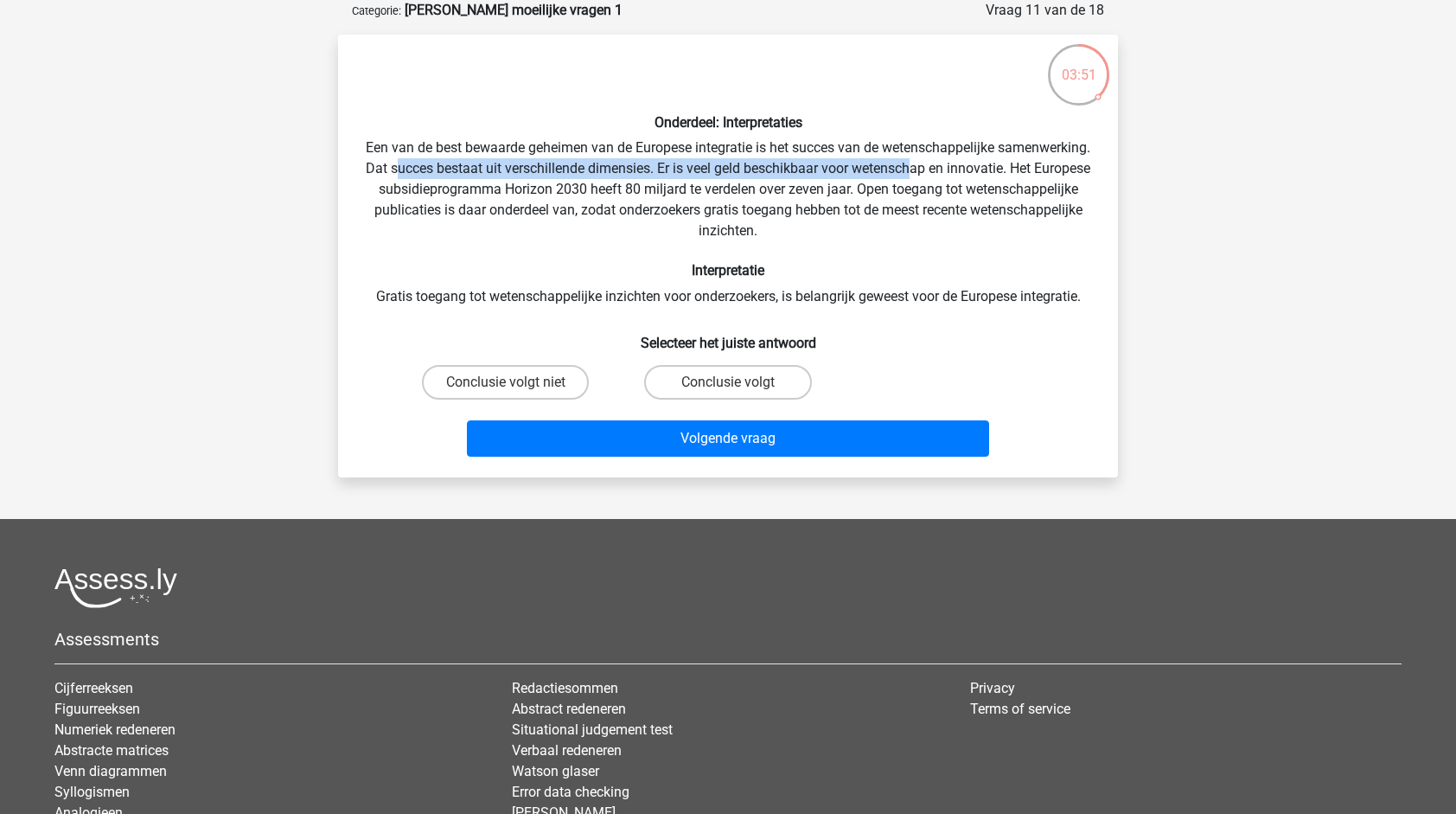
drag, startPoint x: 514, startPoint y: 169, endPoint x: 1034, endPoint y: 163, distance: 520.0
click at [1034, 163] on div "Onderdeel: Interpretaties Een van de best bewaarde geheimen van de Europese int…" at bounding box center [728, 256] width 766 height 416
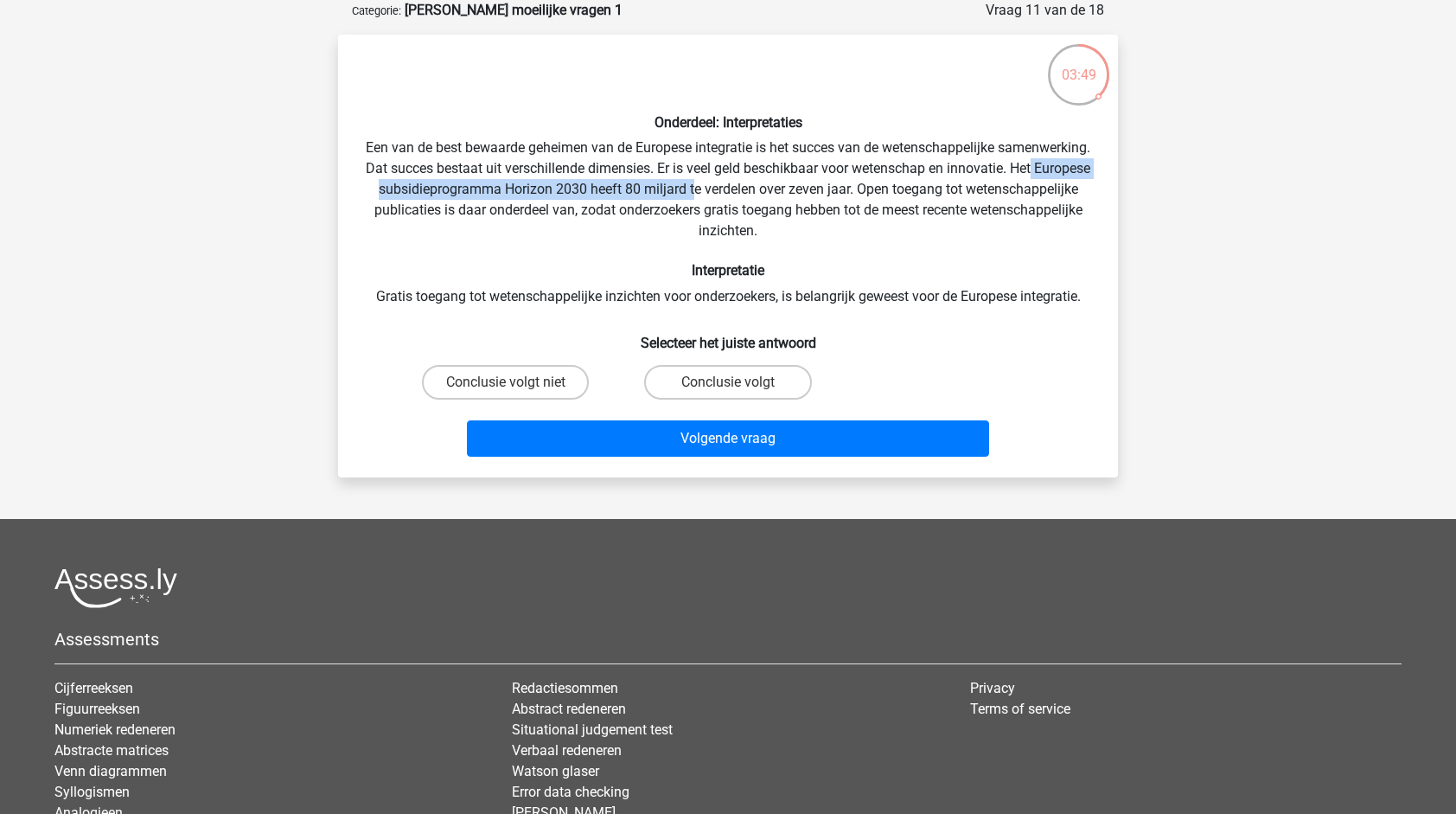
drag, startPoint x: 454, startPoint y: 187, endPoint x: 834, endPoint y: 184, distance: 380.0
click at [834, 184] on div "Onderdeel: Interpretaties Een van de best bewaarde geheimen van de Europese int…" at bounding box center [728, 256] width 766 height 416
drag, startPoint x: 834, startPoint y: 184, endPoint x: 905, endPoint y: 208, distance: 74.9
click at [905, 208] on div "Onderdeel: Interpretaties Een van de best bewaarde geheimen van de Europese int…" at bounding box center [728, 256] width 766 height 416
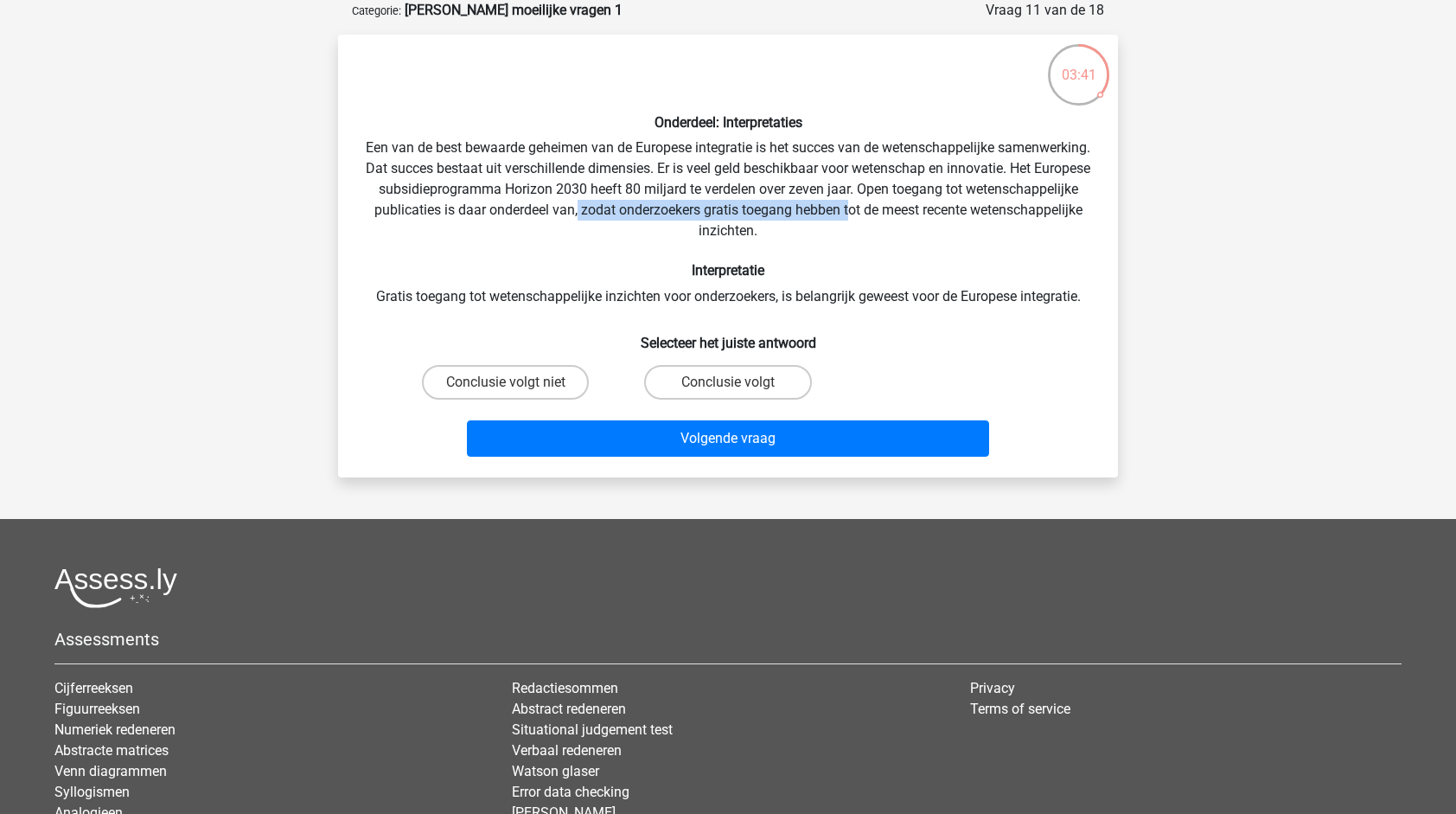
drag, startPoint x: 735, startPoint y: 213, endPoint x: 1002, endPoint y: 202, distance: 267.2
click at [1002, 202] on div "Onderdeel: Interpretaties Een van de best bewaarde geheimen van de Europese int…" at bounding box center [728, 256] width 766 height 416
click at [816, 211] on div "Onderdeel: Interpretaties Een van de best bewaarde geheimen van de Europese int…" at bounding box center [728, 256] width 766 height 416
click at [718, 231] on div "Onderdeel: Interpretaties Een van de best bewaarde geheimen van de Europese int…" at bounding box center [728, 256] width 766 height 416
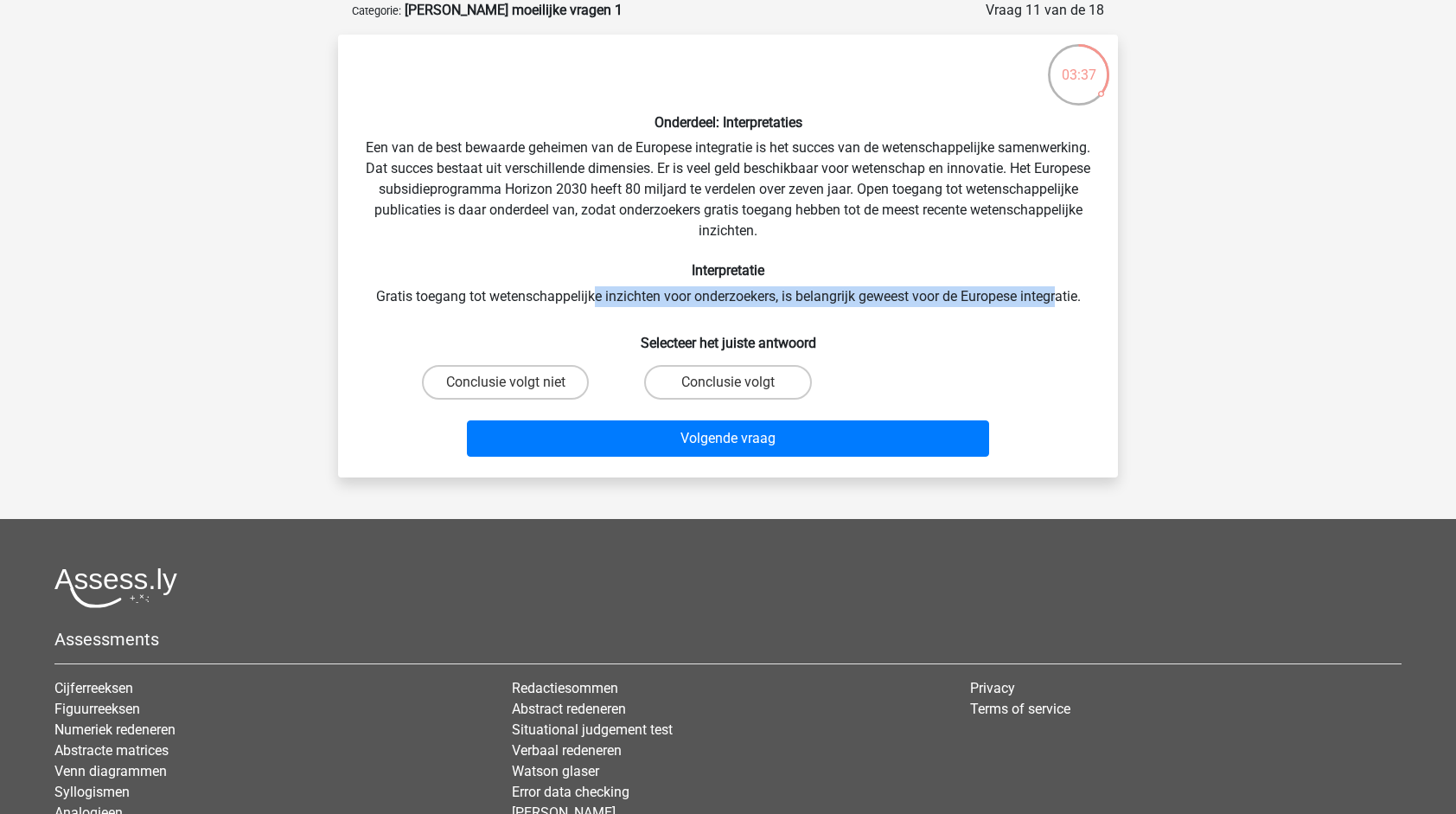
drag, startPoint x: 598, startPoint y: 292, endPoint x: 1058, endPoint y: 285, distance: 460.1
click at [1058, 285] on div "Onderdeel: Interpretaties Een van de best bewaarde geheimen van de Europese int…" at bounding box center [728, 256] width 766 height 416
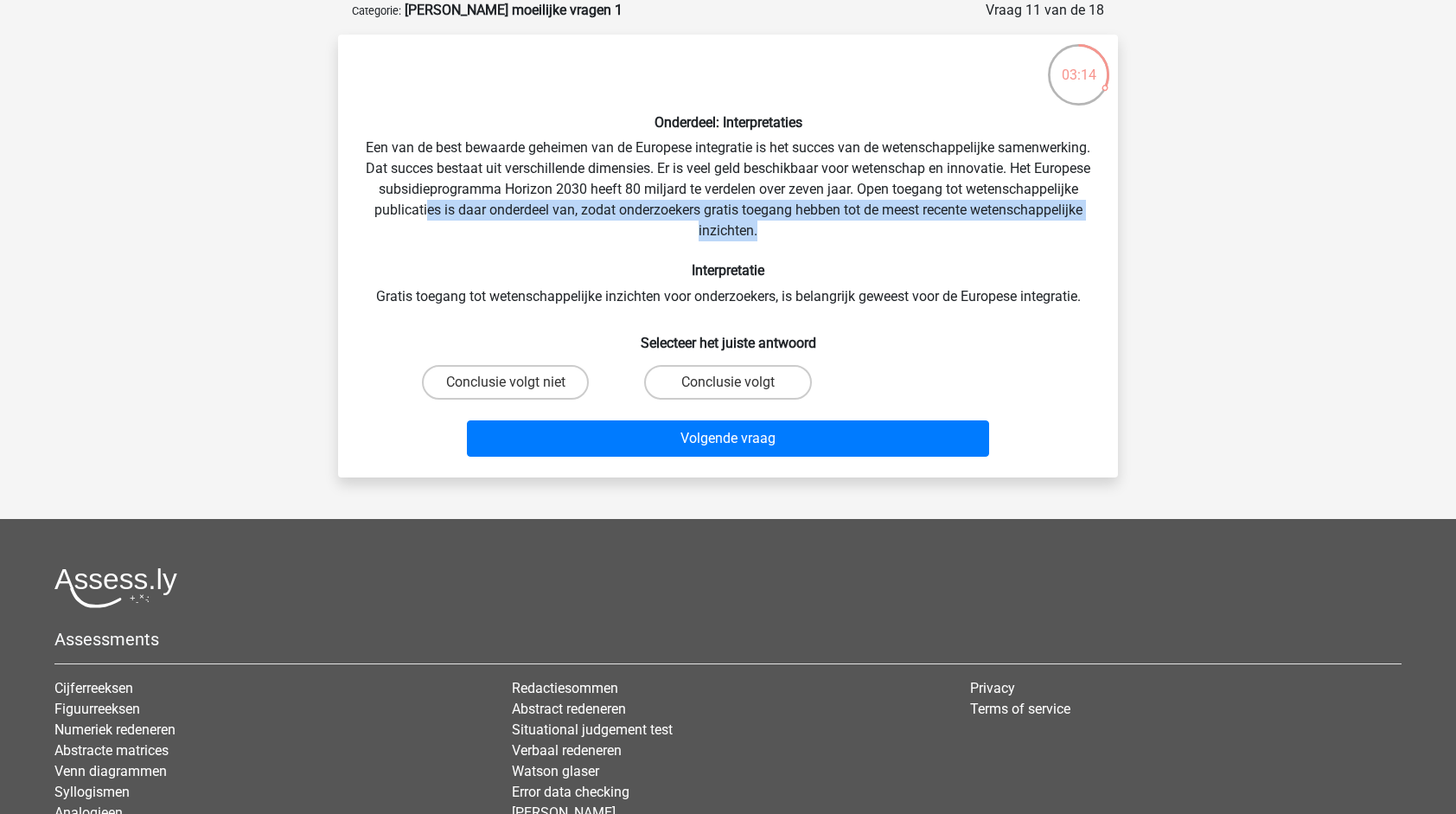
drag, startPoint x: 575, startPoint y: 206, endPoint x: 986, endPoint y: 226, distance: 411.5
click at [986, 226] on div "Onderdeel: Interpretaties Een van de best bewaarde geheimen van de Europese int…" at bounding box center [728, 256] width 766 height 416
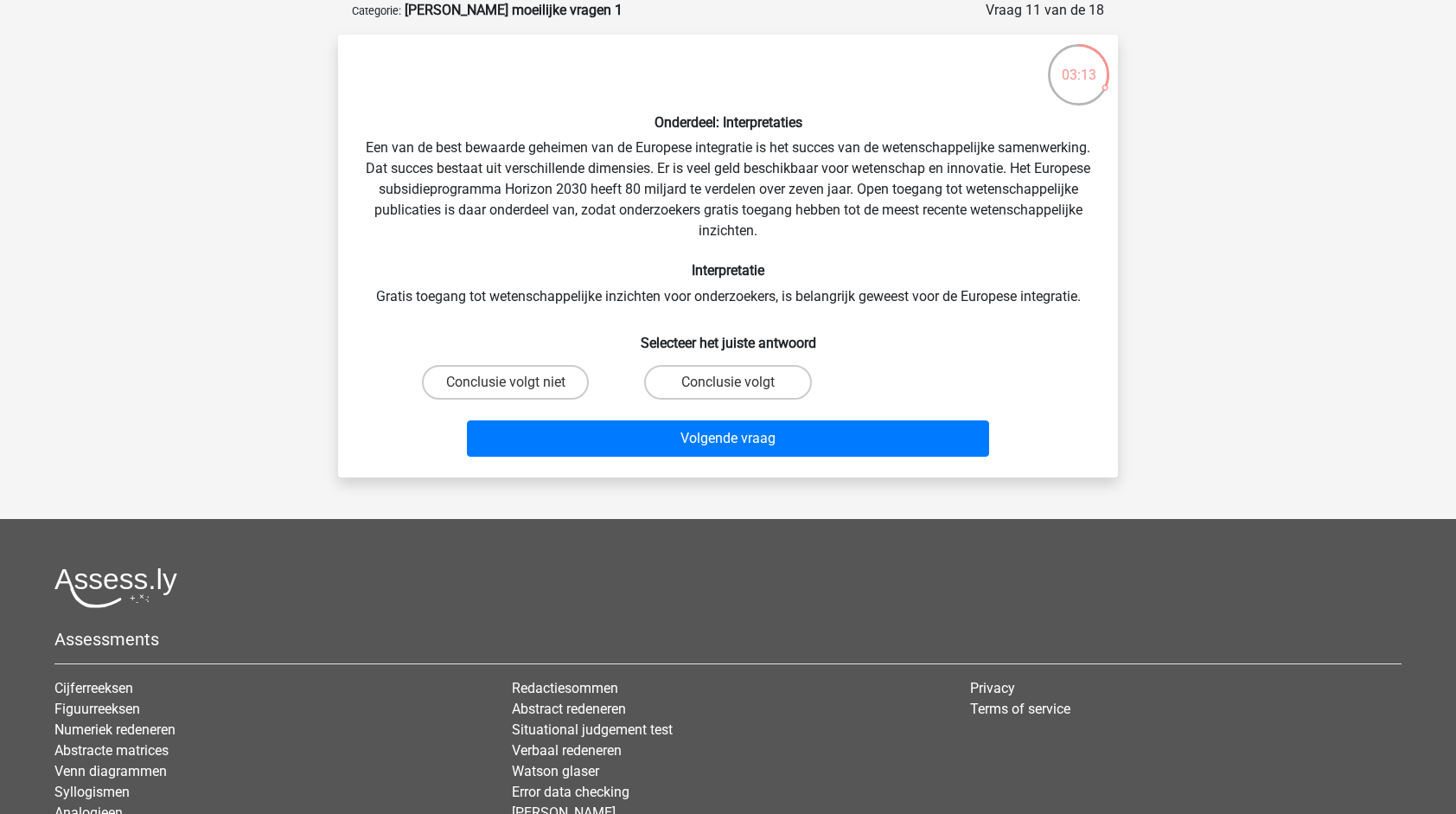
click at [585, 294] on div "Onderdeel: Interpretaties Een van de best bewaarde geheimen van de Europese int…" at bounding box center [728, 256] width 766 height 416
click at [538, 384] on label "Conclusie volgt niet" at bounding box center [505, 382] width 167 height 34
click at [517, 384] on input "Conclusie volgt niet" at bounding box center [511, 388] width 11 height 11
radio input "true"
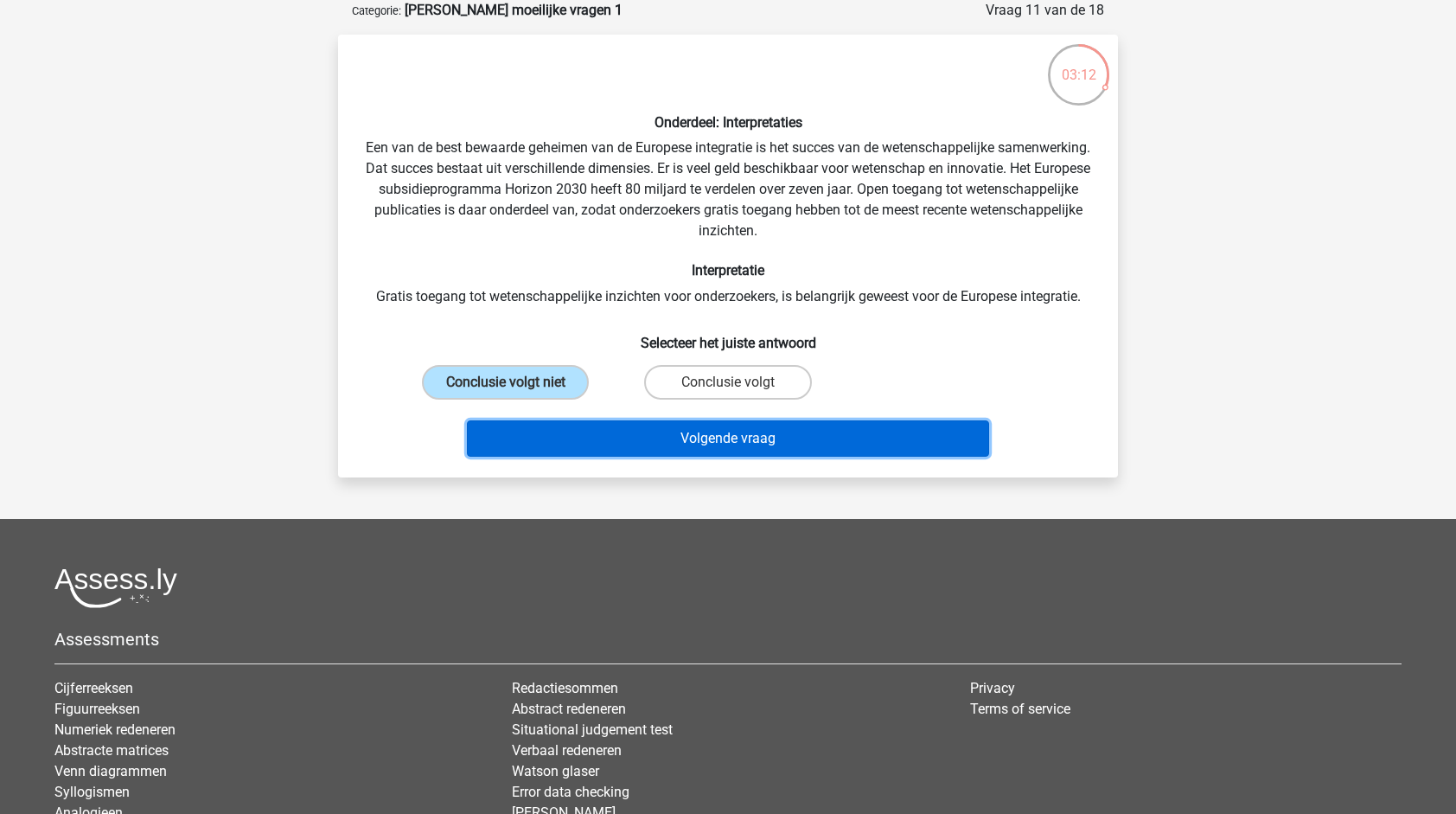
click at [679, 434] on button "Volgende vraag" at bounding box center [728, 438] width 523 height 36
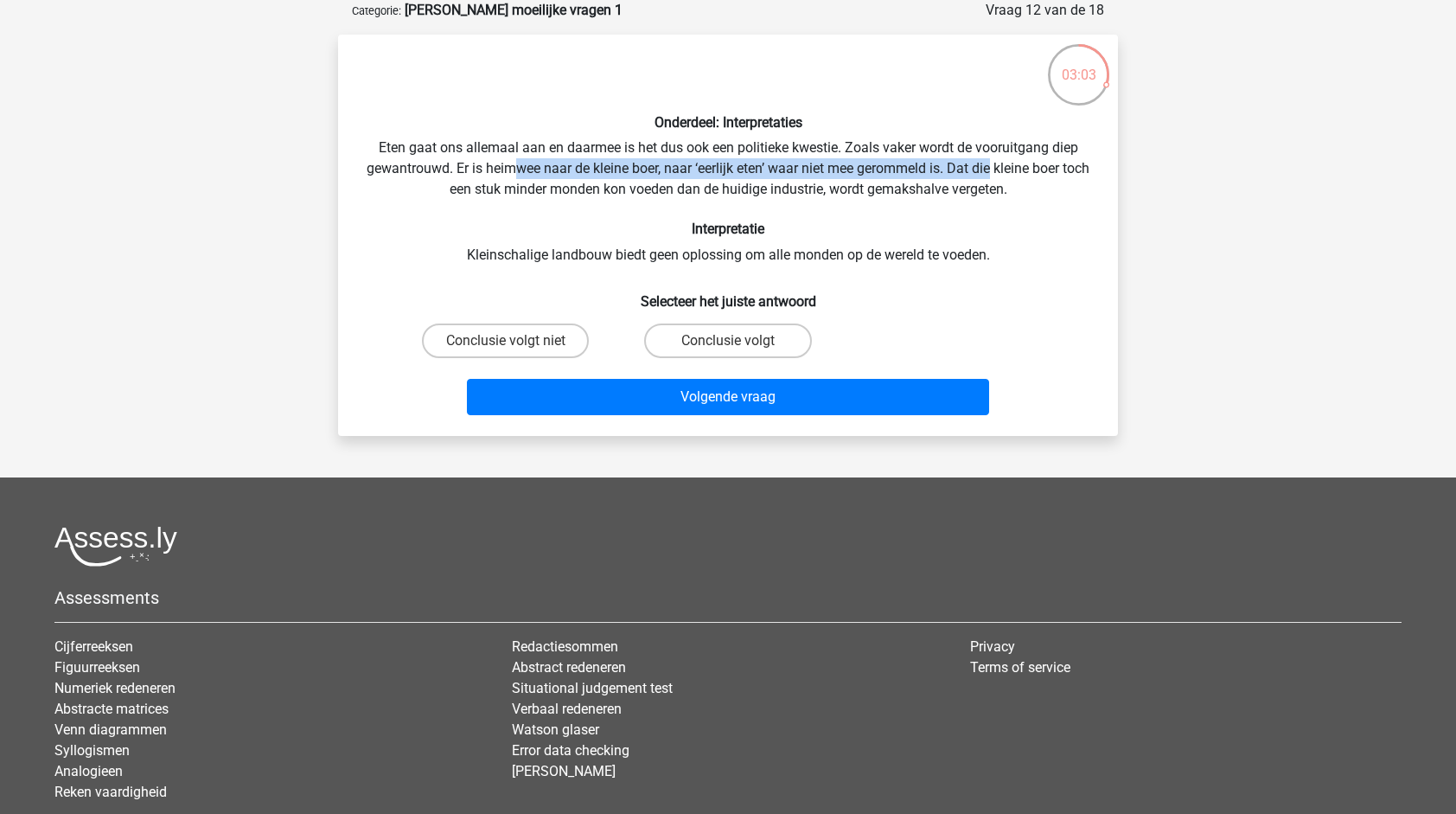
drag, startPoint x: 531, startPoint y: 171, endPoint x: 1007, endPoint y: 169, distance: 476.0
click at [1007, 169] on div "Onderdeel: Interpretaties Eten gaat ons allemaal aan en daarmee is het dus ook …" at bounding box center [728, 235] width 766 height 374
drag, startPoint x: 1007, startPoint y: 169, endPoint x: 962, endPoint y: 201, distance: 55.2
click at [962, 201] on div "Onderdeel: Interpretaties Eten gaat ons allemaal aan en daarmee is het dus ook …" at bounding box center [728, 235] width 766 height 374
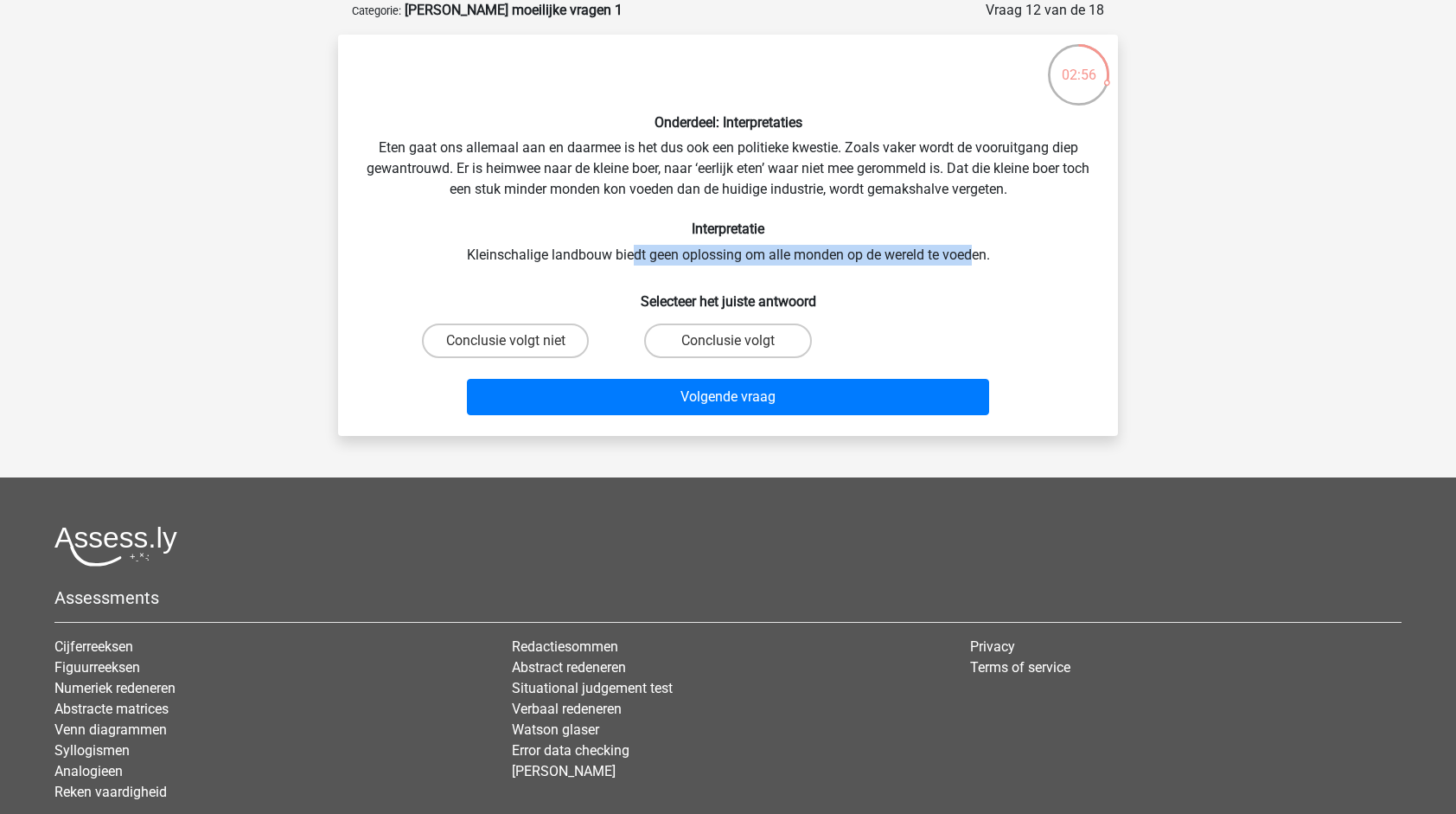
drag, startPoint x: 634, startPoint y: 248, endPoint x: 972, endPoint y: 260, distance: 338.2
click at [972, 260] on div "Onderdeel: Interpretaties Eten gaat ons allemaal aan en daarmee is het dus ook …" at bounding box center [728, 235] width 766 height 374
click at [598, 161] on div "Onderdeel: Interpretaties Eten gaat ons allemaal aan en daarmee is het dus ook …" at bounding box center [728, 235] width 766 height 374
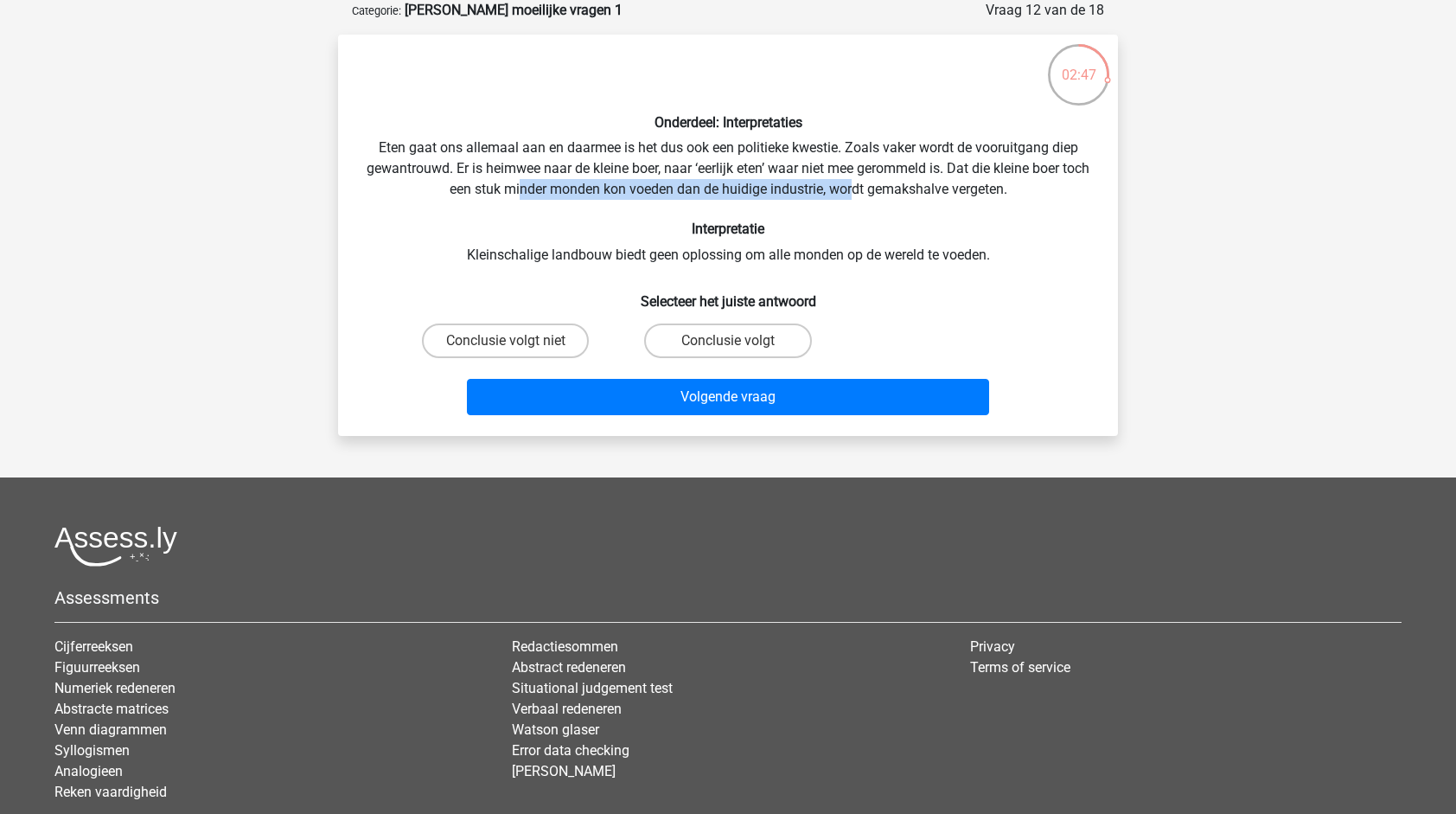
drag, startPoint x: 534, startPoint y: 186, endPoint x: 927, endPoint y: 184, distance: 393.0
click at [886, 185] on div "Onderdeel: Interpretaties Eten gaat ons allemaal aan en daarmee is het dus ook …" at bounding box center [728, 235] width 766 height 374
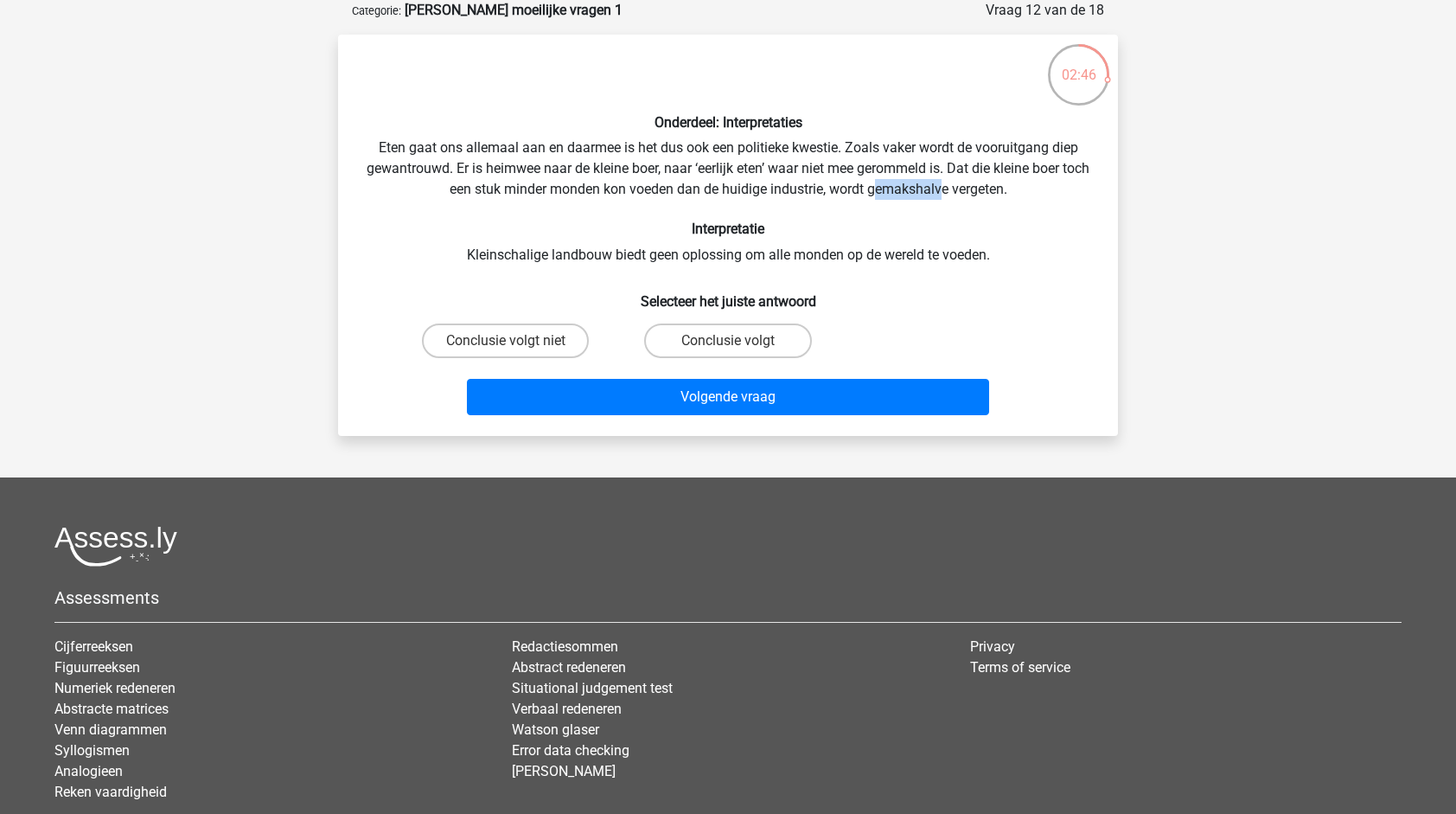
drag, startPoint x: 927, startPoint y: 184, endPoint x: 959, endPoint y: 184, distance: 32.0
click at [959, 184] on div "Onderdeel: Interpretaties Eten gaat ons allemaal aan en daarmee is het dus ook …" at bounding box center [728, 235] width 766 height 374
drag, startPoint x: 582, startPoint y: 255, endPoint x: 972, endPoint y: 253, distance: 390.0
click at [972, 253] on div "Onderdeel: Interpretaties Eten gaat ons allemaal aan en daarmee is het dus ook …" at bounding box center [728, 235] width 766 height 374
click at [763, 327] on label "Conclusie volgt" at bounding box center [728, 340] width 167 height 34
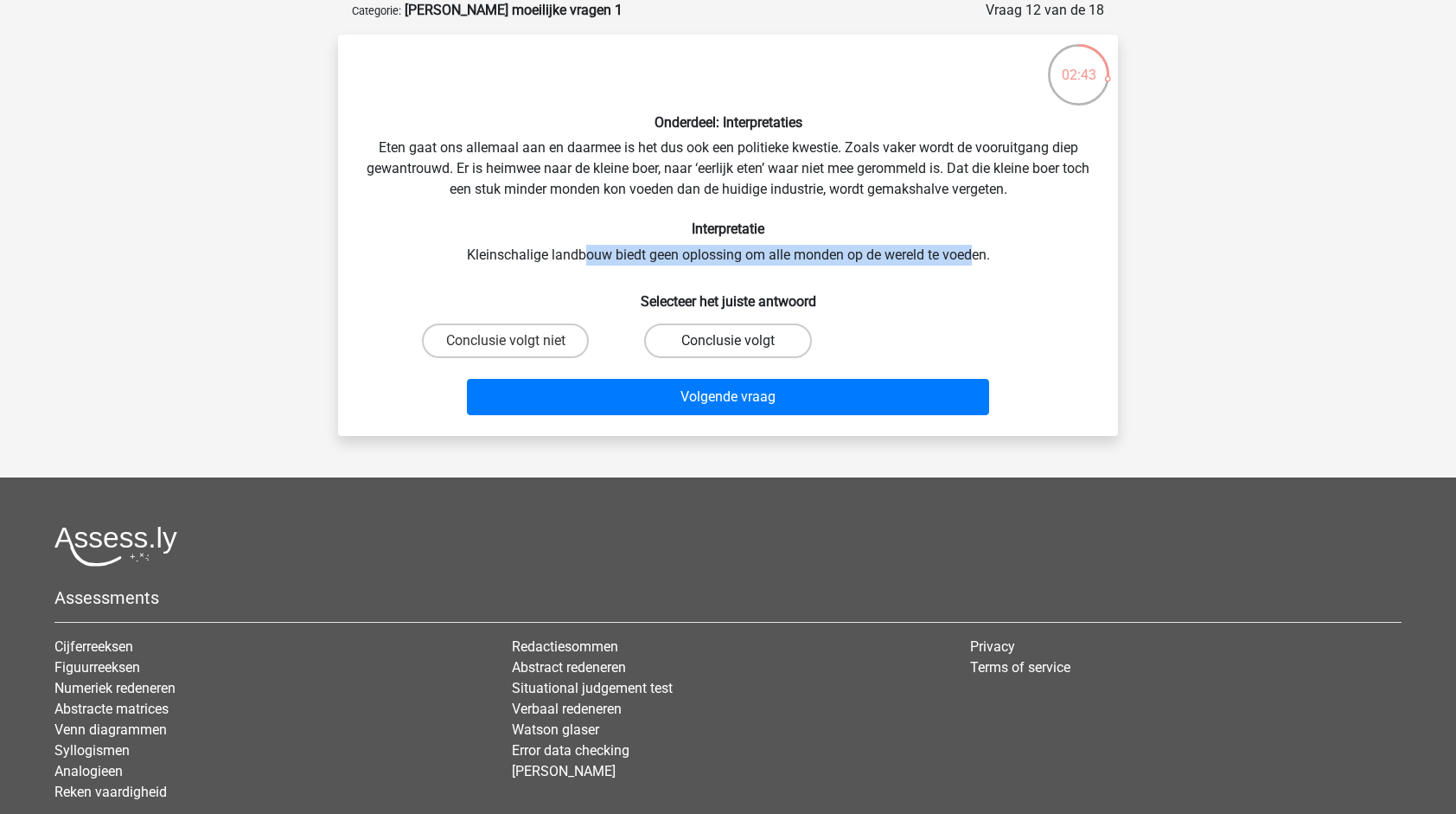
click at [739, 340] on input "Conclusie volgt" at bounding box center [734, 346] width 11 height 11
radio input "true"
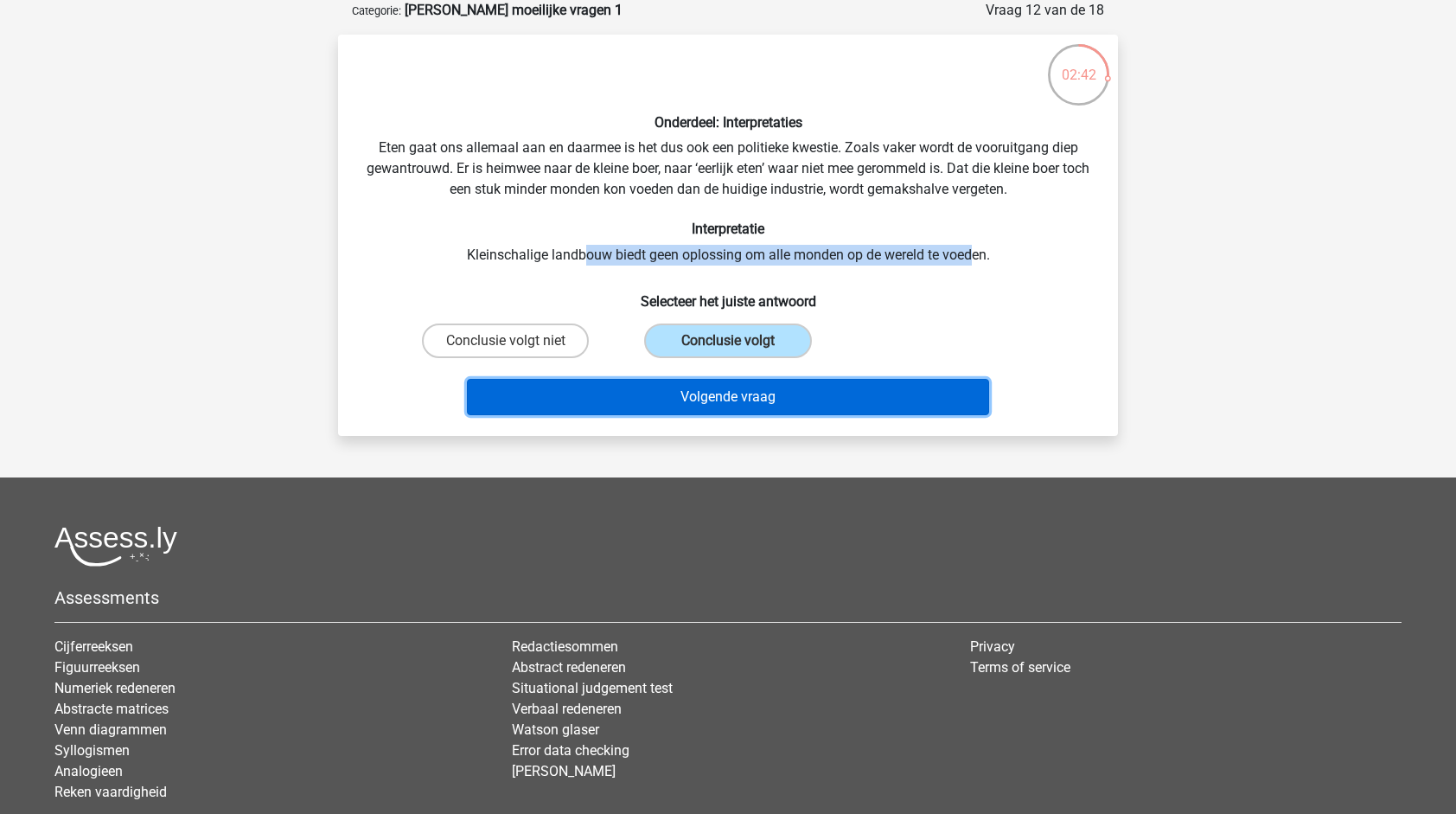
click at [780, 395] on button "Volgende vraag" at bounding box center [728, 397] width 523 height 36
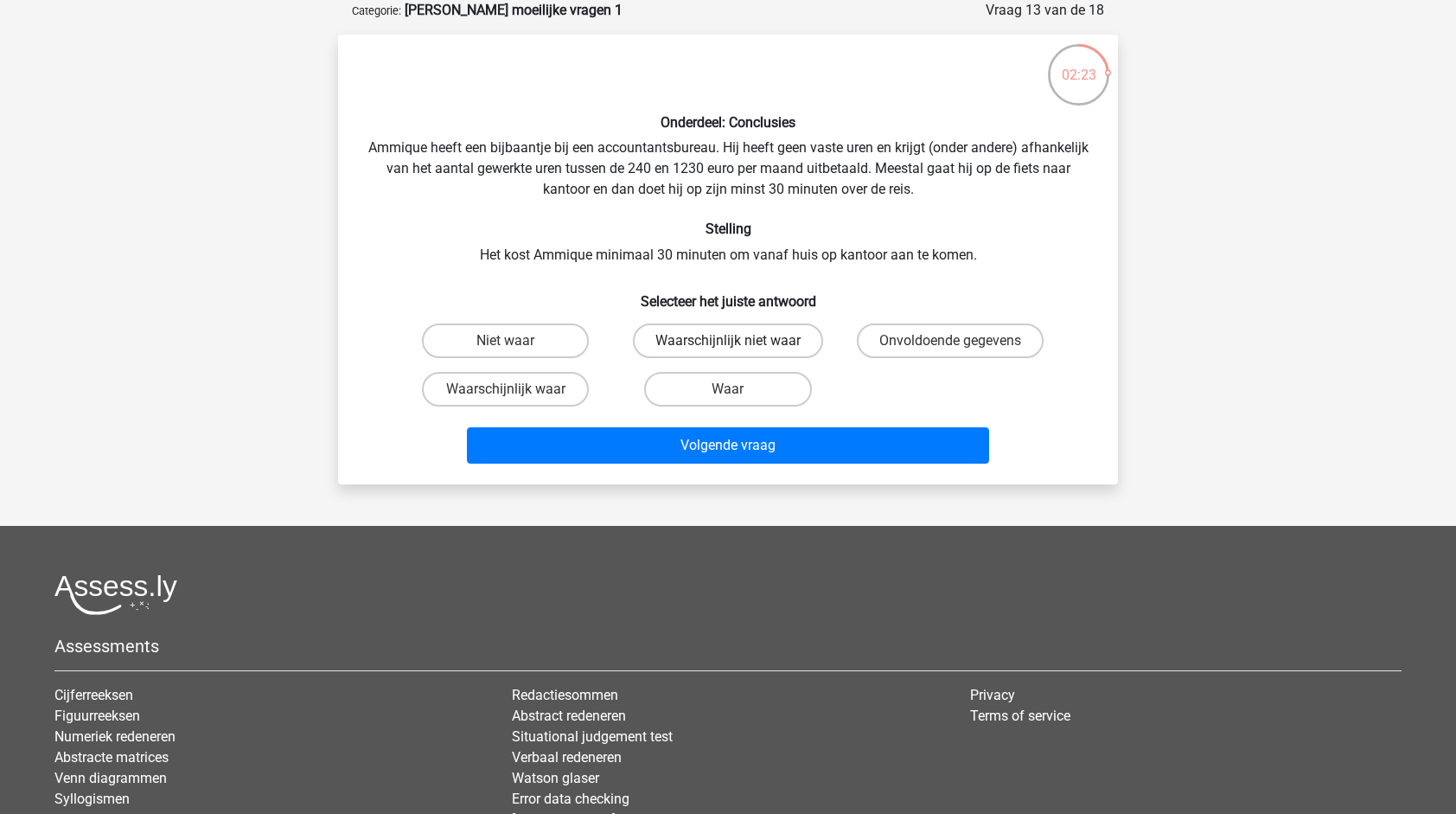
click at [757, 341] on label "Waarschijnlijk niet waar" at bounding box center [728, 340] width 190 height 34
click at [739, 341] on input "Waarschijnlijk niet waar" at bounding box center [734, 346] width 11 height 11
radio input "true"
click at [932, 340] on label "Onvoldoende gegevens" at bounding box center [950, 340] width 186 height 34
click at [950, 340] on input "Onvoldoende gegevens" at bounding box center [956, 346] width 11 height 11
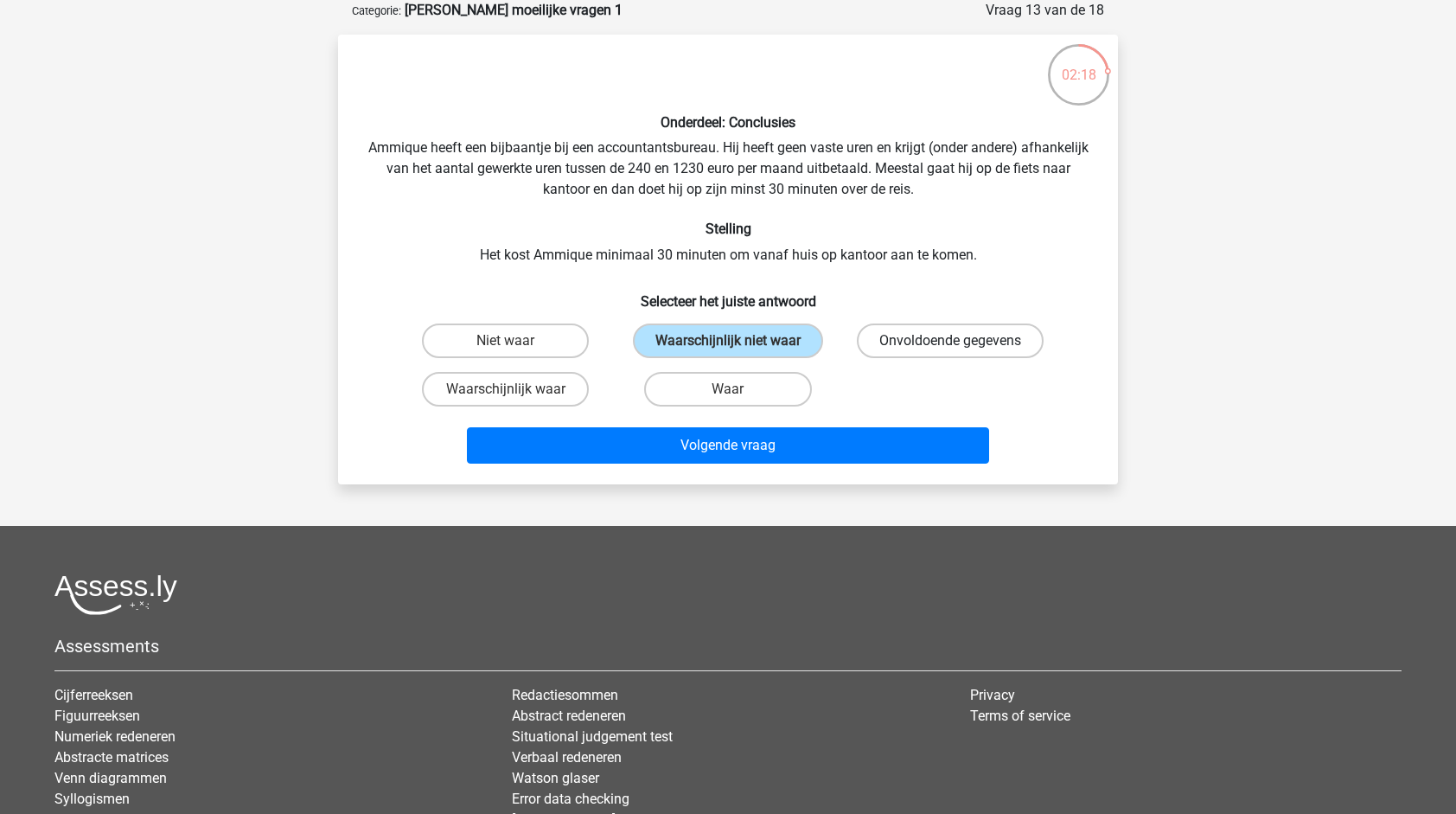
radio input "true"
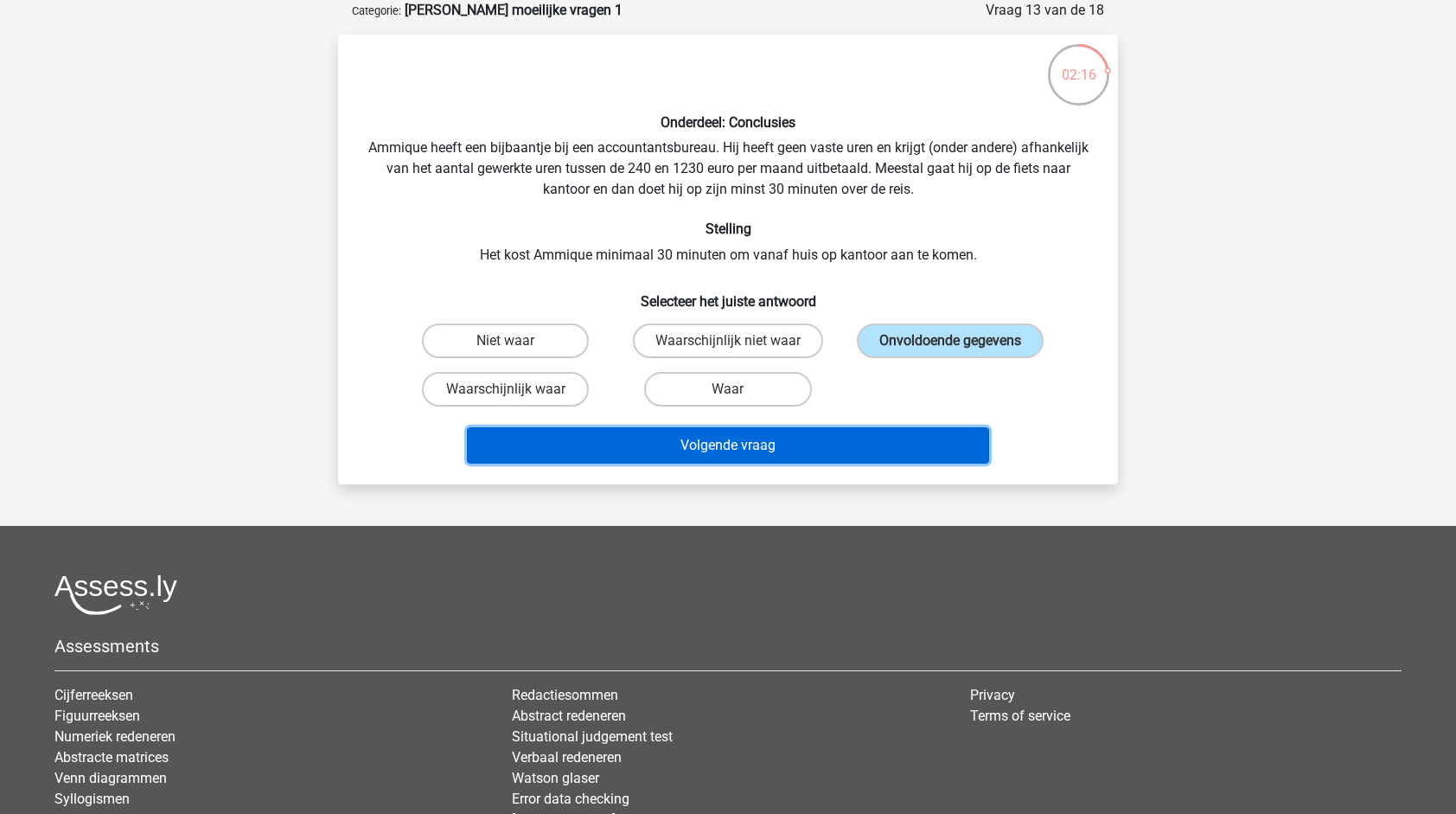
click at [721, 441] on button "Volgende vraag" at bounding box center [728, 445] width 523 height 36
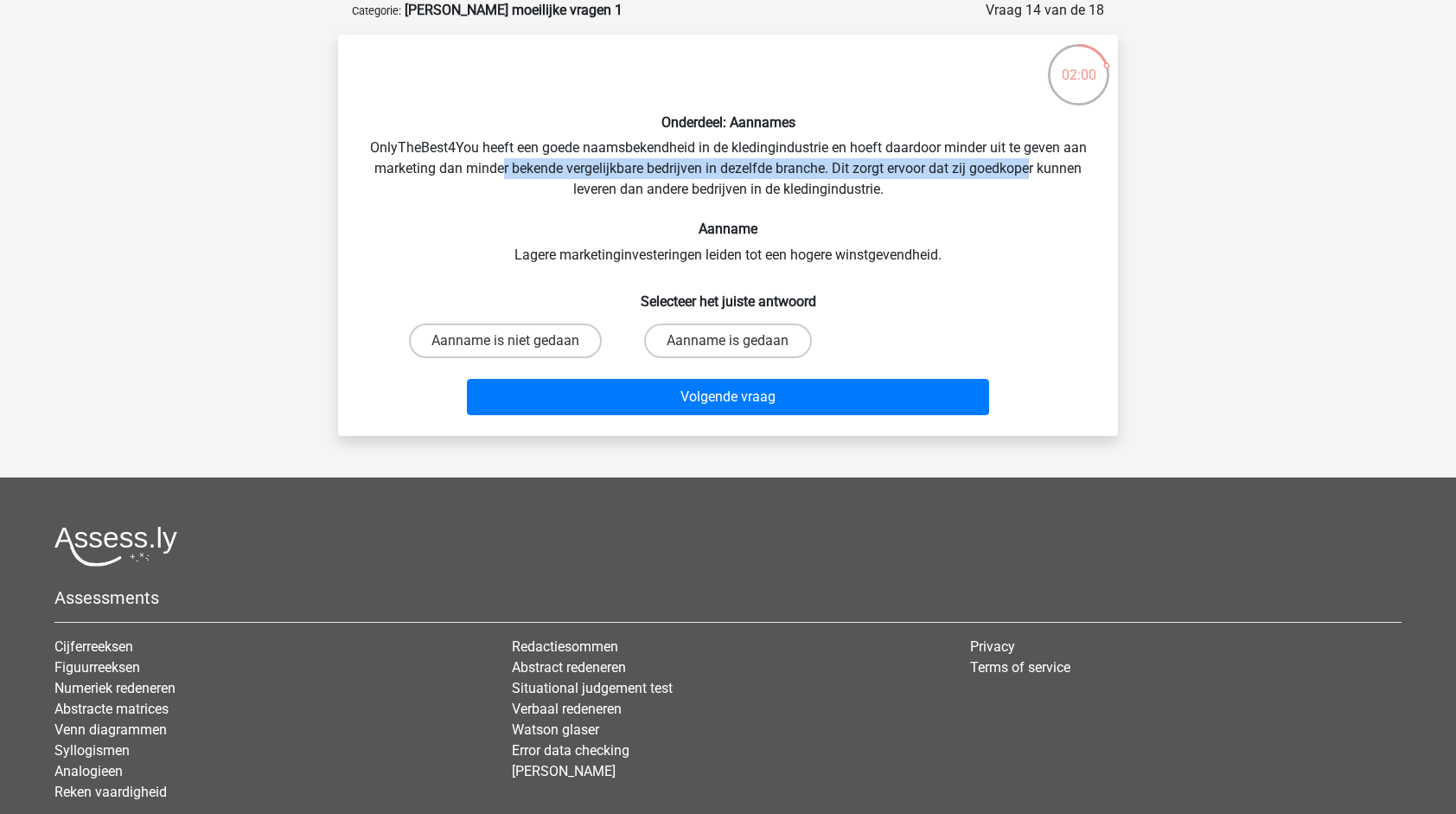
drag, startPoint x: 502, startPoint y: 171, endPoint x: 1033, endPoint y: 162, distance: 531.1
click at [1033, 162] on div "Onderdeel: Aannames OnlyTheBest4You heeft een goede naamsbekendheid in de kledi…" at bounding box center [728, 235] width 766 height 374
click at [691, 181] on div "Onderdeel: Aannames OnlyTheBest4You heeft een goede naamsbekendheid in de kledi…" at bounding box center [728, 235] width 766 height 374
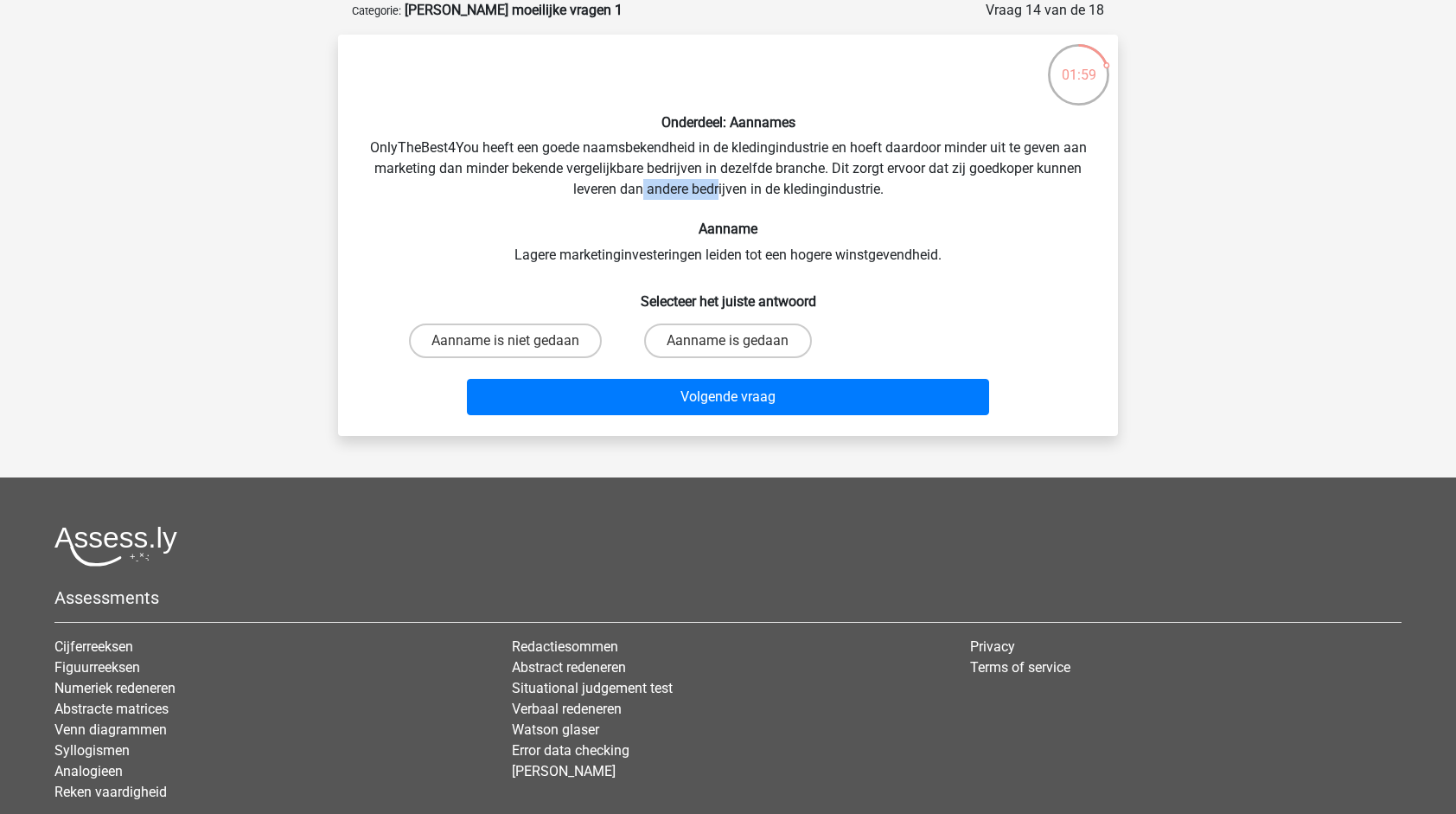
drag, startPoint x: 643, startPoint y: 185, endPoint x: 722, endPoint y: 183, distance: 79.0
click at [722, 183] on div "Onderdeel: Aannames OnlyTheBest4You heeft een goede naamsbekendheid in de kledi…" at bounding box center [728, 235] width 766 height 374
click at [576, 244] on div "Onderdeel: Aannames OnlyTheBest4You heeft een goede naamsbekendheid in de kledi…" at bounding box center [728, 235] width 766 height 374
drag, startPoint x: 555, startPoint y: 258, endPoint x: 915, endPoint y: 244, distance: 360.3
click at [915, 244] on div "Onderdeel: Aannames OnlyTheBest4You heeft een goede naamsbekendheid in de kledi…" at bounding box center [728, 235] width 766 height 374
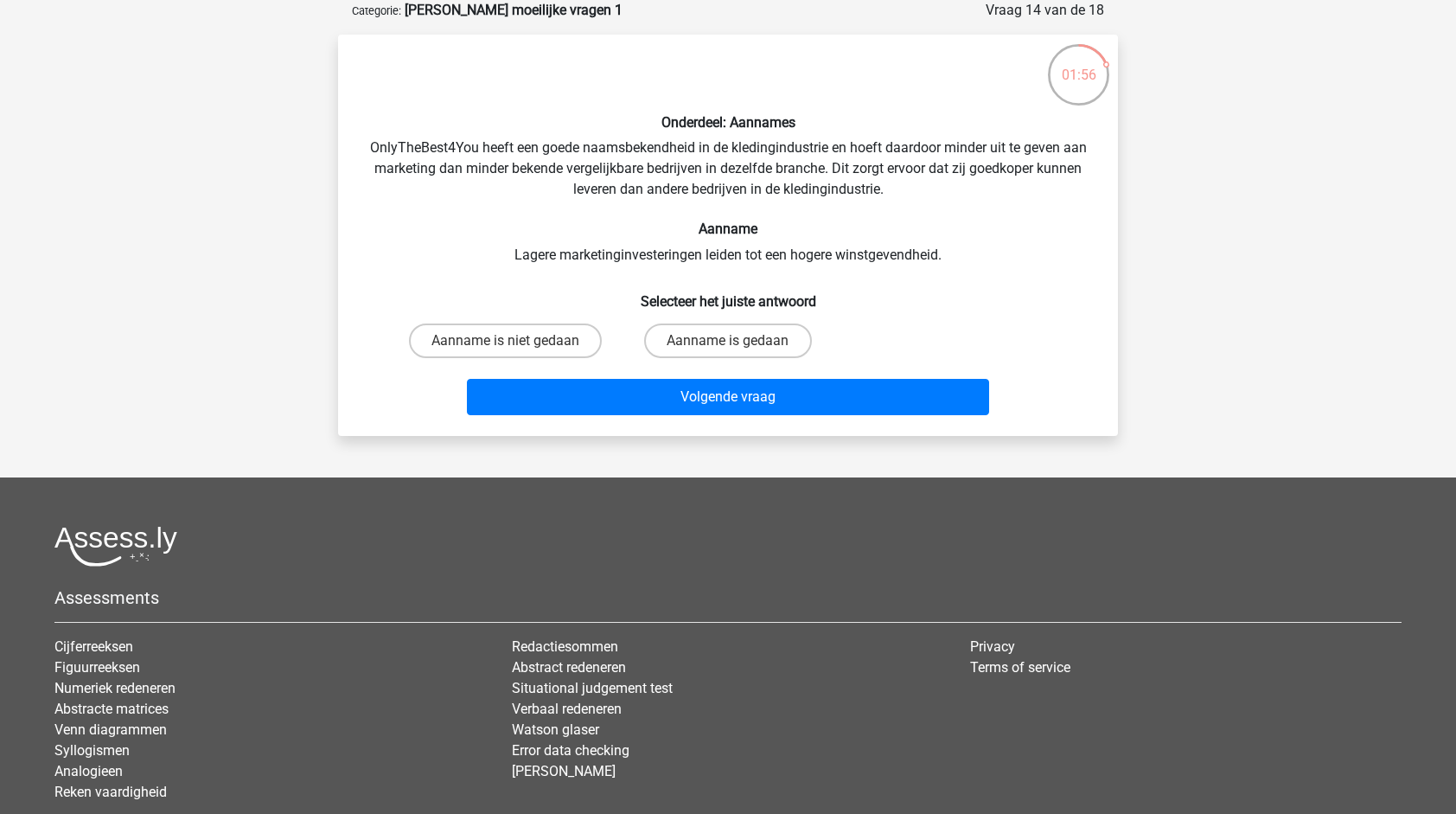
drag, startPoint x: 915, startPoint y: 244, endPoint x: 956, endPoint y: 251, distance: 41.6
click at [956, 251] on div "Onderdeel: Aannames OnlyTheBest4You heeft een goede naamsbekendheid in de kledi…" at bounding box center [728, 235] width 766 height 374
click at [740, 337] on label "Aanname is gedaan" at bounding box center [728, 340] width 167 height 34
click at [739, 340] on input "Aanname is gedaan" at bounding box center [734, 346] width 11 height 11
radio input "true"
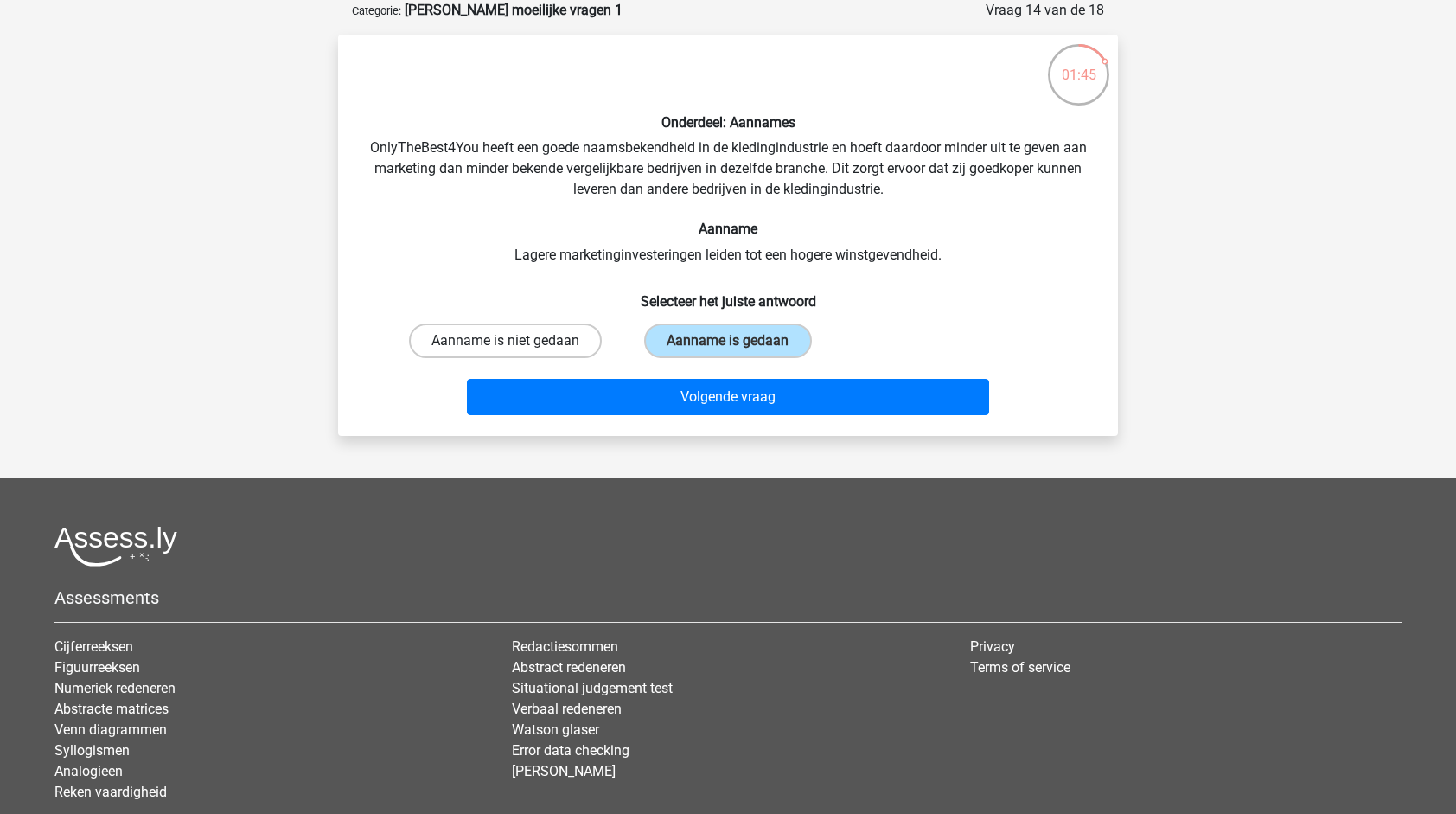
click at [476, 346] on label "Aanname is niet gedaan" at bounding box center [505, 340] width 193 height 34
click at [506, 346] on input "Aanname is niet gedaan" at bounding box center [511, 346] width 11 height 11
radio input "true"
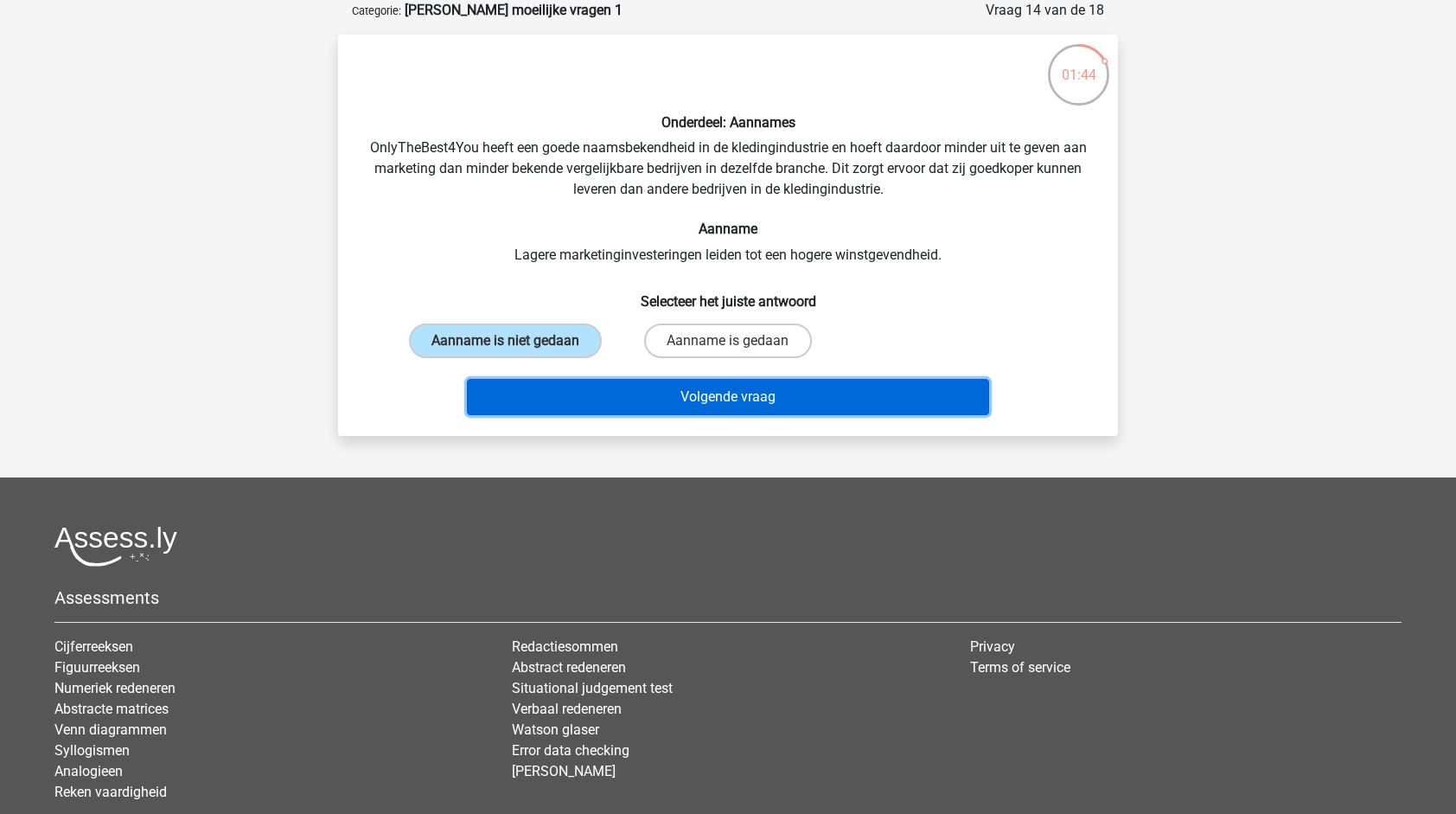
click at [676, 388] on button "Volgende vraag" at bounding box center [728, 397] width 523 height 36
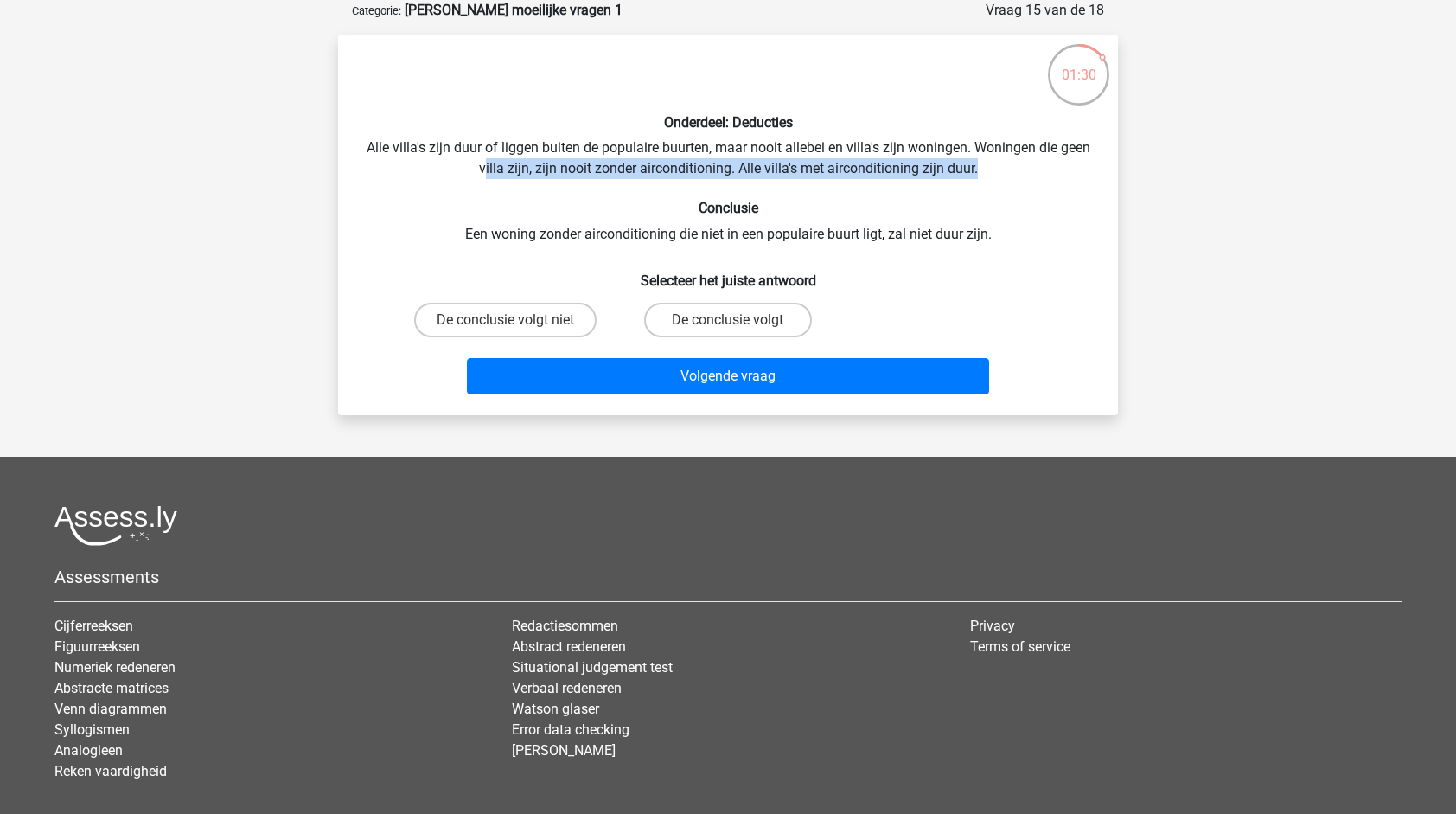
drag, startPoint x: 499, startPoint y: 177, endPoint x: 1002, endPoint y: 160, distance: 503.3
click at [1002, 160] on div "Onderdeel: Deducties Alle villa's zijn duur of liggen buiten de populaire buurt…" at bounding box center [728, 225] width 766 height 353
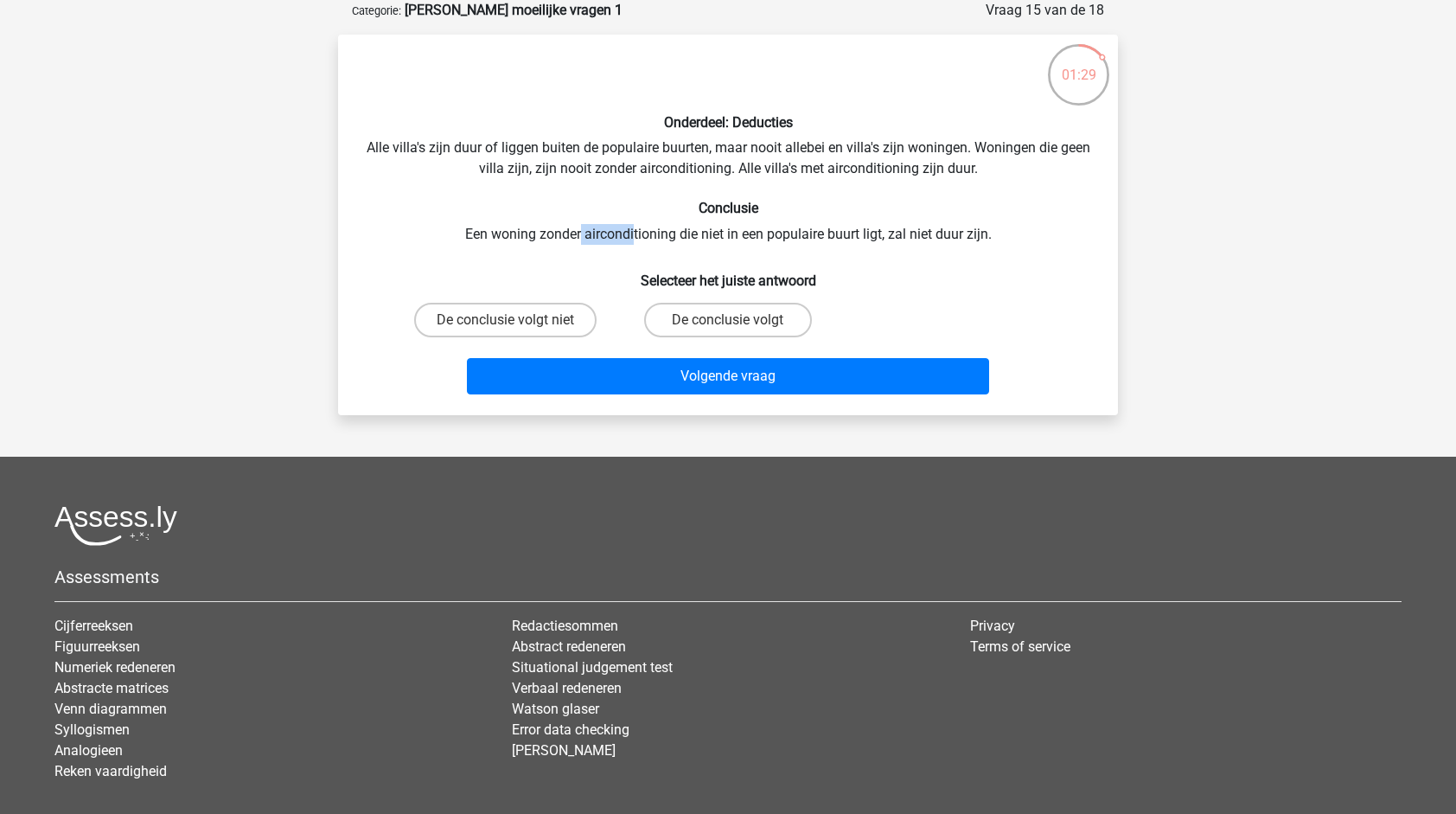
drag, startPoint x: 594, startPoint y: 235, endPoint x: 633, endPoint y: 235, distance: 39.0
click at [633, 235] on div "Onderdeel: Deducties Alle villa's zijn duur of liggen buiten de populaire buurt…" at bounding box center [728, 225] width 766 height 353
drag, startPoint x: 633, startPoint y: 235, endPoint x: 515, endPoint y: 196, distance: 124.3
click at [515, 196] on div "Onderdeel: Deducties Alle villa's zijn duur of liggen buiten de populaire buurt…" at bounding box center [728, 225] width 766 height 353
drag, startPoint x: 577, startPoint y: 166, endPoint x: 994, endPoint y: 163, distance: 417.0
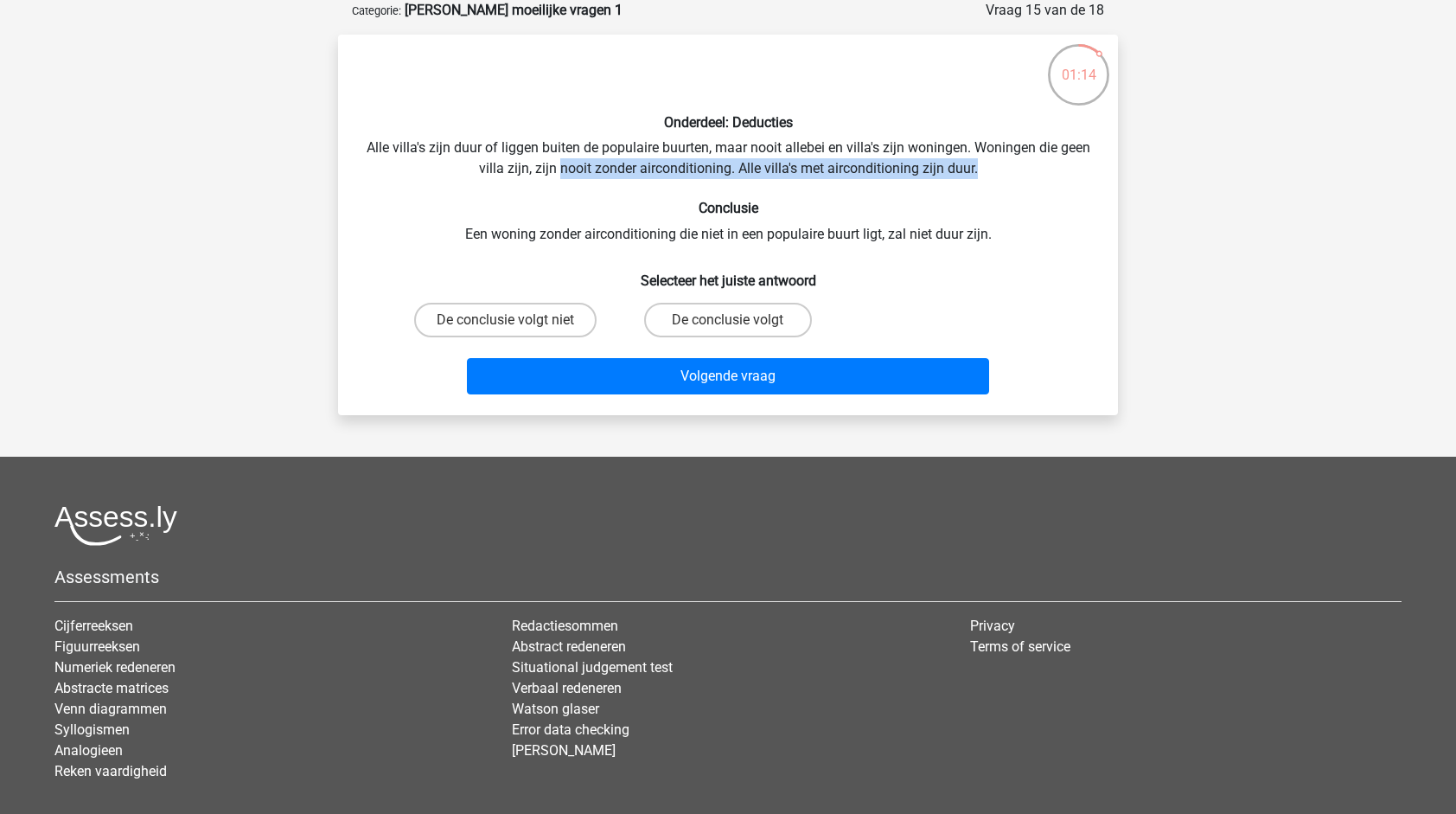
click at [994, 163] on div "Onderdeel: Deducties Alle villa's zijn duur of liggen buiten de populaire buurt…" at bounding box center [728, 225] width 766 height 353
click at [562, 242] on div "Onderdeel: Deducties Alle villa's zijn duur of liggen buiten de populaire buurt…" at bounding box center [728, 225] width 766 height 353
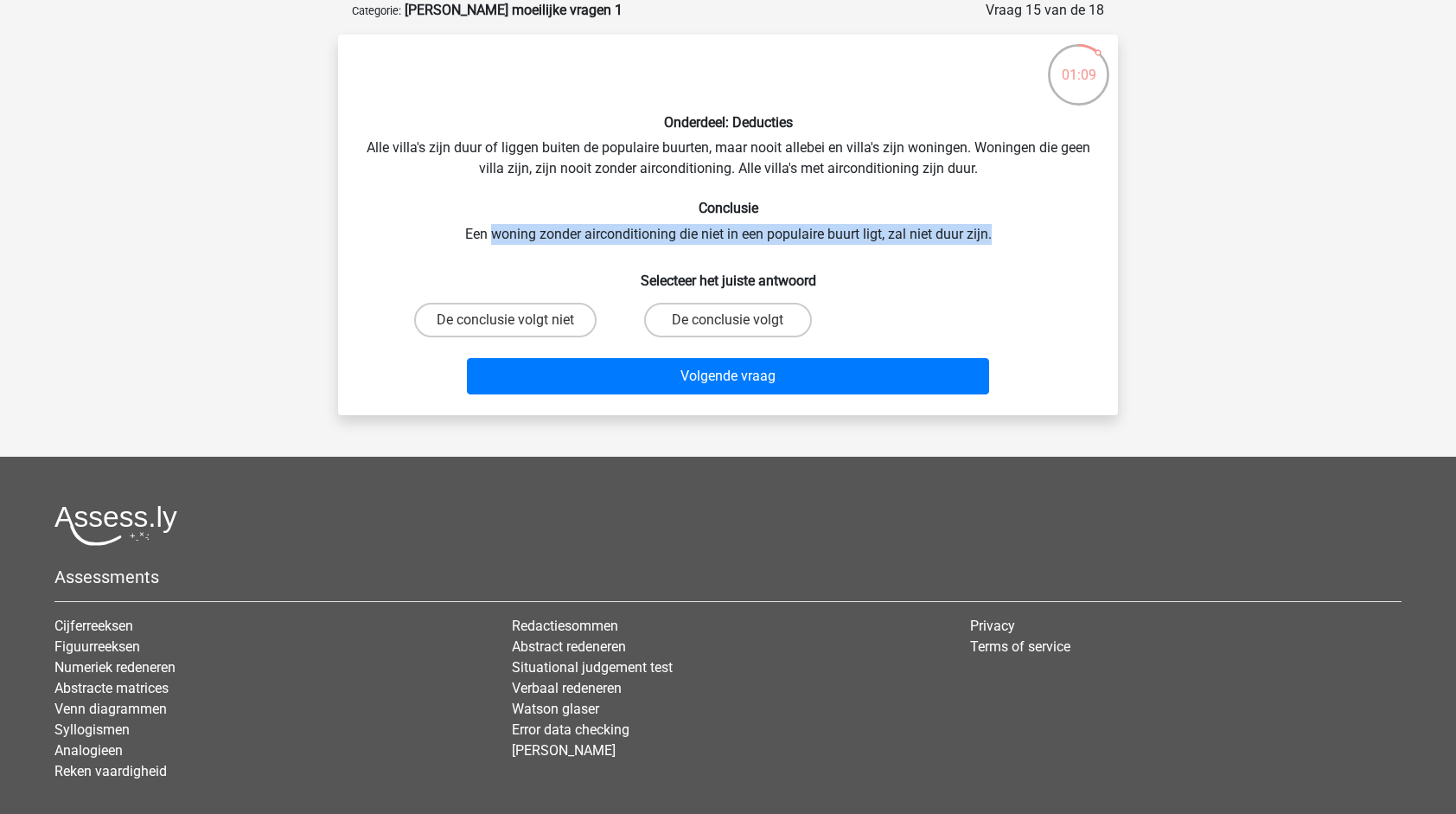
drag, startPoint x: 493, startPoint y: 237, endPoint x: 999, endPoint y: 228, distance: 506.1
click at [999, 228] on div "Onderdeel: Deducties Alle villa's zijn duur of liggen buiten de populaire buurt…" at bounding box center [728, 225] width 766 height 353
click at [550, 321] on label "De conclusie volgt niet" at bounding box center [506, 320] width 183 height 34
click at [517, 321] on input "De conclusie volgt niet" at bounding box center [511, 326] width 11 height 11
radio input "true"
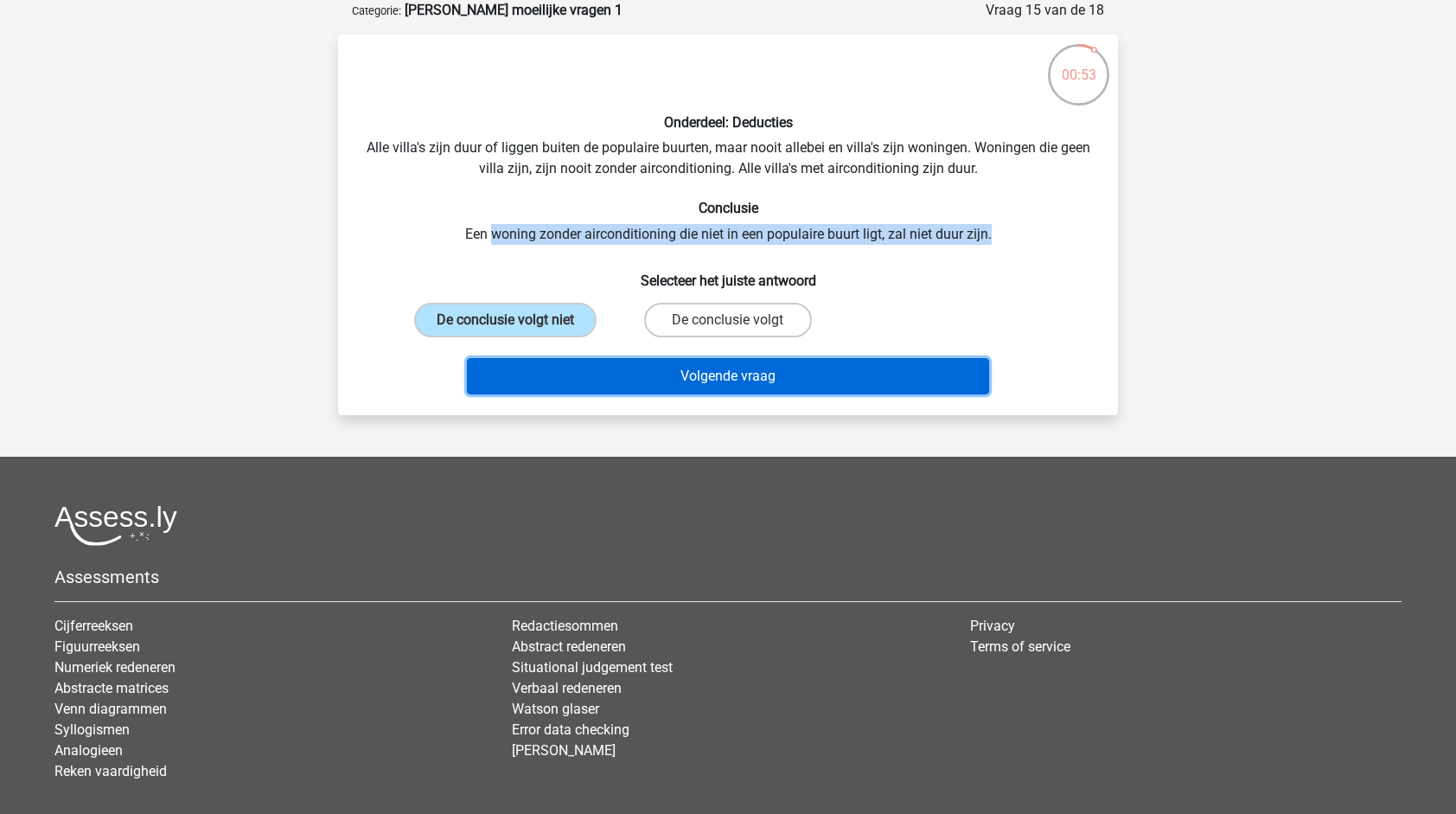
click at [782, 378] on button "Volgende vraag" at bounding box center [728, 377] width 523 height 36
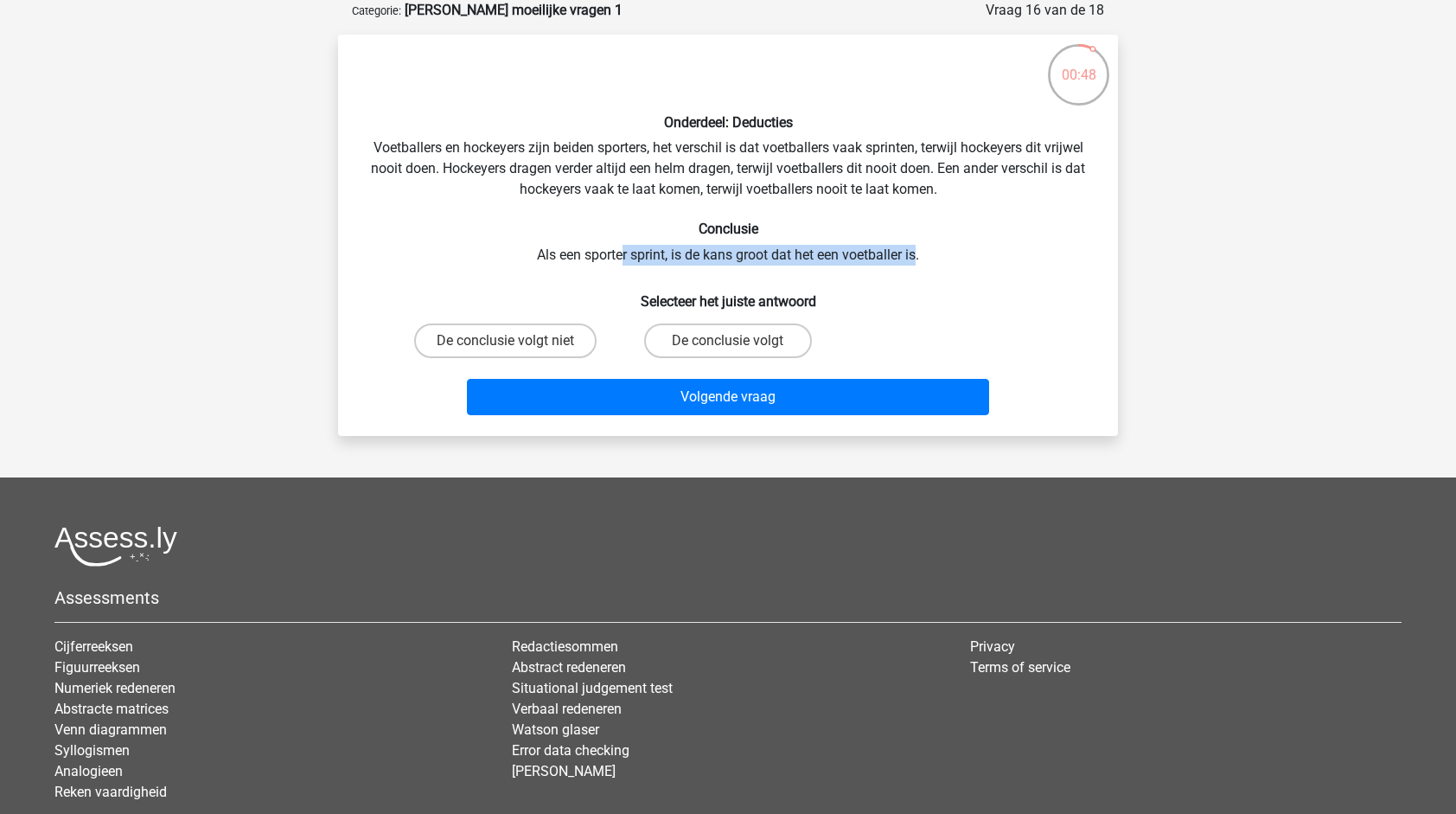
drag, startPoint x: 620, startPoint y: 257, endPoint x: 920, endPoint y: 263, distance: 300.1
click at [920, 263] on div "Onderdeel: Deducties Voetballers en hockeyers zijn beiden sporters, het verschi…" at bounding box center [728, 235] width 766 height 374
click at [513, 346] on input "De conclusie volgt niet" at bounding box center [511, 346] width 11 height 11
radio input "true"
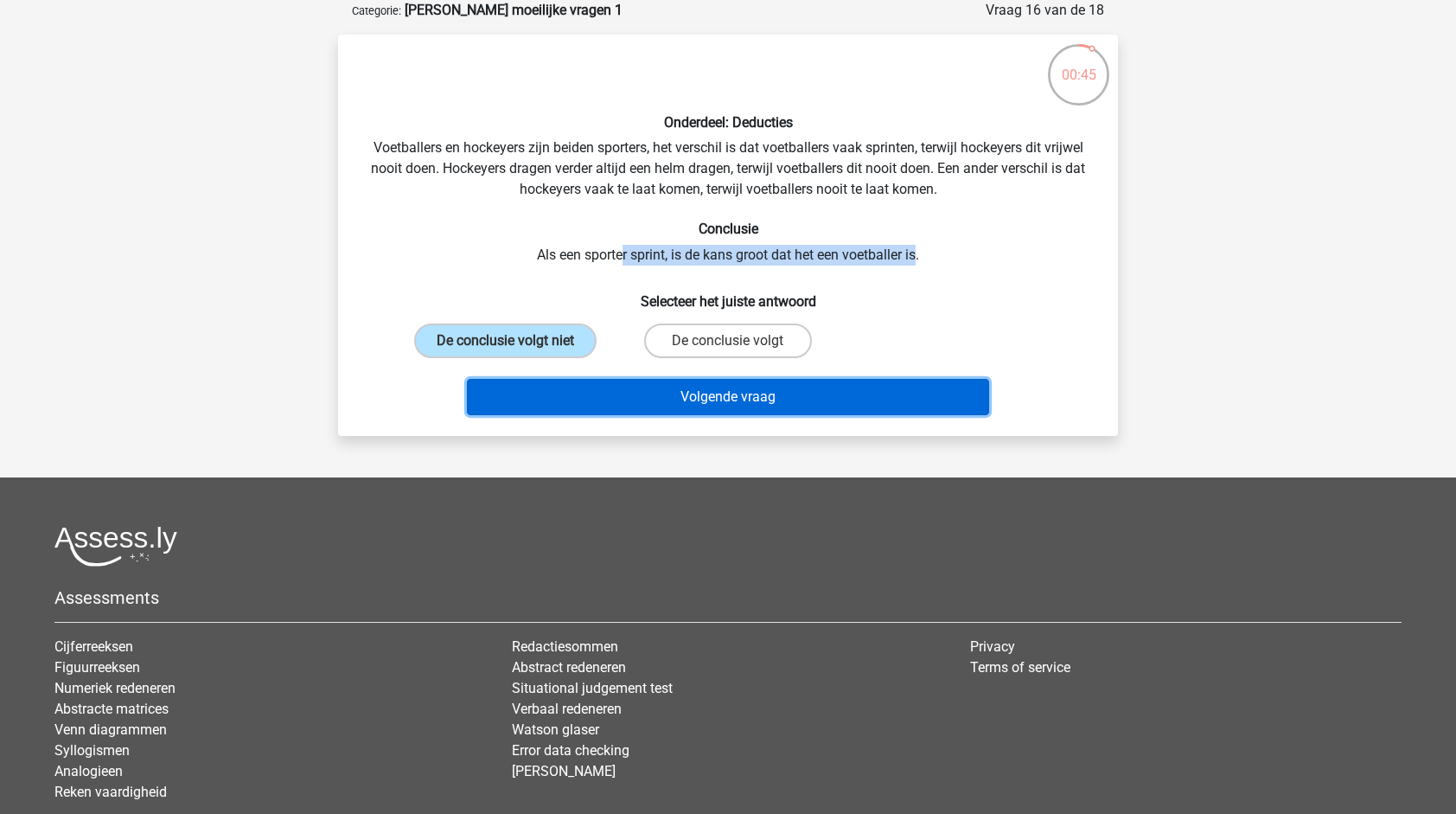
click at [765, 385] on button "Volgende vraag" at bounding box center [728, 397] width 523 height 36
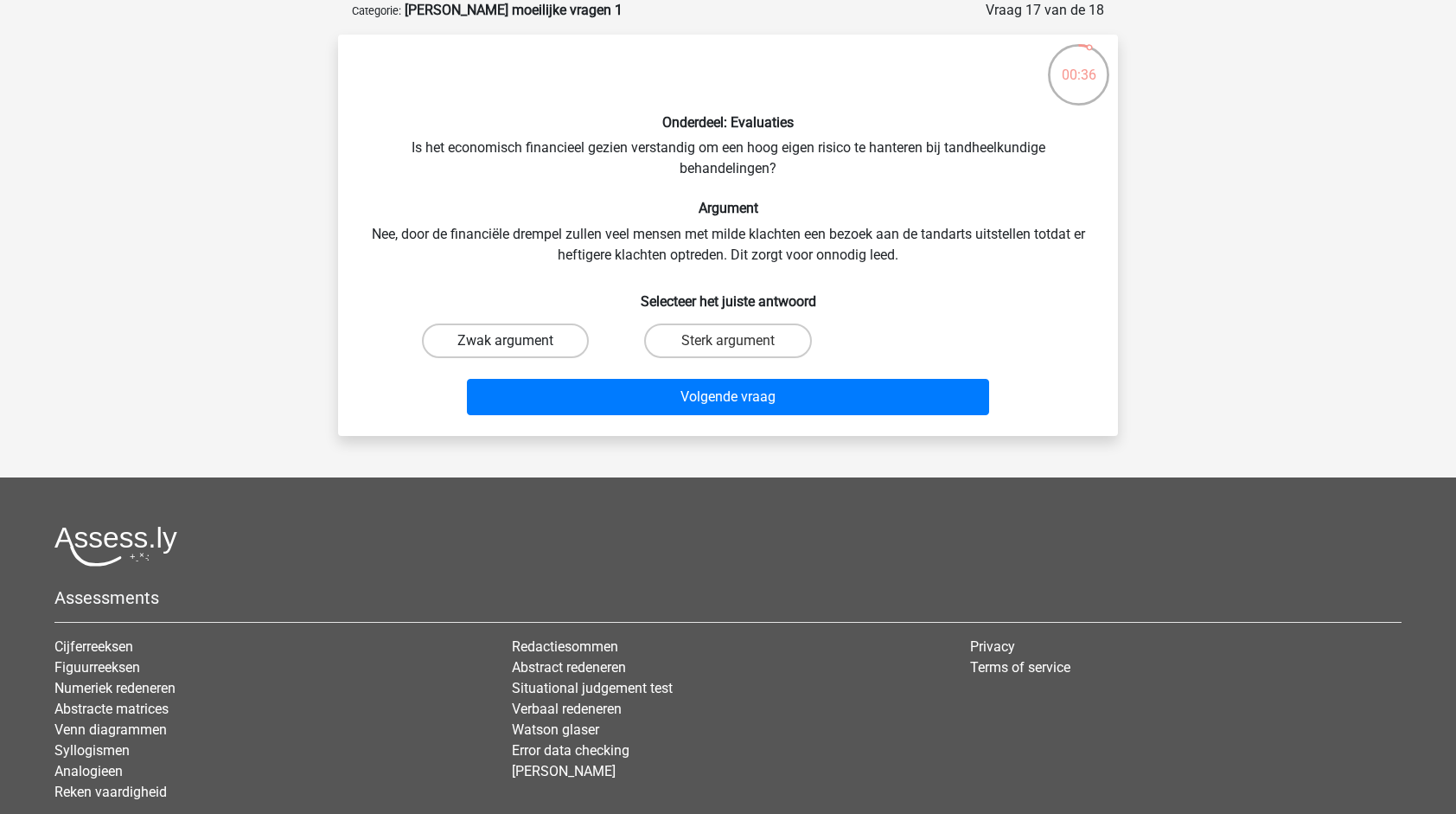
click at [553, 350] on label "Zwak argument" at bounding box center [505, 340] width 167 height 34
click at [517, 350] on input "Zwak argument" at bounding box center [511, 346] width 11 height 11
radio input "true"
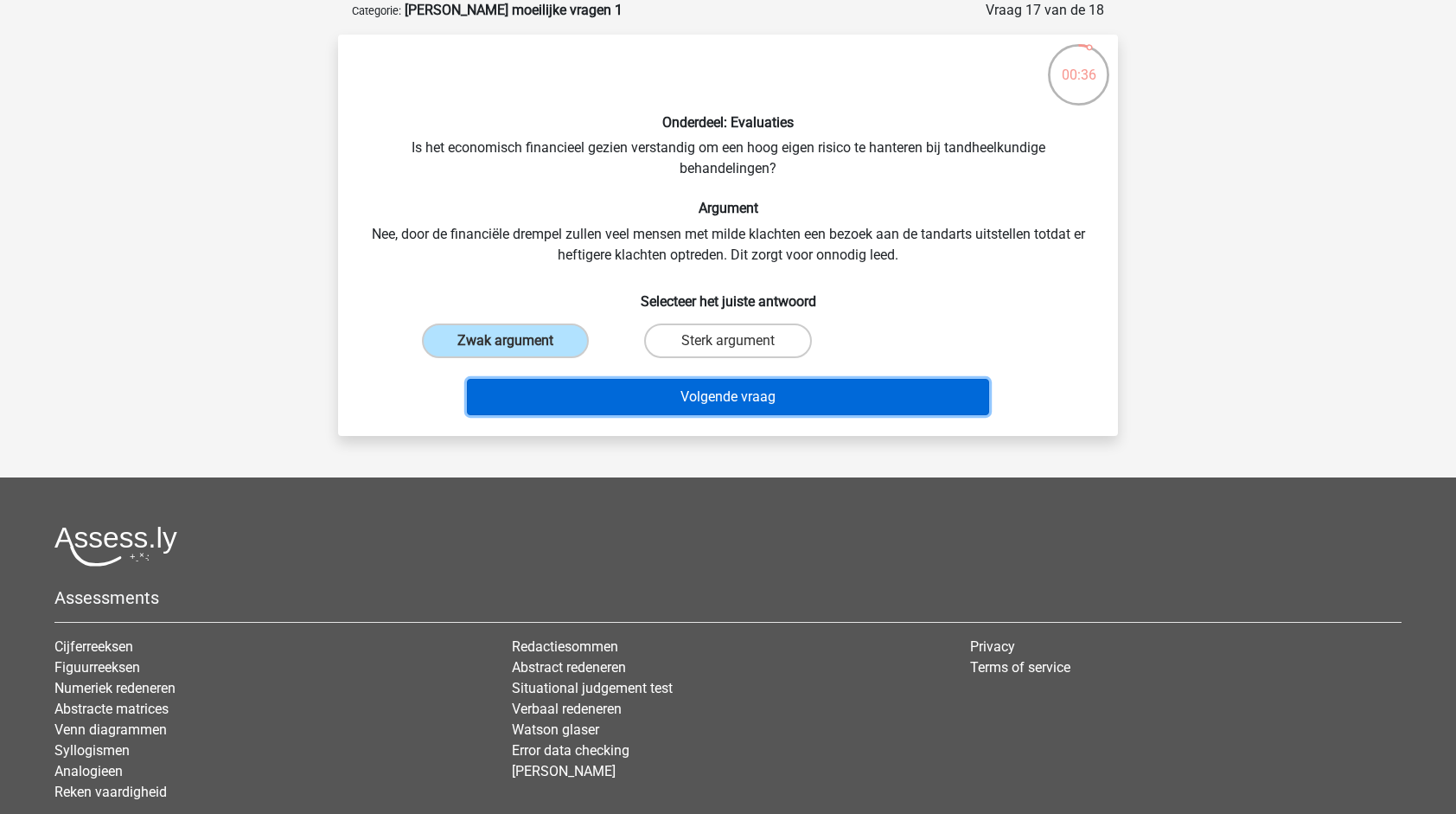
click at [668, 407] on button "Volgende vraag" at bounding box center [728, 397] width 523 height 36
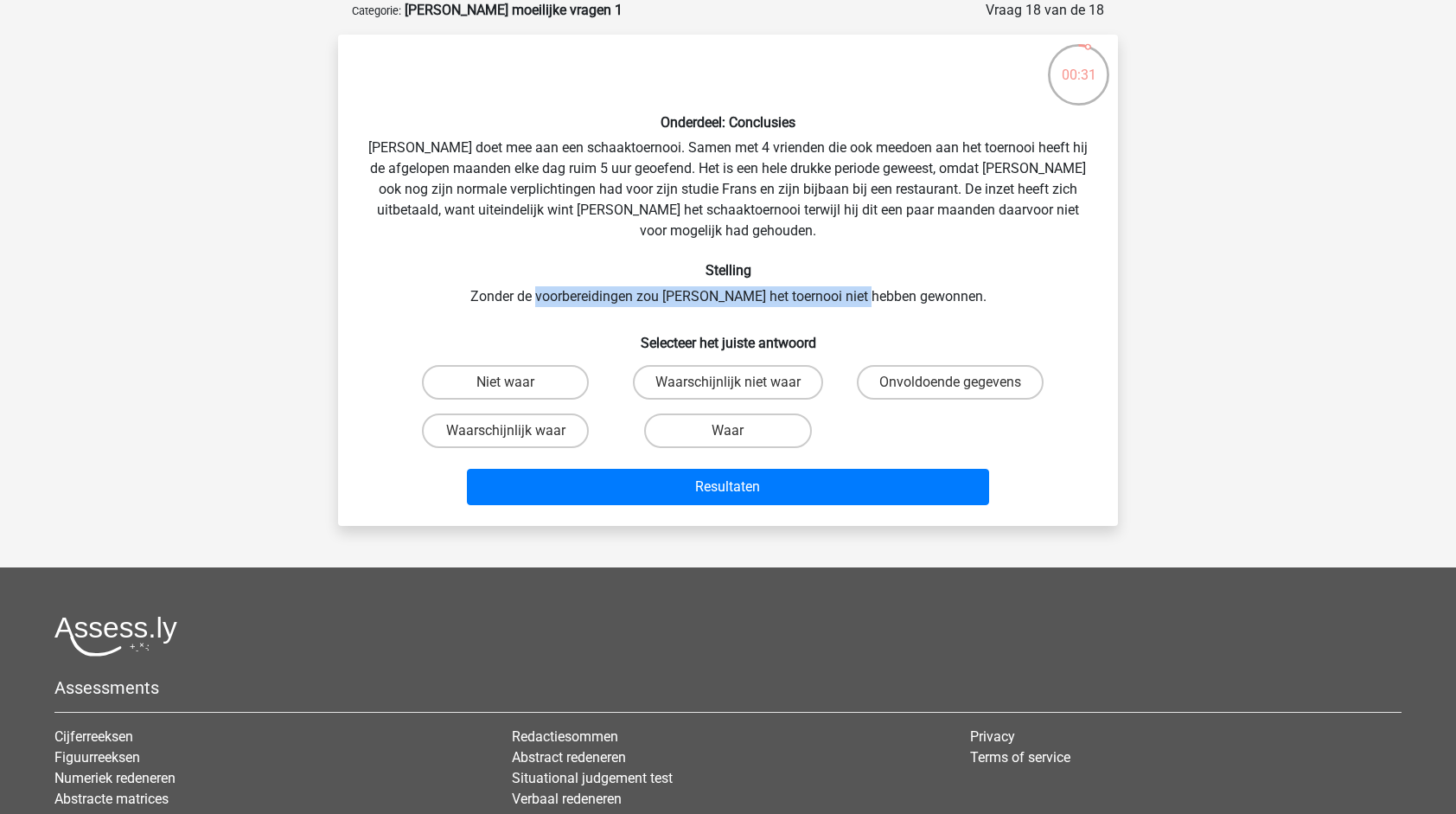
drag, startPoint x: 568, startPoint y: 264, endPoint x: 891, endPoint y: 258, distance: 323.1
click at [891, 258] on div "Onderdeel: Conclusies [PERSON_NAME] doet mee aan een schaaktoernooi. Samen met …" at bounding box center [728, 281] width 766 height 464
click at [852, 280] on div "Onderdeel: Conclusies [PERSON_NAME] doet mee aan een schaaktoernooi. Samen met …" at bounding box center [728, 281] width 766 height 464
click at [531, 417] on label "Waarschijnlijk waar" at bounding box center [505, 431] width 167 height 34
click at [517, 431] on input "Waarschijnlijk waar" at bounding box center [511, 436] width 11 height 11
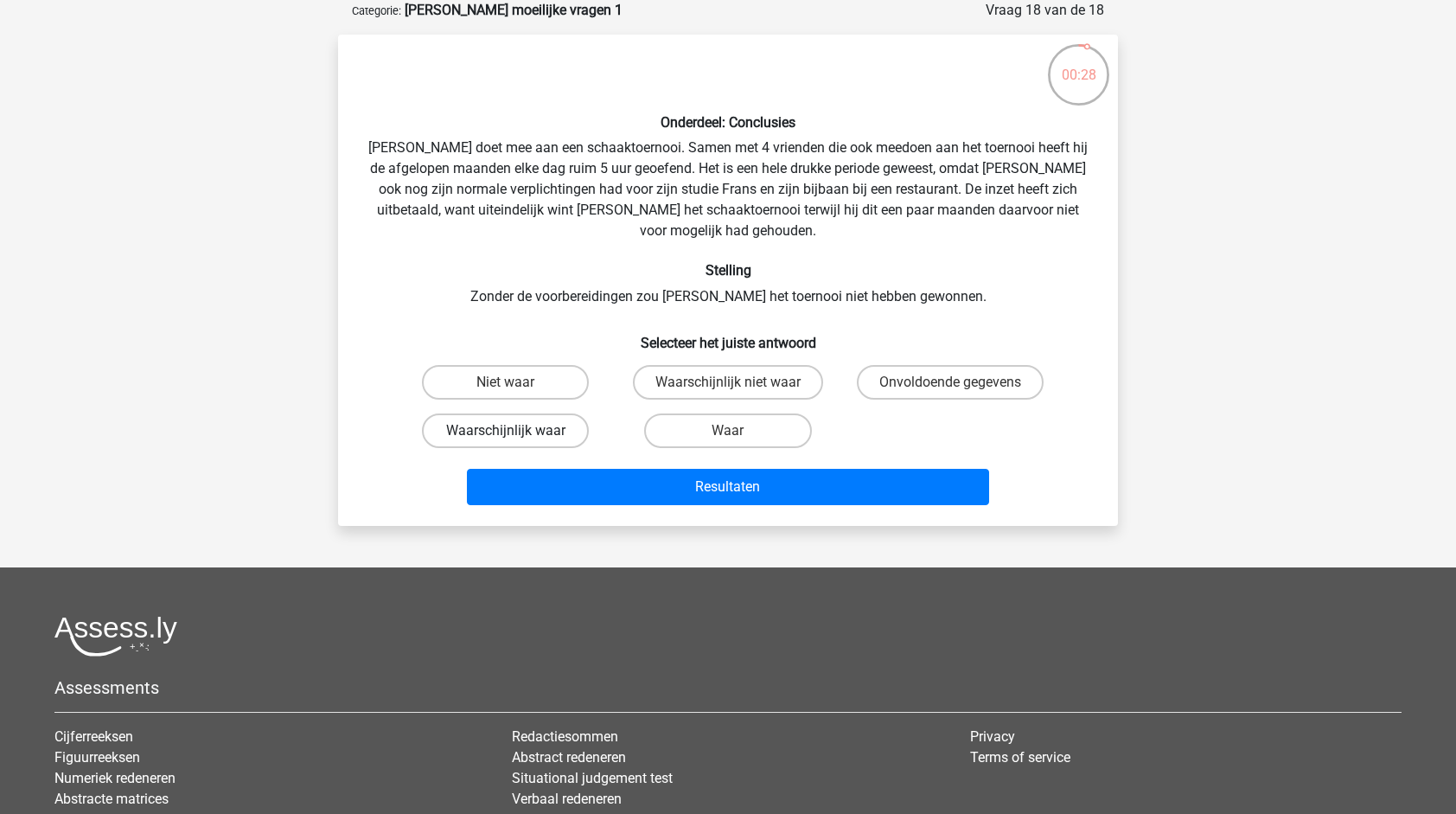
radio input "true"
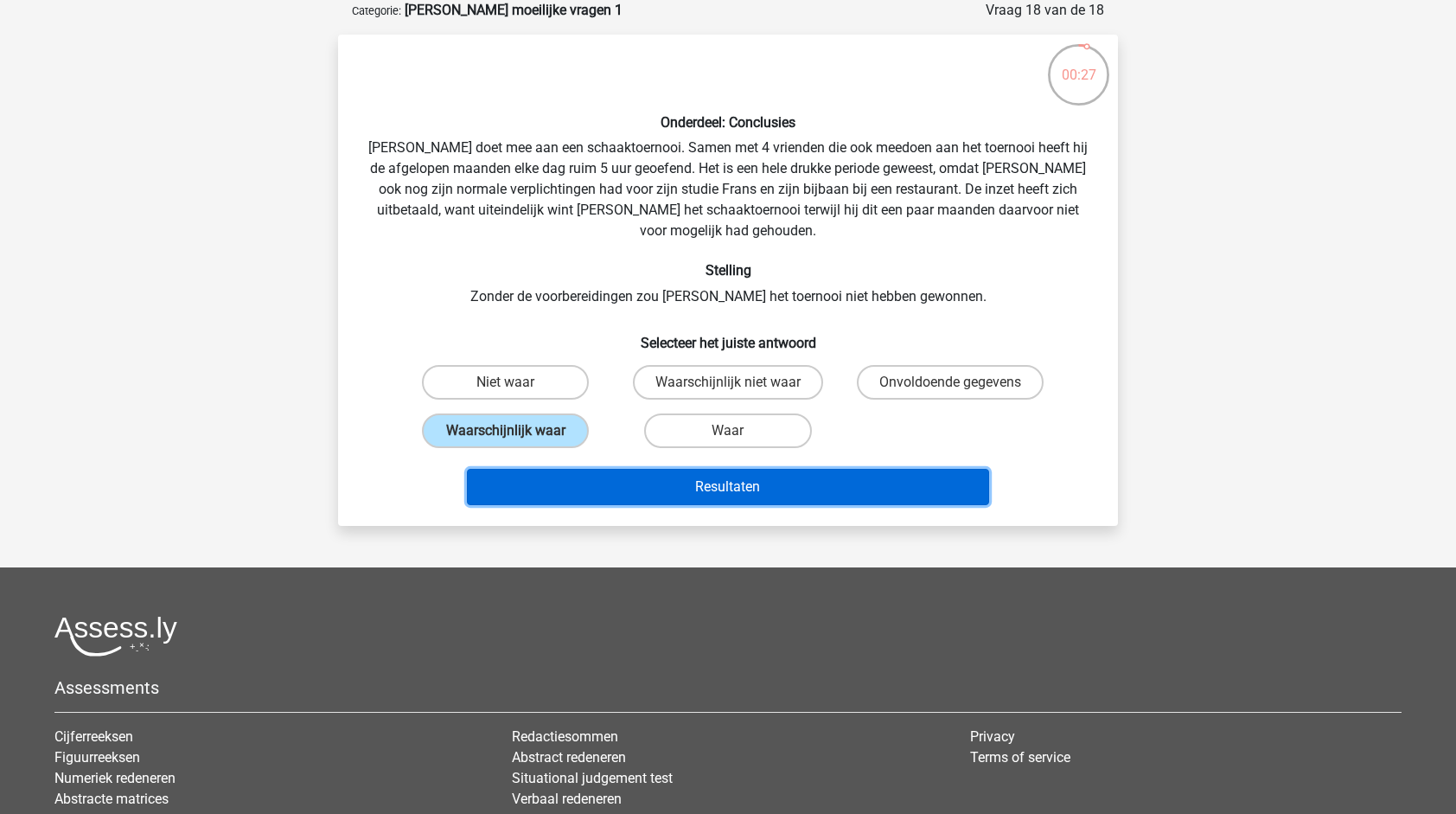
click at [738, 469] on button "Resultaten" at bounding box center [728, 487] width 523 height 36
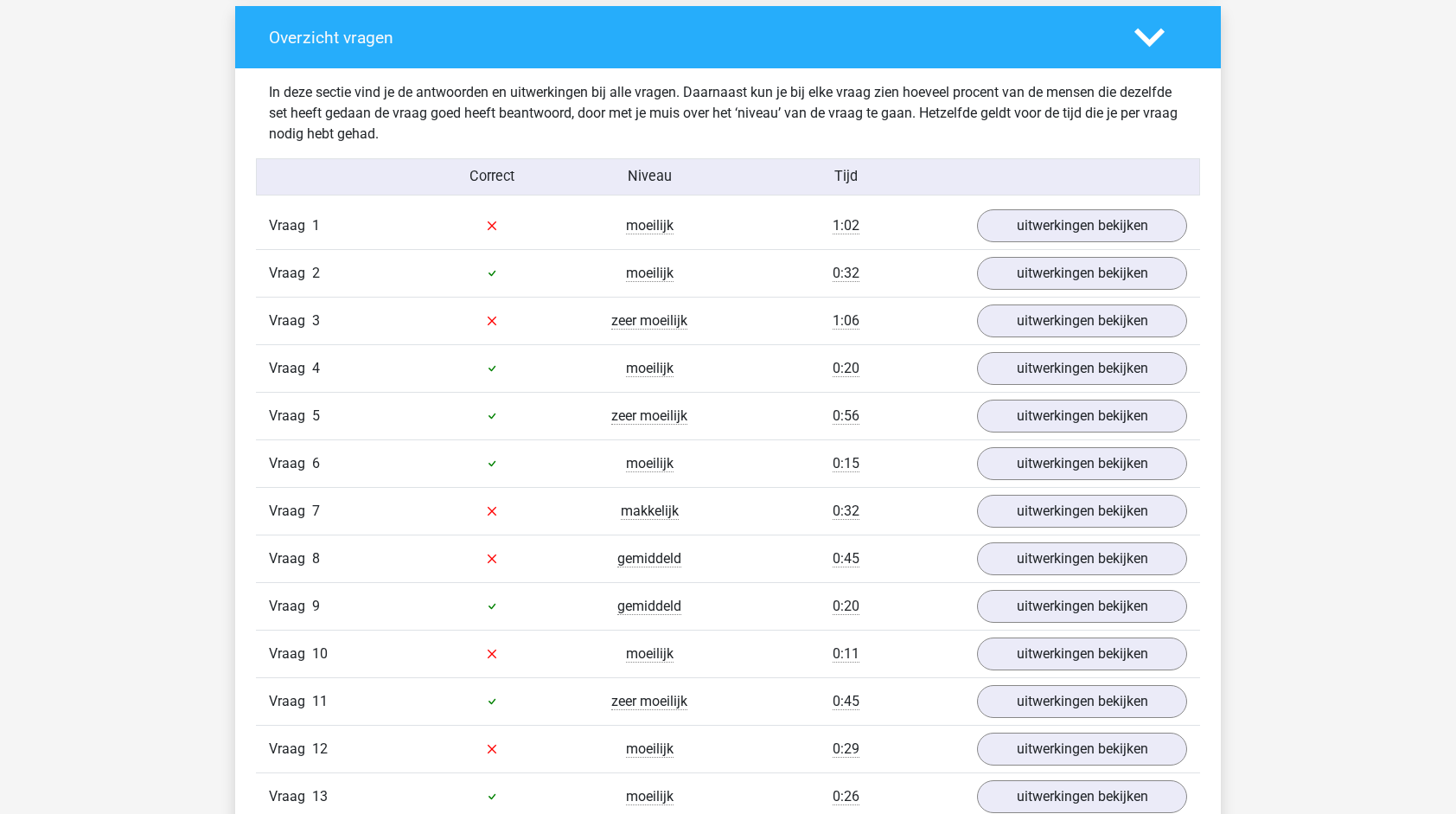
scroll to position [1298, 0]
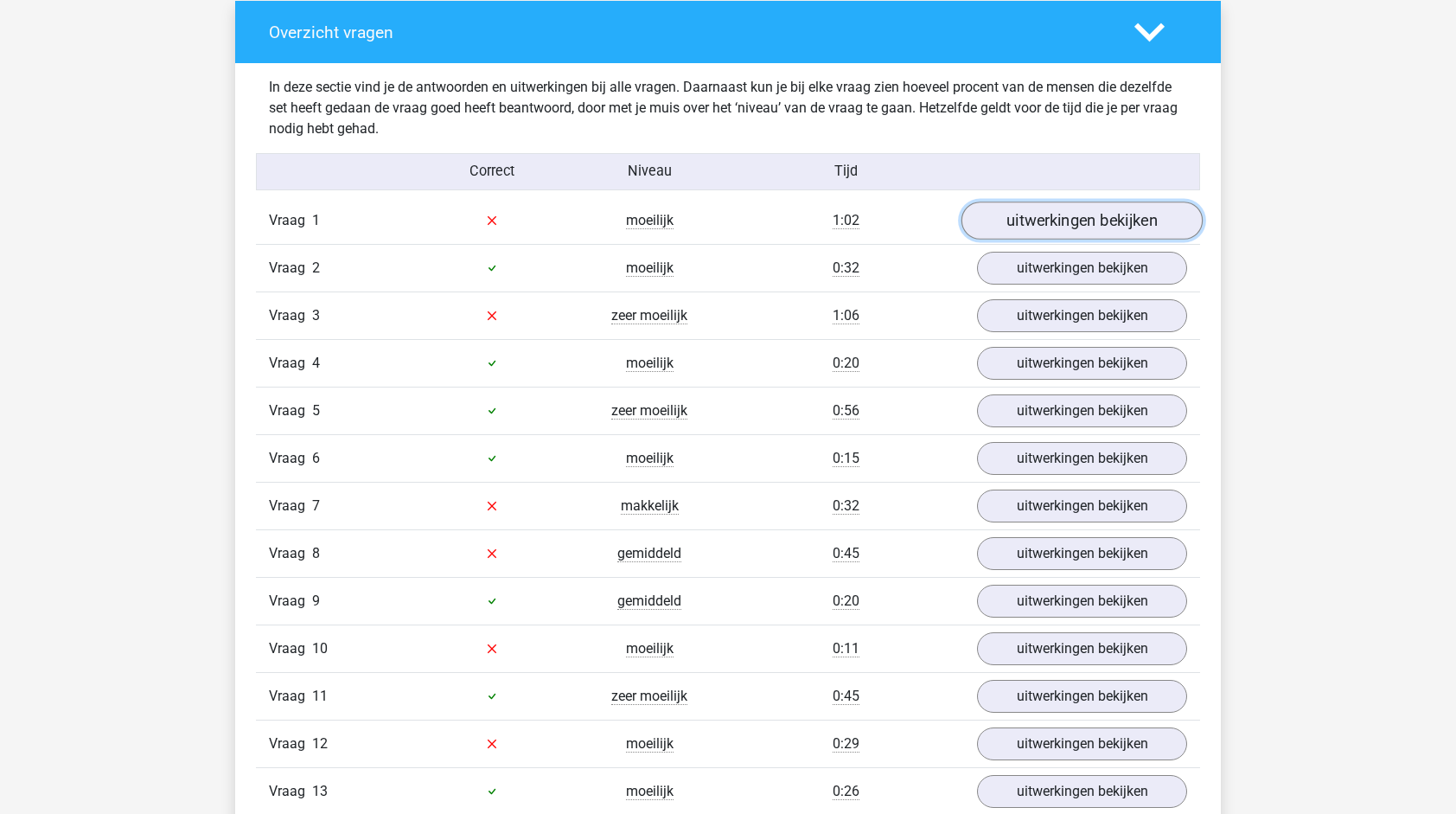
click at [1059, 212] on link "uitwerkingen bekijken" at bounding box center [1082, 221] width 242 height 38
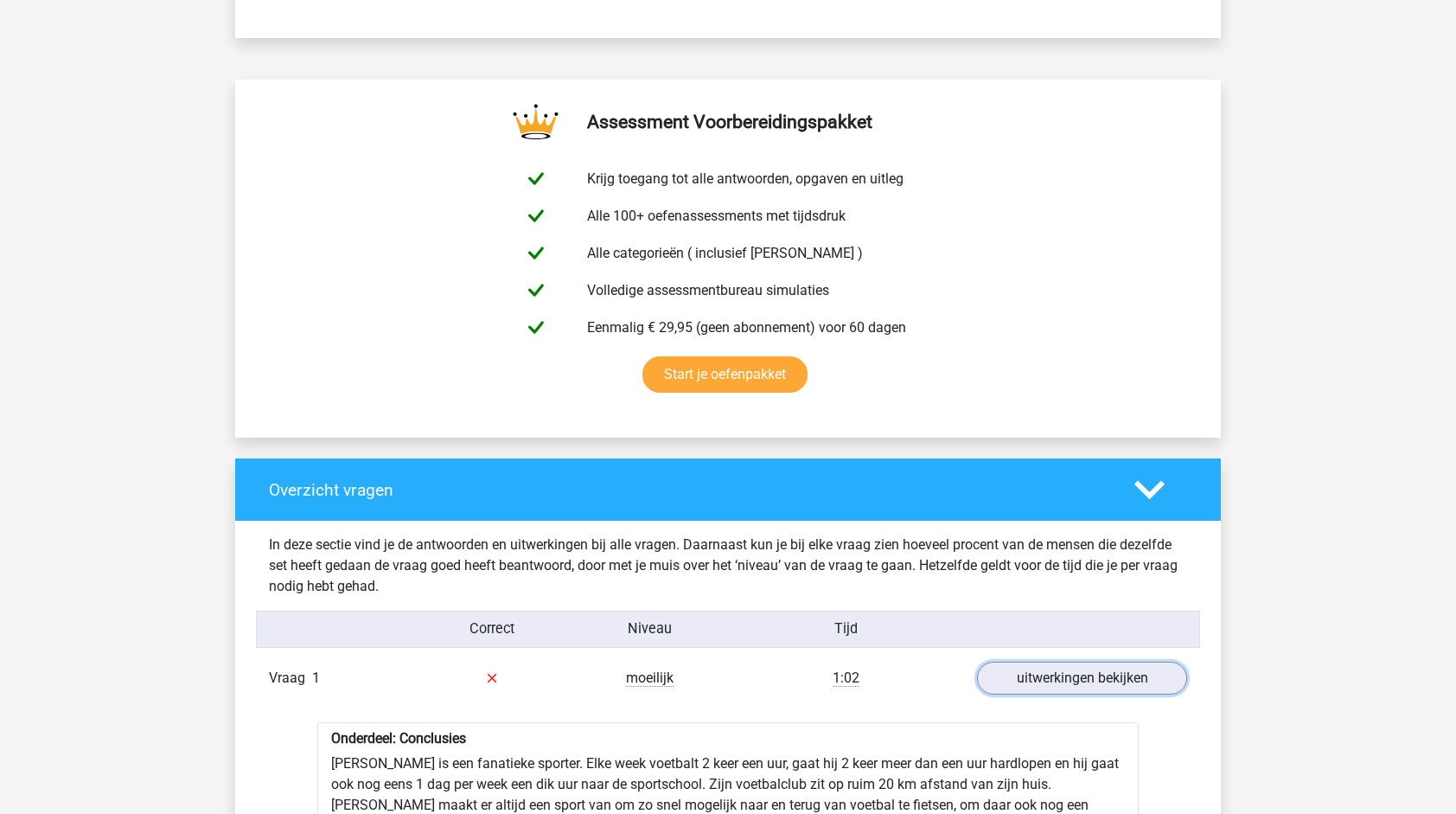
scroll to position [1039, 0]
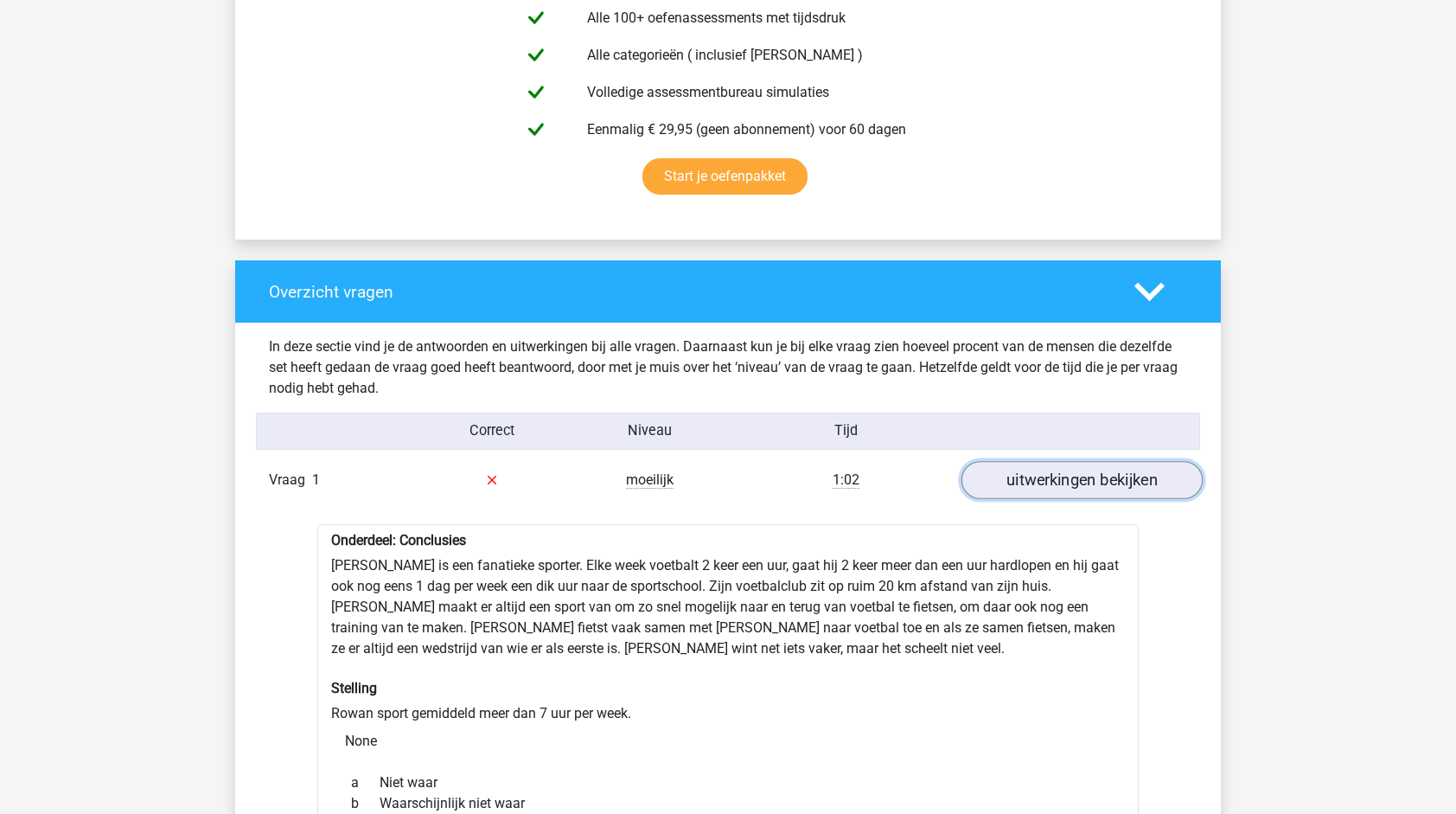
click at [1069, 491] on link "uitwerkingen bekijken" at bounding box center [1082, 480] width 242 height 38
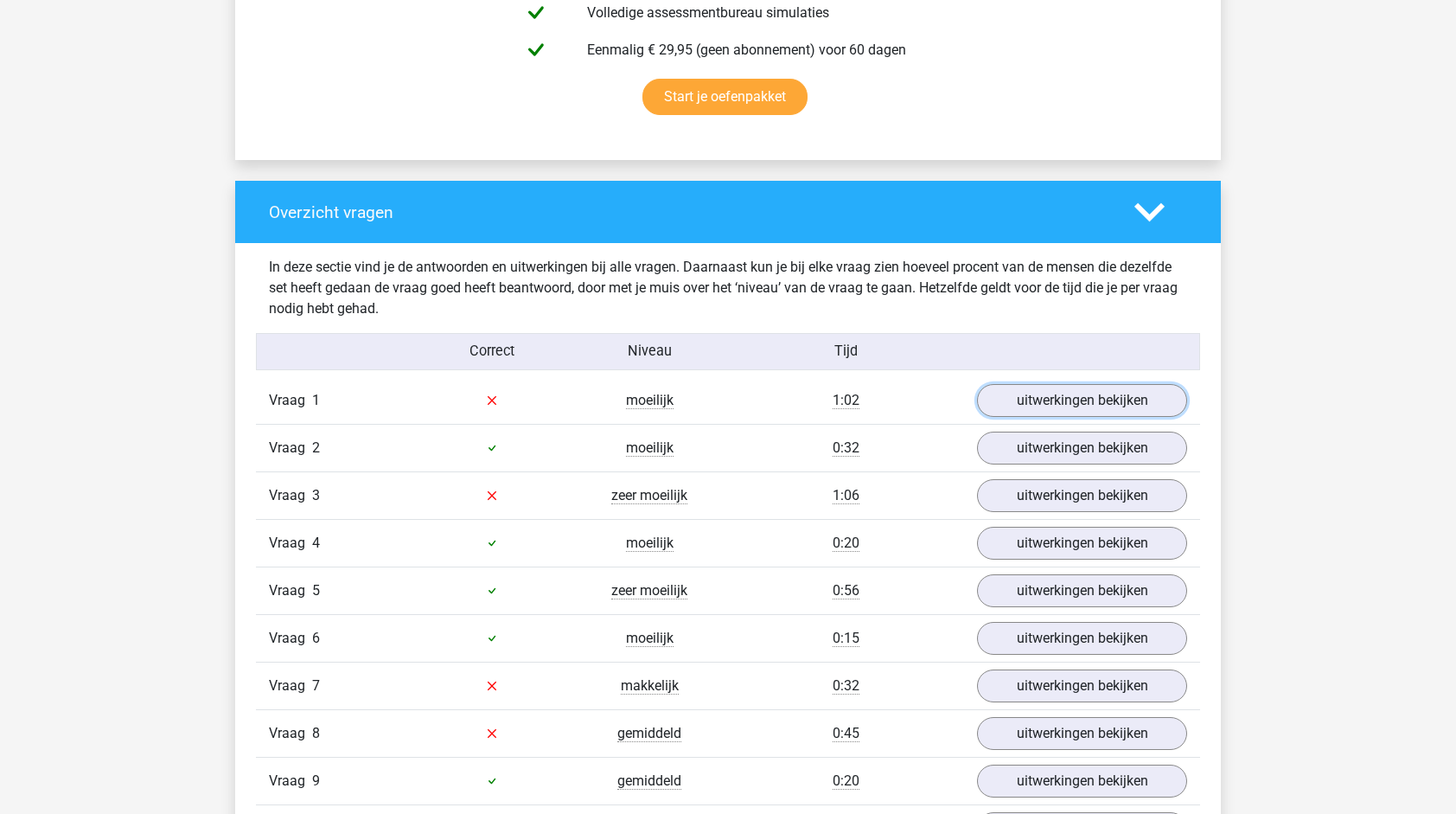
scroll to position [1125, 0]
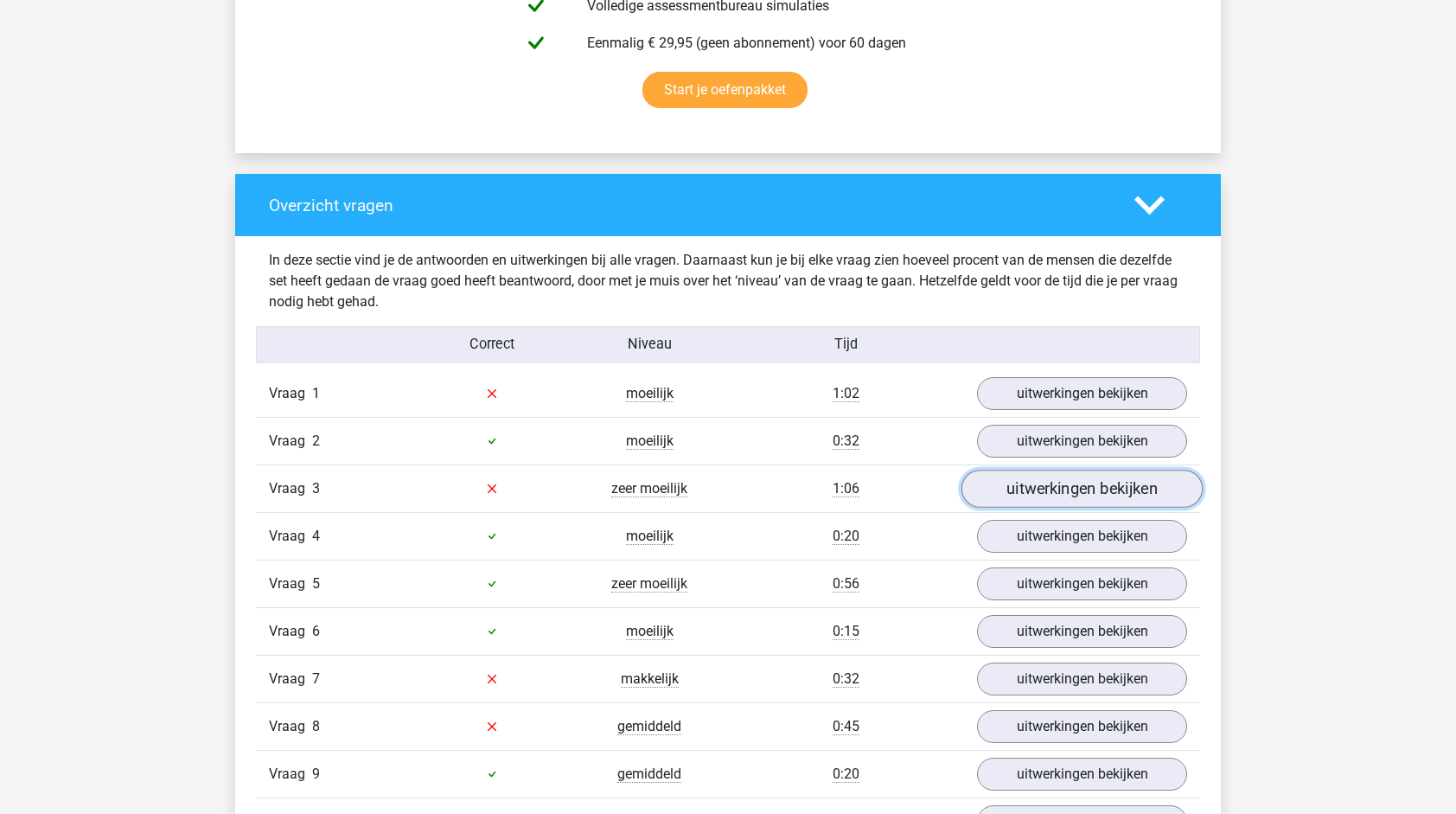
click at [1080, 483] on link "uitwerkingen bekijken" at bounding box center [1082, 489] width 242 height 38
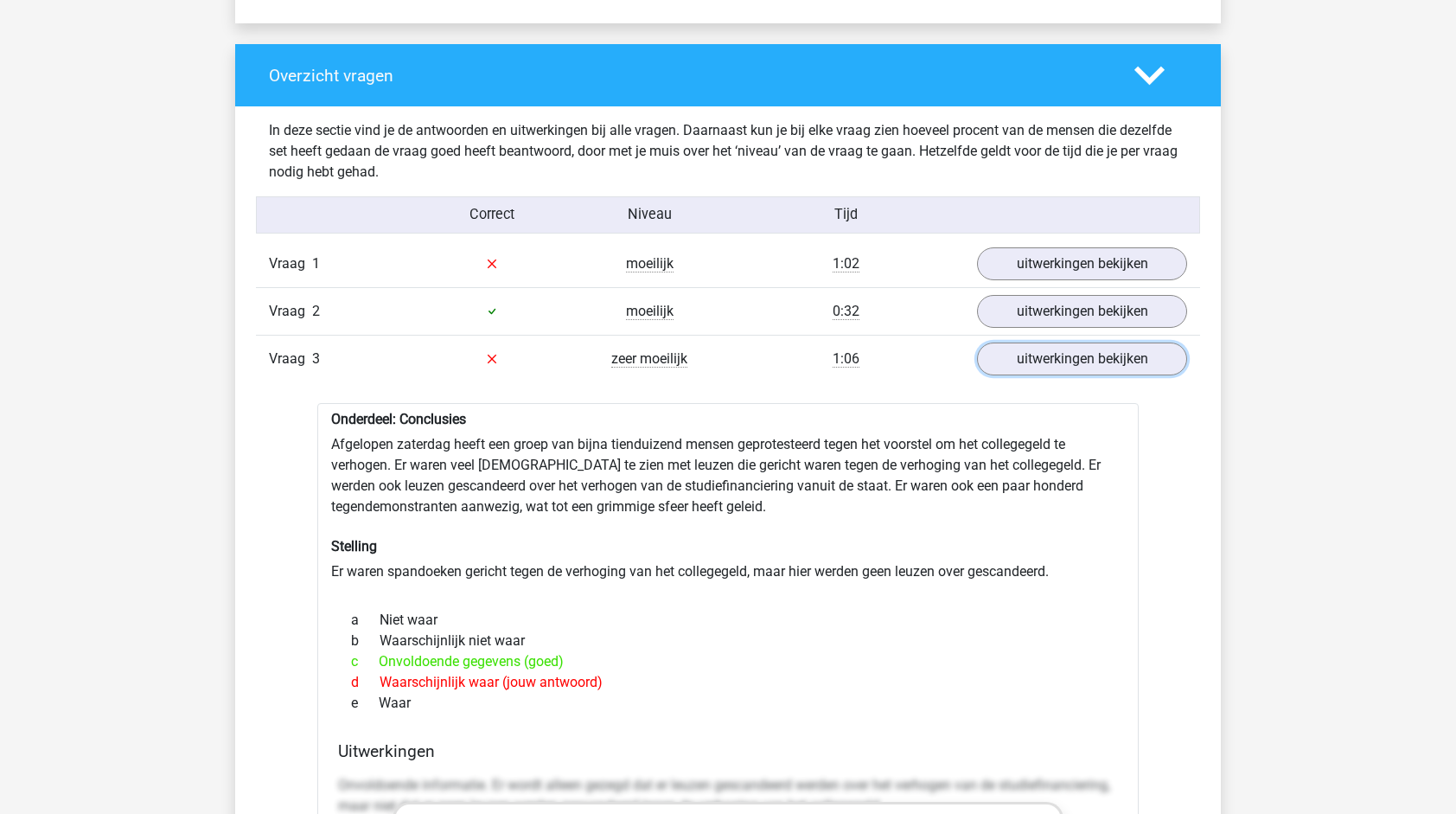
scroll to position [1298, 0]
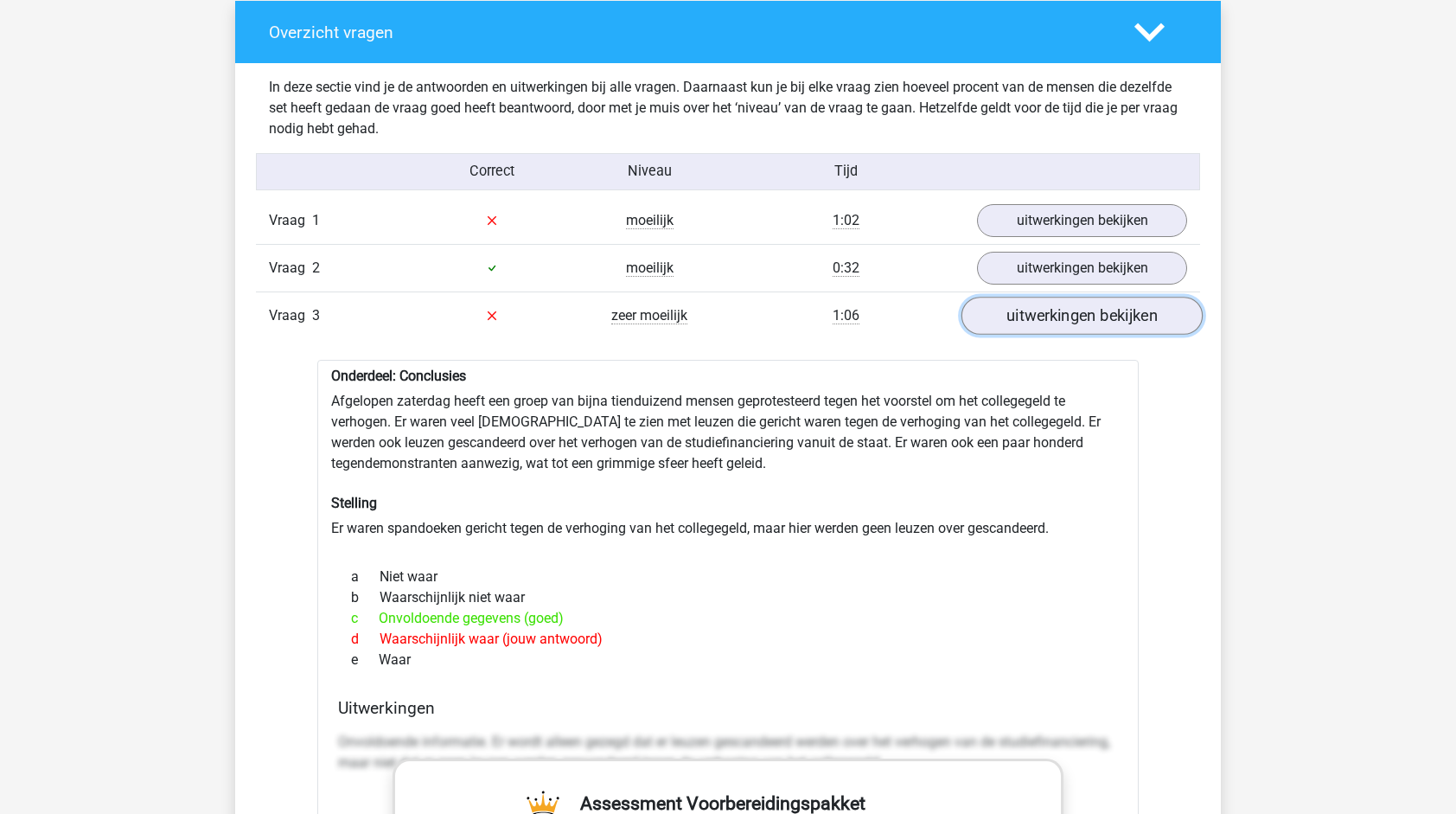
click at [1046, 313] on link "uitwerkingen bekijken" at bounding box center [1082, 316] width 242 height 38
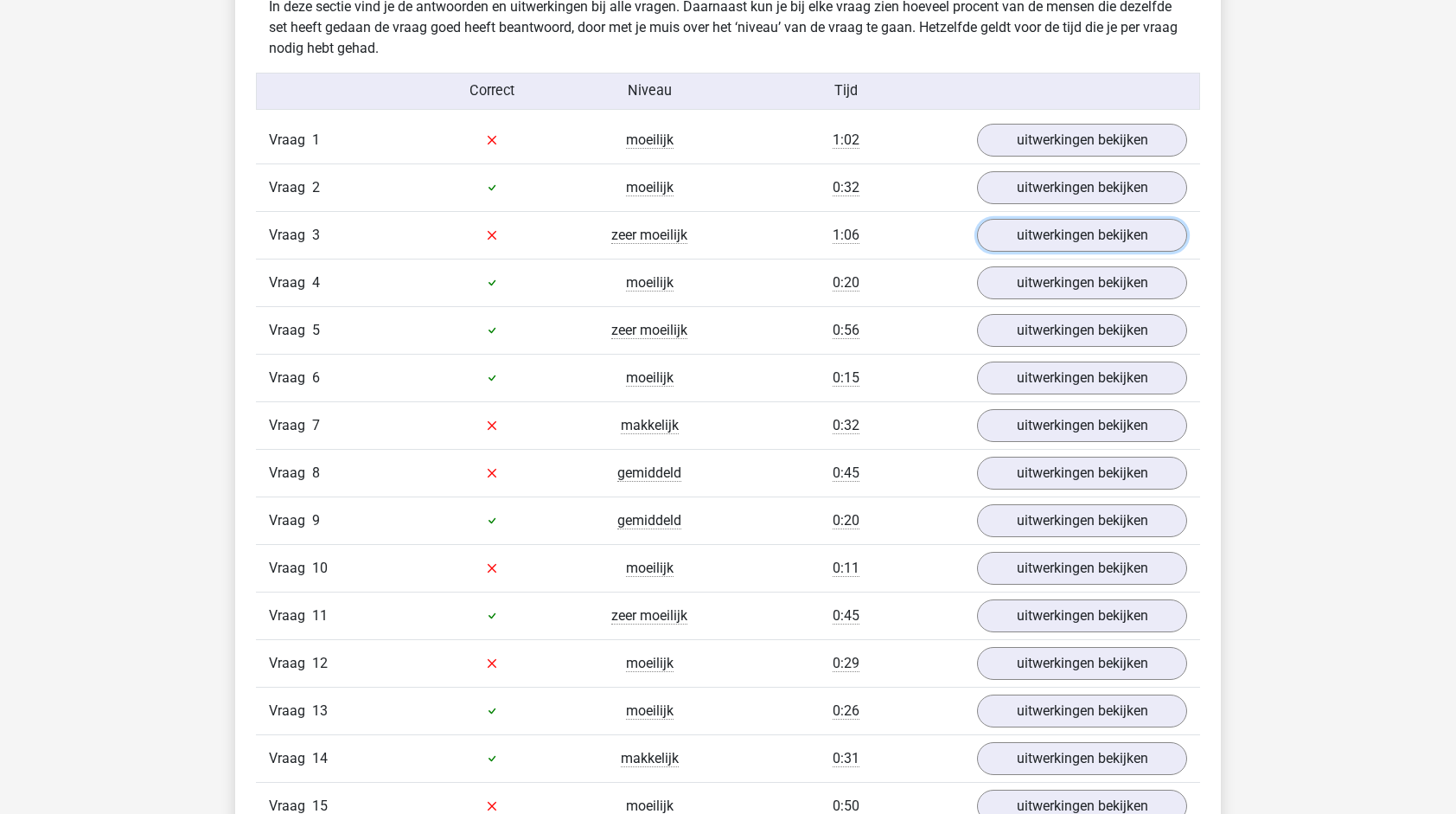
scroll to position [1384, 0]
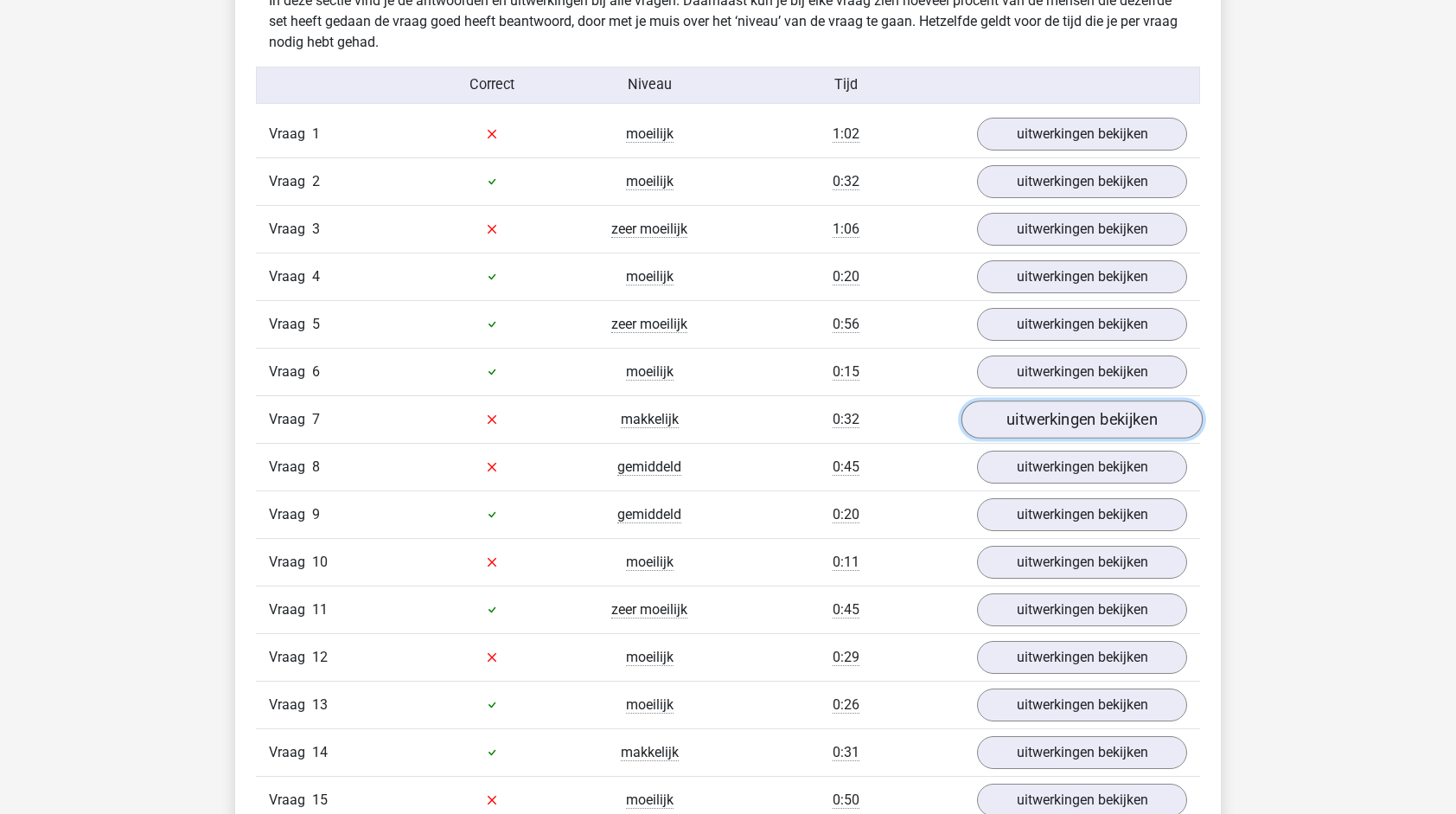
click at [1079, 410] on link "uitwerkingen bekijken" at bounding box center [1082, 419] width 242 height 38
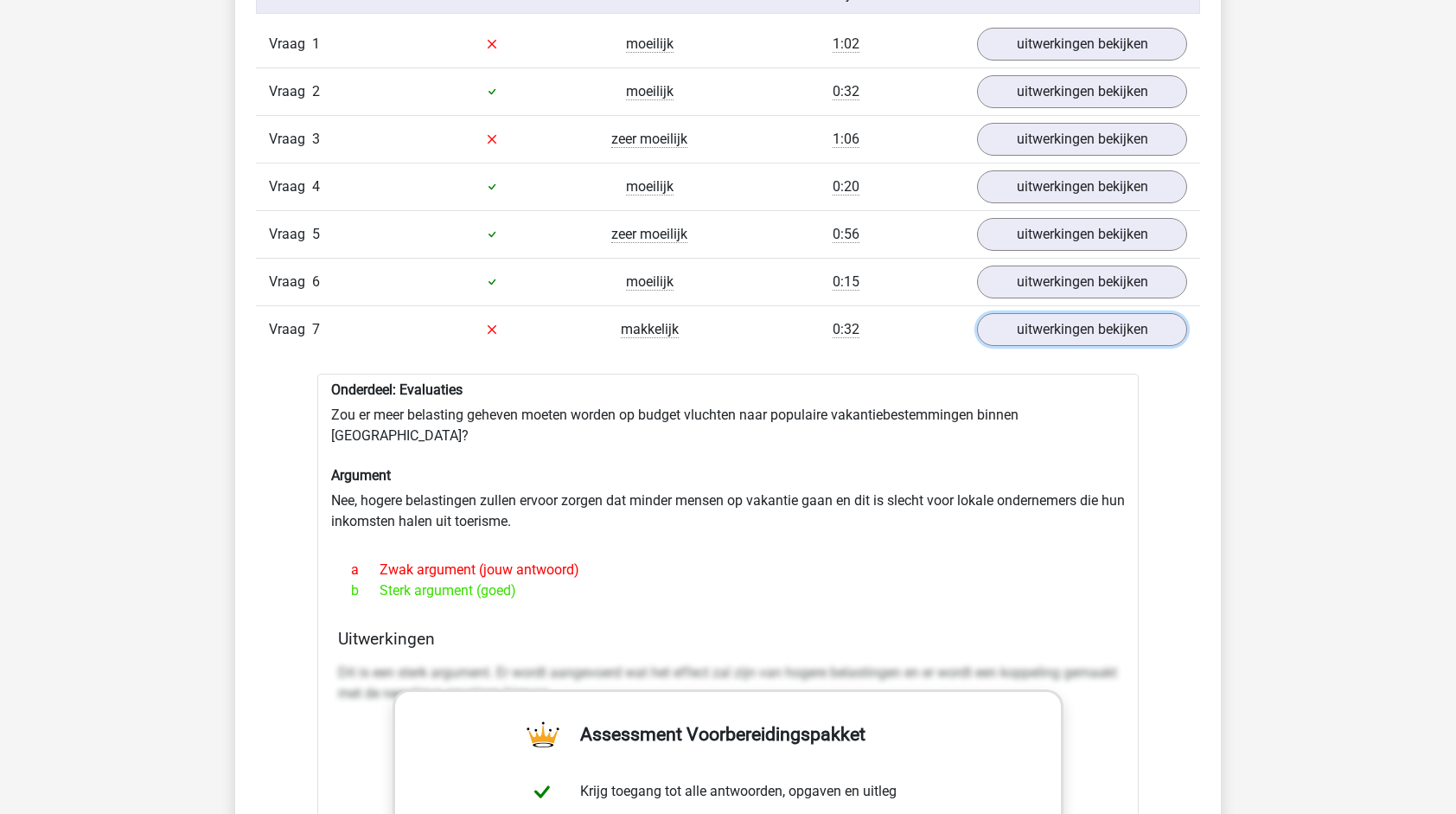
scroll to position [1470, 0]
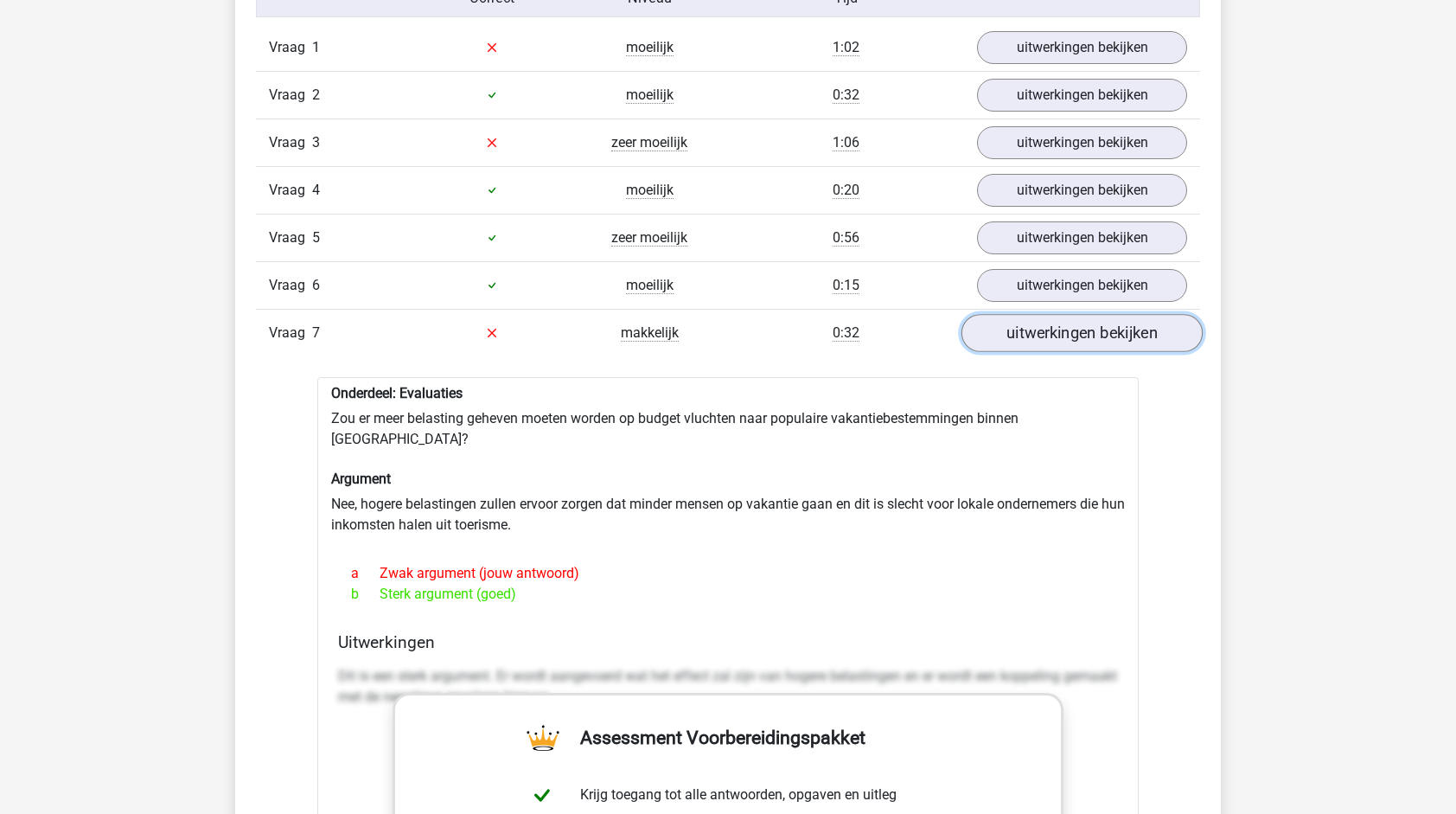
click at [1126, 320] on link "uitwerkingen bekijken" at bounding box center [1082, 333] width 242 height 38
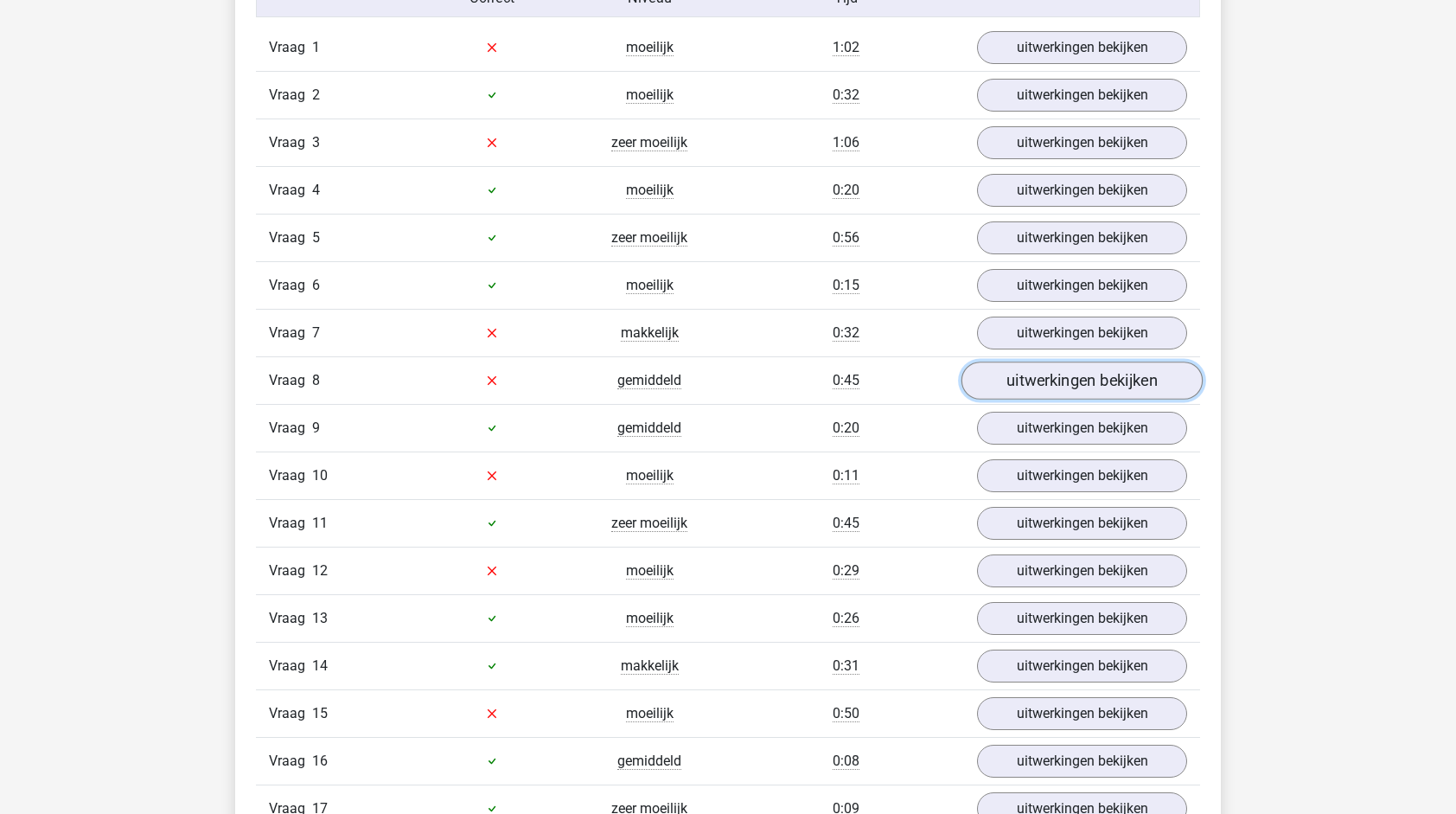
click at [1024, 361] on link "uitwerkingen bekijken" at bounding box center [1082, 380] width 242 height 38
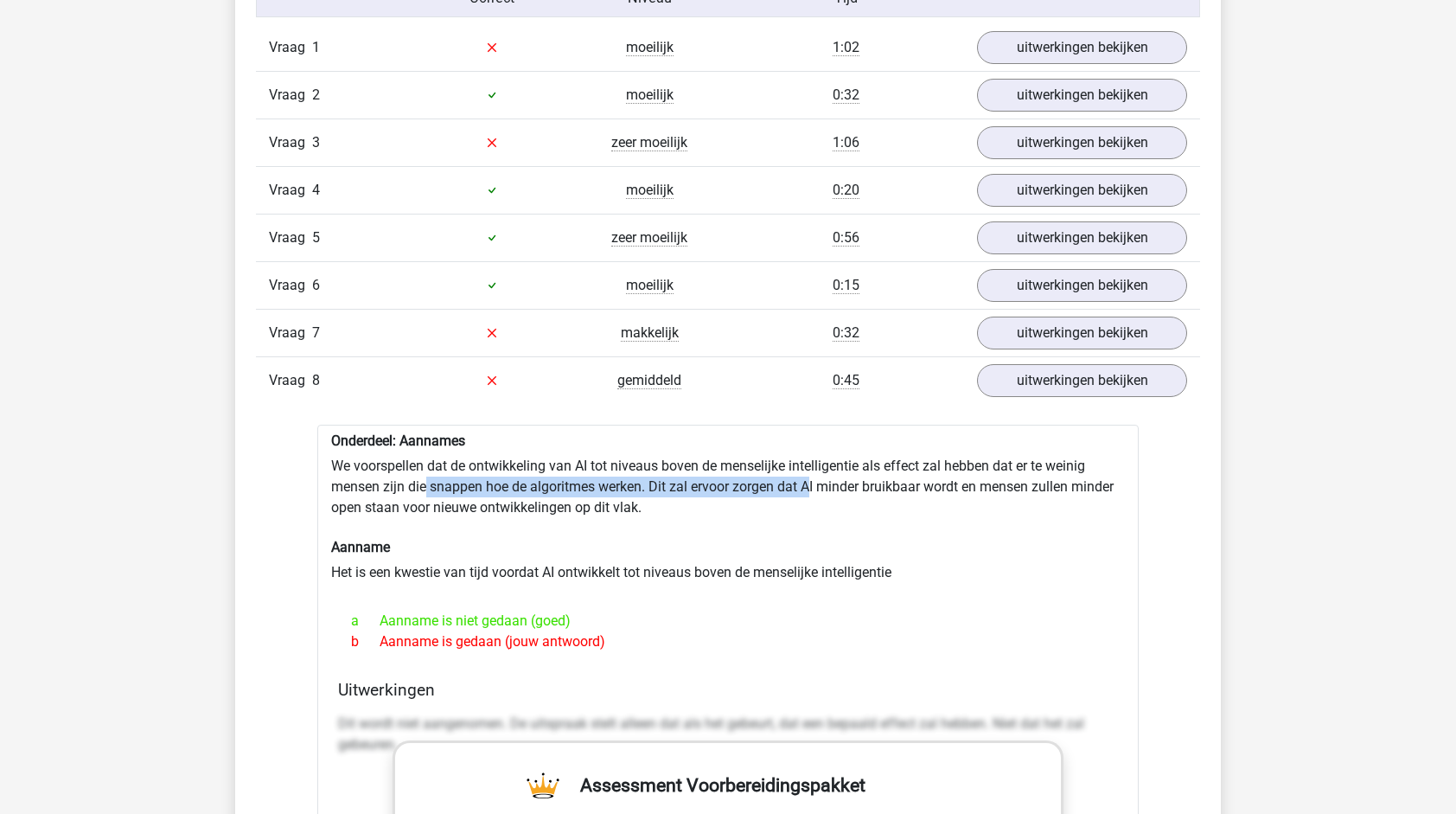
drag, startPoint x: 436, startPoint y: 475, endPoint x: 811, endPoint y: 481, distance: 375.0
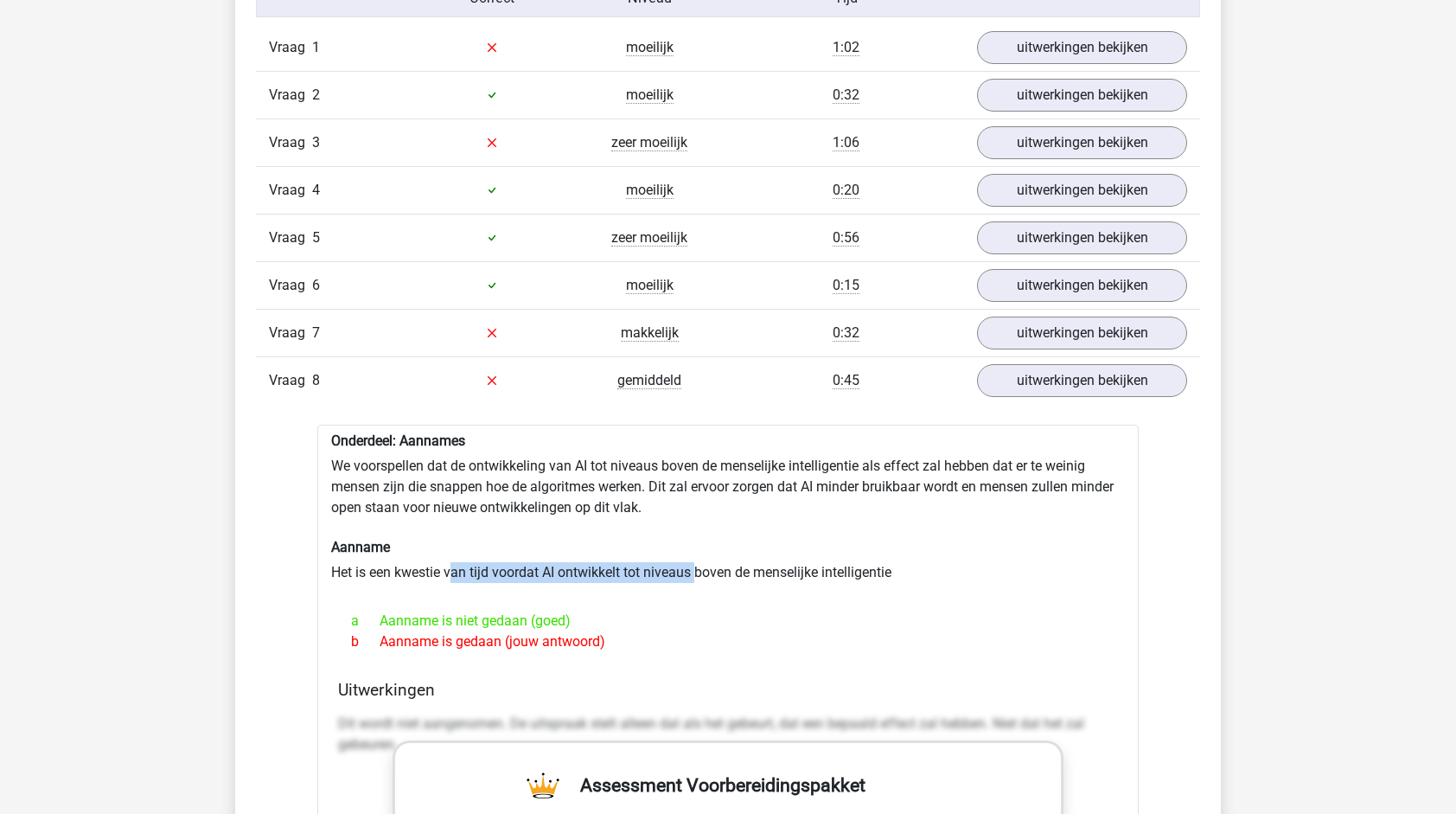
drag, startPoint x: 452, startPoint y: 560, endPoint x: 698, endPoint y: 549, distance: 246.2
drag, startPoint x: 698, startPoint y: 549, endPoint x: 792, endPoint y: 544, distance: 94.1
click at [792, 544] on h6 "Aanname" at bounding box center [728, 547] width 794 height 16
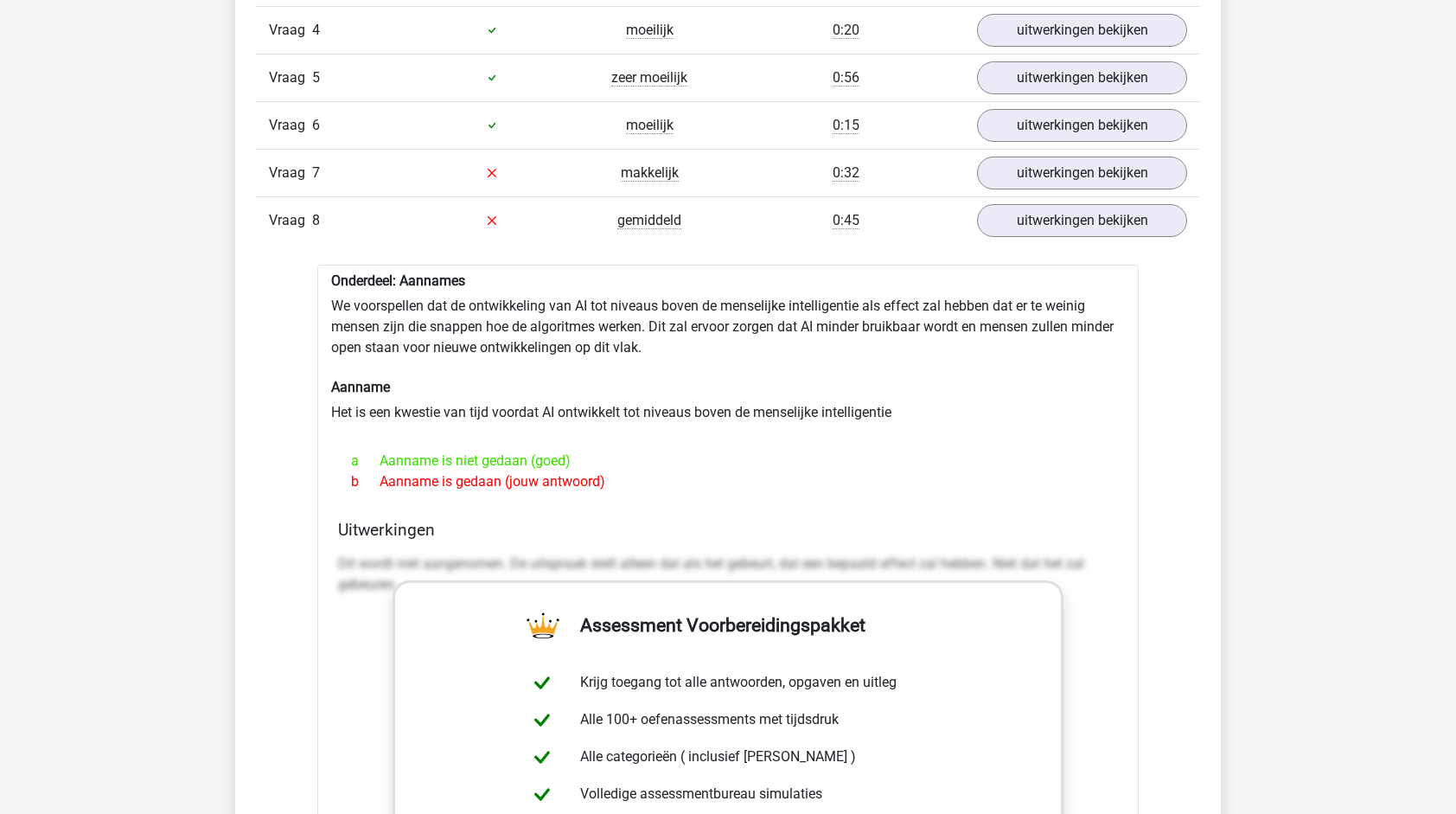
scroll to position [1644, 0]
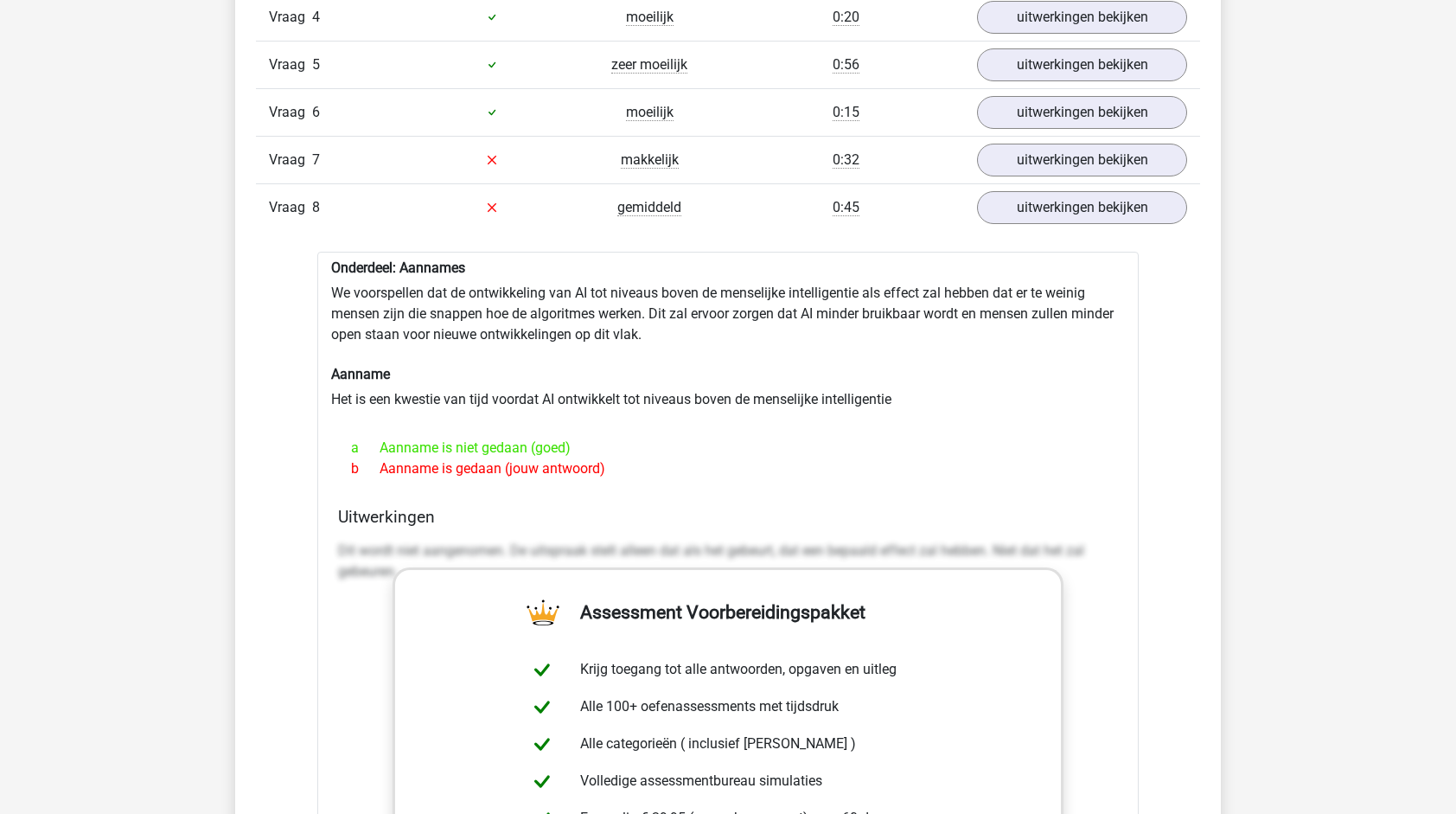
drag, startPoint x: 429, startPoint y: 434, endPoint x: 571, endPoint y: 417, distance: 143.0
click at [571, 417] on div "Onderdeel: Aannames We voorspellen dat de ontwikkeling van AI tot niveaus boven…" at bounding box center [728, 693] width 822 height 882
drag, startPoint x: 571, startPoint y: 417, endPoint x: 598, endPoint y: 438, distance: 34.2
click at [598, 438] on div "a Aanname is niet gedaan (goed)" at bounding box center [728, 448] width 780 height 21
click at [558, 366] on h6 "Aanname" at bounding box center [728, 374] width 794 height 16
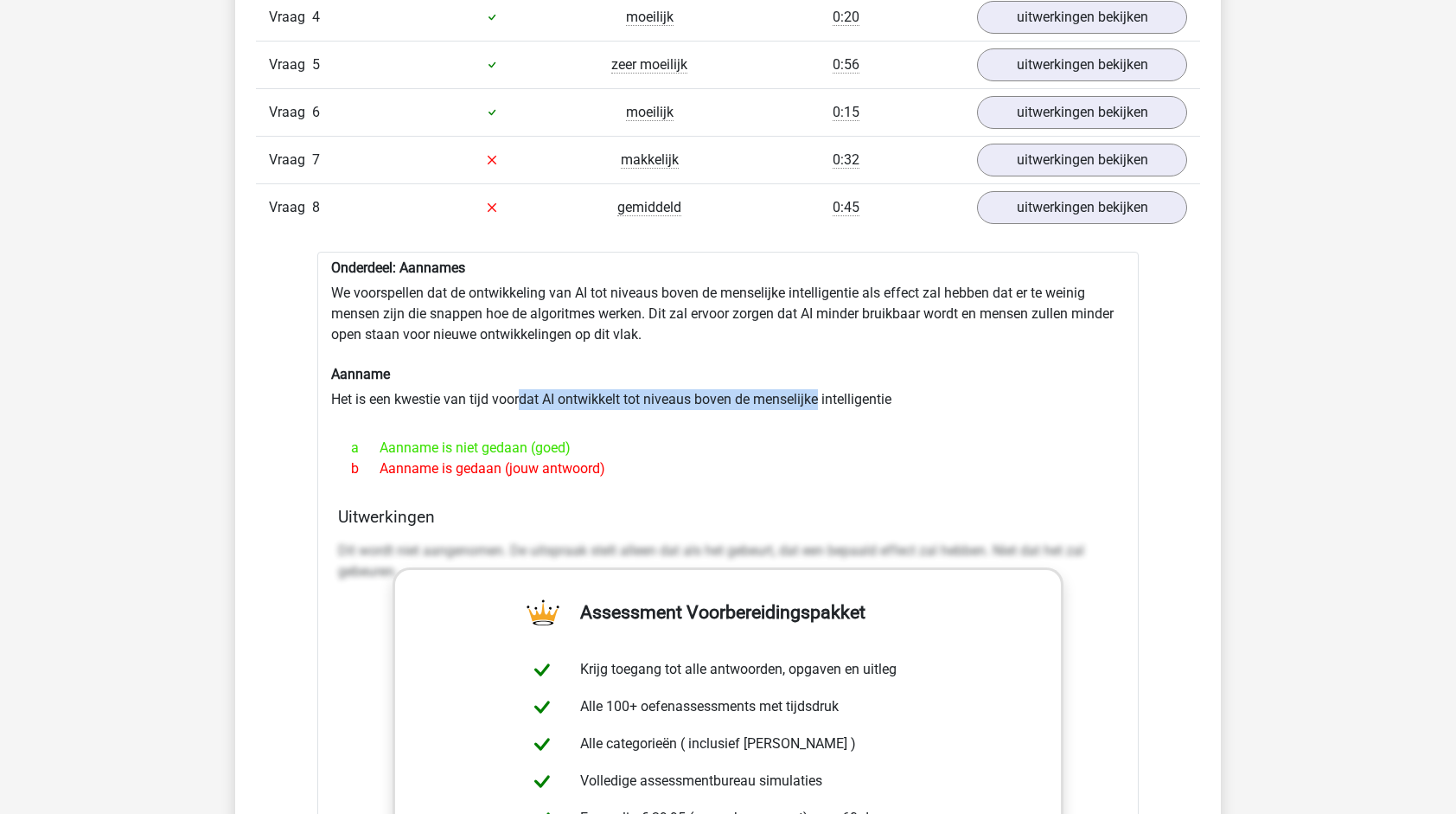
drag, startPoint x: 520, startPoint y: 388, endPoint x: 823, endPoint y: 385, distance: 303.0
click at [823, 385] on div "Onderdeel: Aannames We voorspellen dat de ontwikkeling van AI tot niveaus boven…" at bounding box center [728, 693] width 822 height 882
click at [594, 378] on div "Onderdeel: Aannames We voorspellen dat de ontwikkeling van AI tot niveaus boven…" at bounding box center [728, 693] width 822 height 882
click at [527, 410] on div at bounding box center [728, 417] width 794 height 14
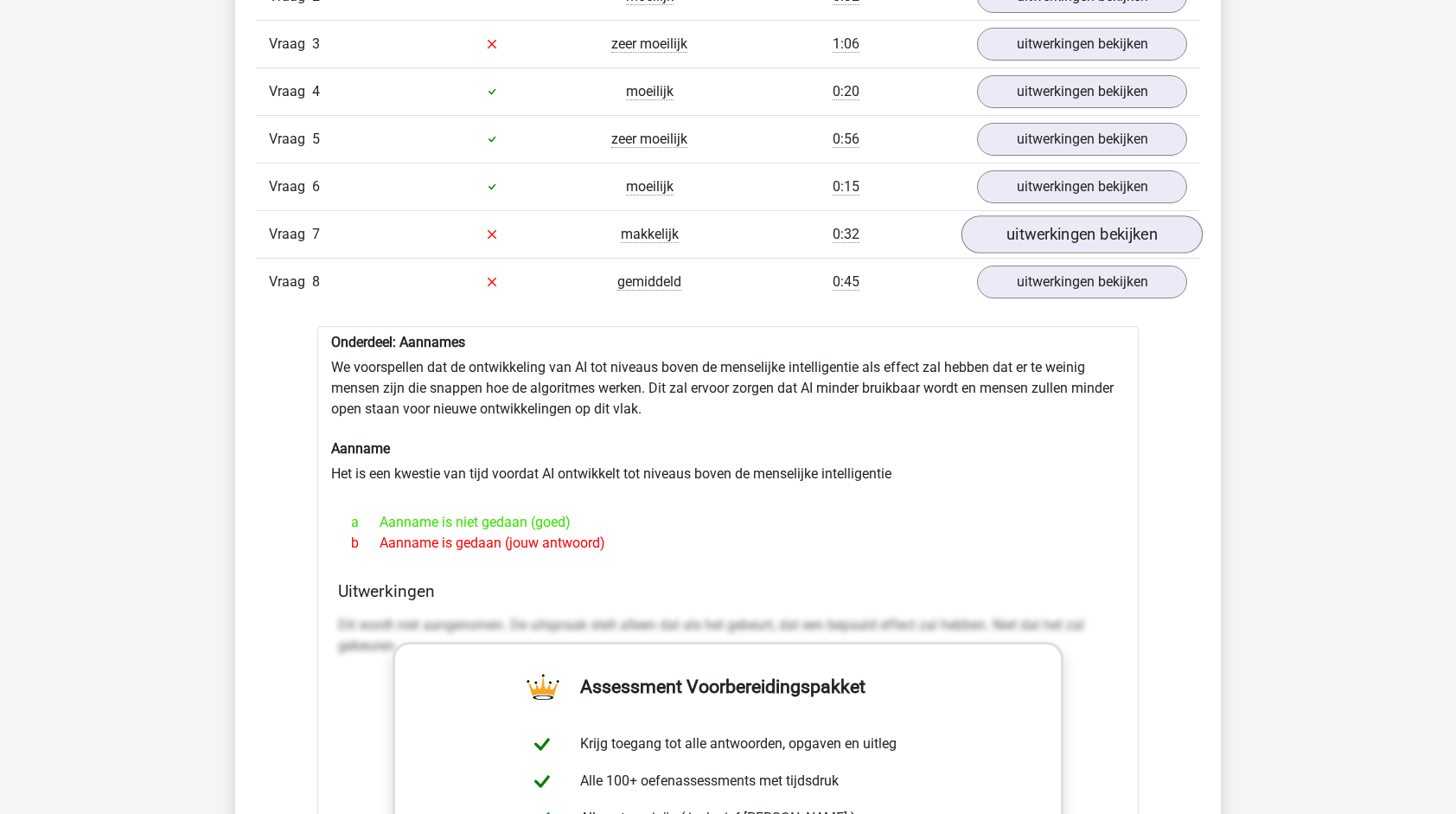
scroll to position [1470, 0]
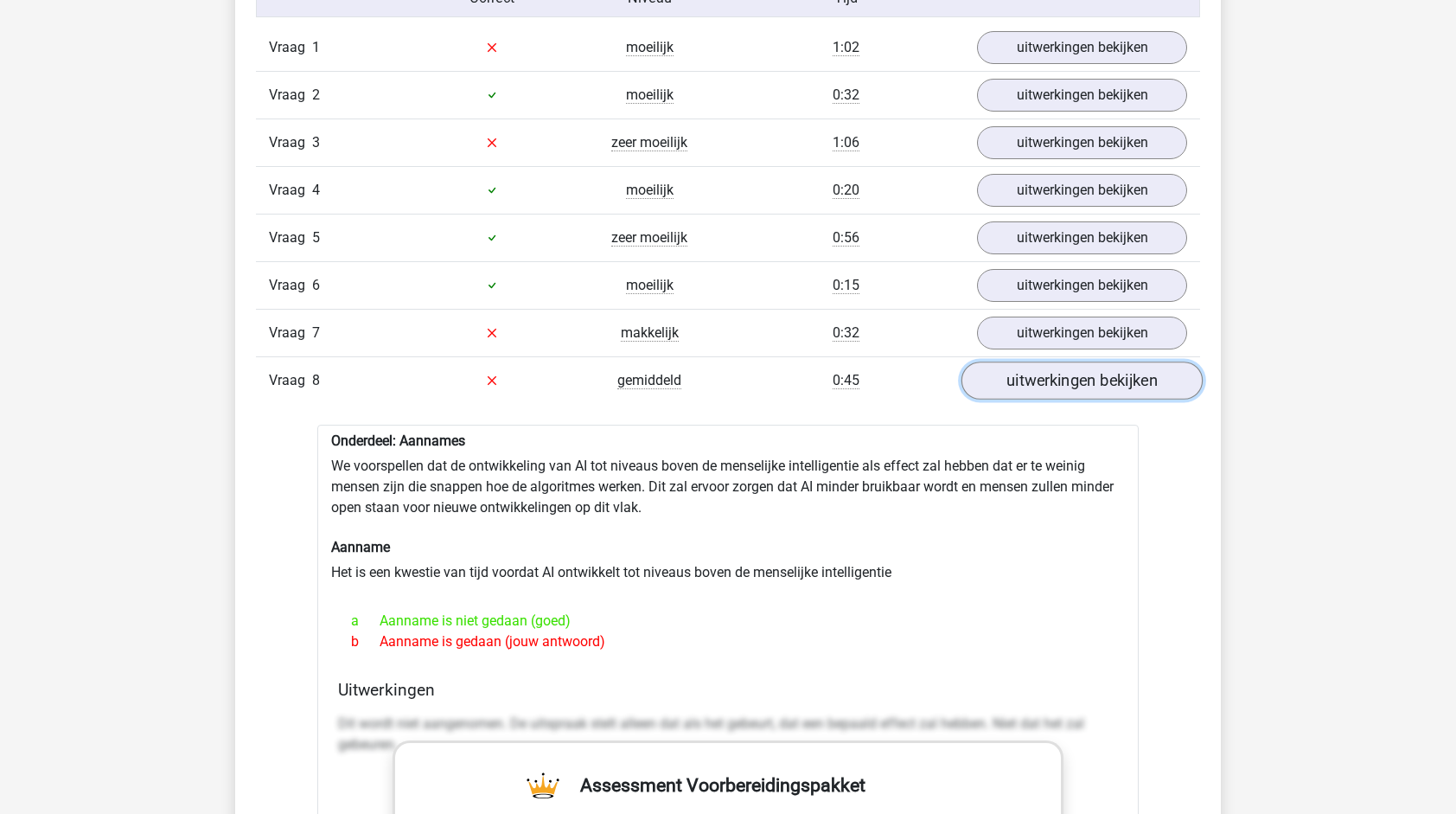
click at [1048, 381] on link "uitwerkingen bekijken" at bounding box center [1082, 380] width 242 height 38
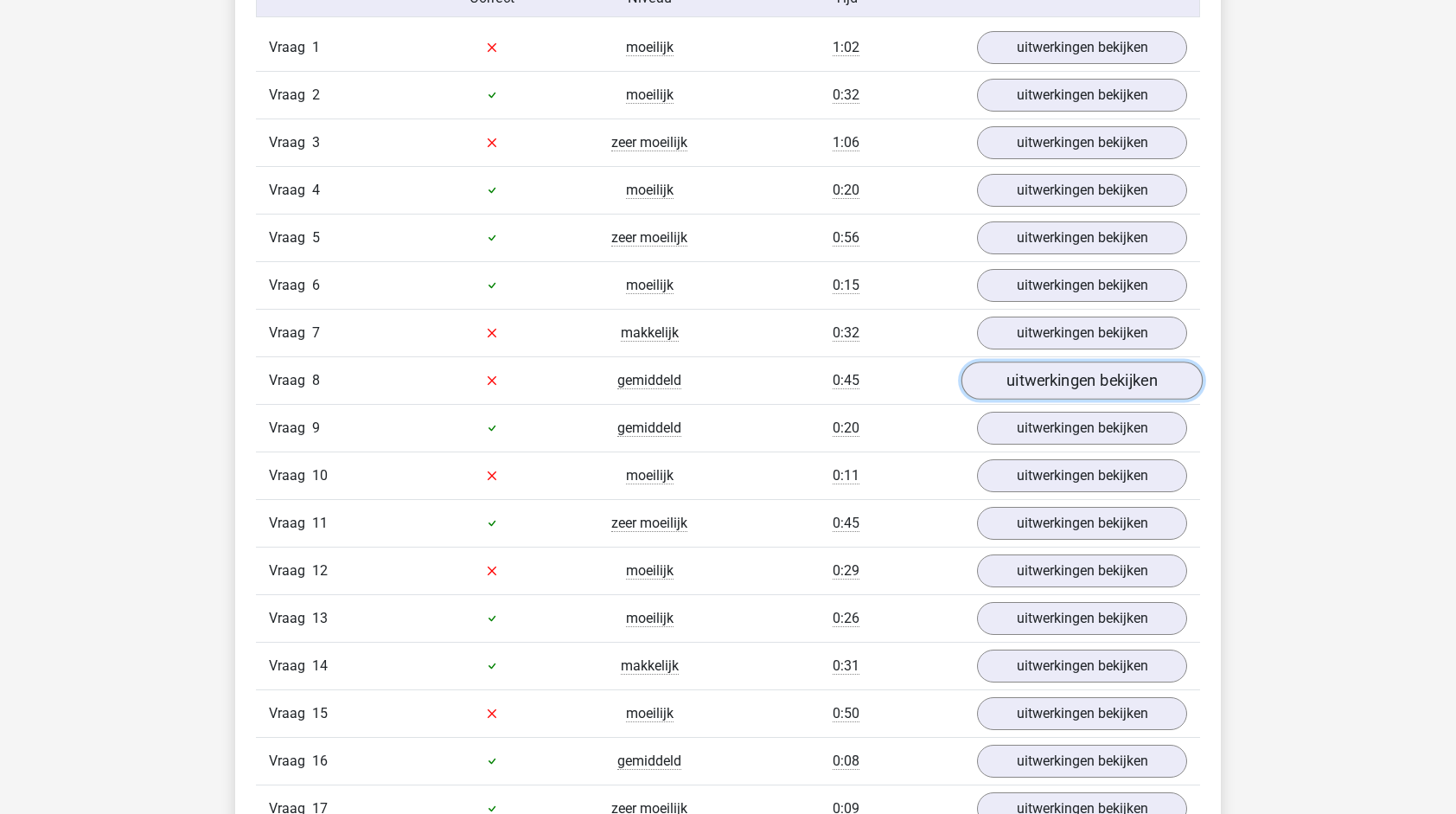
click at [1052, 372] on link "uitwerkingen bekijken" at bounding box center [1082, 380] width 242 height 38
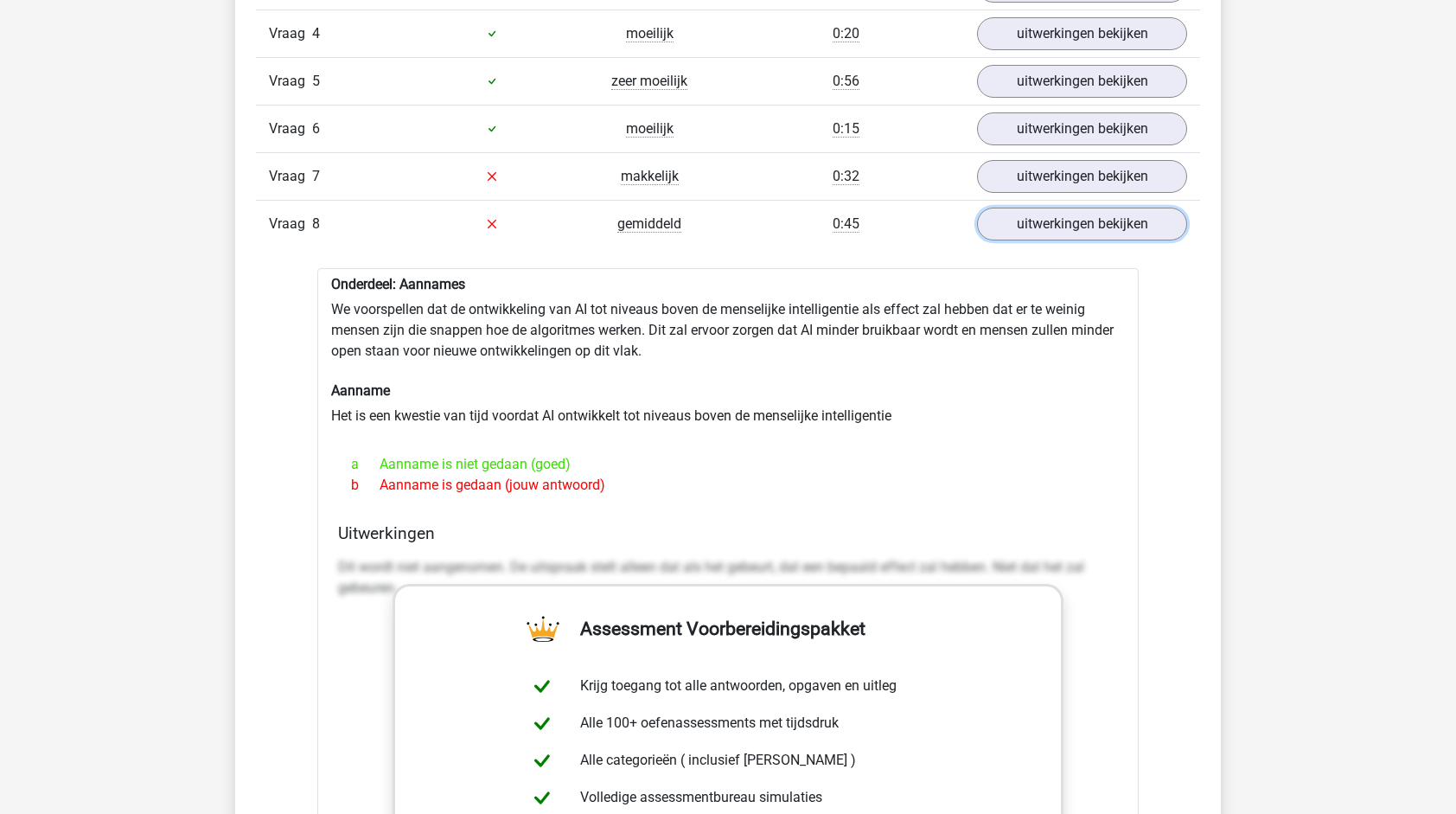
scroll to position [1644, 0]
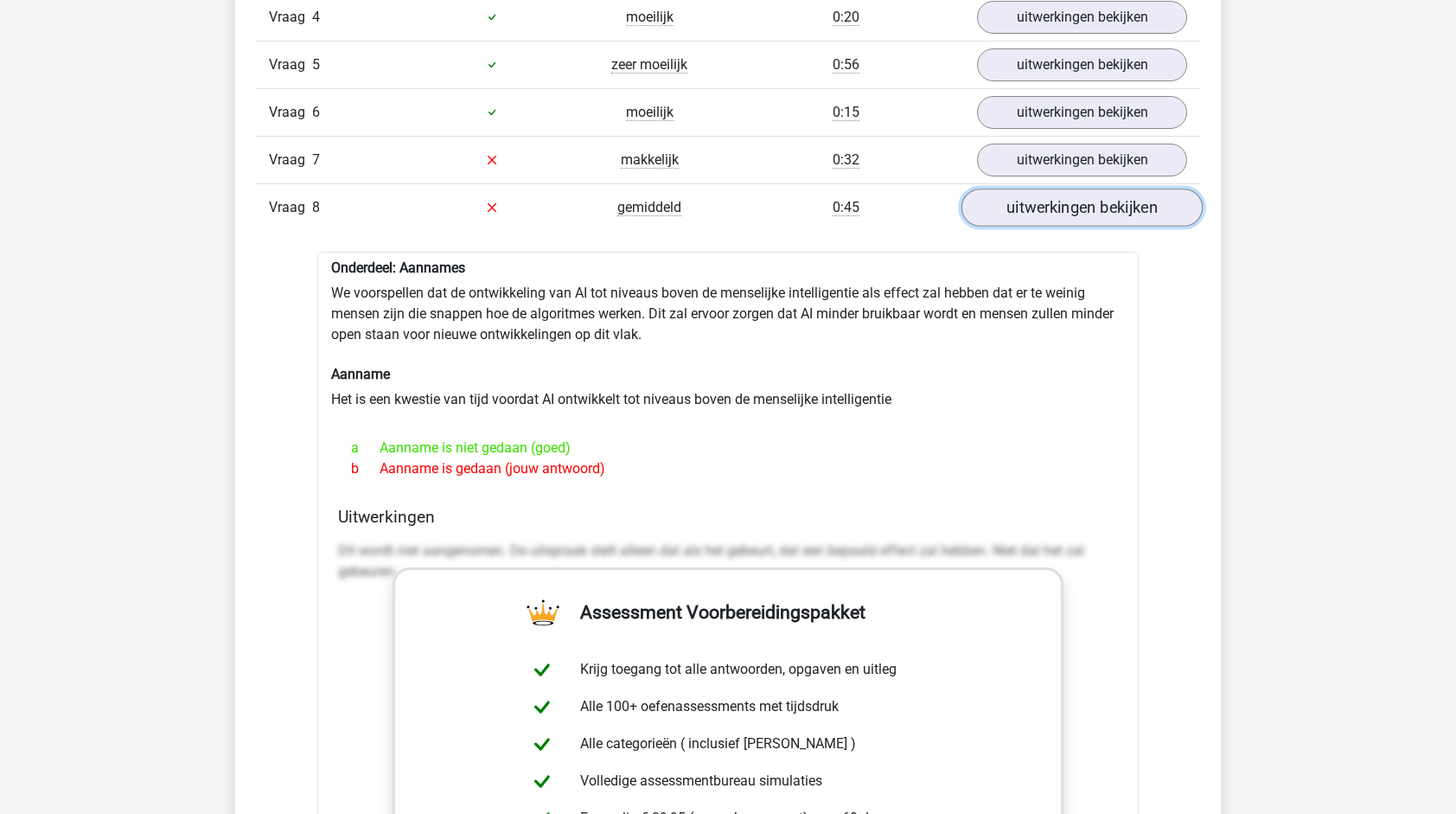
click at [1071, 209] on link "uitwerkingen bekijken" at bounding box center [1082, 207] width 242 height 38
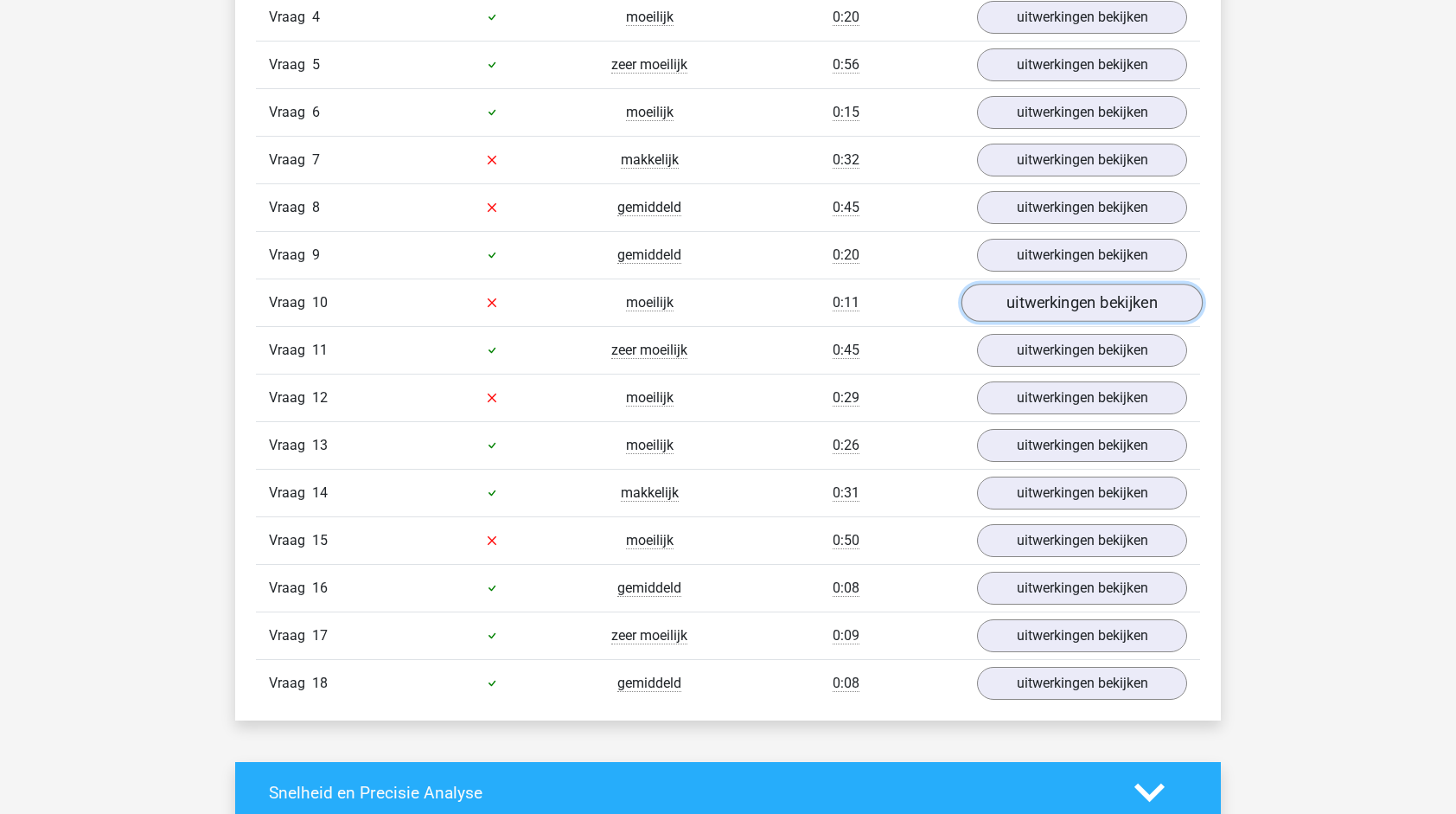
click at [1046, 292] on link "uitwerkingen bekijken" at bounding box center [1082, 302] width 242 height 38
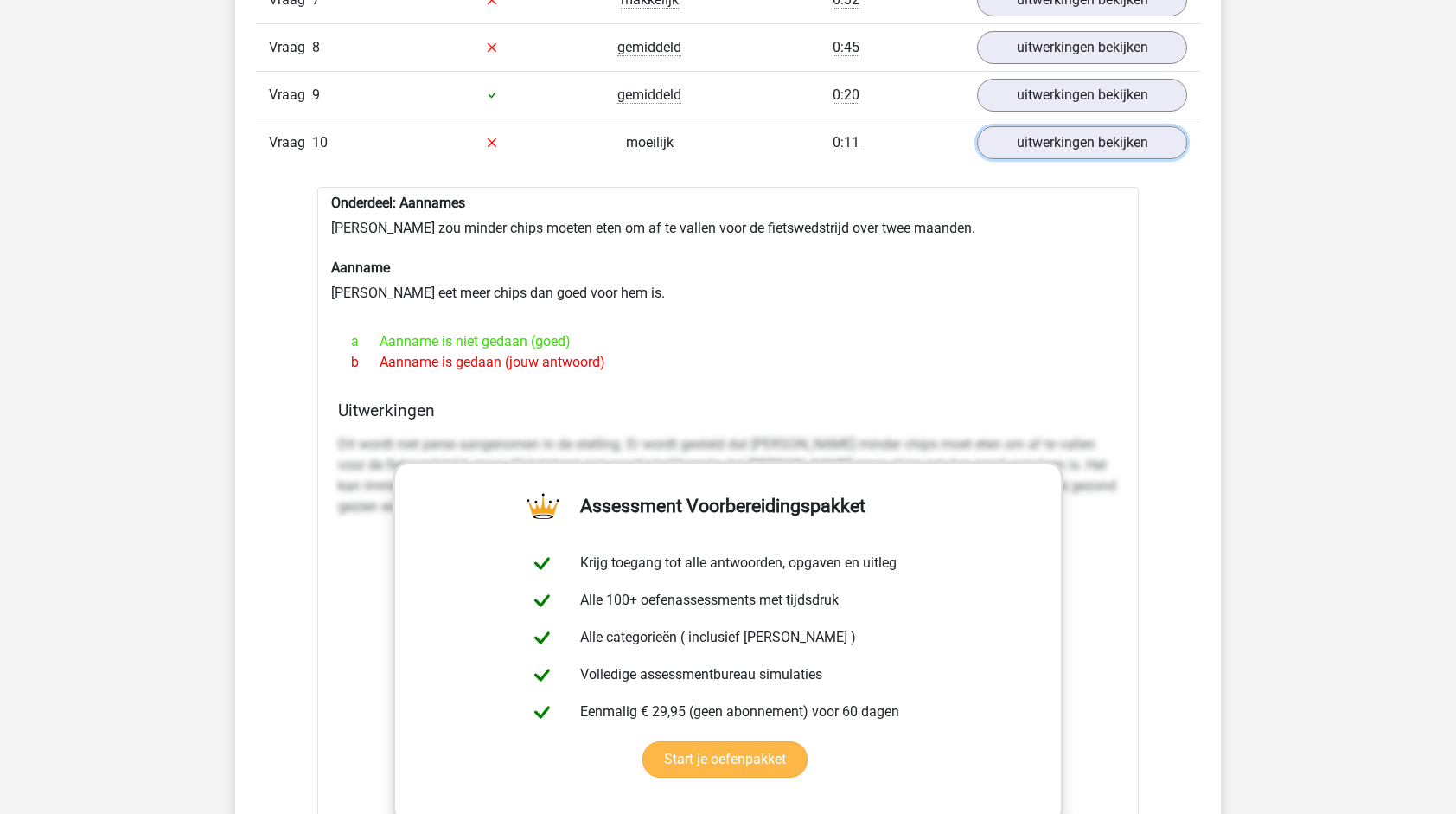
scroll to position [1817, 0]
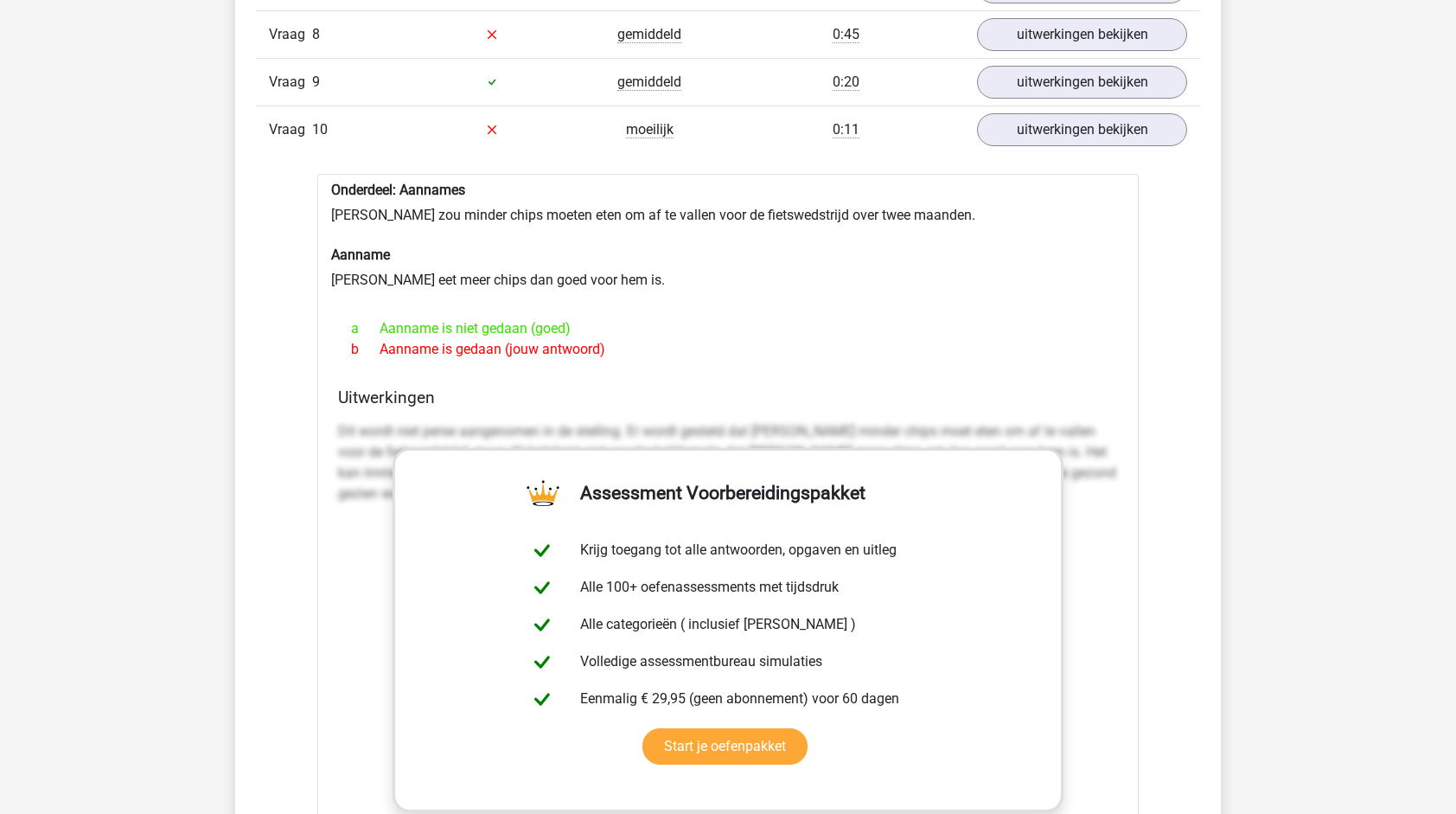
click at [384, 426] on p "Dit wordt niet perse aangenomen in de stelling. Er wordt gesteld dat Chris mind…" at bounding box center [728, 463] width 780 height 83
drag, startPoint x: 412, startPoint y: 384, endPoint x: 567, endPoint y: 420, distance: 159.1
click at [567, 420] on div "Uitwerkingen Dit wordt niet perse aangenomen in de stelling. Er wordt gesteld d…" at bounding box center [728, 660] width 794 height 546
drag, startPoint x: 567, startPoint y: 420, endPoint x: 530, endPoint y: 414, distance: 37.5
click at [530, 421] on p "Dit wordt niet perse aangenomen in de stelling. Er wordt gesteld dat Chris mind…" at bounding box center [728, 463] width 780 height 83
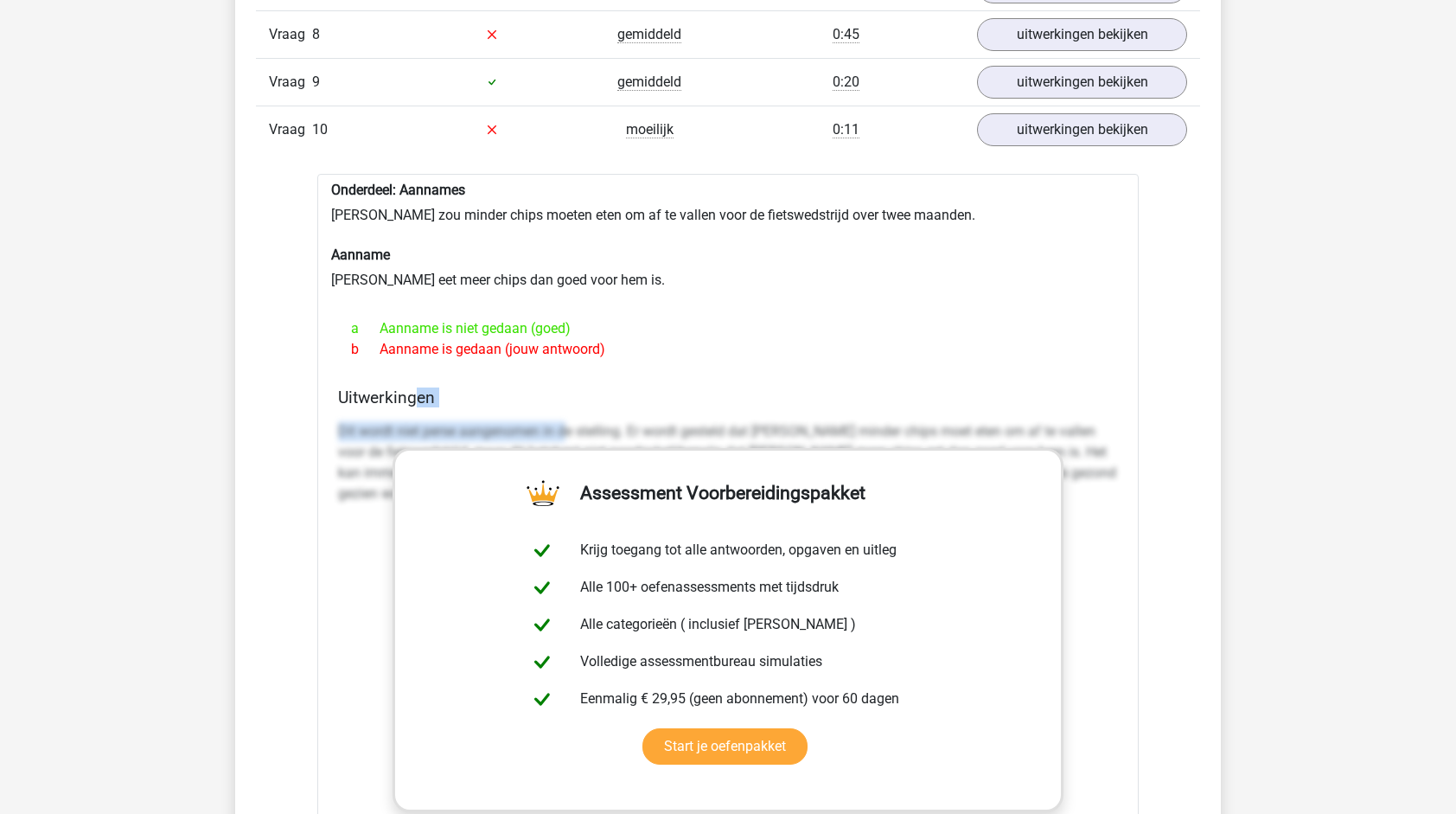
click at [524, 421] on p "Dit wordt niet perse aangenomen in de stelling. Er wordt gesteld dat Chris mind…" at bounding box center [728, 463] width 780 height 83
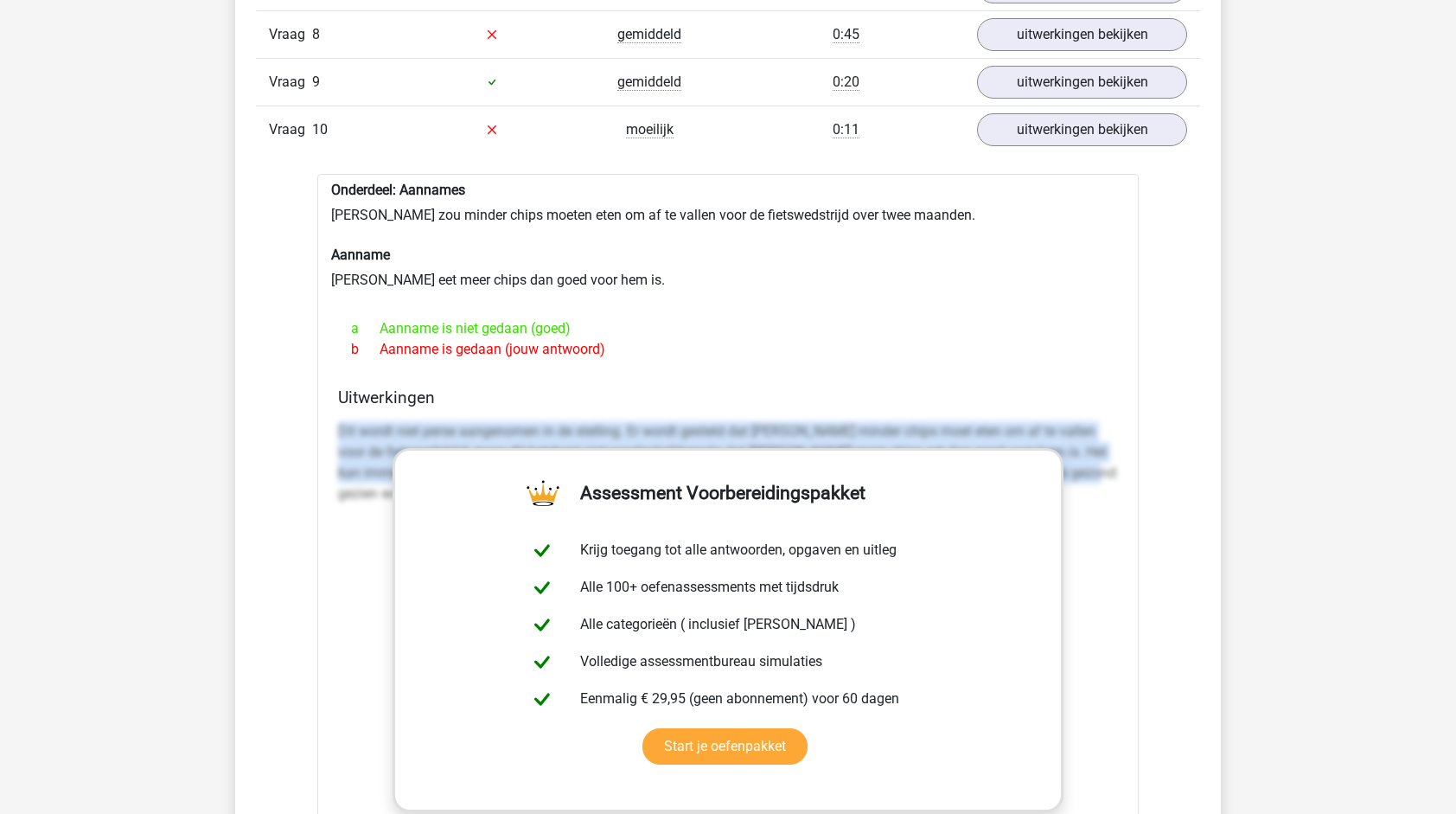
drag, startPoint x: 336, startPoint y: 422, endPoint x: 1098, endPoint y: 464, distance: 763.2
click at [1098, 464] on div "Uitwerkingen Dit wordt niet perse aangenomen in de stelling. Er wordt gesteld d…" at bounding box center [728, 660] width 794 height 546
copy p "Dit wordt niet perse aangenomen in de stelling. Er wordt gesteld dat Chris mind…"
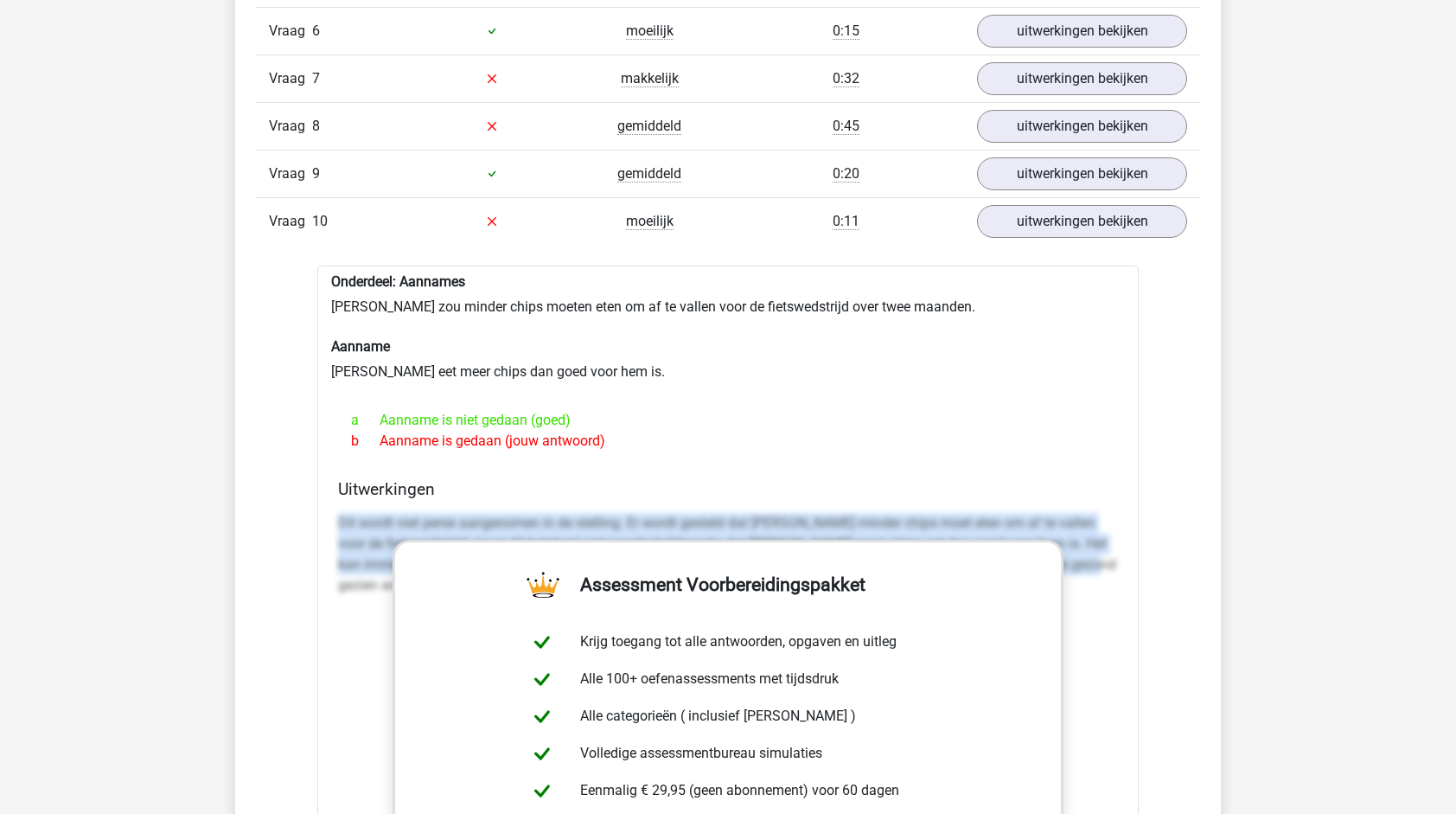
scroll to position [1730, 0]
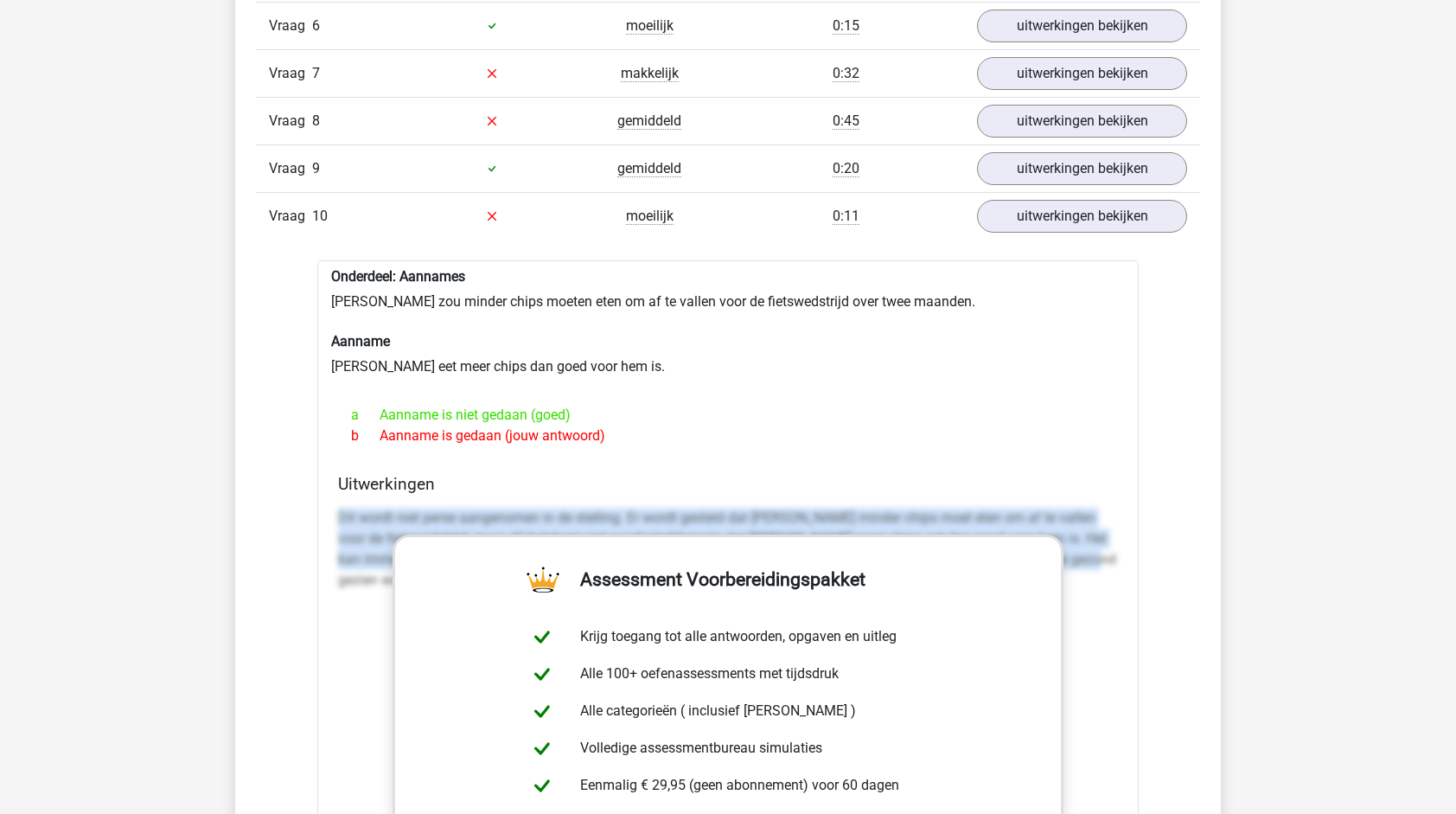
drag, startPoint x: 379, startPoint y: 405, endPoint x: 604, endPoint y: 398, distance: 225.1
click at [604, 405] on div "a Aanname is niet gedaan (goed)" at bounding box center [728, 415] width 780 height 21
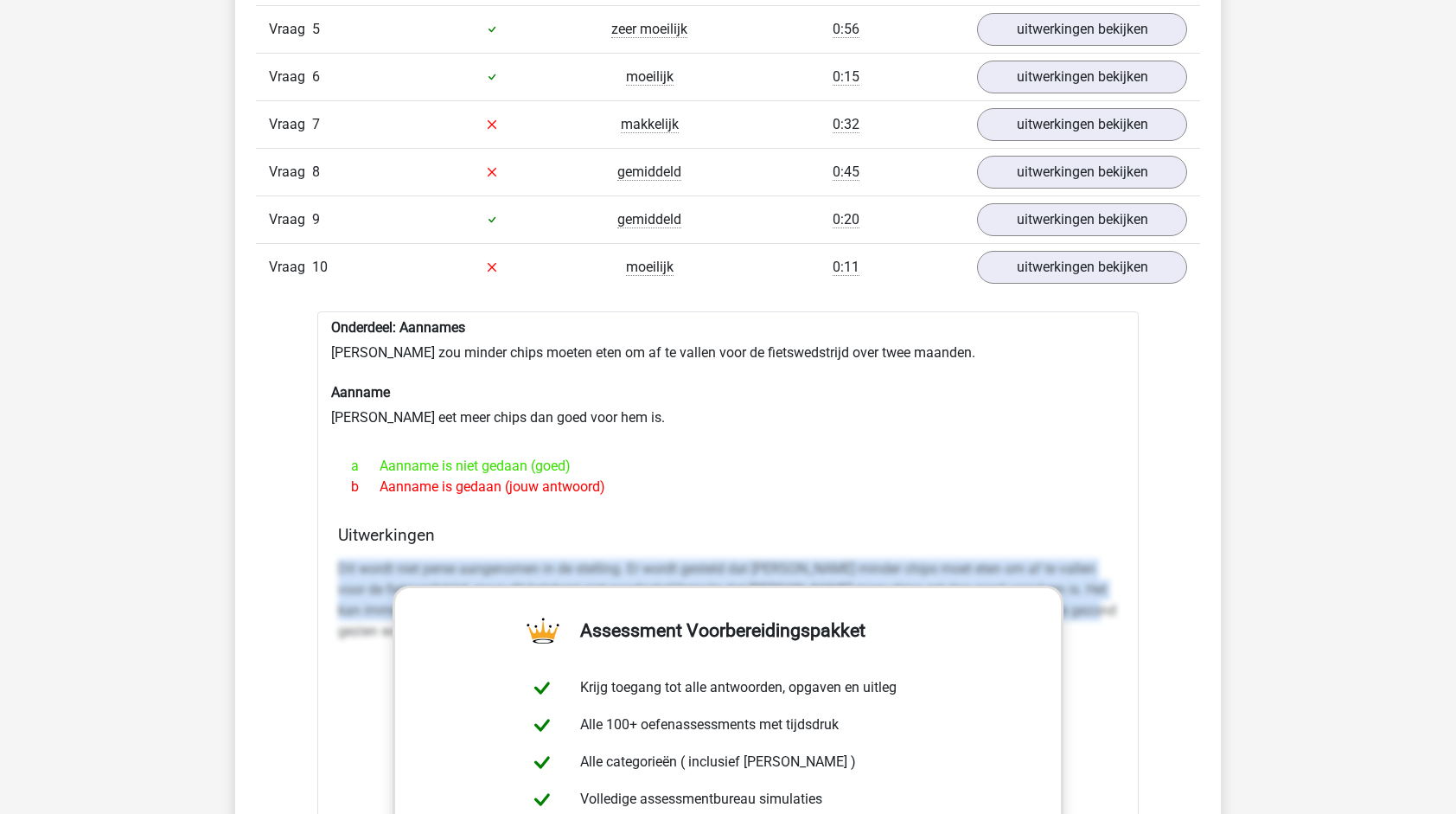
scroll to position [1644, 0]
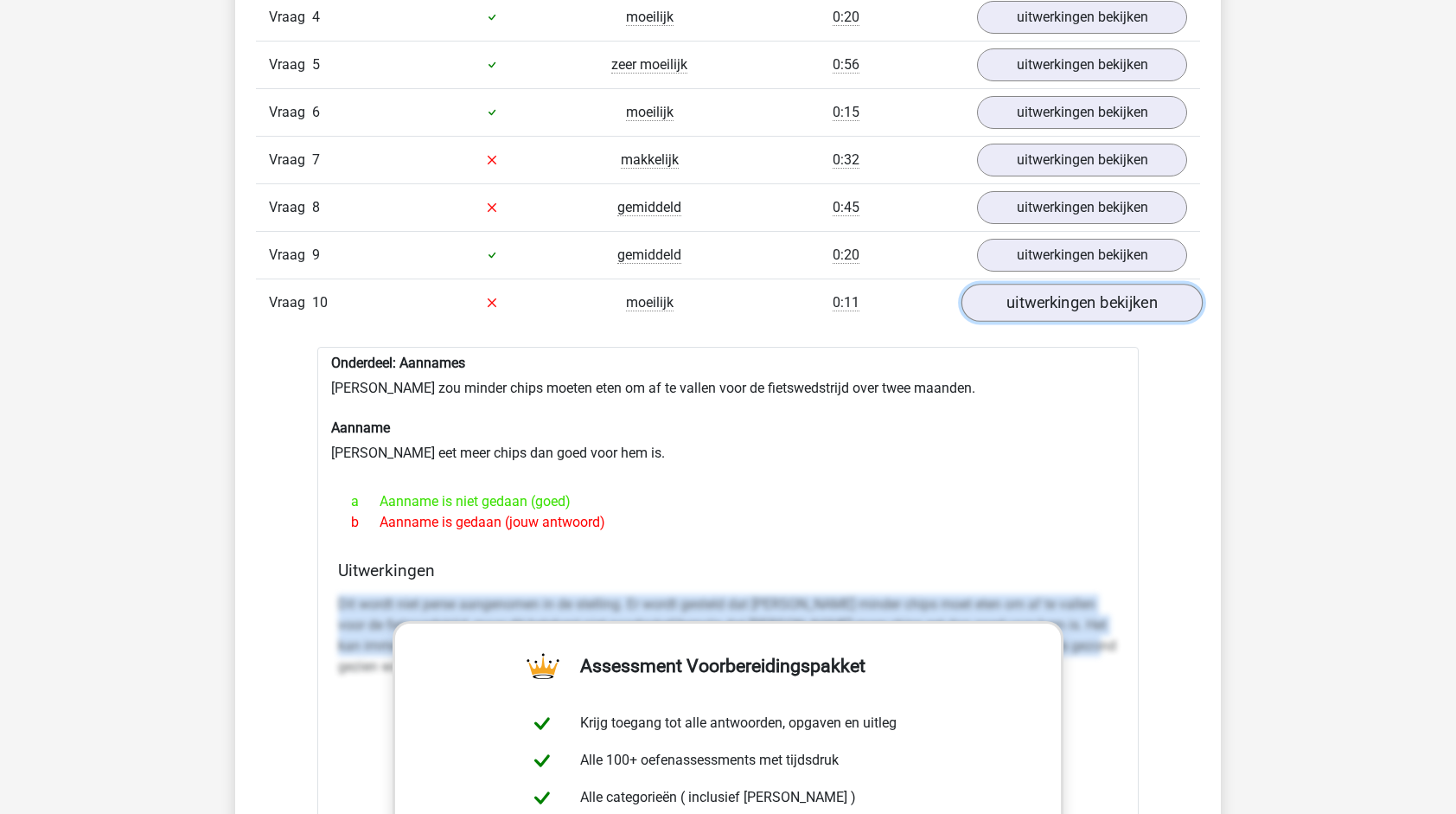
click at [1025, 291] on link "uitwerkingen bekijken" at bounding box center [1082, 302] width 242 height 38
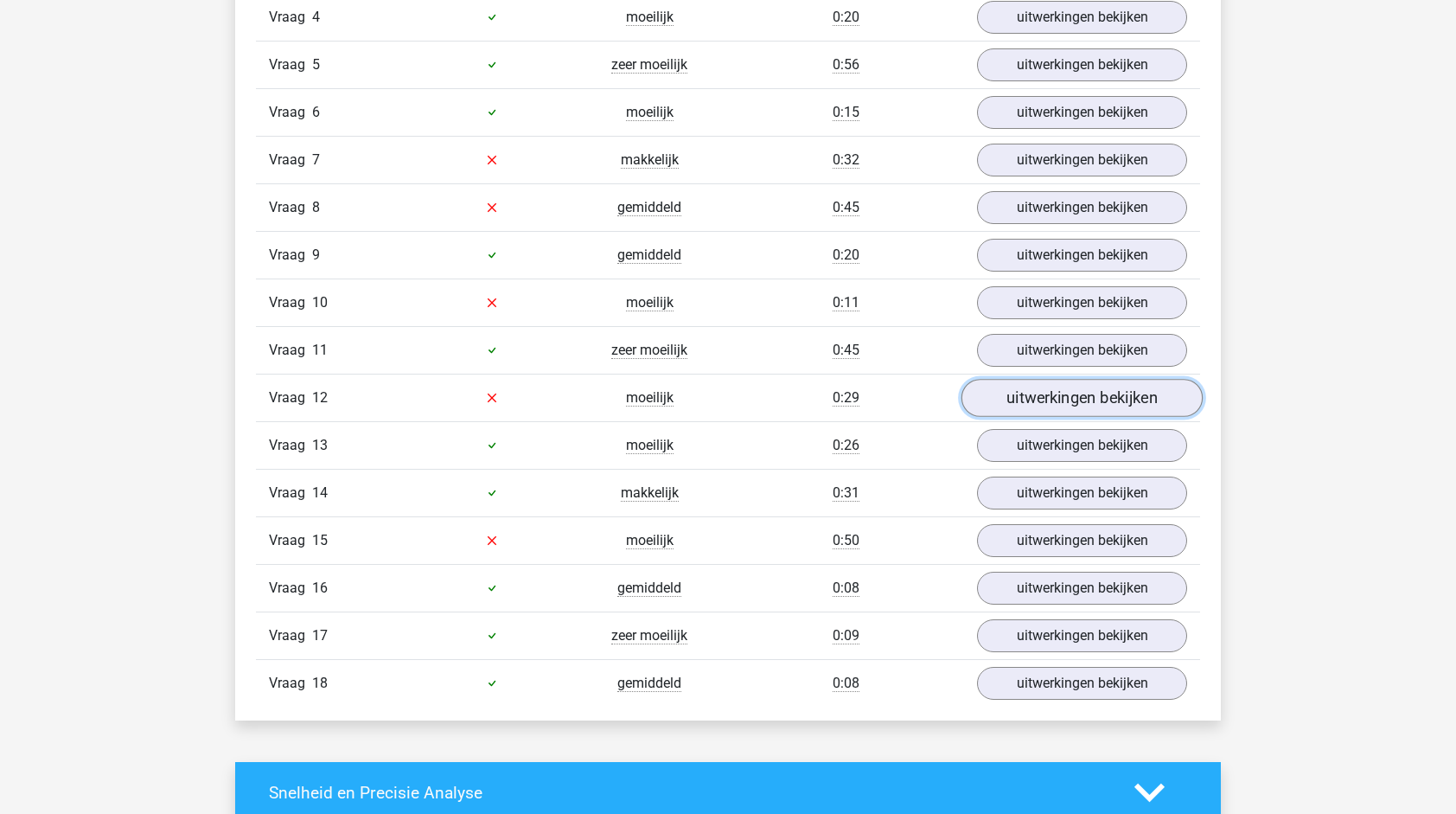
click at [1064, 388] on link "uitwerkingen bekijken" at bounding box center [1082, 398] width 242 height 38
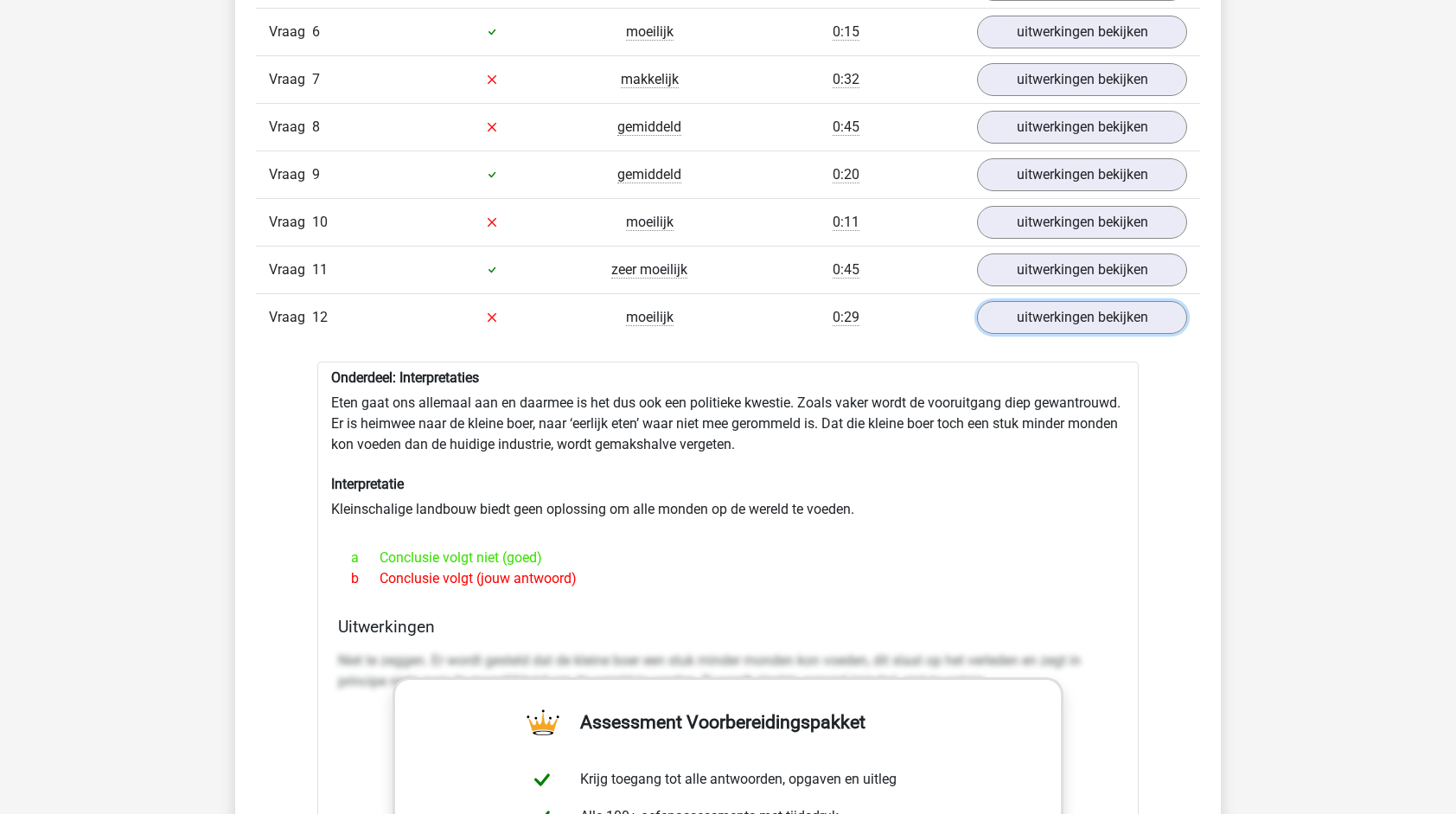
scroll to position [1730, 0]
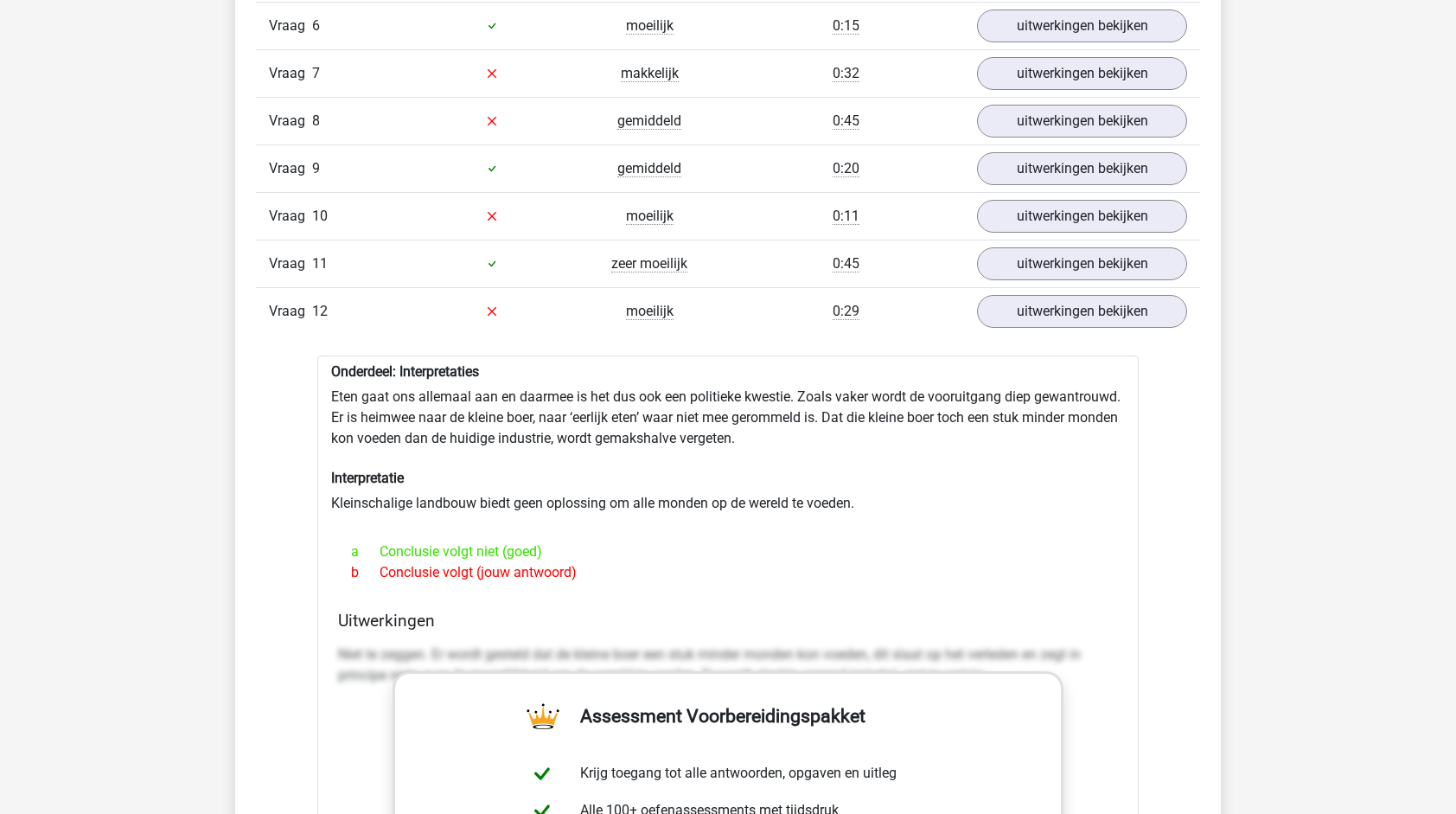
drag, startPoint x: 423, startPoint y: 537, endPoint x: 546, endPoint y: 522, distance: 123.9
click at [546, 535] on div "a Conclusie volgt niet (goed) b Conclusie volgt (jouw antwoord)" at bounding box center [728, 562] width 780 height 55
drag, startPoint x: 546, startPoint y: 522, endPoint x: 566, endPoint y: 531, distance: 21.9
click at [566, 541] on div "a Conclusie volgt niet (goed)" at bounding box center [728, 551] width 780 height 21
click at [441, 395] on div "Onderdeel: Interpretaties Eten gaat ons allemaal aan en daarmee is het dus ook …" at bounding box center [728, 797] width 822 height 882
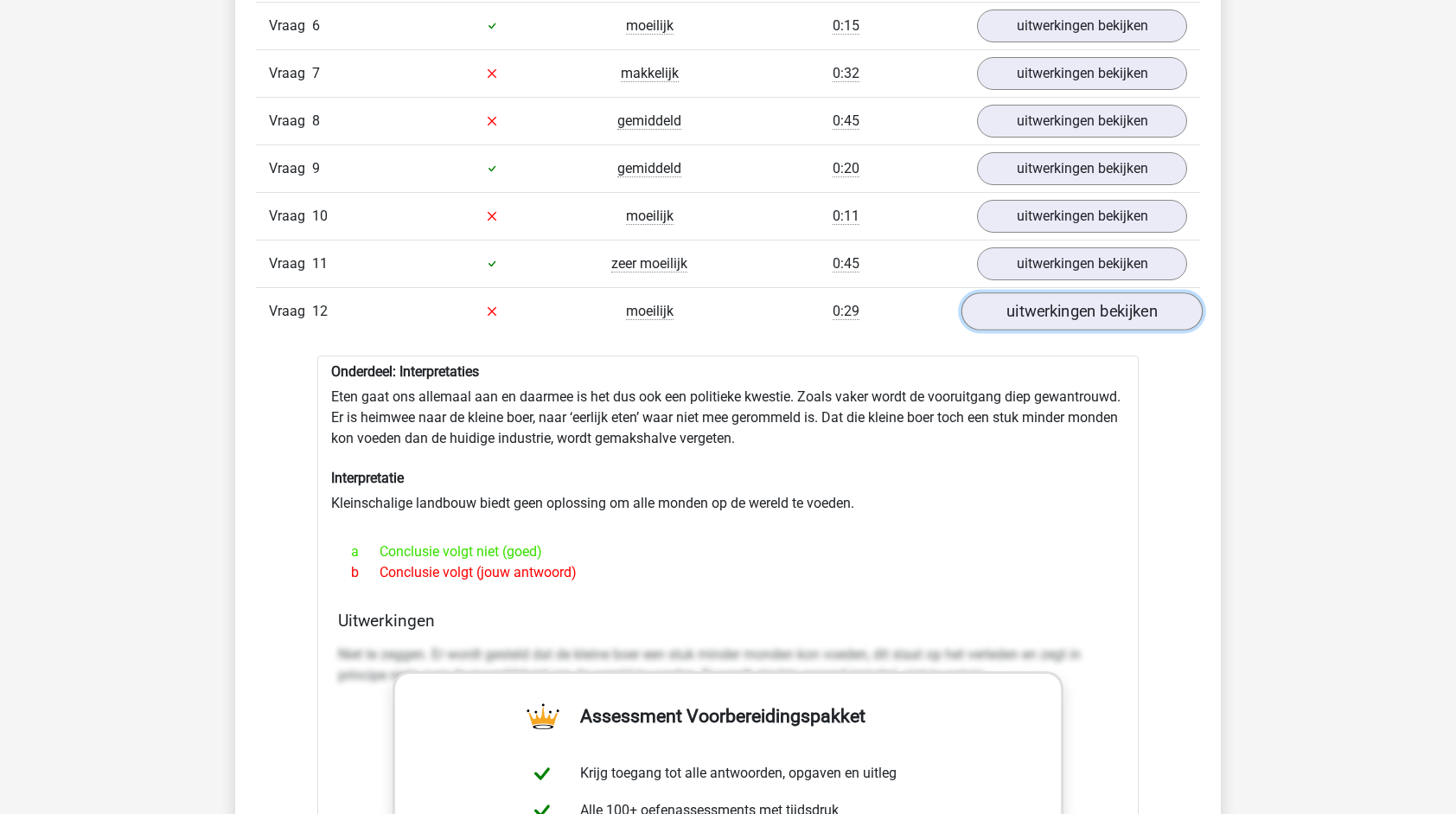
drag, startPoint x: 1128, startPoint y: 294, endPoint x: 1116, endPoint y: 302, distance: 14.4
click at [1128, 294] on link "uitwerkingen bekijken" at bounding box center [1082, 311] width 242 height 38
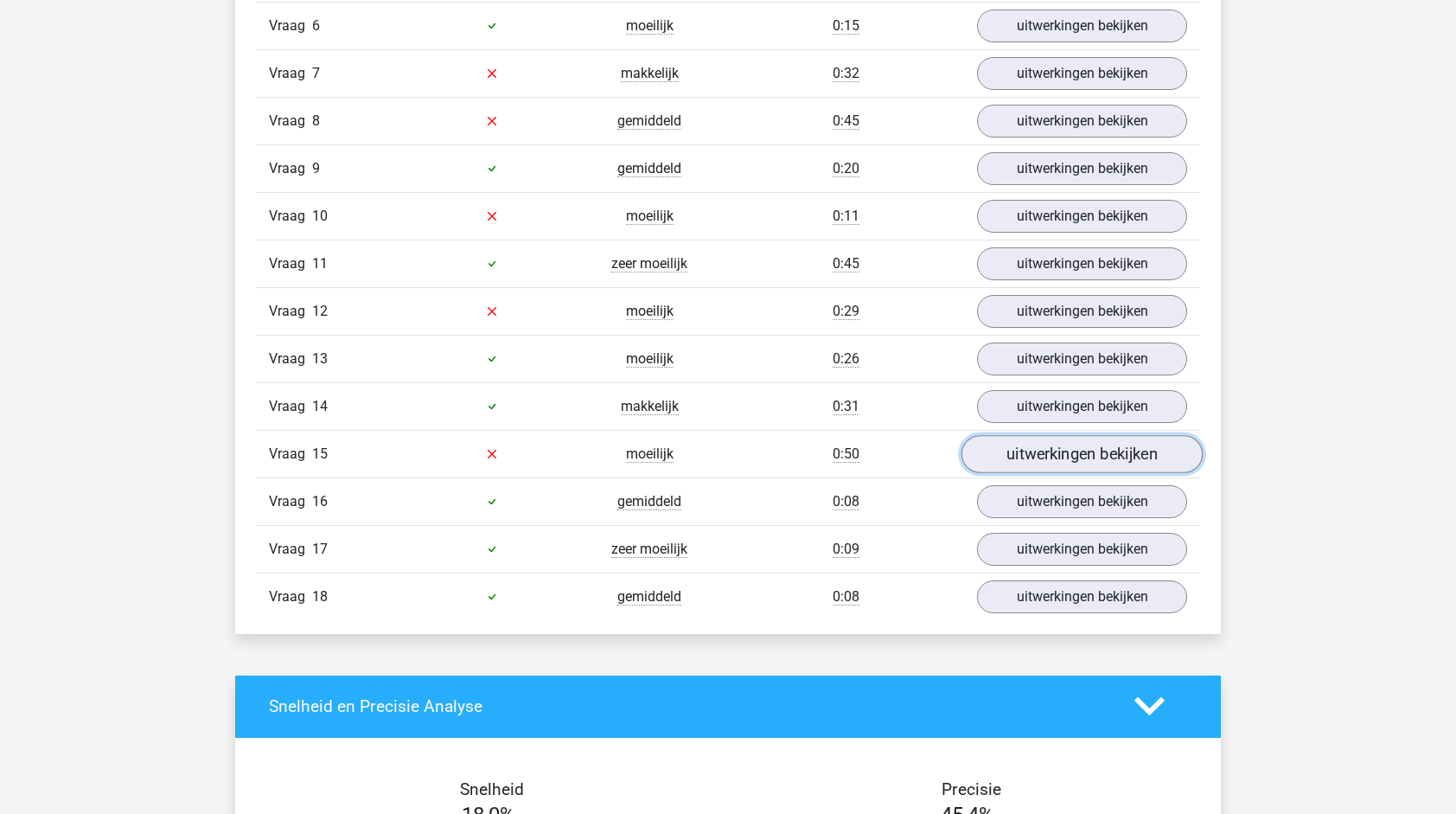
click at [1042, 445] on link "uitwerkingen bekijken" at bounding box center [1082, 455] width 242 height 38
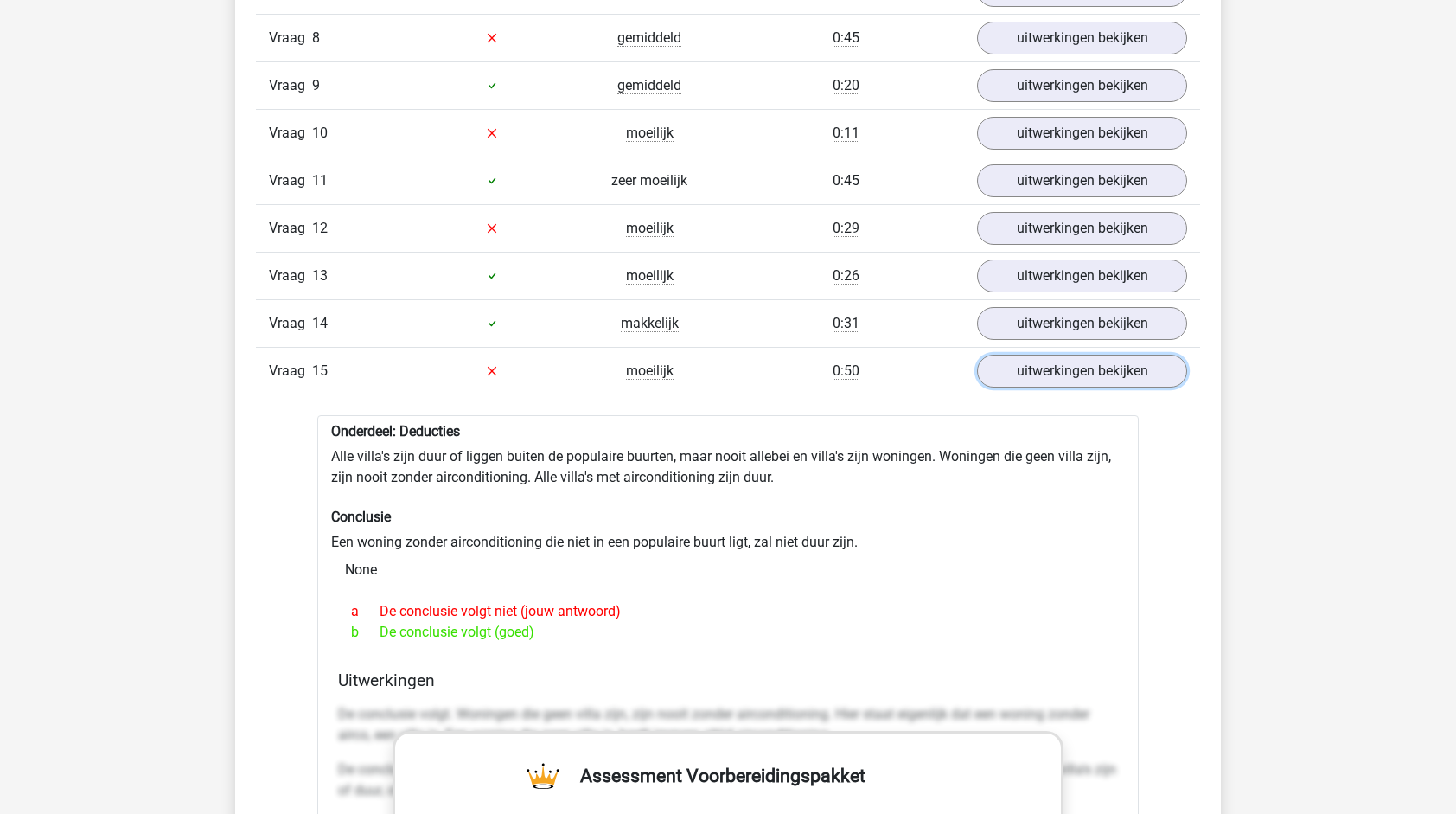
scroll to position [1817, 0]
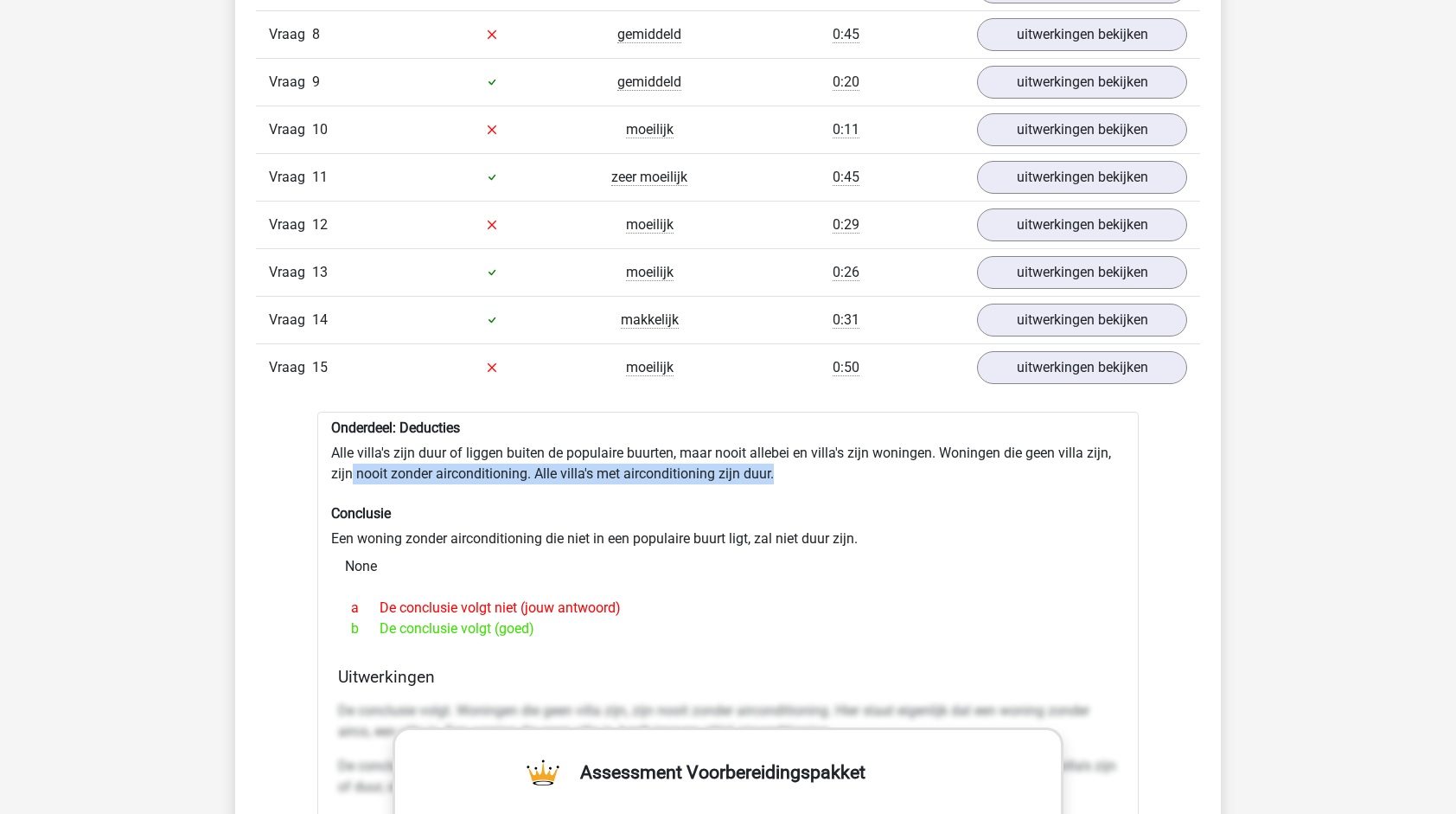
drag, startPoint x: 349, startPoint y: 463, endPoint x: 782, endPoint y: 458, distance: 433.0
drag, startPoint x: 782, startPoint y: 458, endPoint x: 625, endPoint y: 462, distance: 157.1
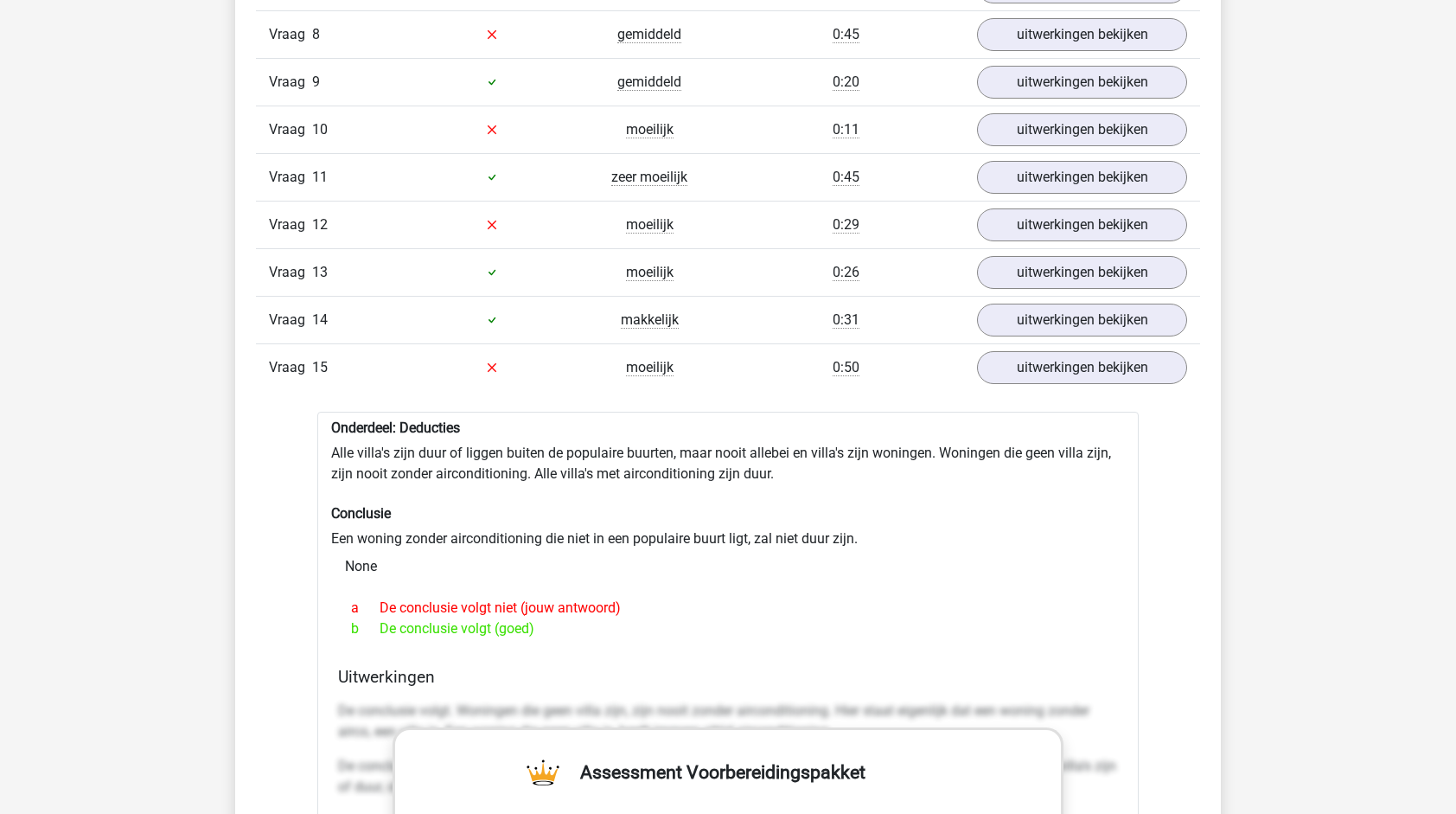
drag, startPoint x: 382, startPoint y: 524, endPoint x: 850, endPoint y: 528, distance: 468.0
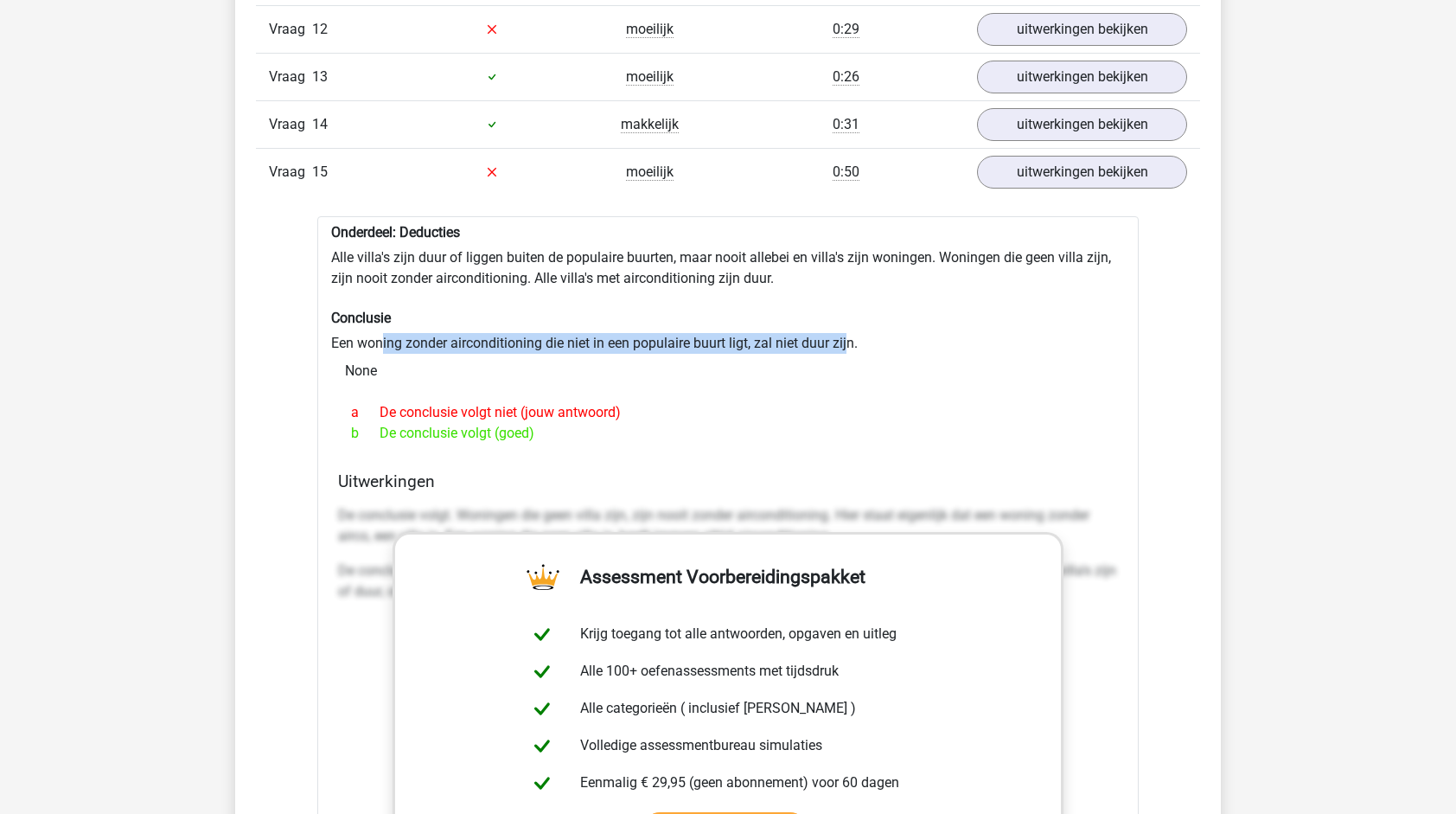
scroll to position [2076, 0]
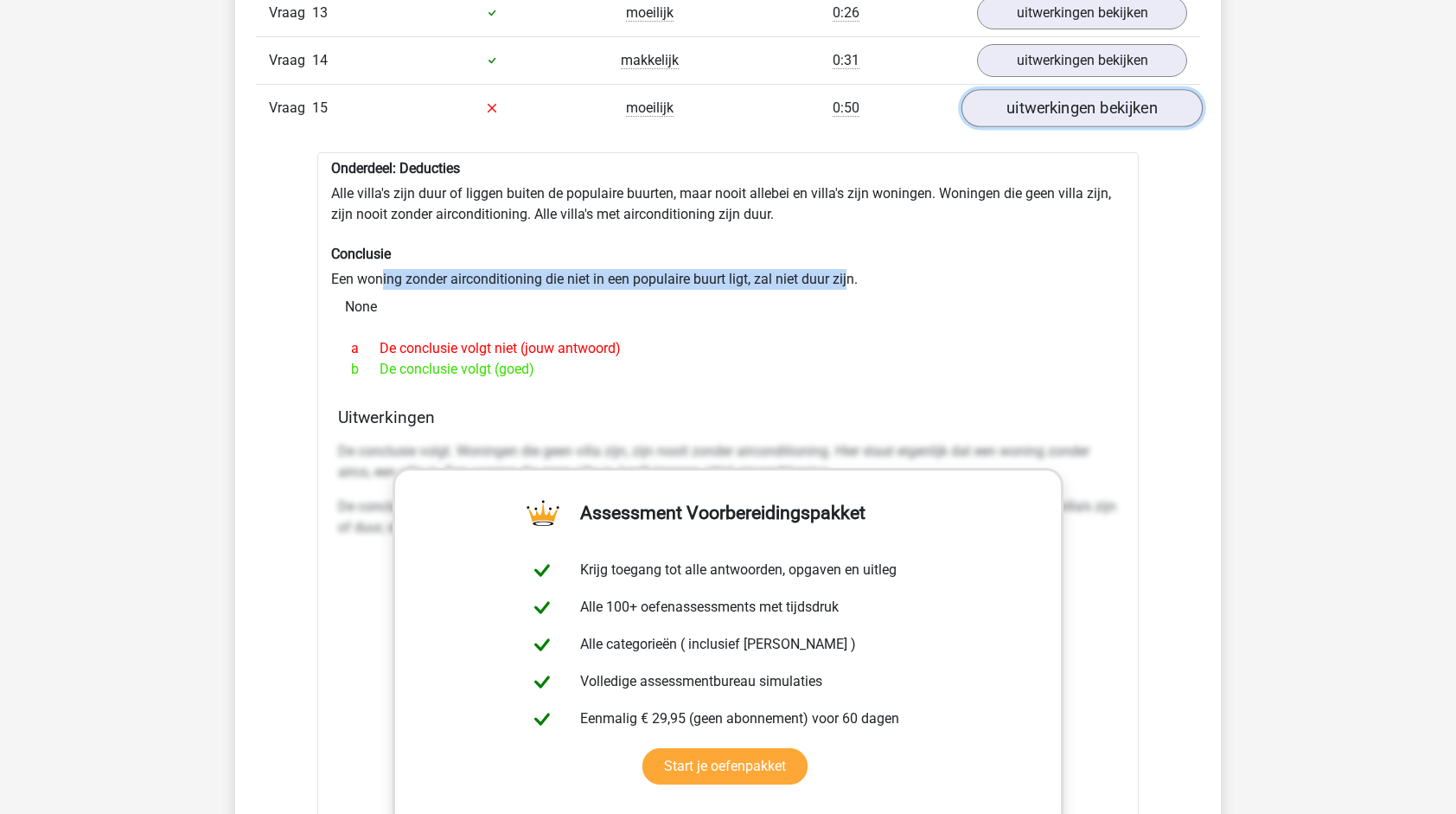
click at [1087, 95] on link "uitwerkingen bekijken" at bounding box center [1082, 108] width 242 height 38
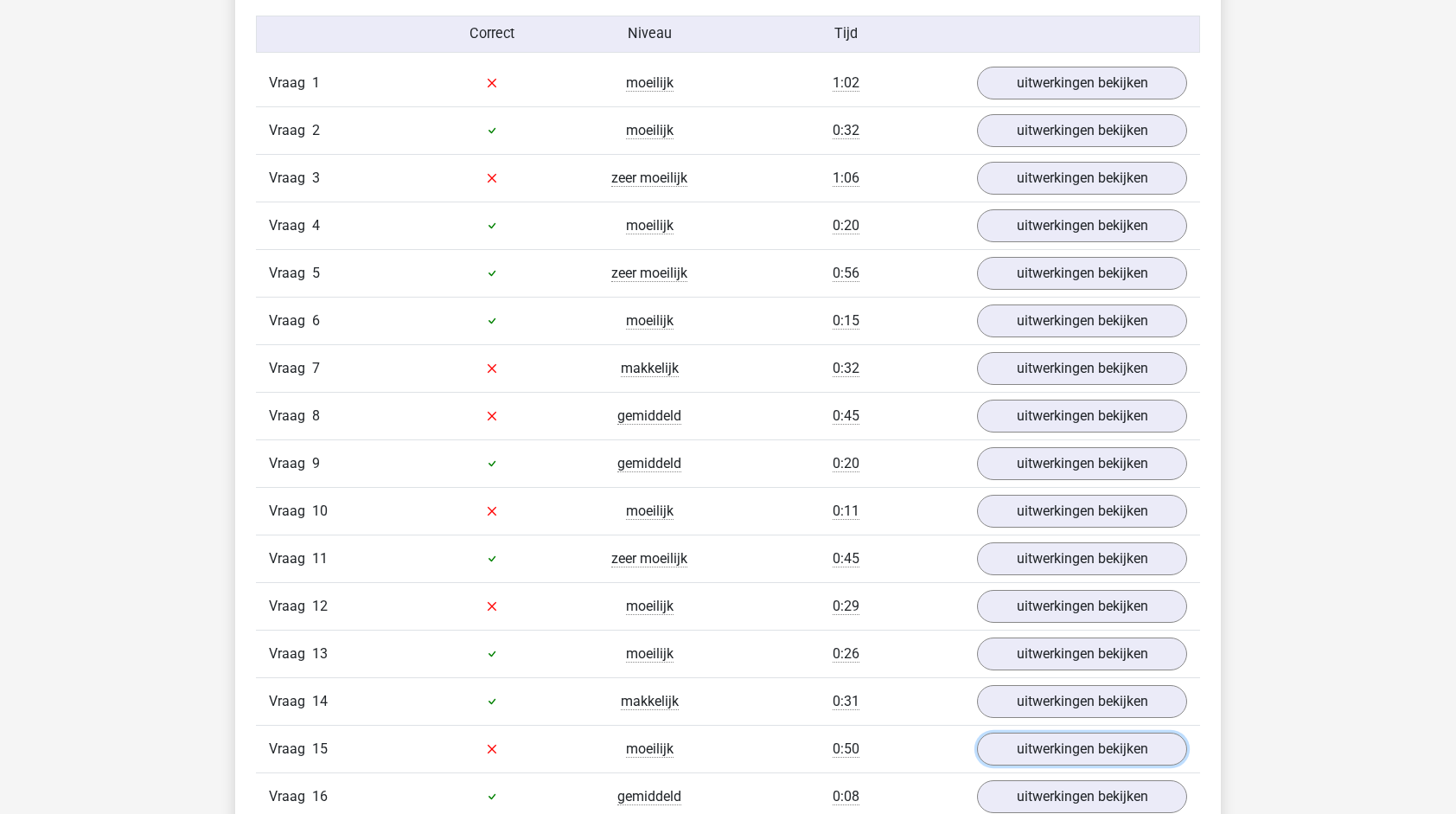
scroll to position [1384, 0]
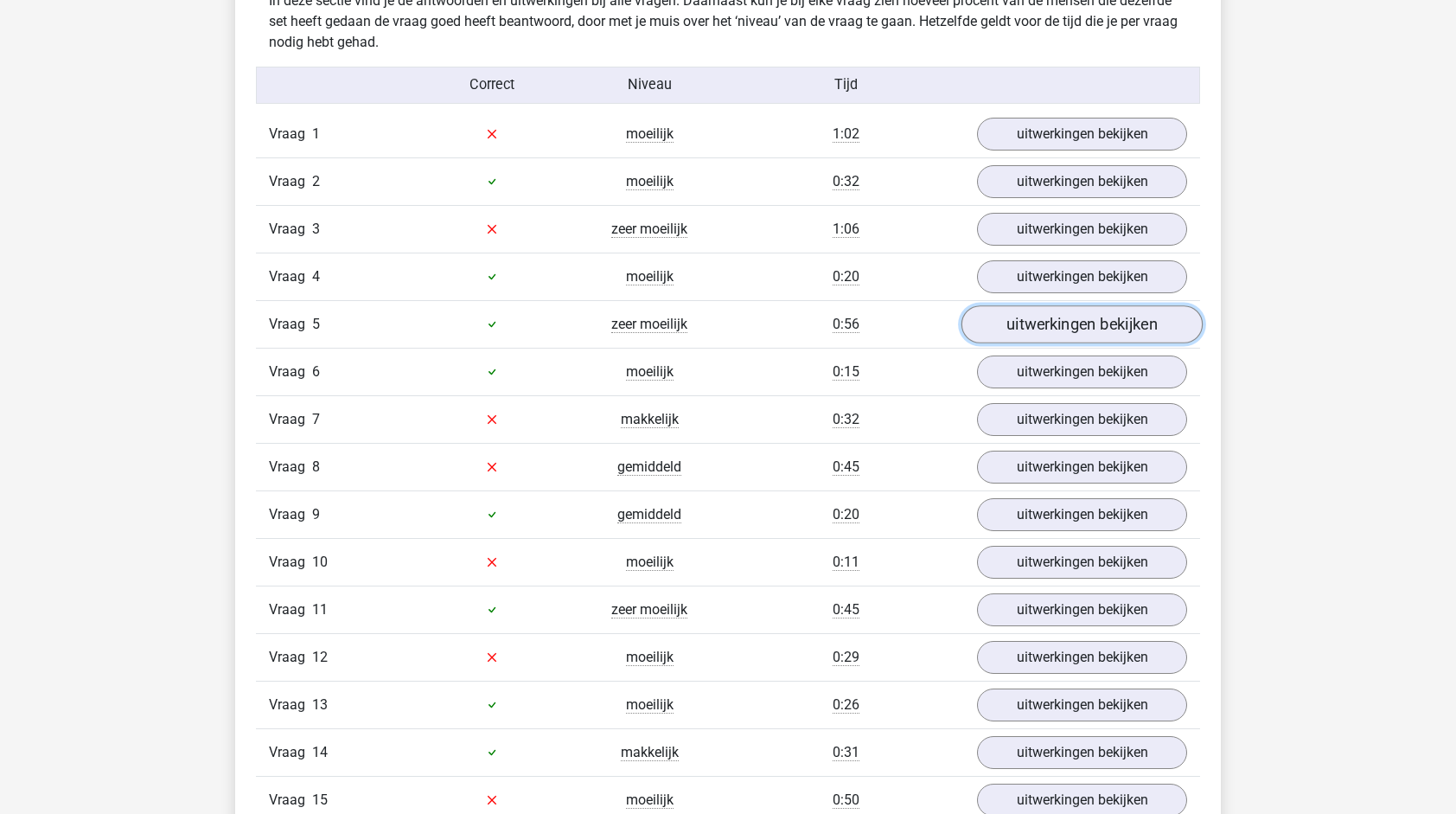
click at [1042, 312] on link "uitwerkingen bekijken" at bounding box center [1082, 324] width 242 height 38
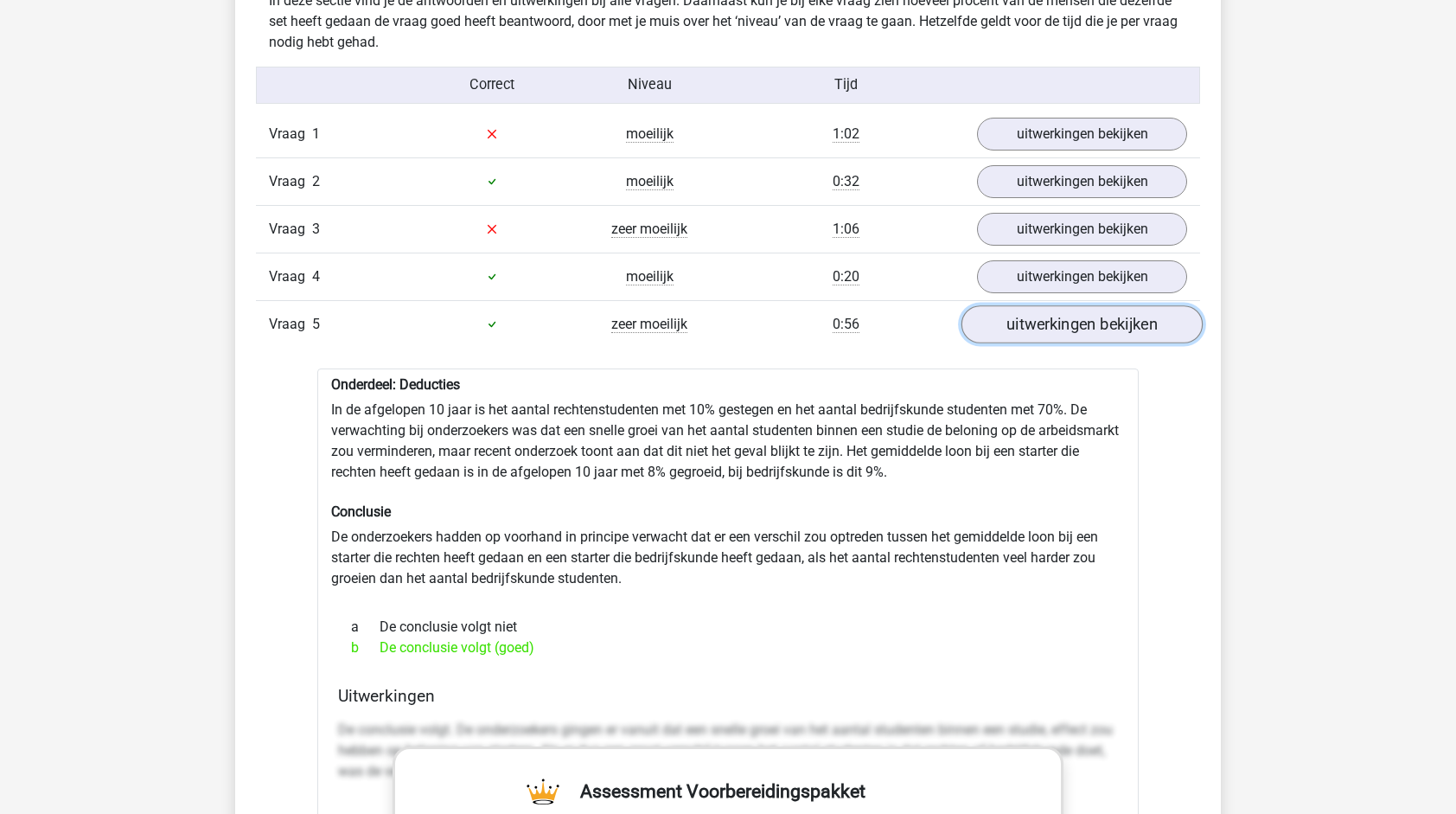
click at [1042, 312] on link "uitwerkingen bekijken" at bounding box center [1082, 324] width 242 height 38
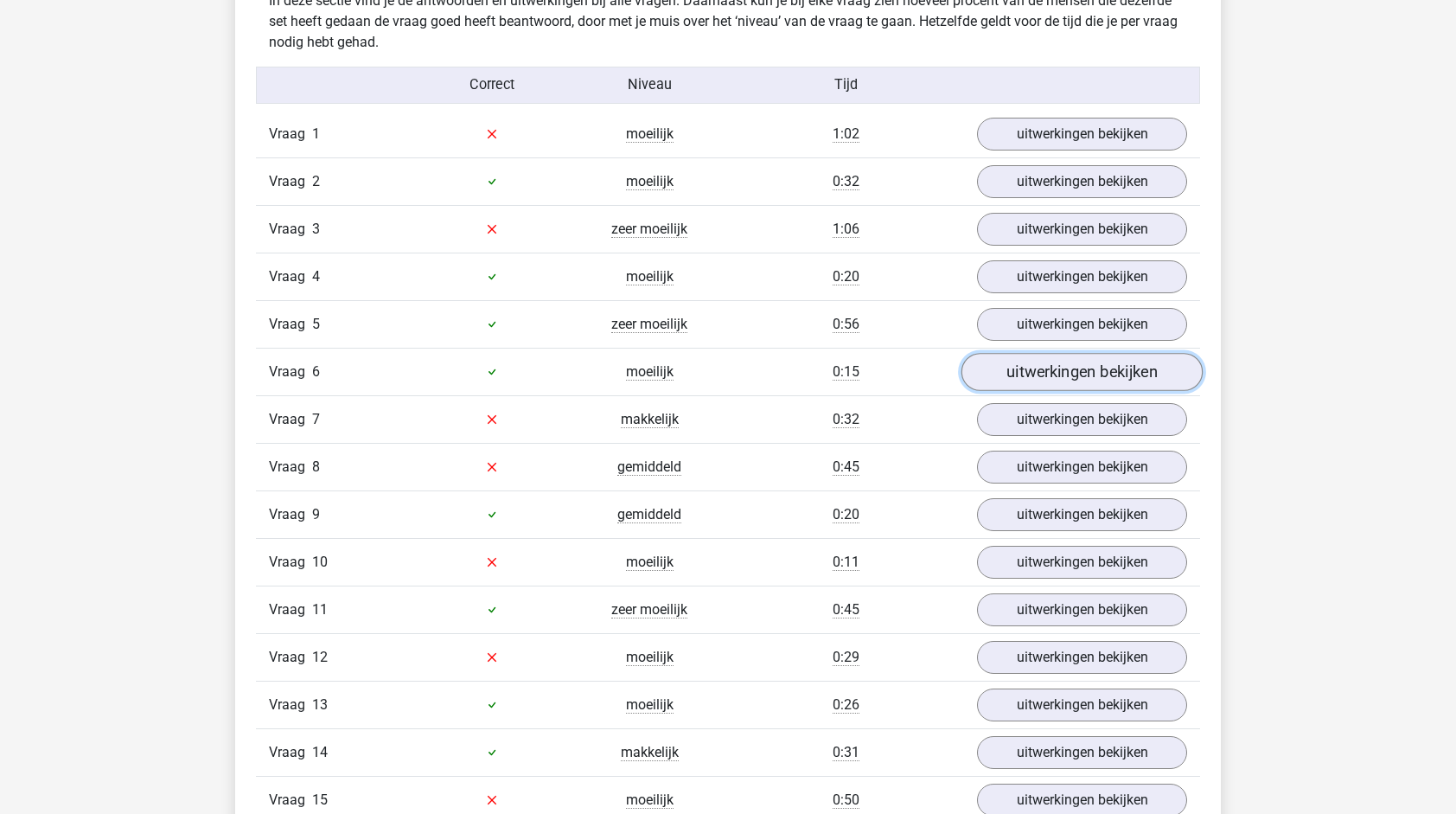
click at [1065, 376] on link "uitwerkingen bekijken" at bounding box center [1082, 372] width 242 height 38
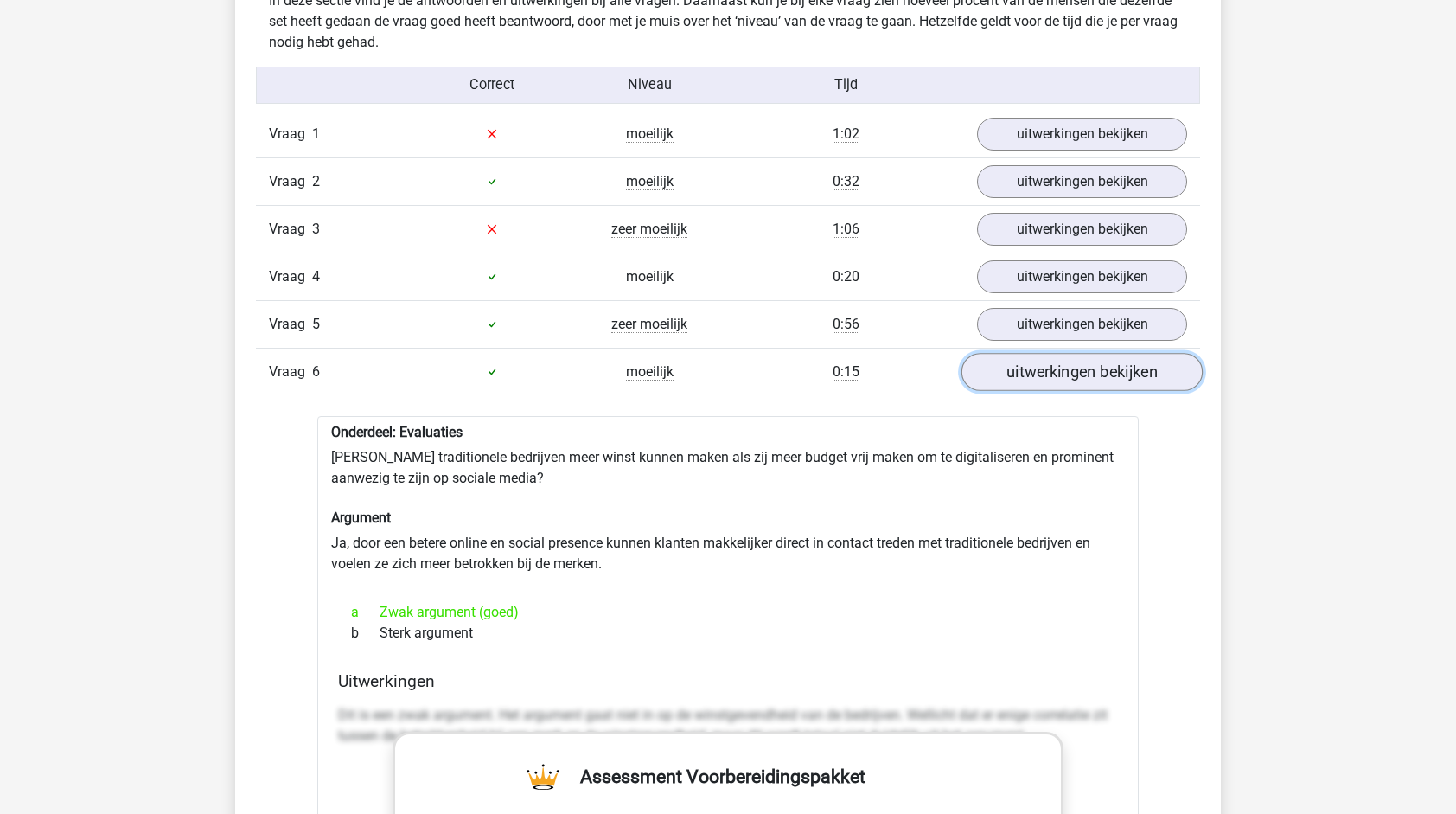
click at [1065, 376] on link "uitwerkingen bekijken" at bounding box center [1082, 372] width 242 height 38
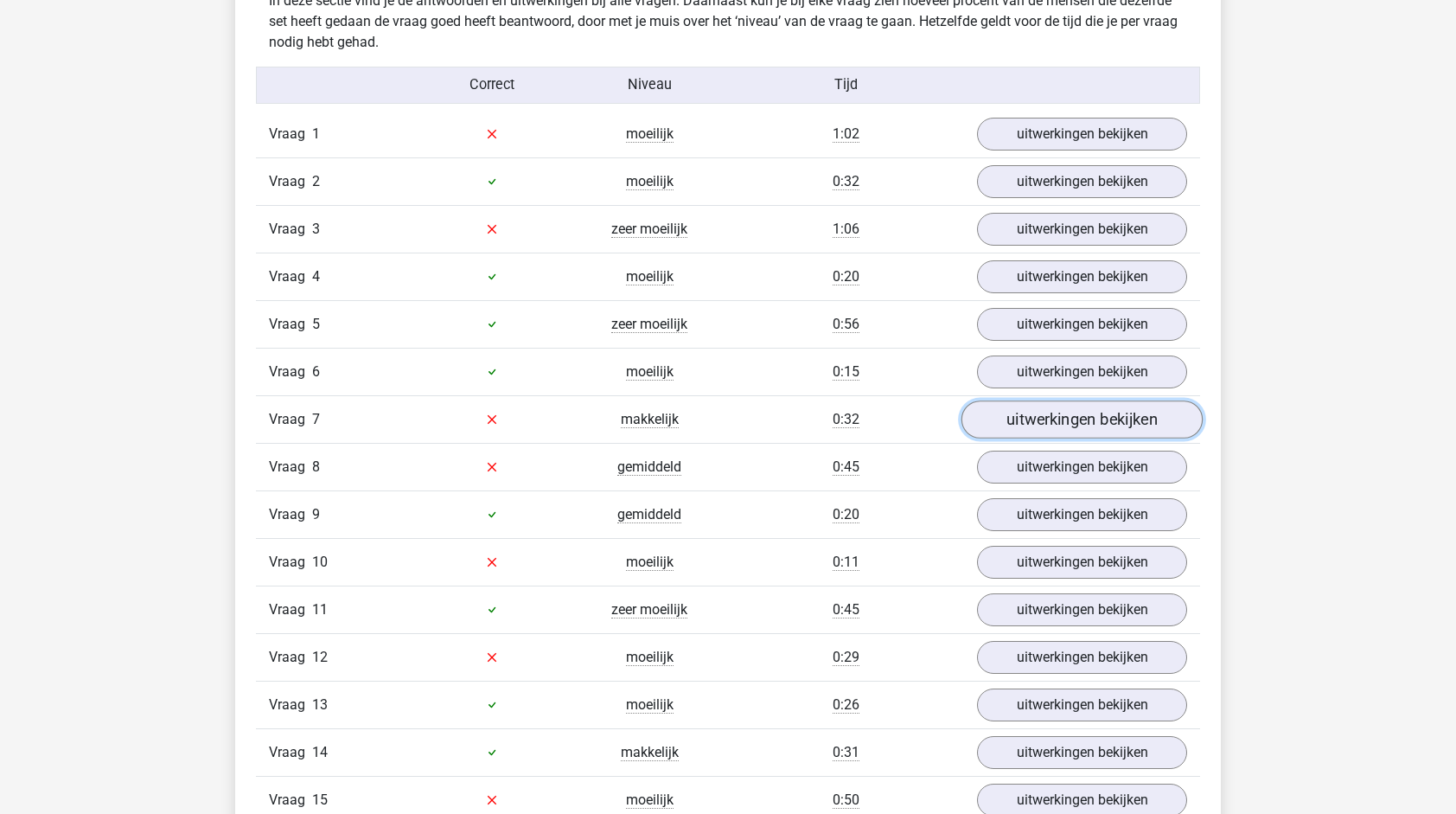
click at [1066, 430] on link "uitwerkingen bekijken" at bounding box center [1082, 419] width 242 height 38
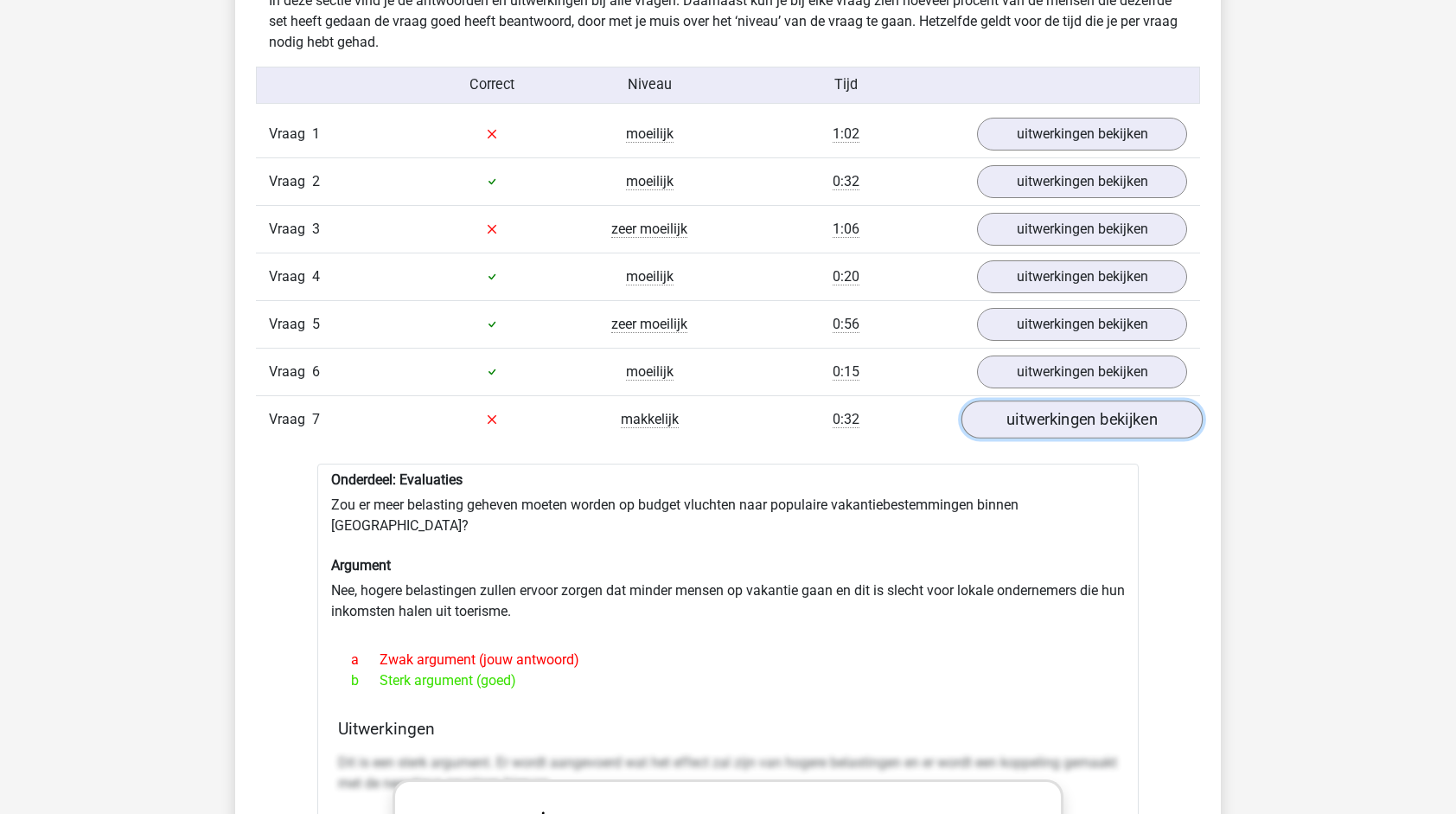
click at [1066, 430] on link "uitwerkingen bekijken" at bounding box center [1082, 419] width 242 height 38
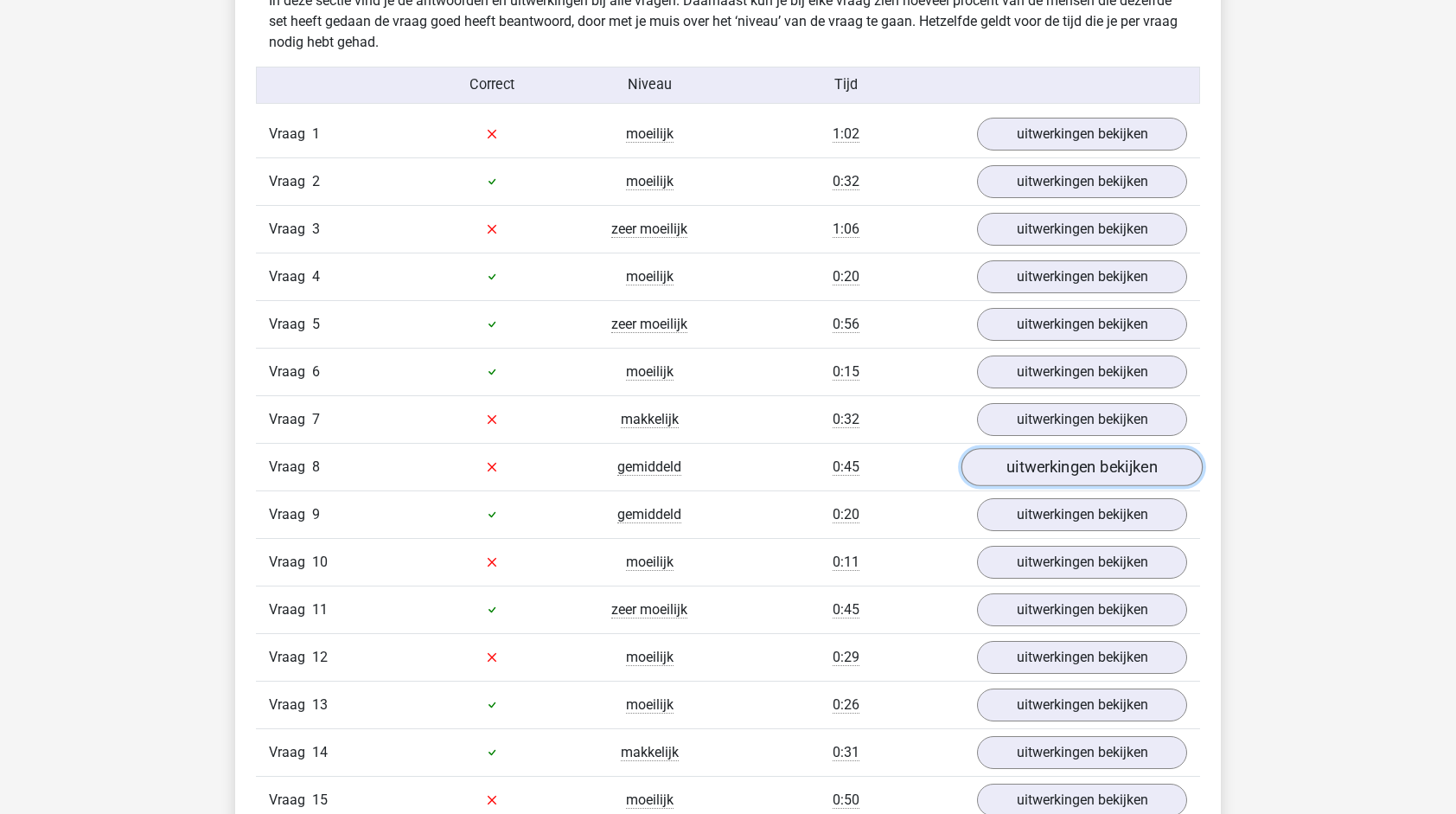
click at [1069, 464] on link "uitwerkingen bekijken" at bounding box center [1082, 467] width 242 height 38
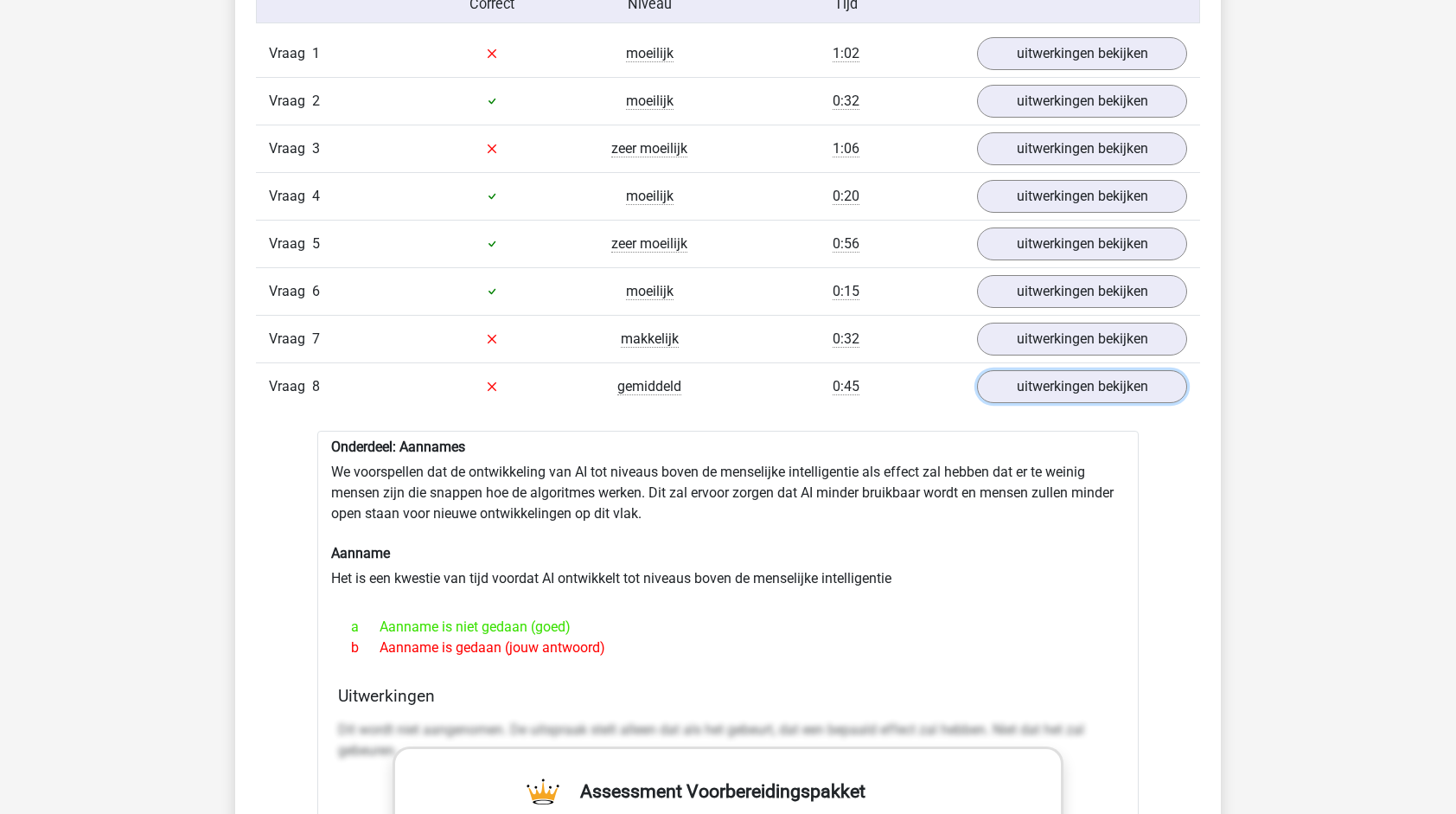
scroll to position [1470, 0]
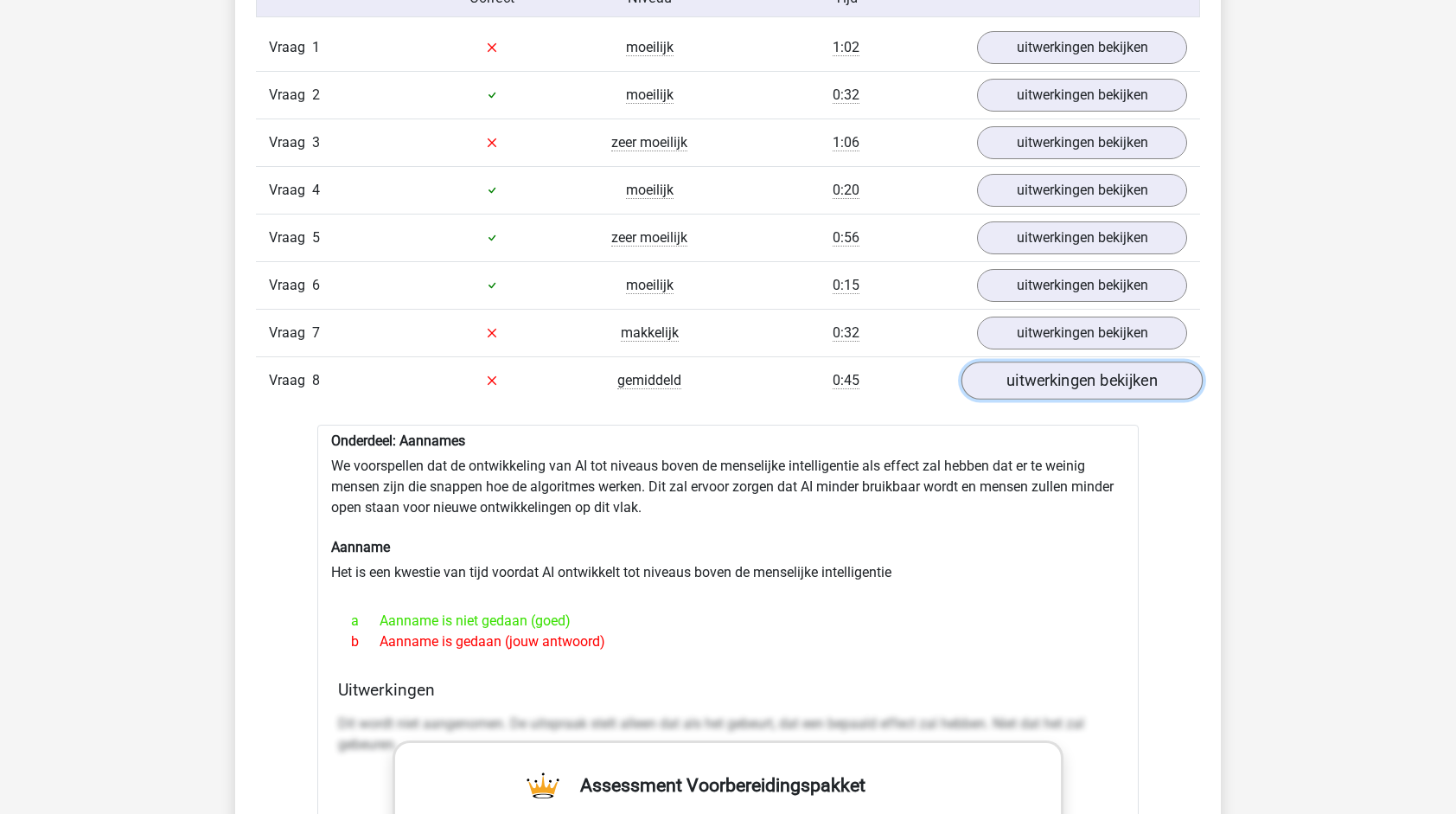
click at [1080, 366] on link "uitwerkingen bekijken" at bounding box center [1082, 380] width 242 height 38
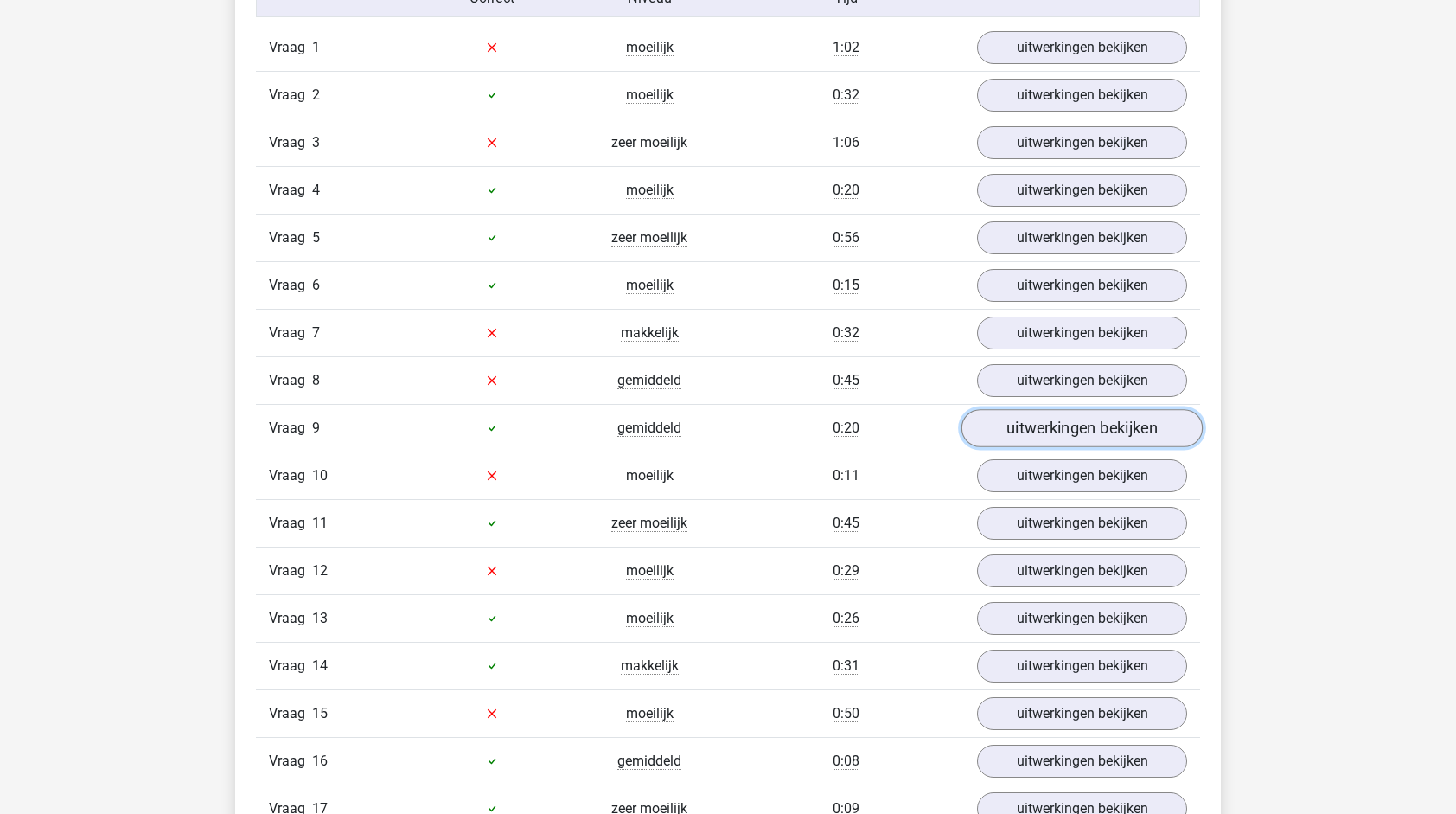
click at [1086, 421] on link "uitwerkingen bekijken" at bounding box center [1082, 428] width 242 height 38
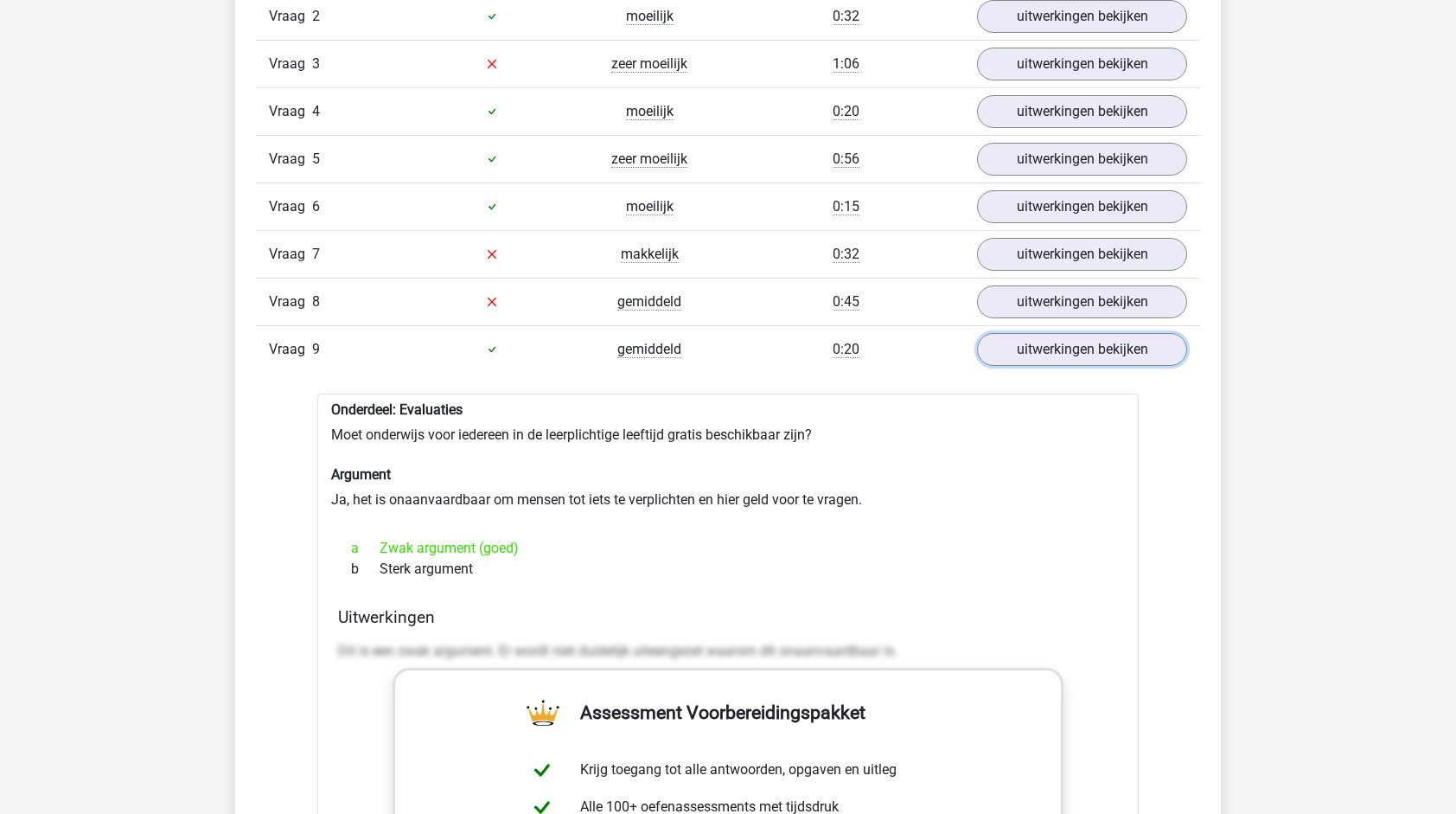
scroll to position [1557, 0]
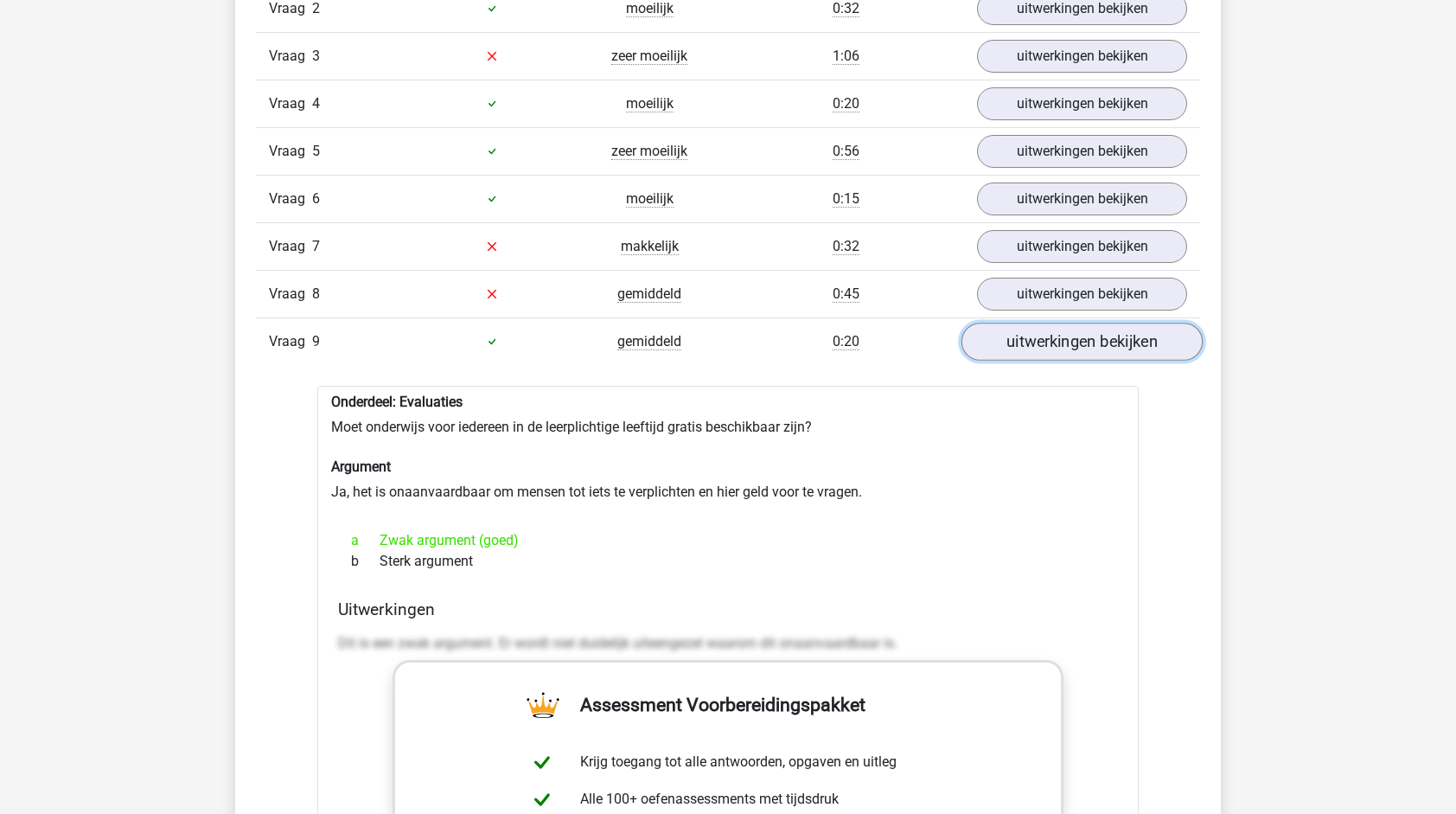
click at [1075, 340] on link "uitwerkingen bekijken" at bounding box center [1082, 341] width 242 height 38
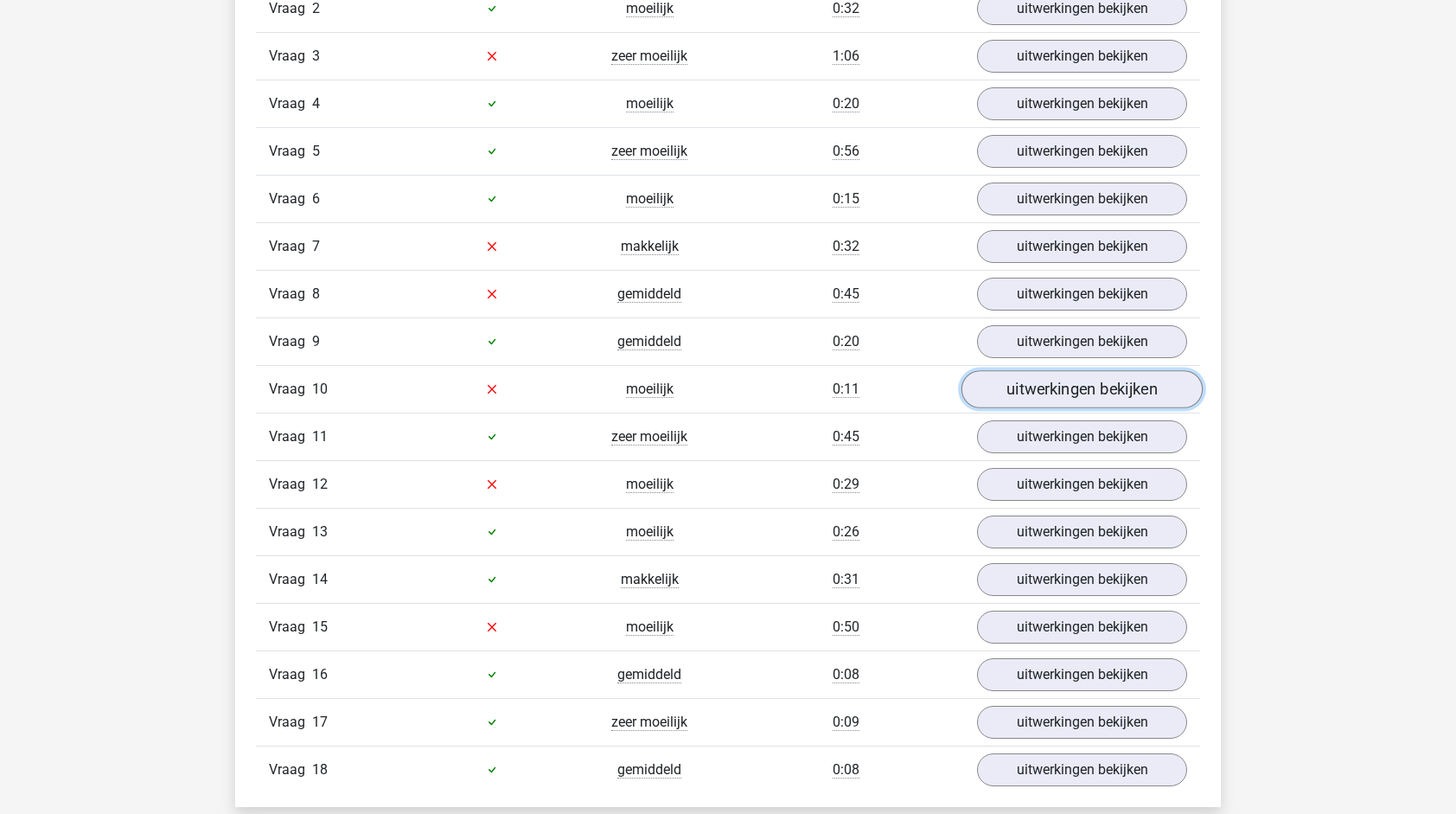
click at [1080, 376] on link "uitwerkingen bekijken" at bounding box center [1082, 389] width 242 height 38
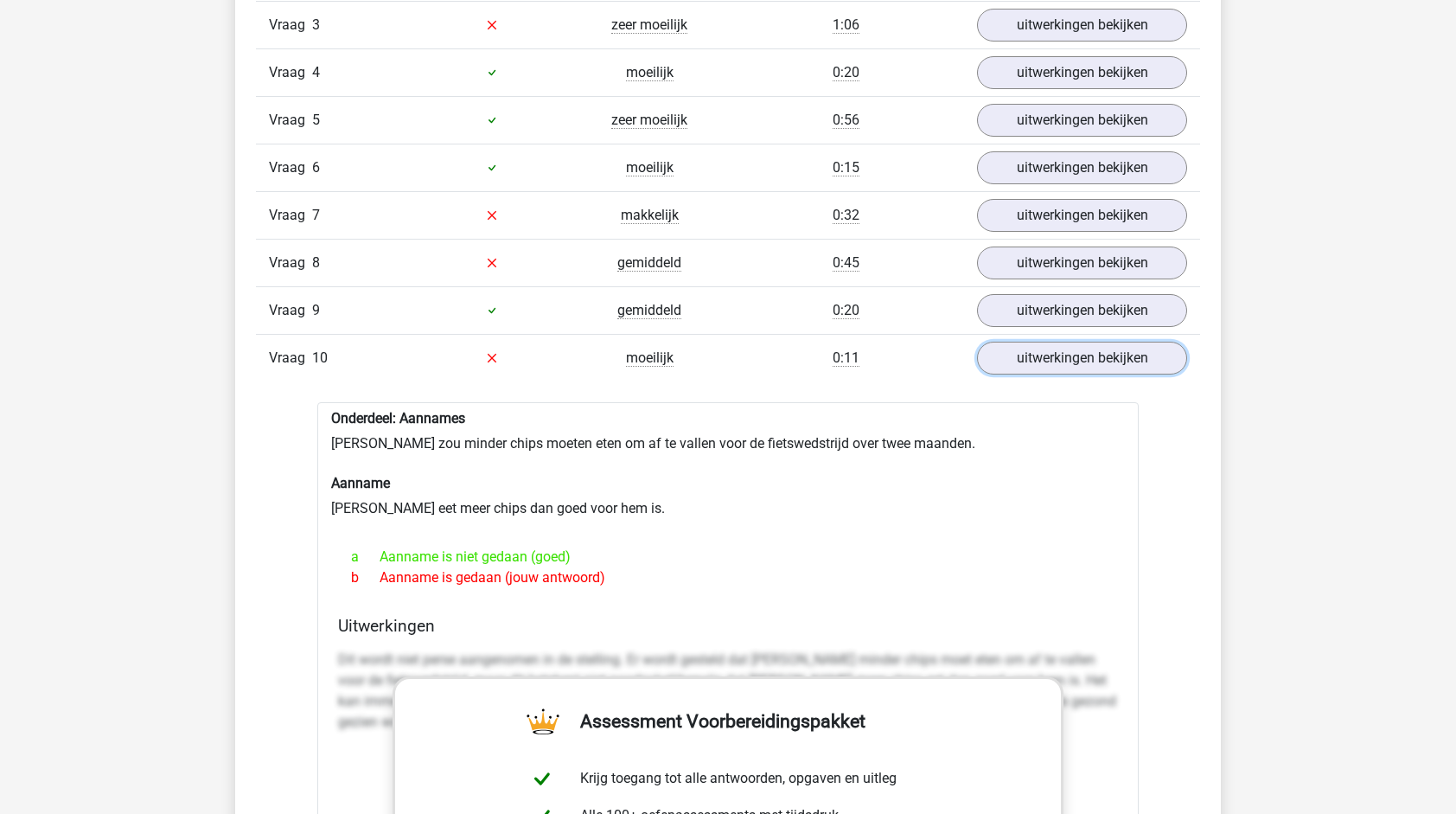
scroll to position [1644, 0]
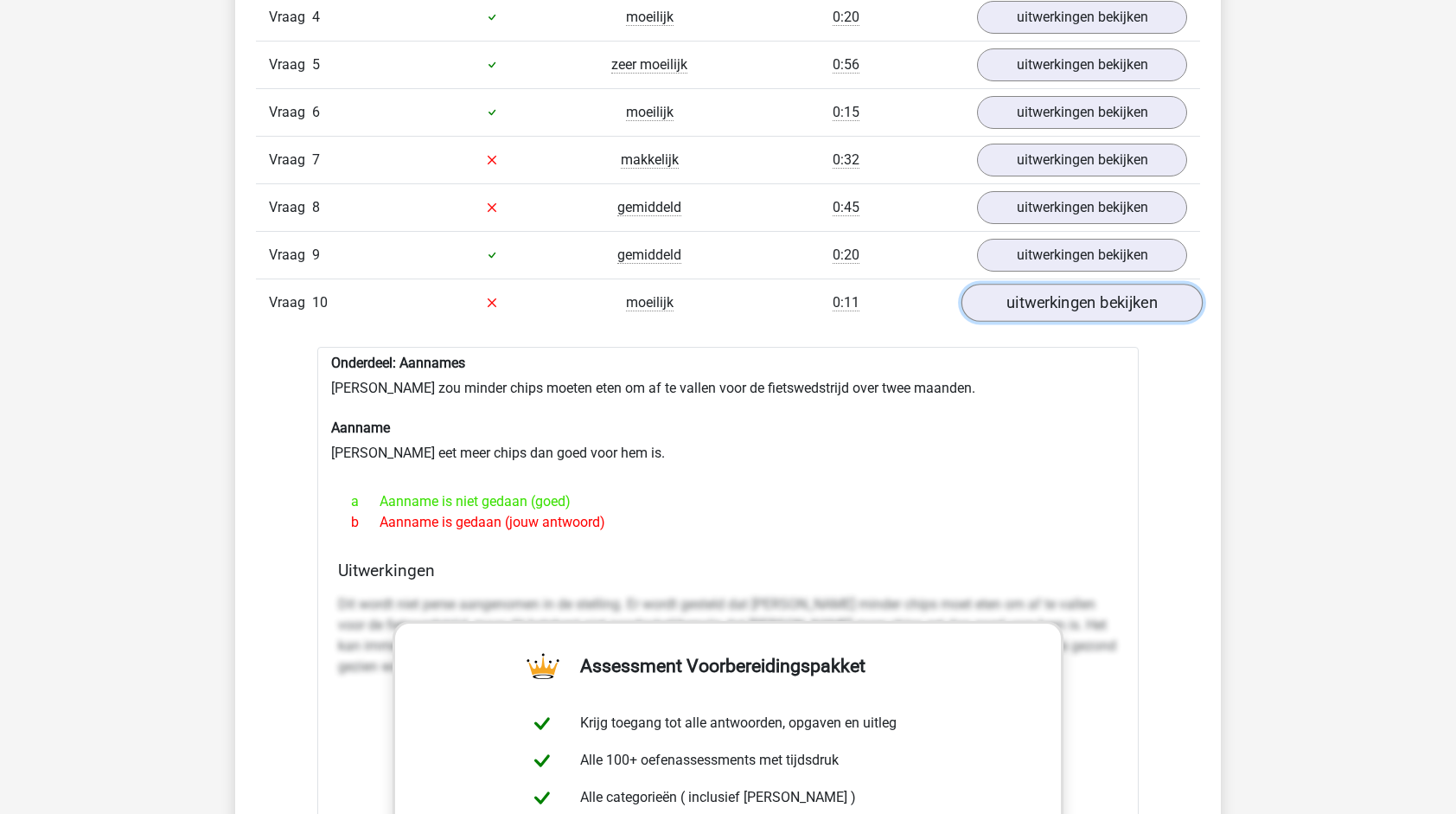
click at [1080, 302] on link "uitwerkingen bekijken" at bounding box center [1082, 302] width 242 height 38
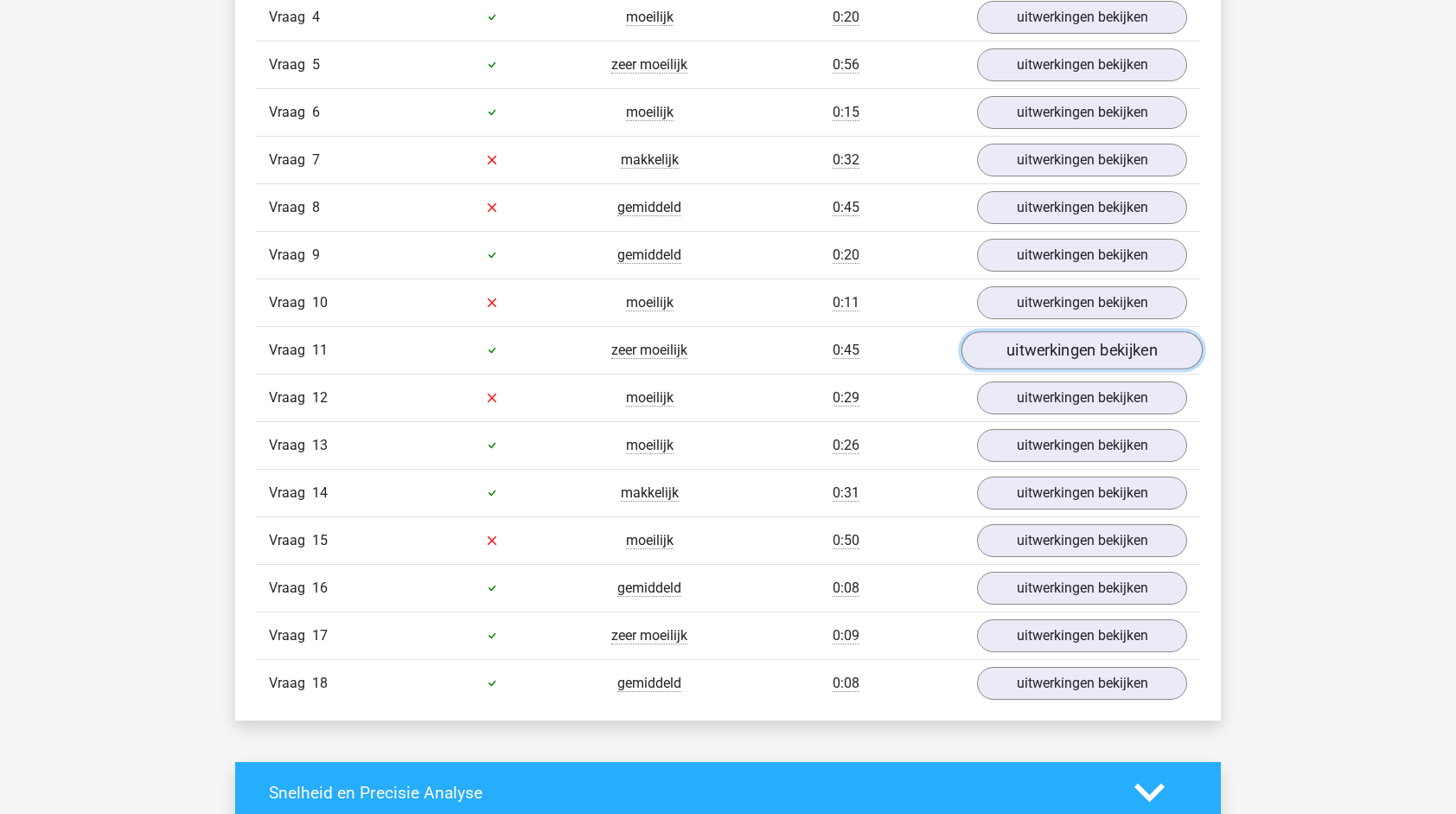
click at [1078, 352] on link "uitwerkingen bekijken" at bounding box center [1082, 350] width 242 height 38
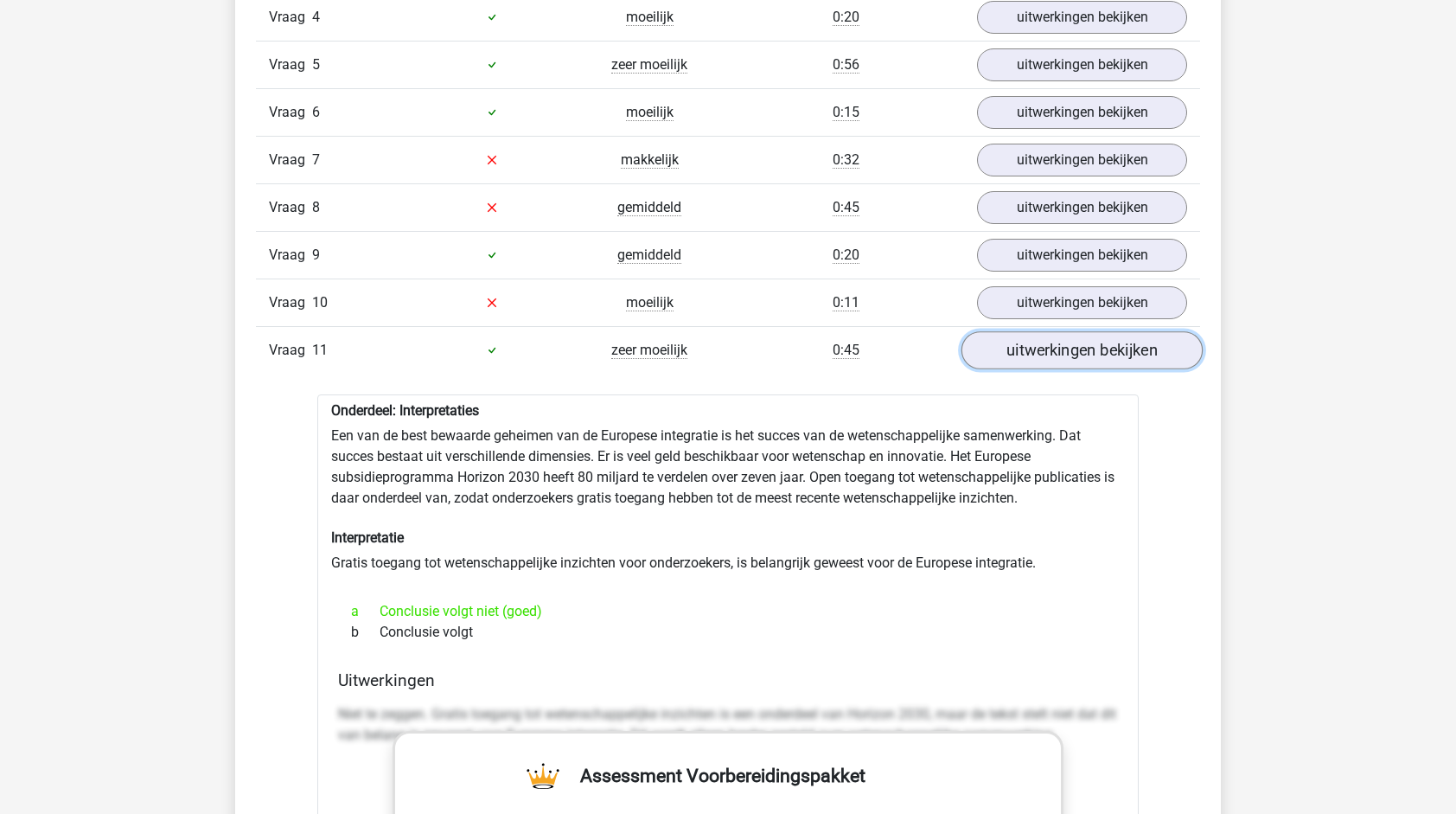
click at [1078, 352] on link "uitwerkingen bekijken" at bounding box center [1082, 350] width 242 height 38
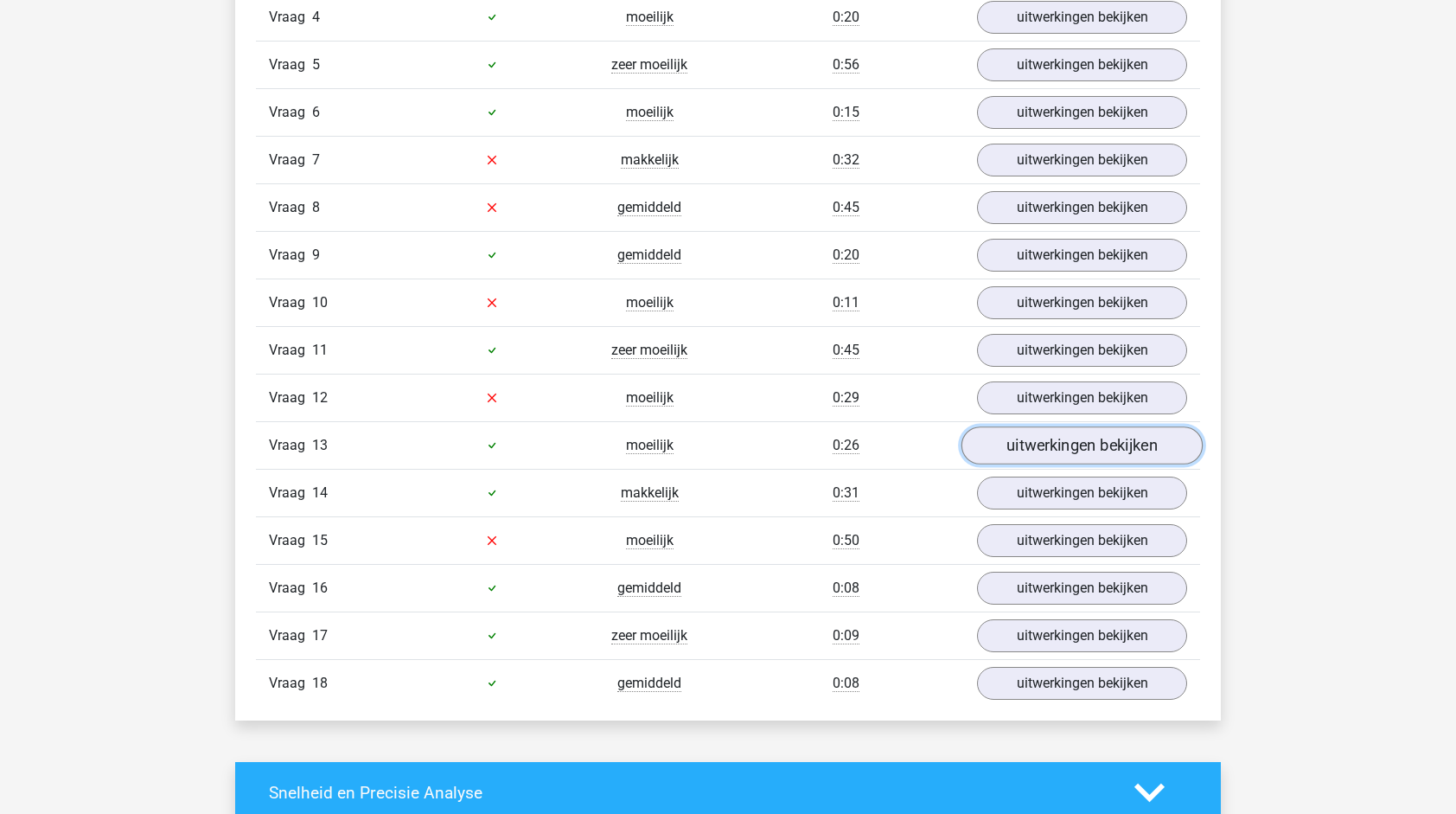
click at [1080, 427] on link "uitwerkingen bekijken" at bounding box center [1082, 445] width 242 height 38
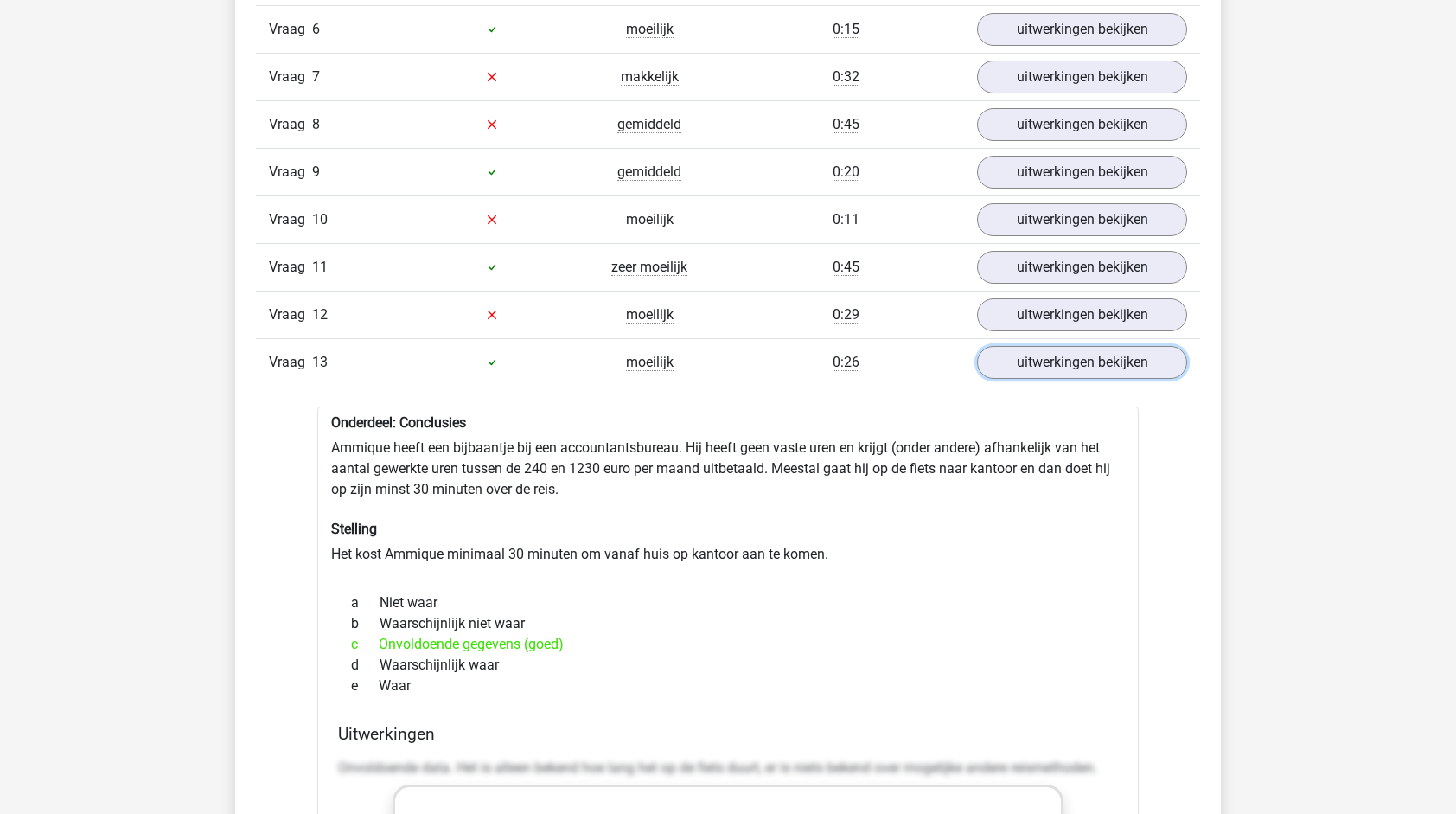
scroll to position [1730, 0]
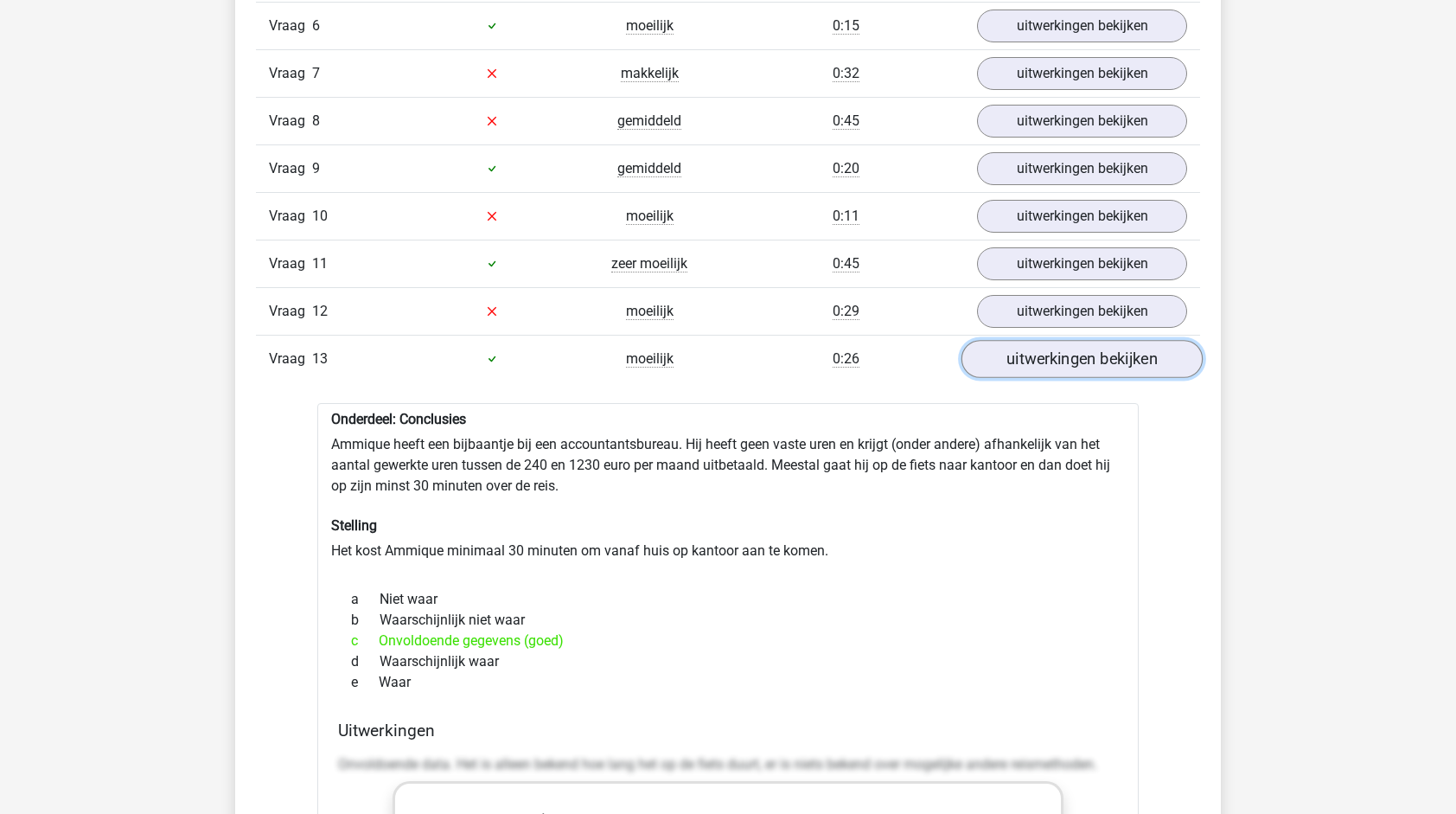
click at [1082, 350] on link "uitwerkingen bekijken" at bounding box center [1082, 359] width 242 height 38
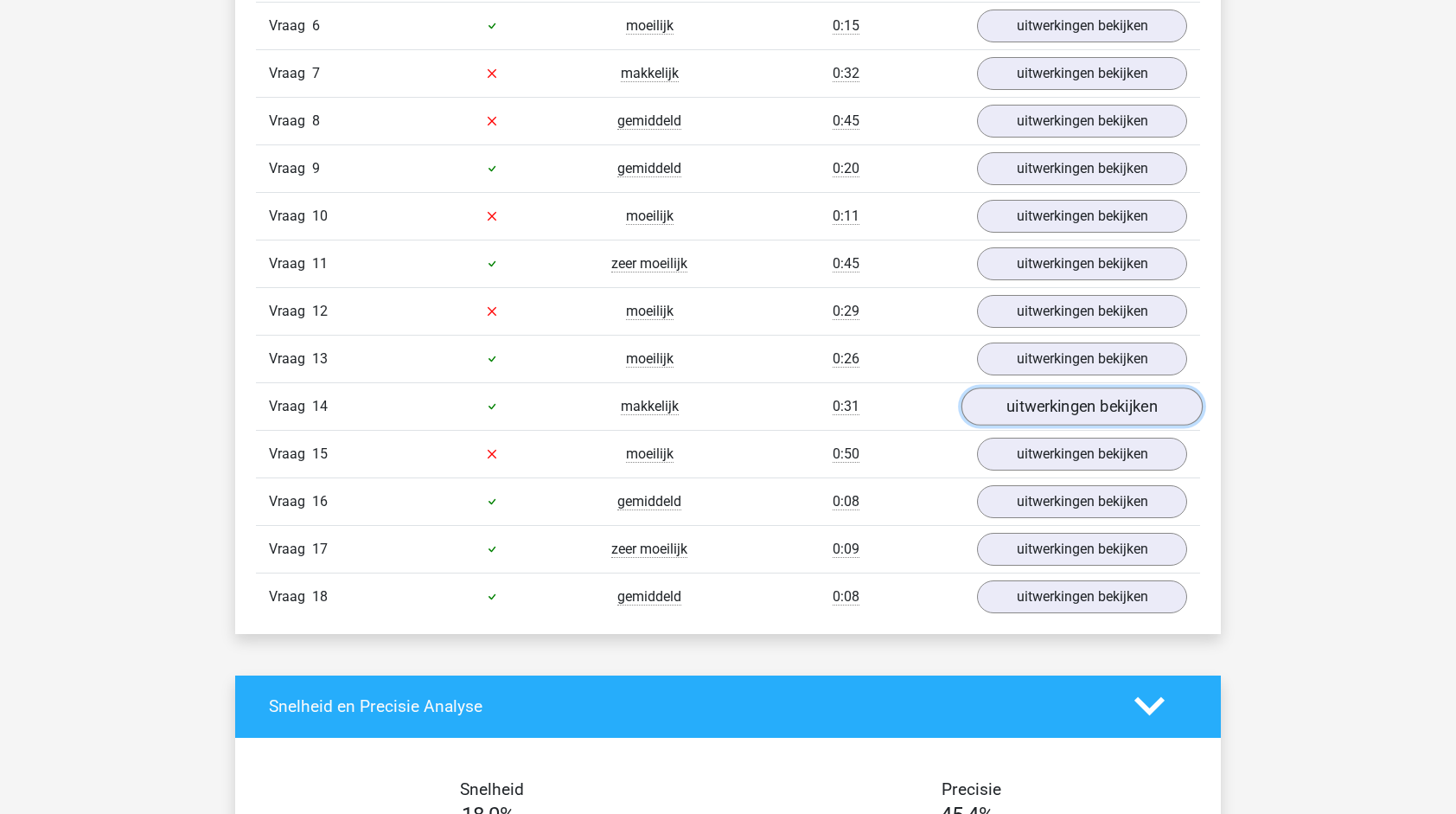
click at [1084, 396] on link "uitwerkingen bekijken" at bounding box center [1082, 407] width 242 height 38
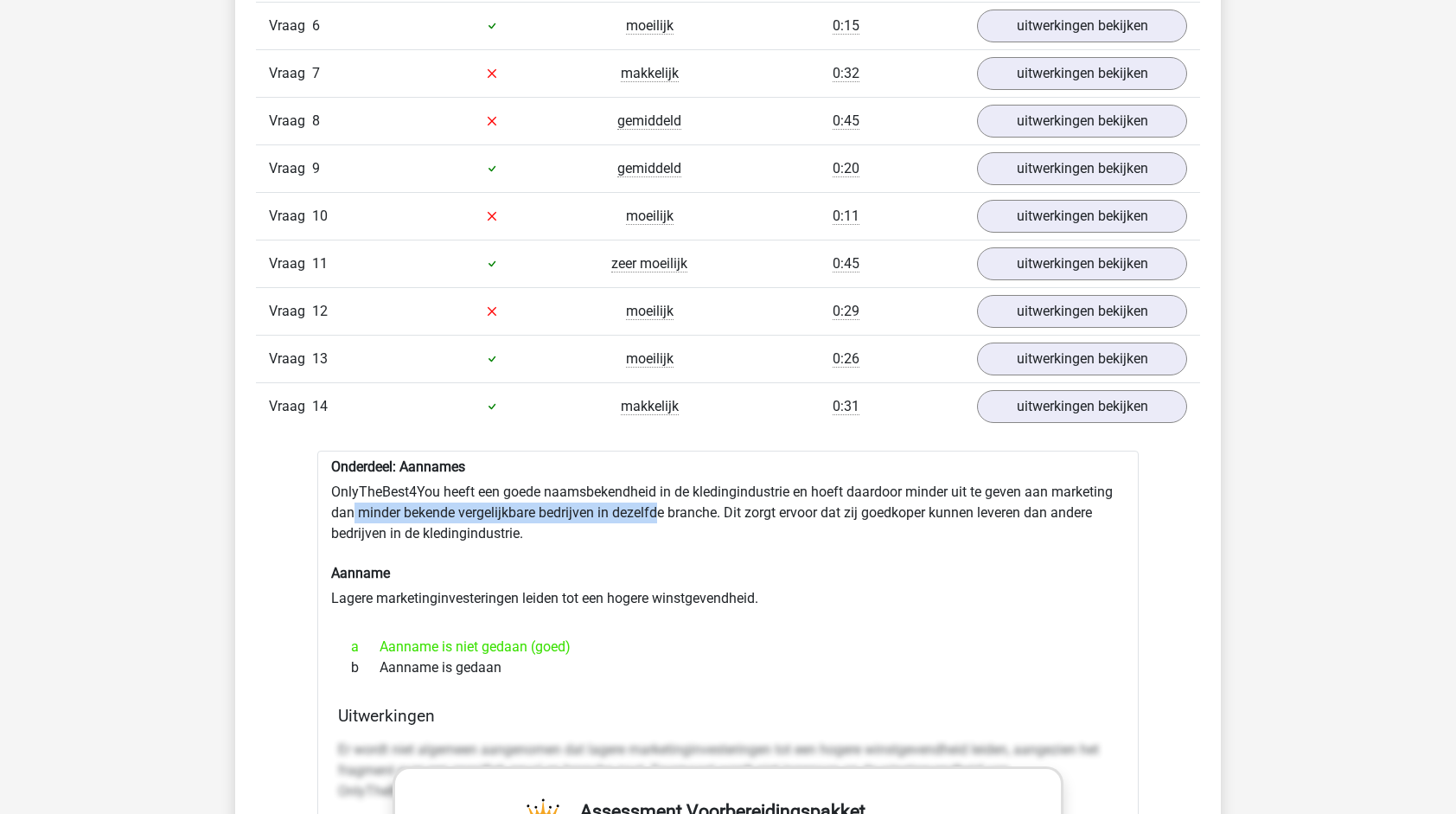
drag, startPoint x: 351, startPoint y: 503, endPoint x: 662, endPoint y: 493, distance: 311.2
drag, startPoint x: 662, startPoint y: 493, endPoint x: 633, endPoint y: 528, distance: 45.5
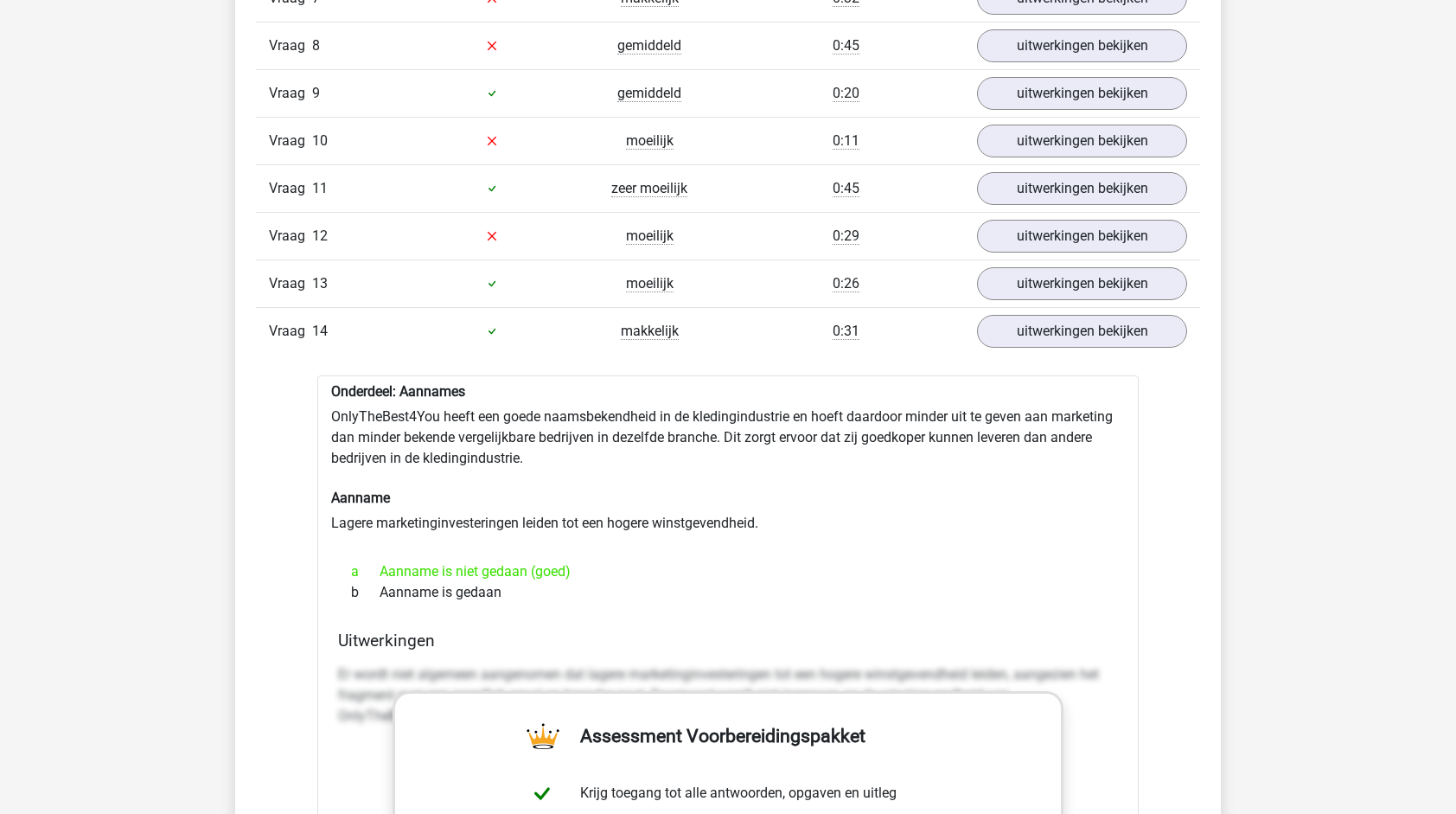
scroll to position [1990, 0]
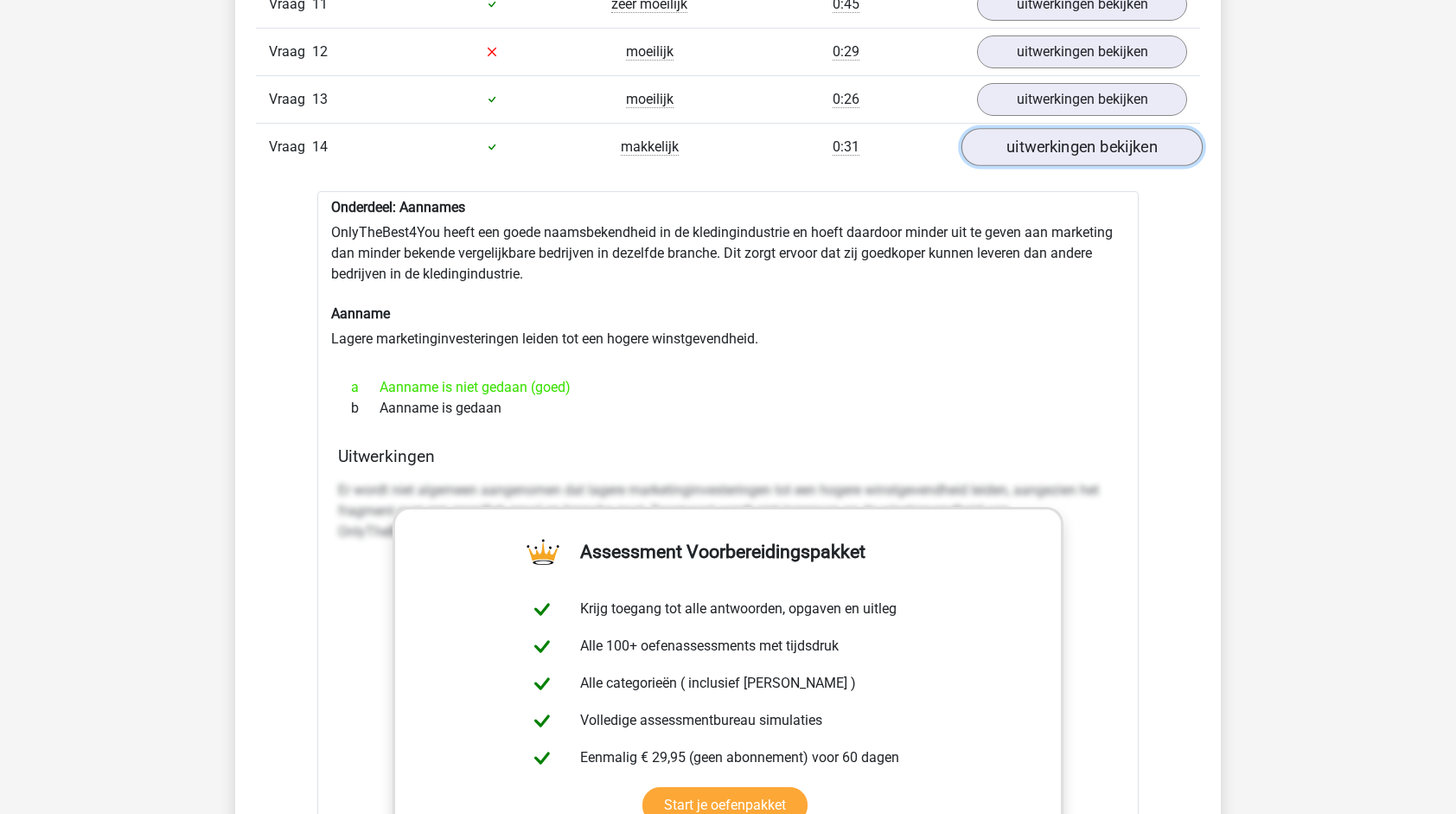
click at [1072, 134] on link "uitwerkingen bekijken" at bounding box center [1082, 147] width 242 height 38
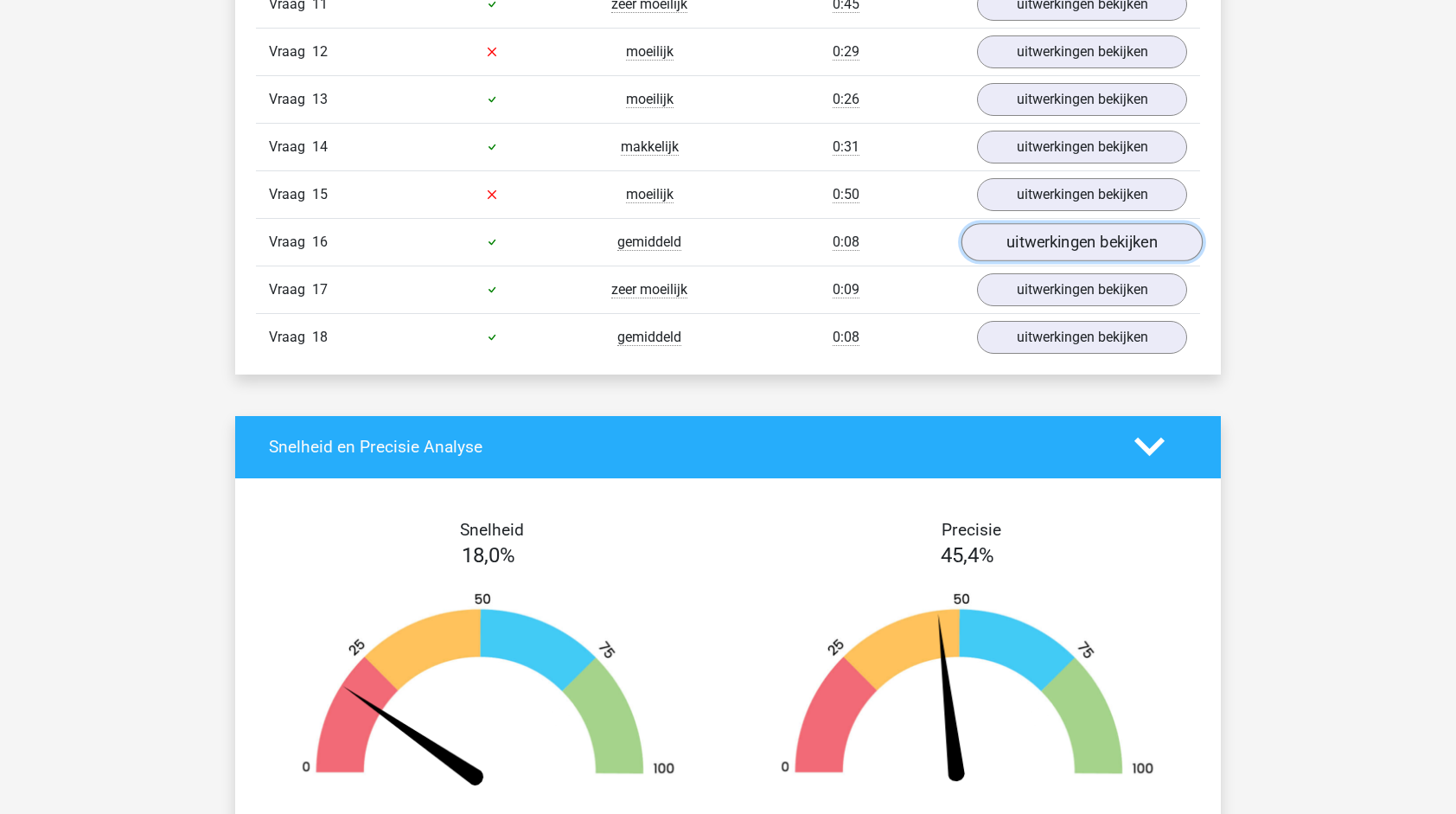
click at [1033, 232] on link "uitwerkingen bekijken" at bounding box center [1082, 243] width 242 height 38
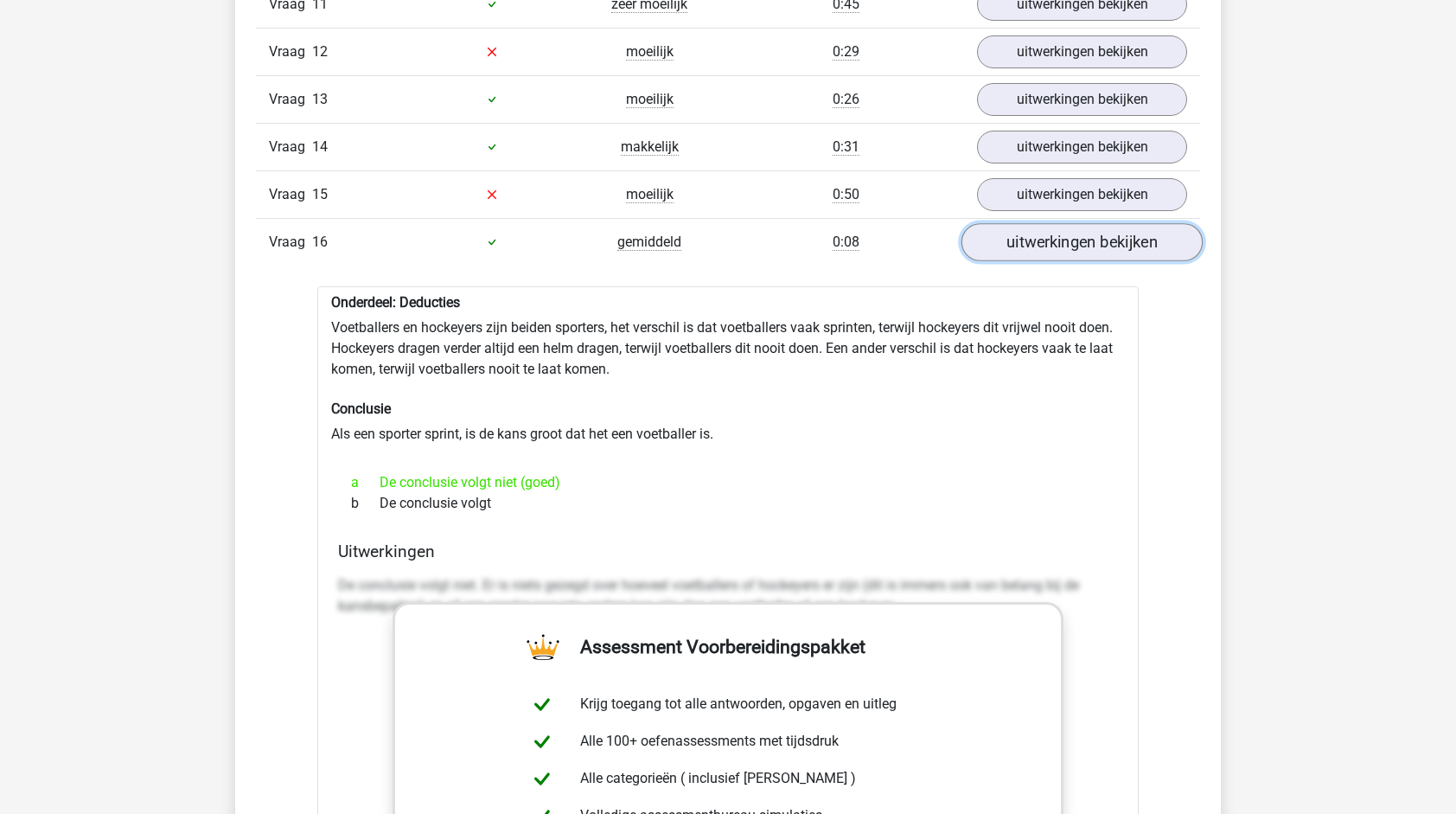
click at [1033, 232] on link "uitwerkingen bekijken" at bounding box center [1082, 243] width 242 height 38
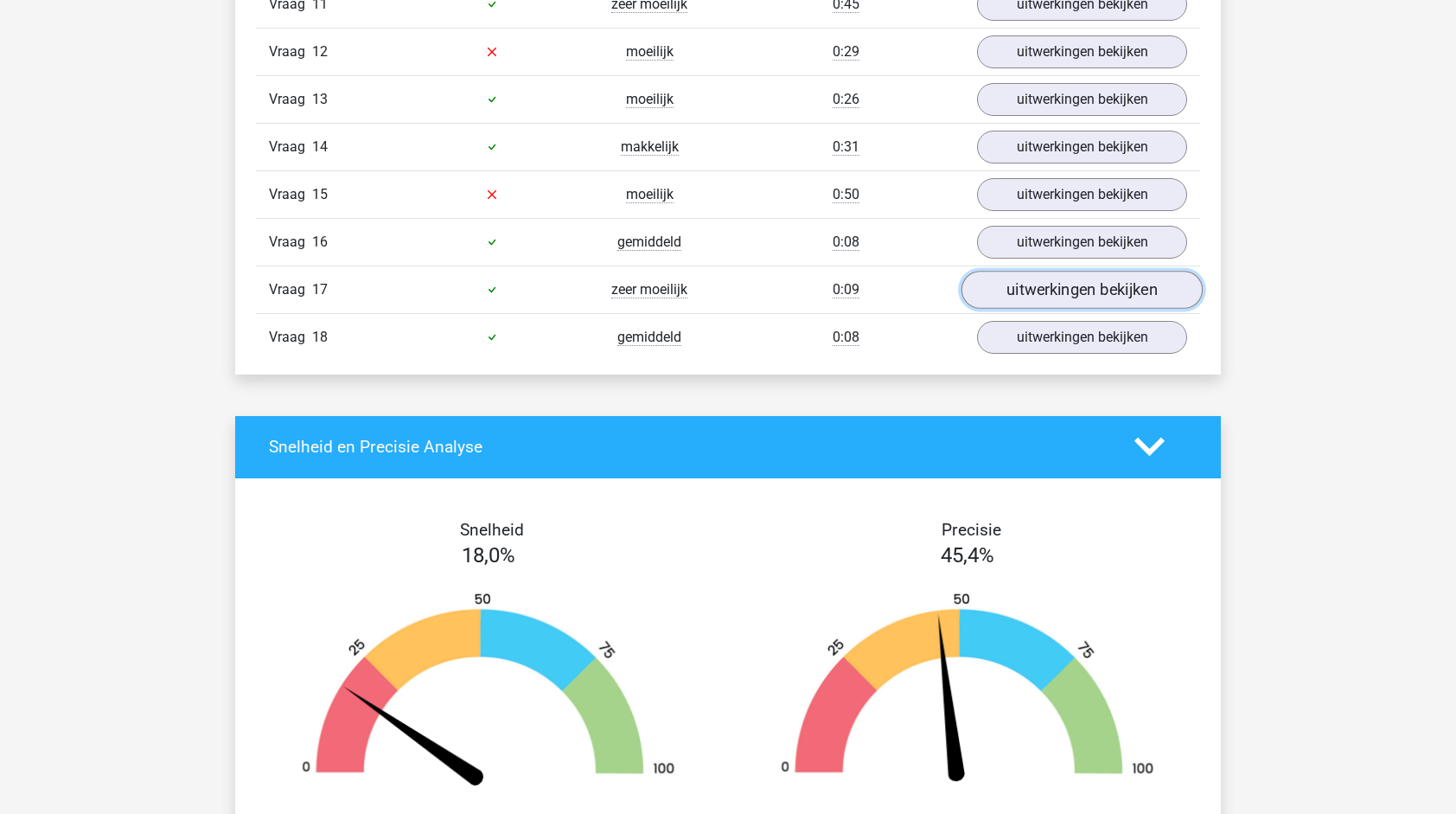
click at [1077, 276] on link "uitwerkingen bekijken" at bounding box center [1082, 290] width 242 height 38
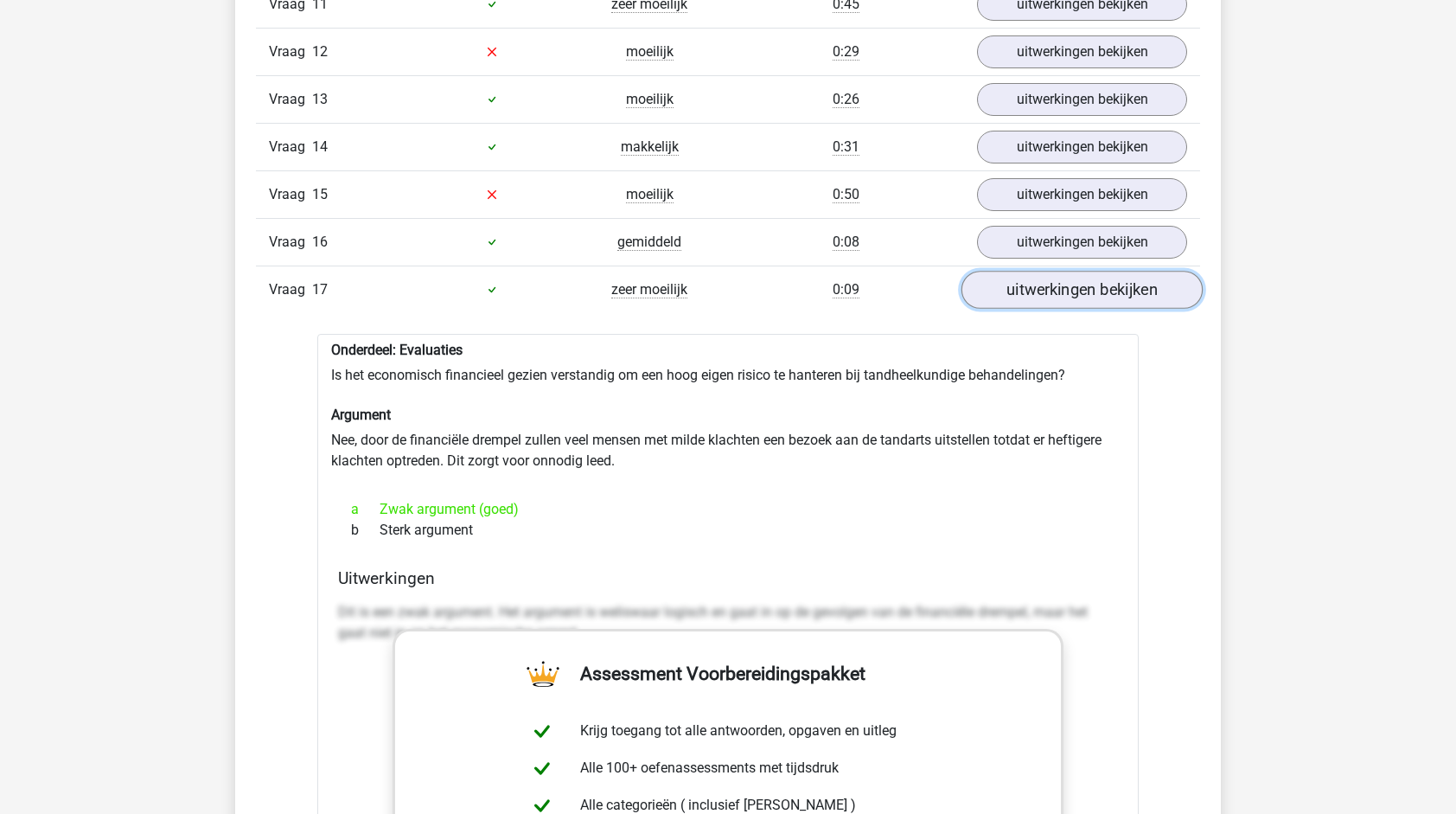
click at [1077, 276] on link "uitwerkingen bekijken" at bounding box center [1082, 290] width 242 height 38
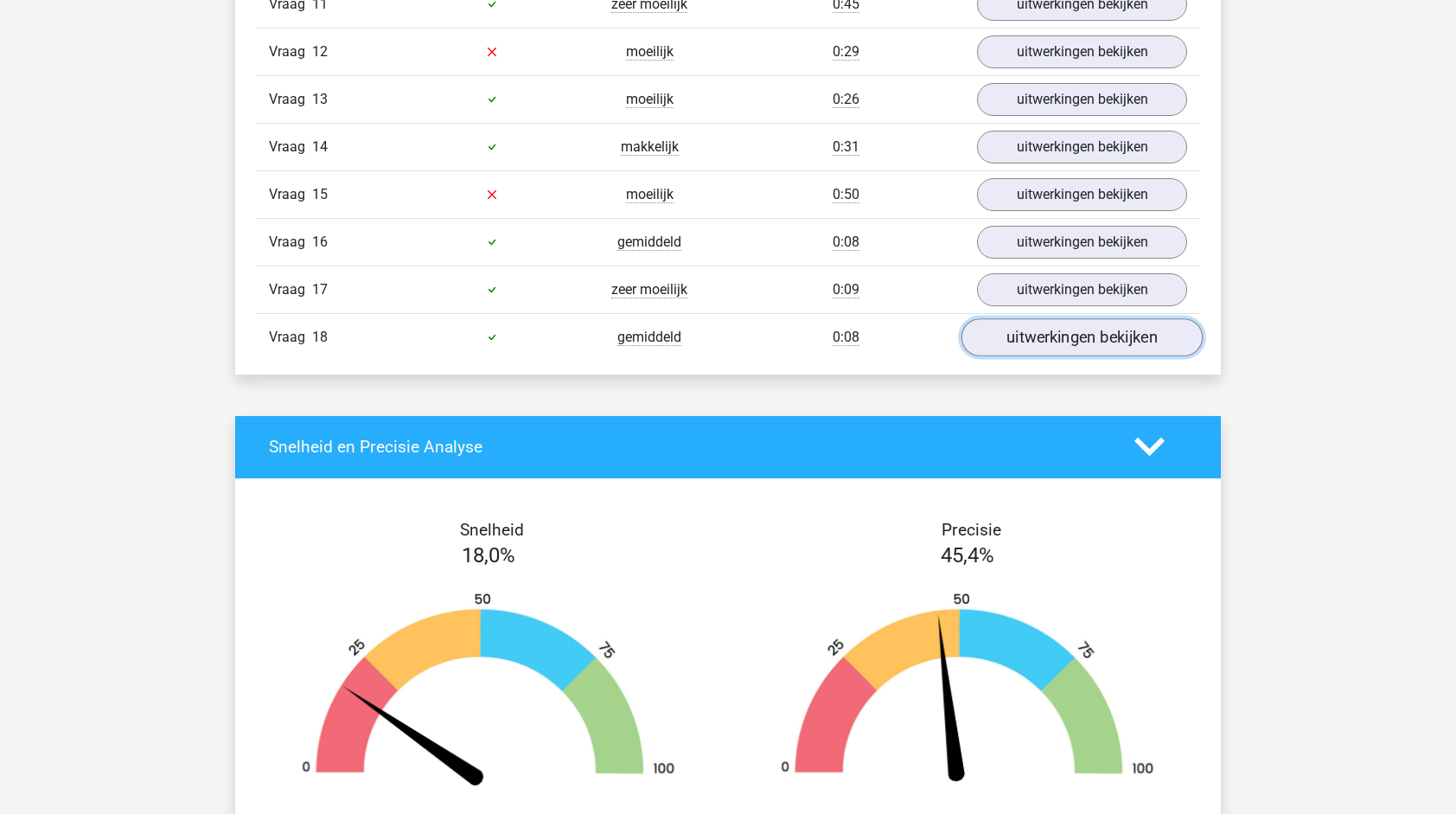
click at [1093, 330] on link "uitwerkingen bekijken" at bounding box center [1082, 338] width 242 height 38
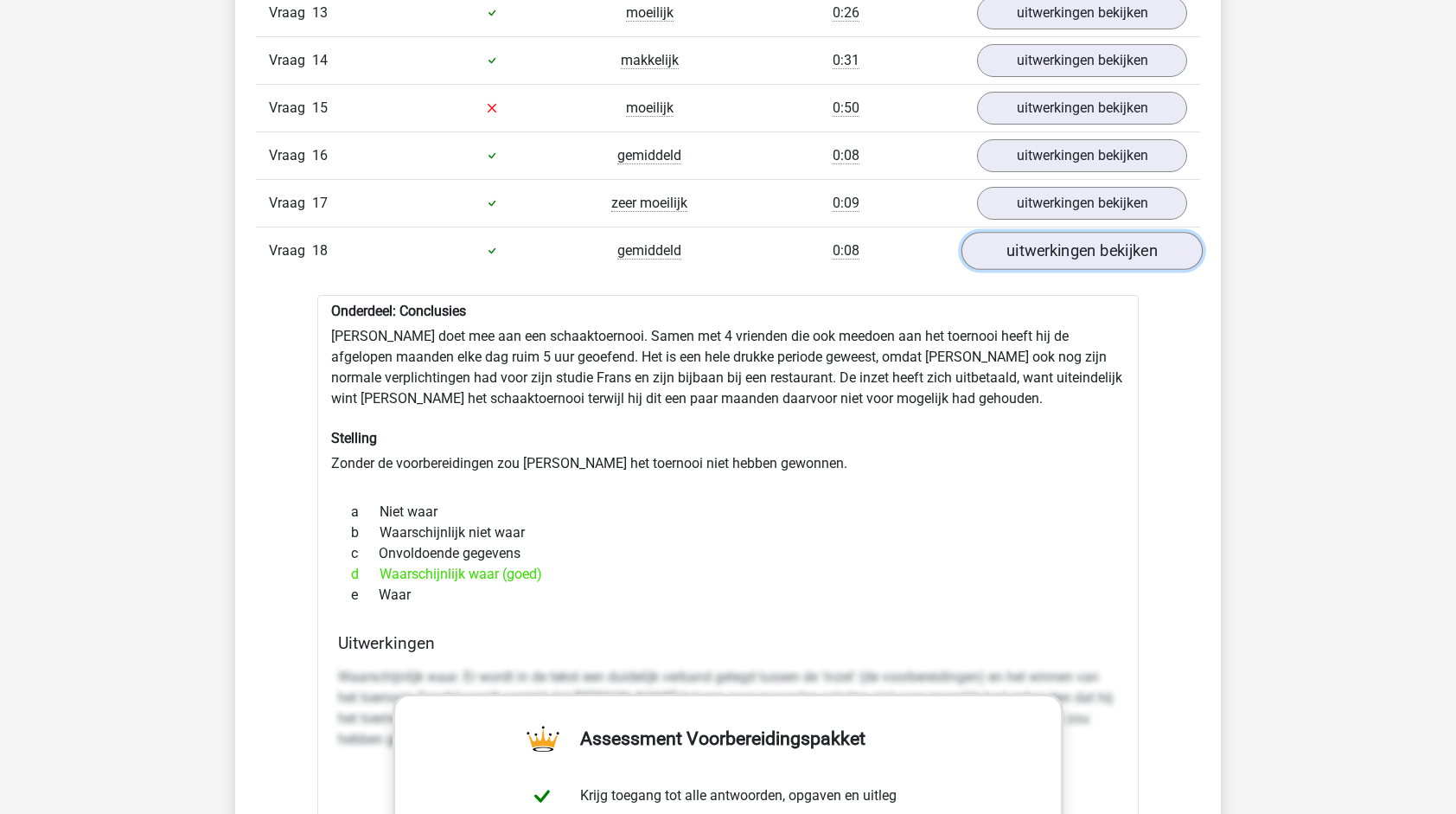
click at [1120, 242] on link "uitwerkingen bekijken" at bounding box center [1082, 251] width 242 height 38
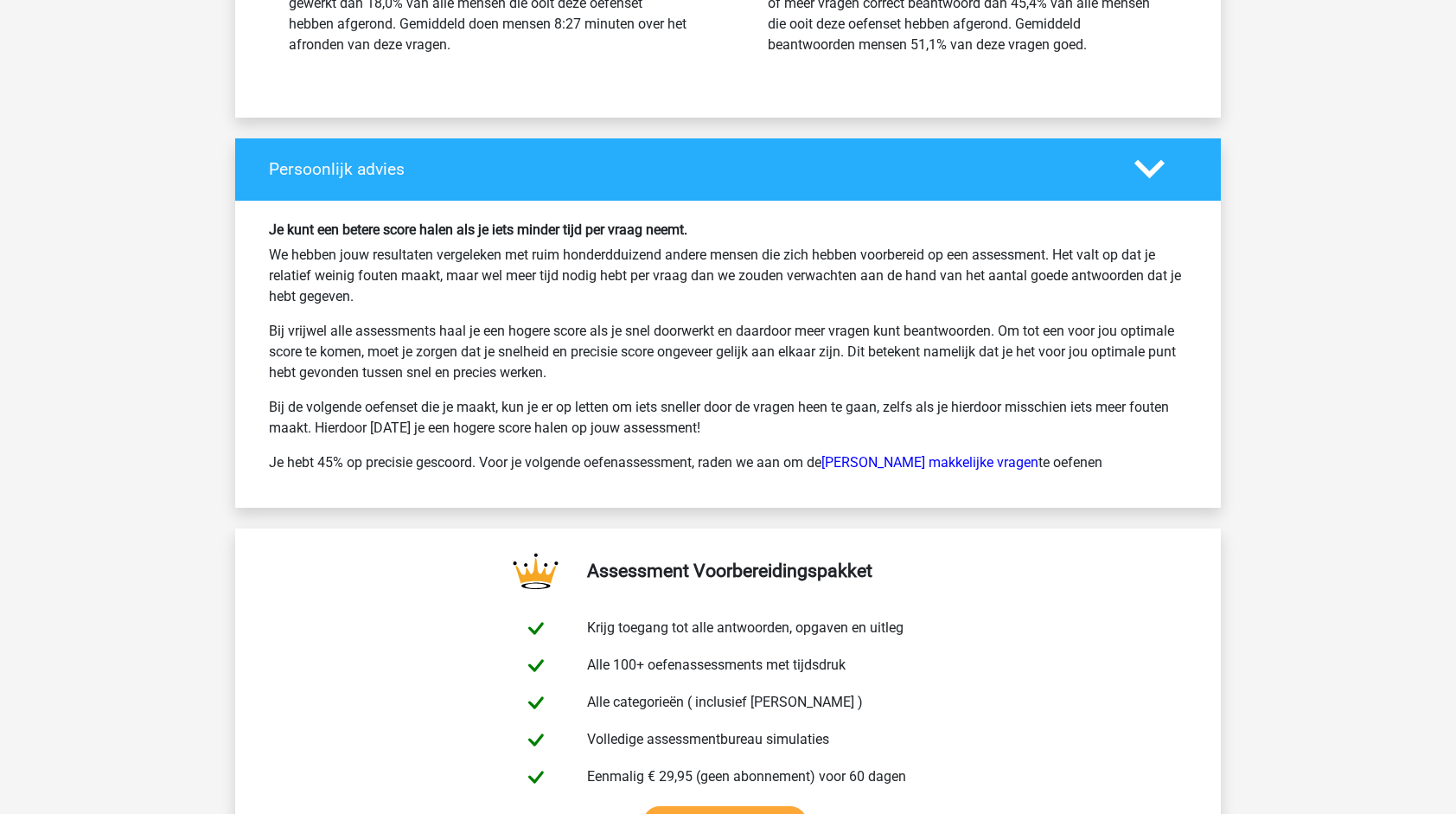
scroll to position [2855, 0]
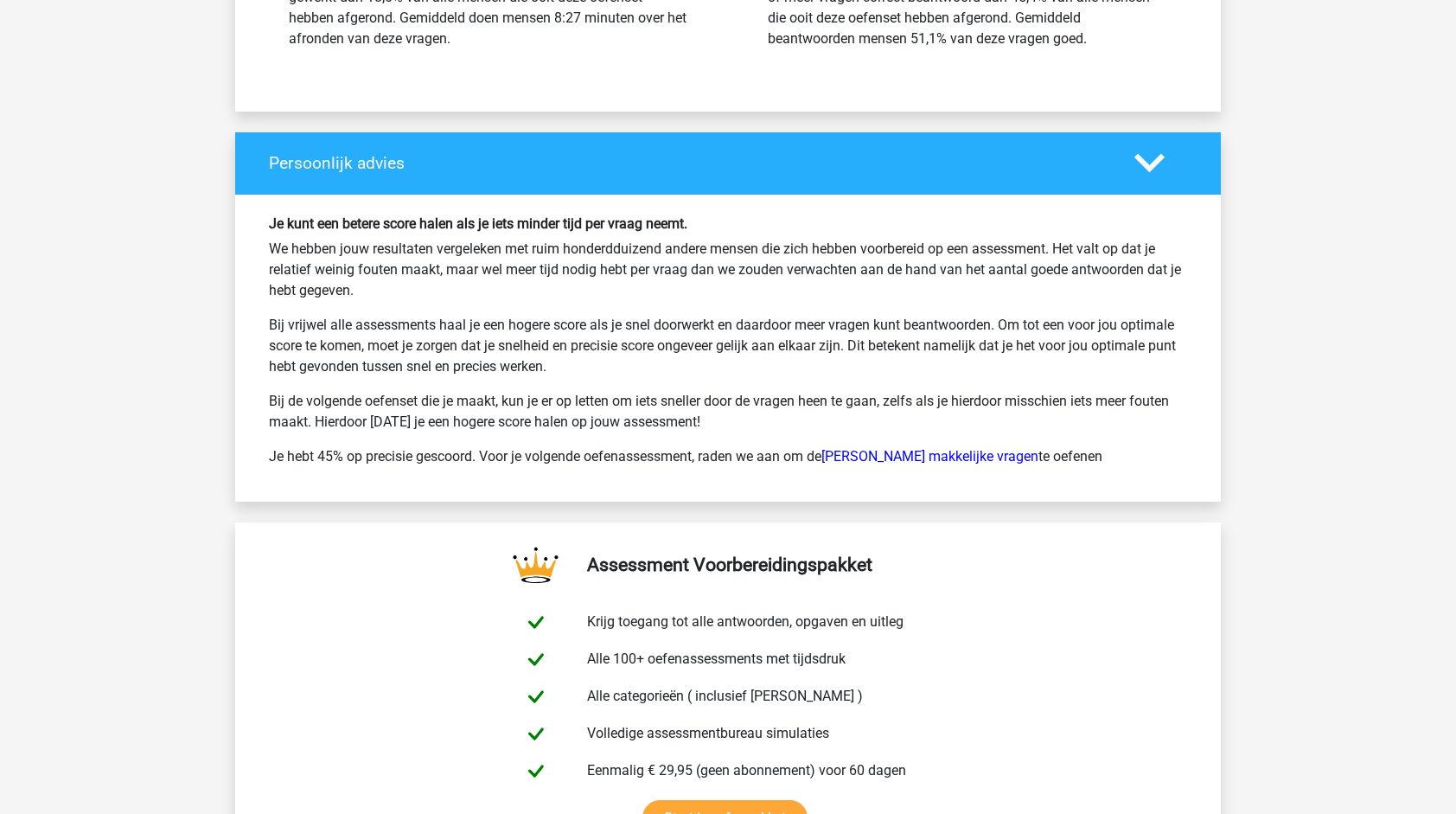
click at [847, 333] on p "Bij vrijwel alle assessments haal je een hogere score als je snel doorwerkt en …" at bounding box center [728, 346] width 918 height 62
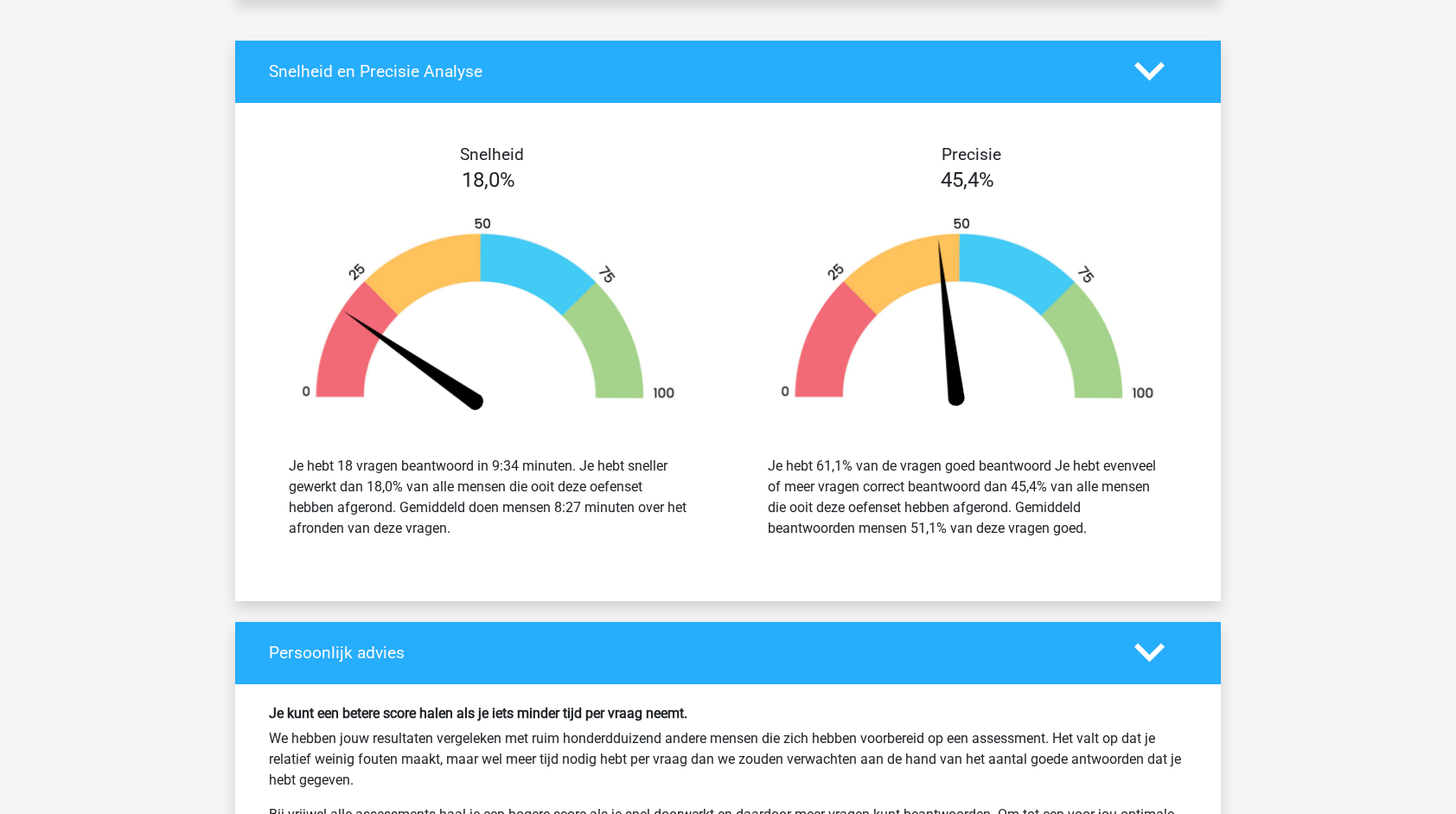
scroll to position [2076, 0]
